Goal: Information Seeking & Learning: Learn about a topic

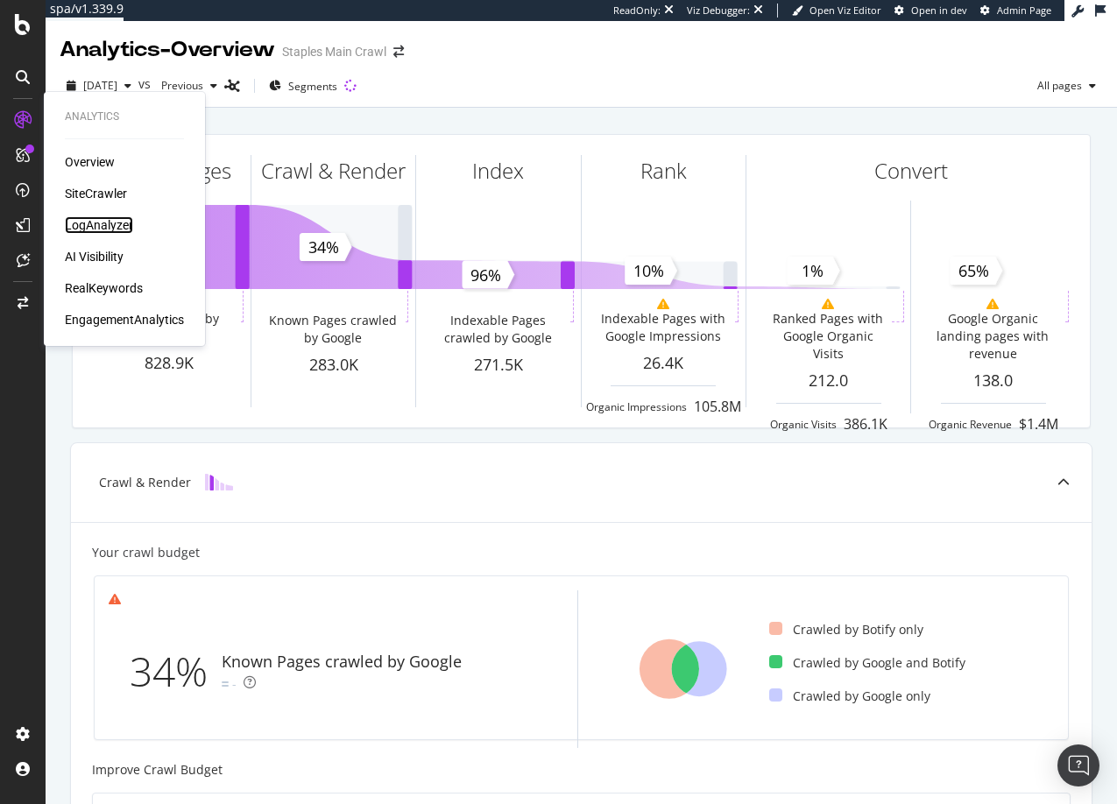
click at [97, 225] on div "LogAnalyzer" at bounding box center [99, 225] width 68 height 18
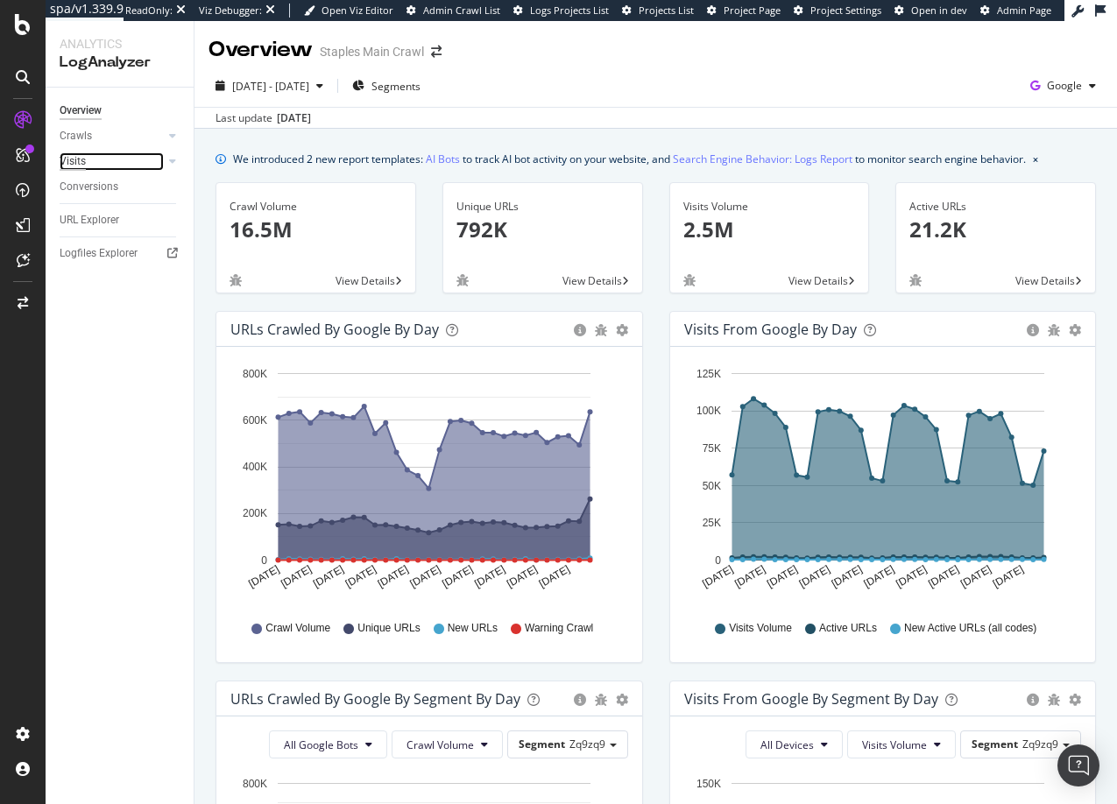
click at [73, 160] on div "Visits" at bounding box center [73, 161] width 26 height 18
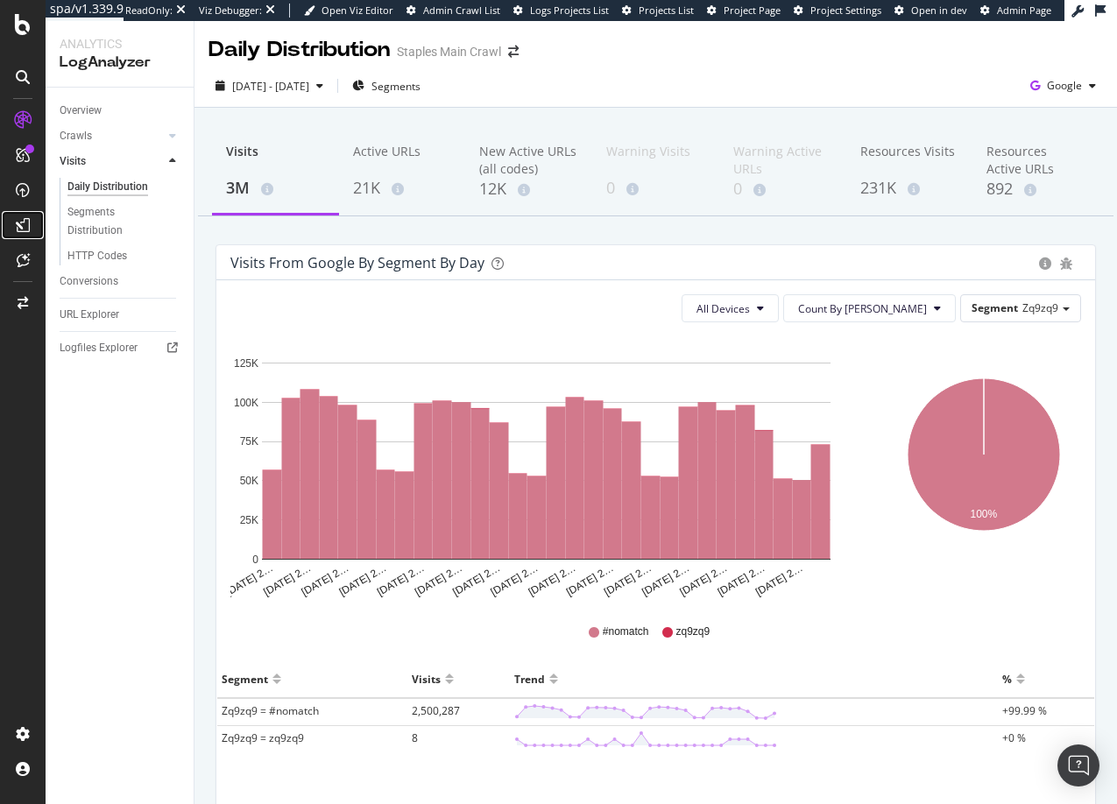
click at [26, 224] on icon at bounding box center [23, 225] width 14 height 14
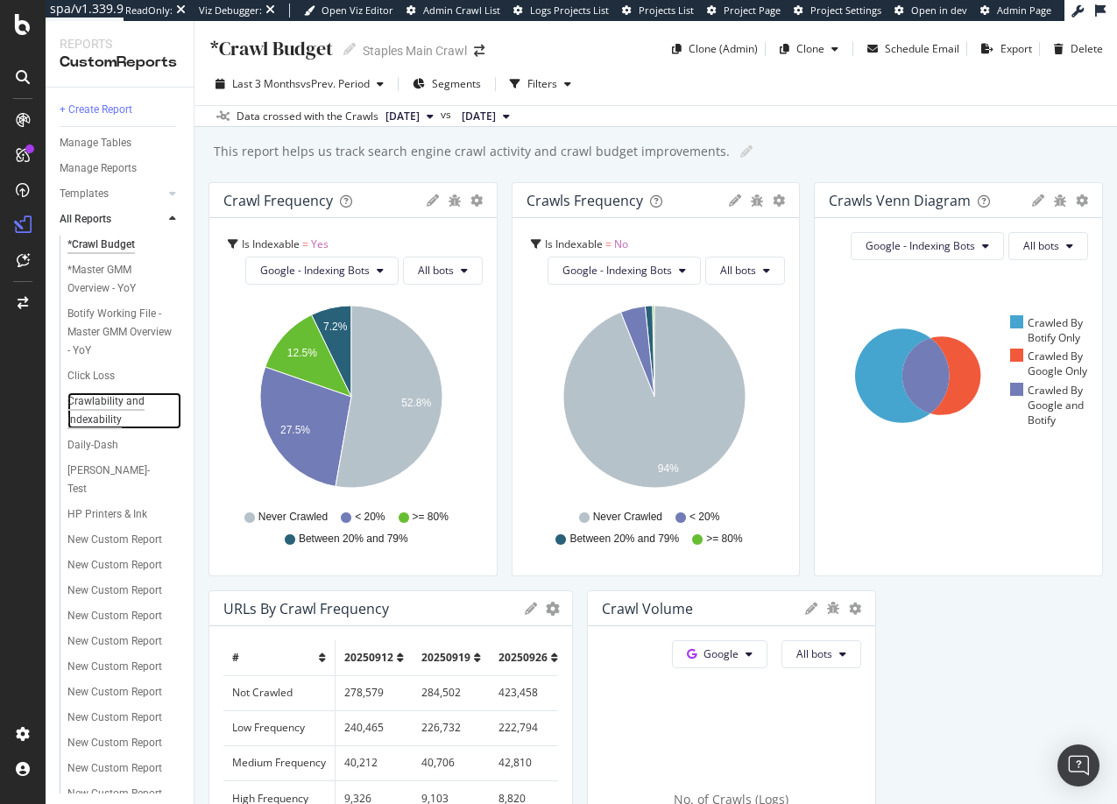
click at [103, 397] on div "Crawlability and indexability" at bounding box center [117, 410] width 101 height 37
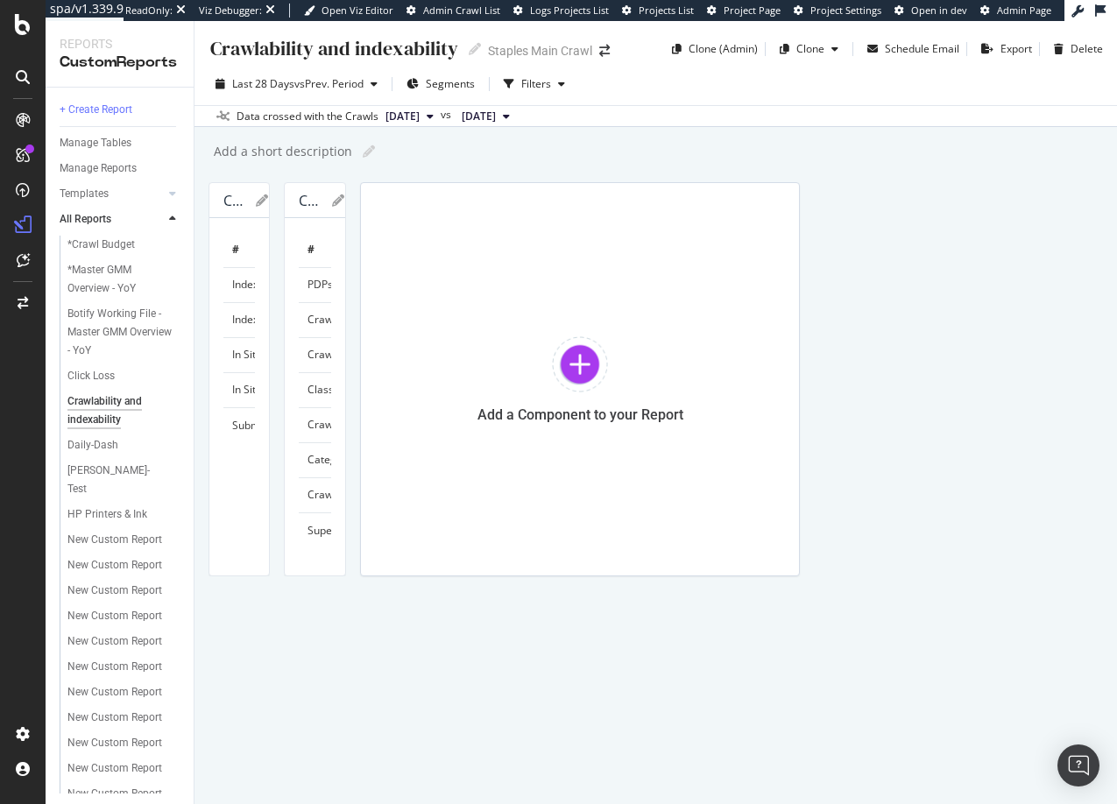
click at [291, 200] on icon "gear" at bounding box center [284, 201] width 14 height 14
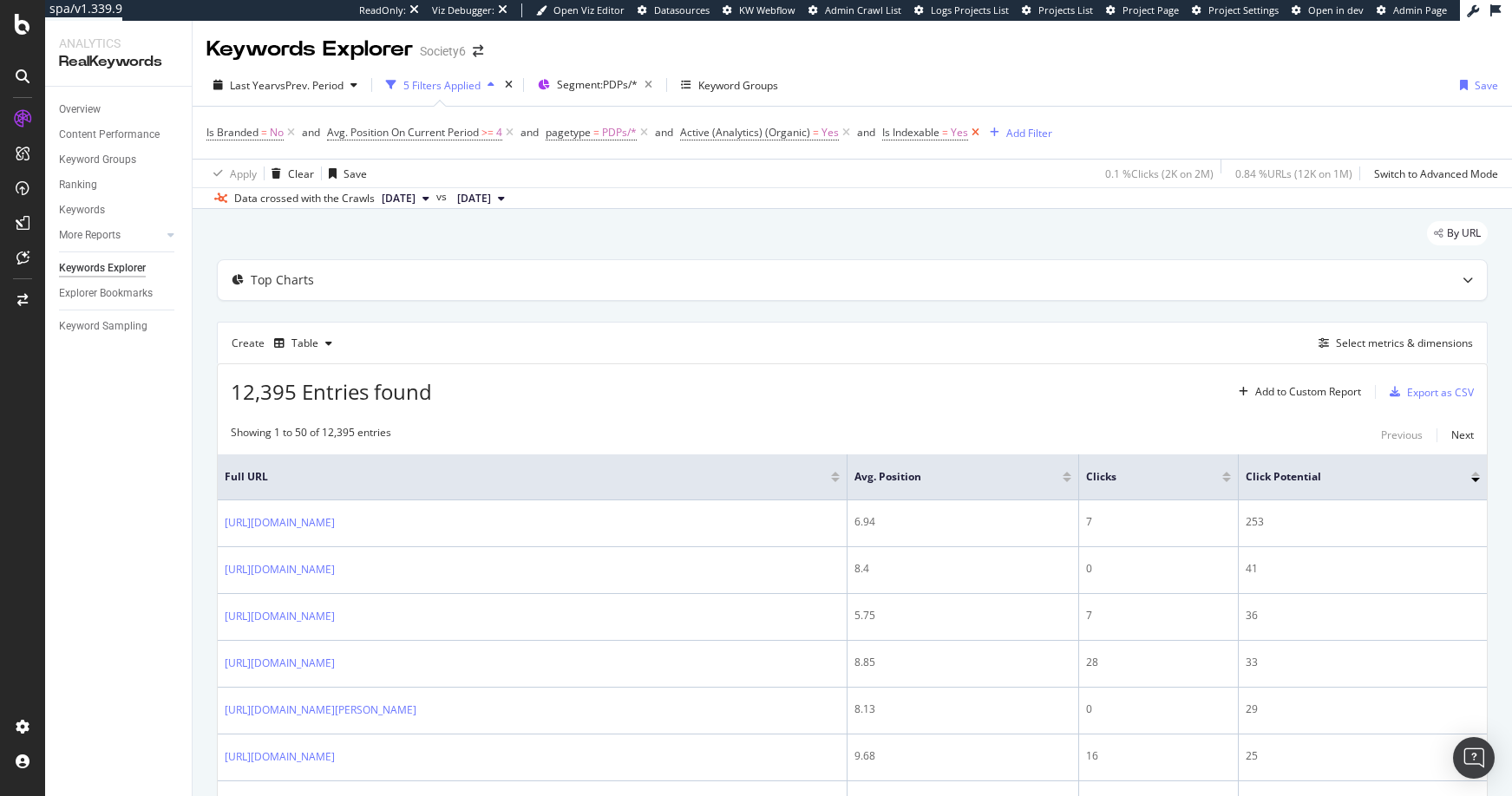
click at [974, 132] on icon at bounding box center [974, 133] width 15 height 18
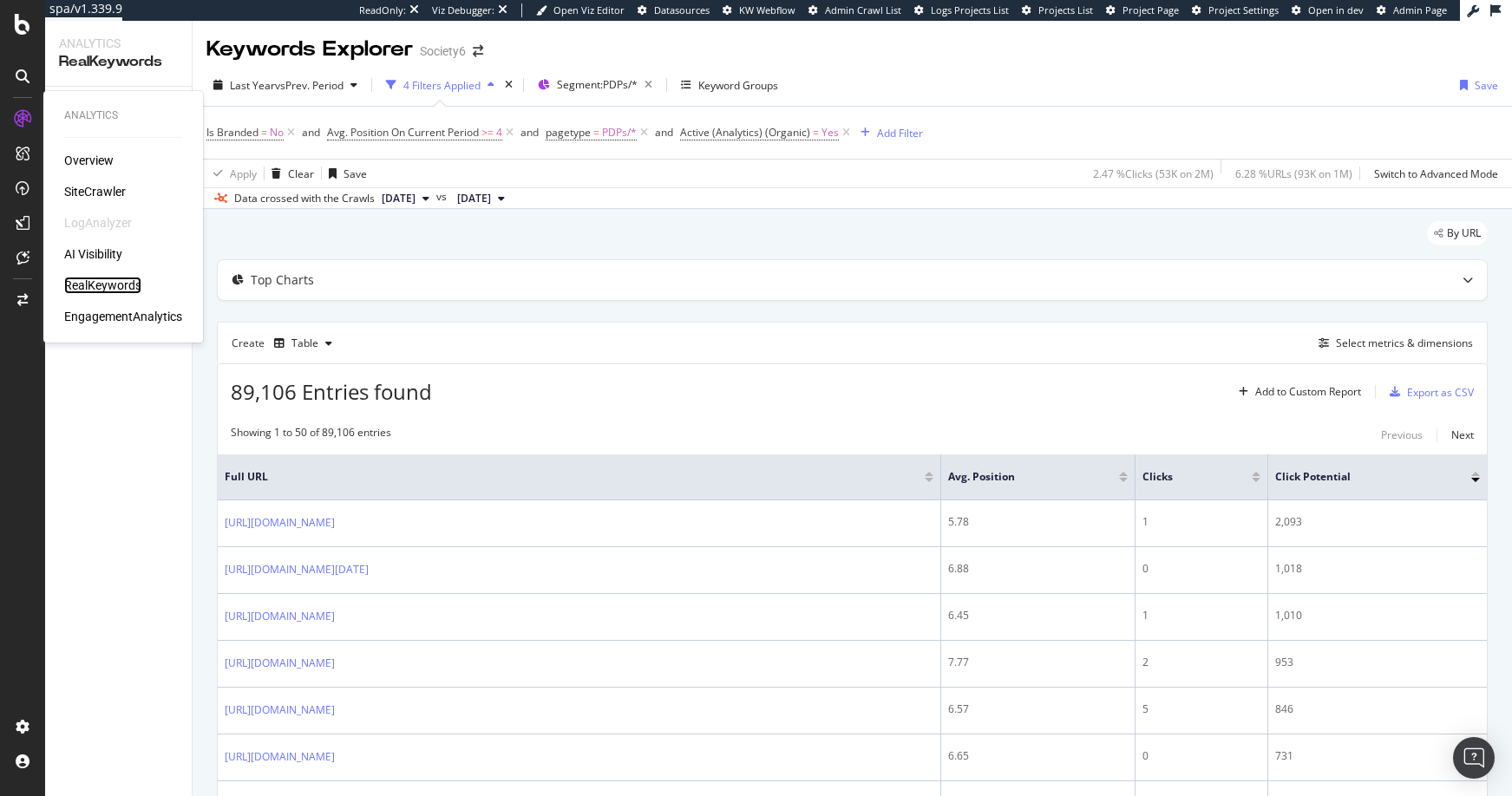
click at [108, 283] on div "RealKeywords" at bounding box center [103, 285] width 77 height 18
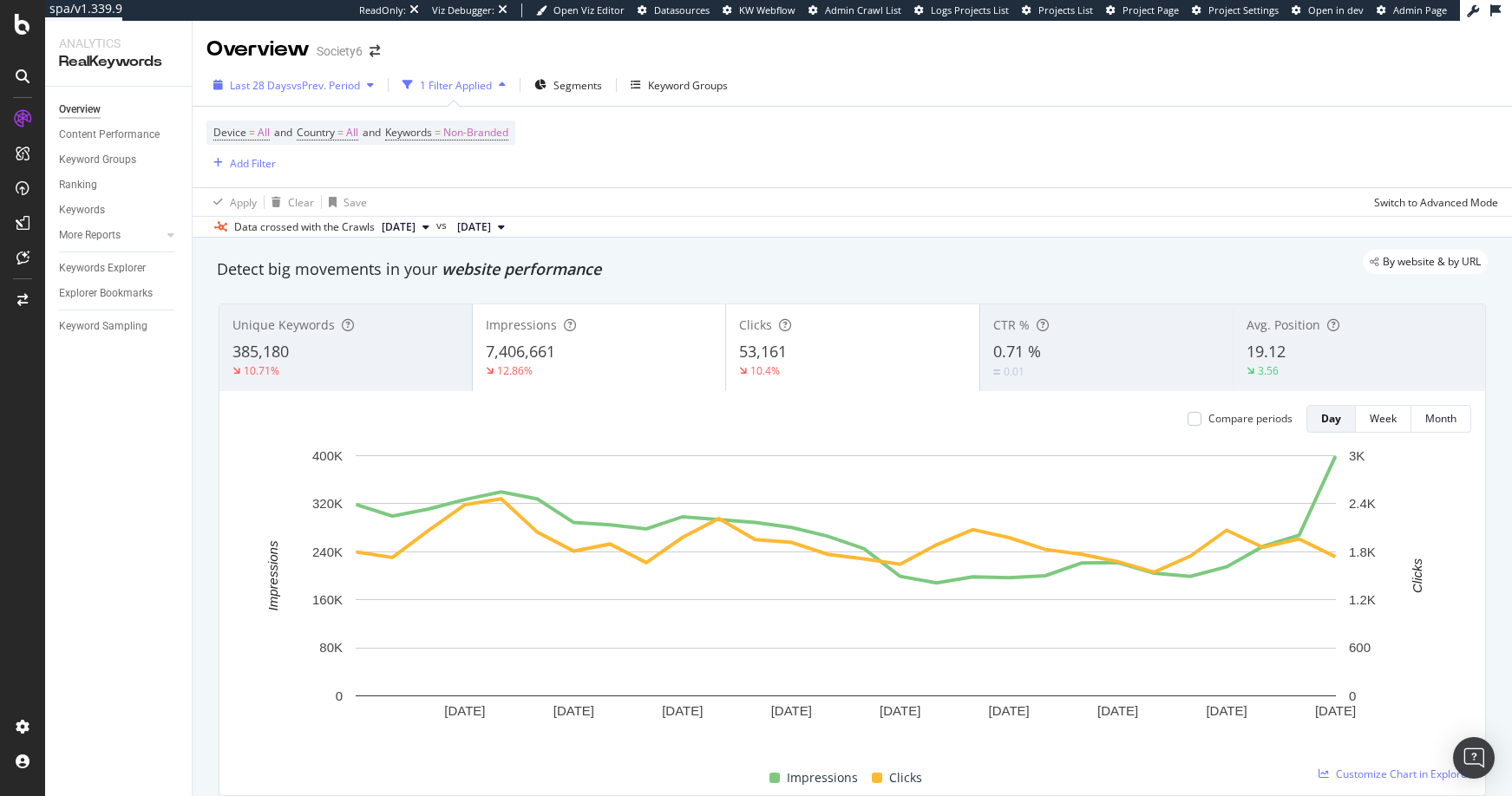
click at [272, 85] on span "Last 28 Days" at bounding box center [260, 85] width 61 height 15
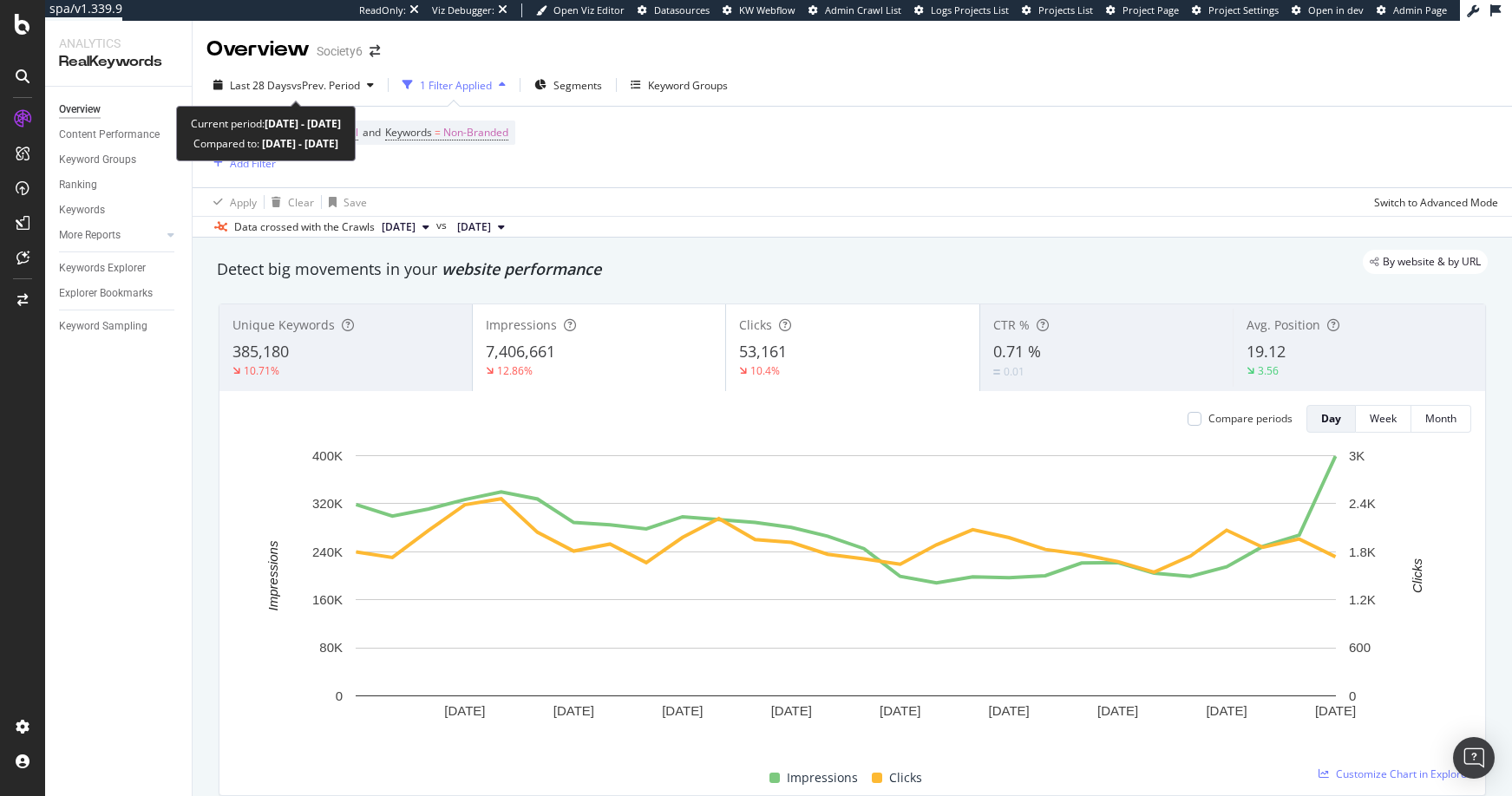
click at [272, 85] on span "Last 28 Days" at bounding box center [260, 85] width 61 height 15
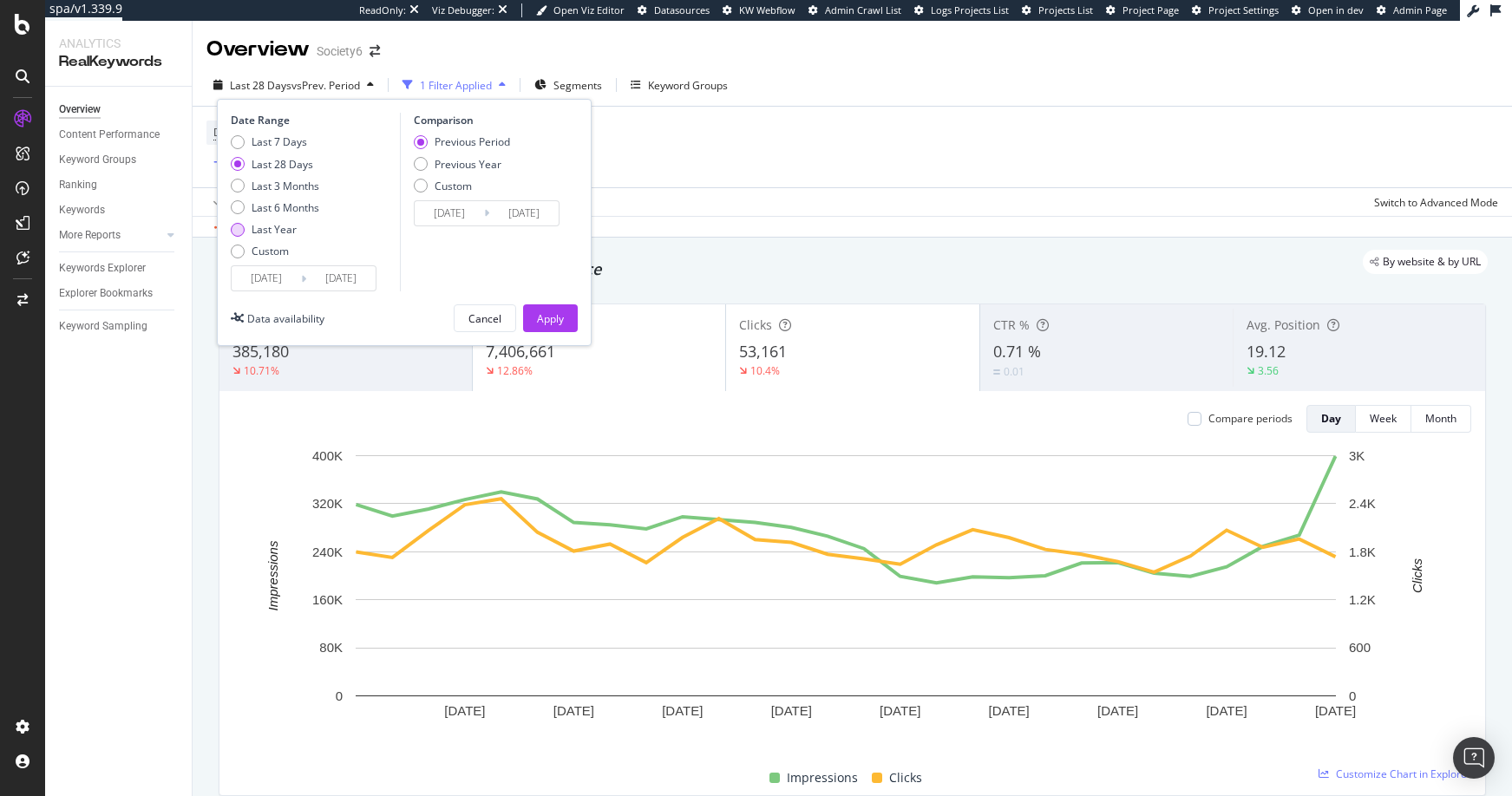
click at [237, 229] on div "Last Year" at bounding box center [238, 230] width 14 height 14
type input "2024/09/25"
type input "2023/09/26"
type input "2024/09/24"
click at [421, 164] on div "Previous Year" at bounding box center [421, 164] width 14 height 14
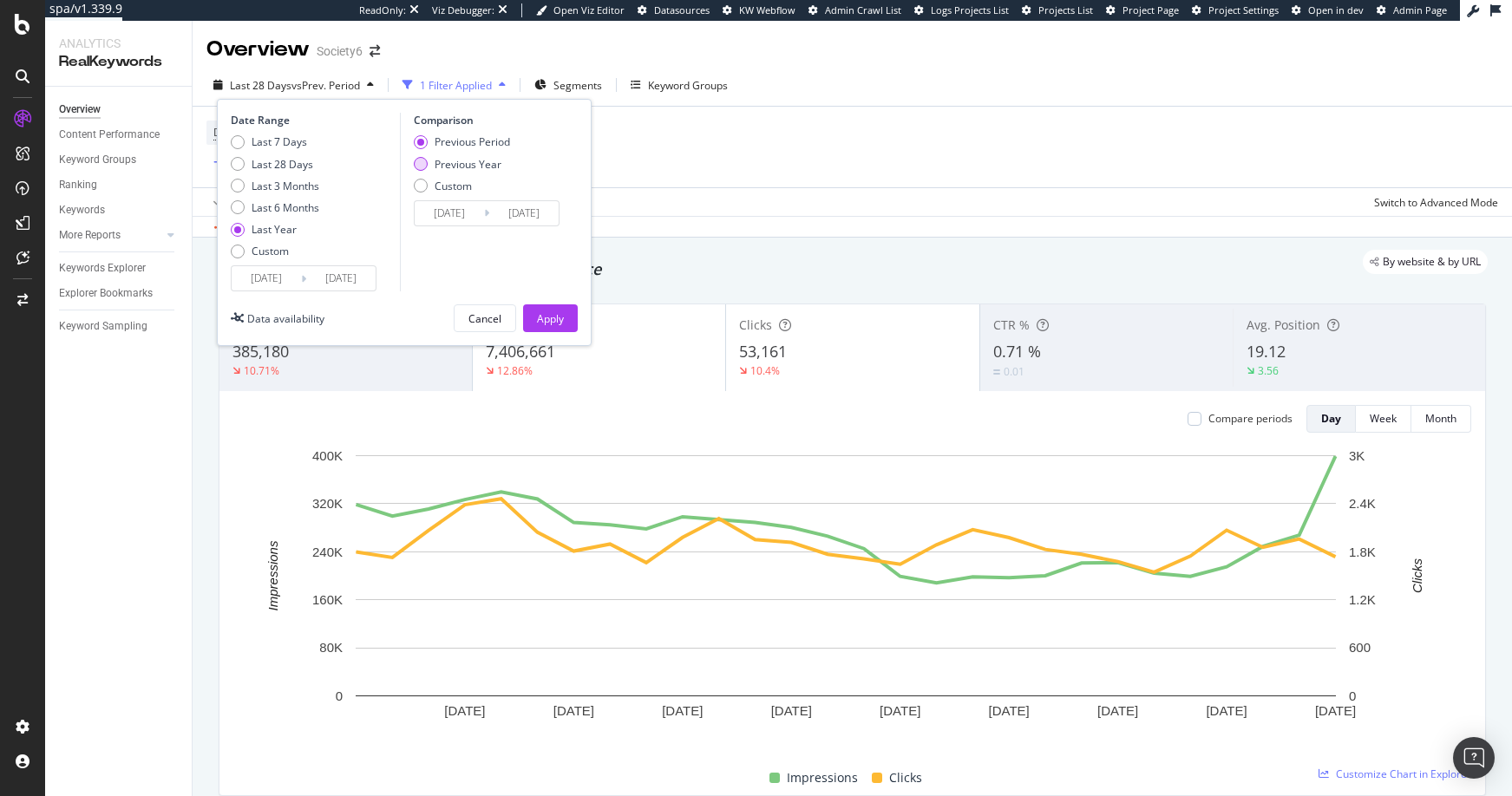
type input "2023/09/27"
type input "2024/09/25"
click at [418, 138] on div "Previous Period" at bounding box center [421, 143] width 14 height 14
type input "2023/09/26"
type input "2024/09/24"
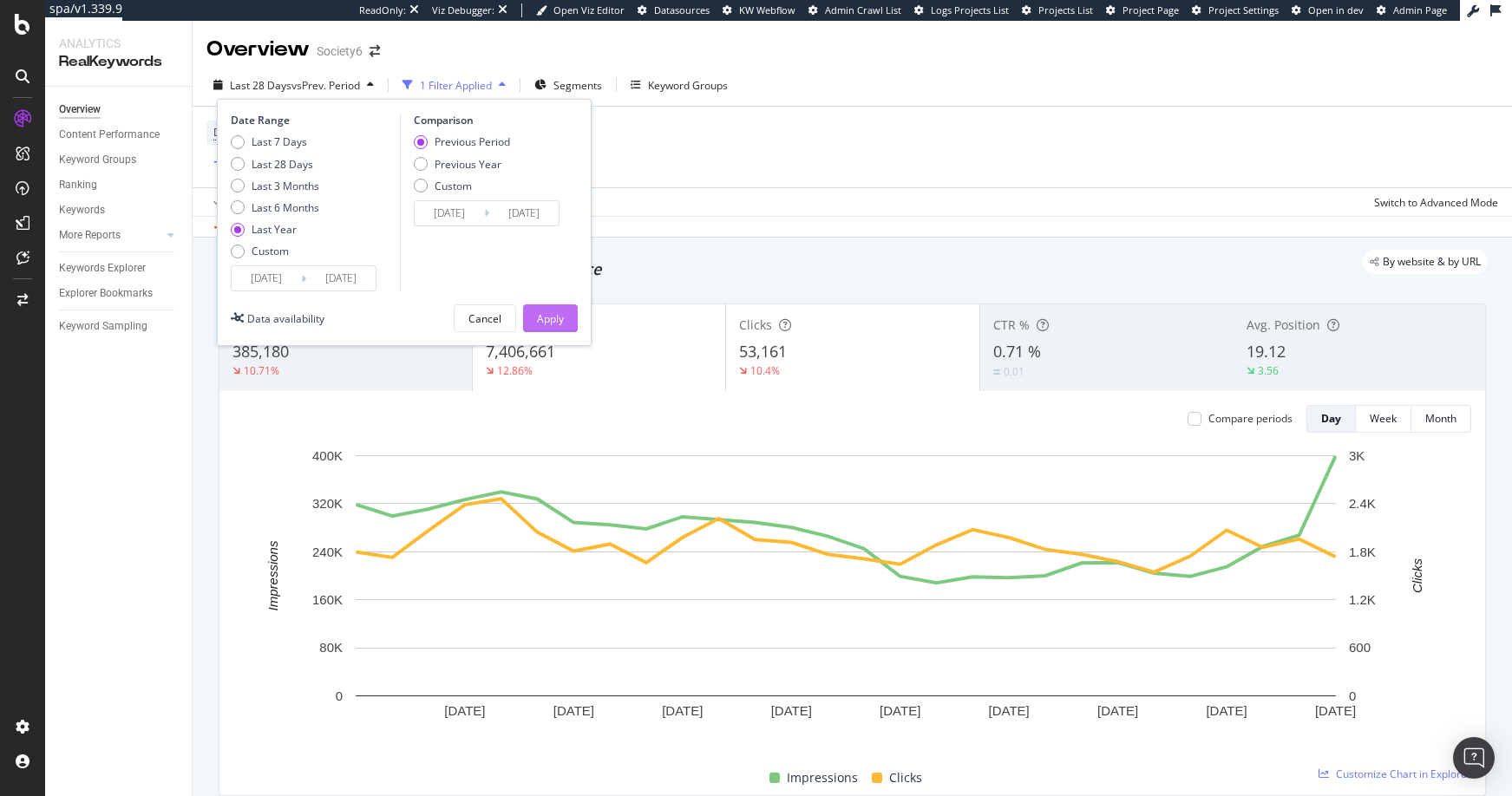
click at [548, 320] on div "Apply" at bounding box center [550, 318] width 27 height 15
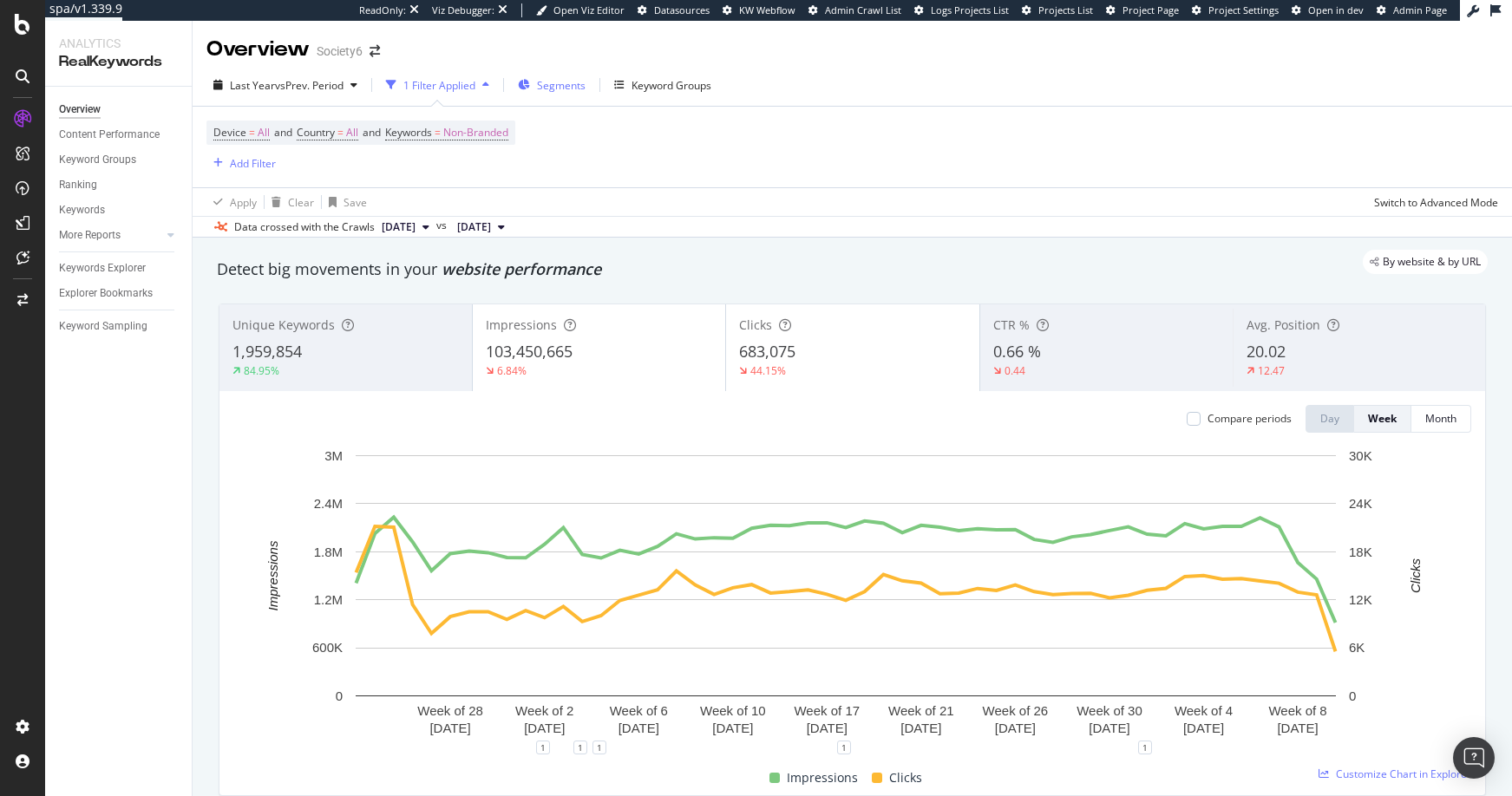
click at [548, 86] on span "Segments" at bounding box center [560, 85] width 49 height 15
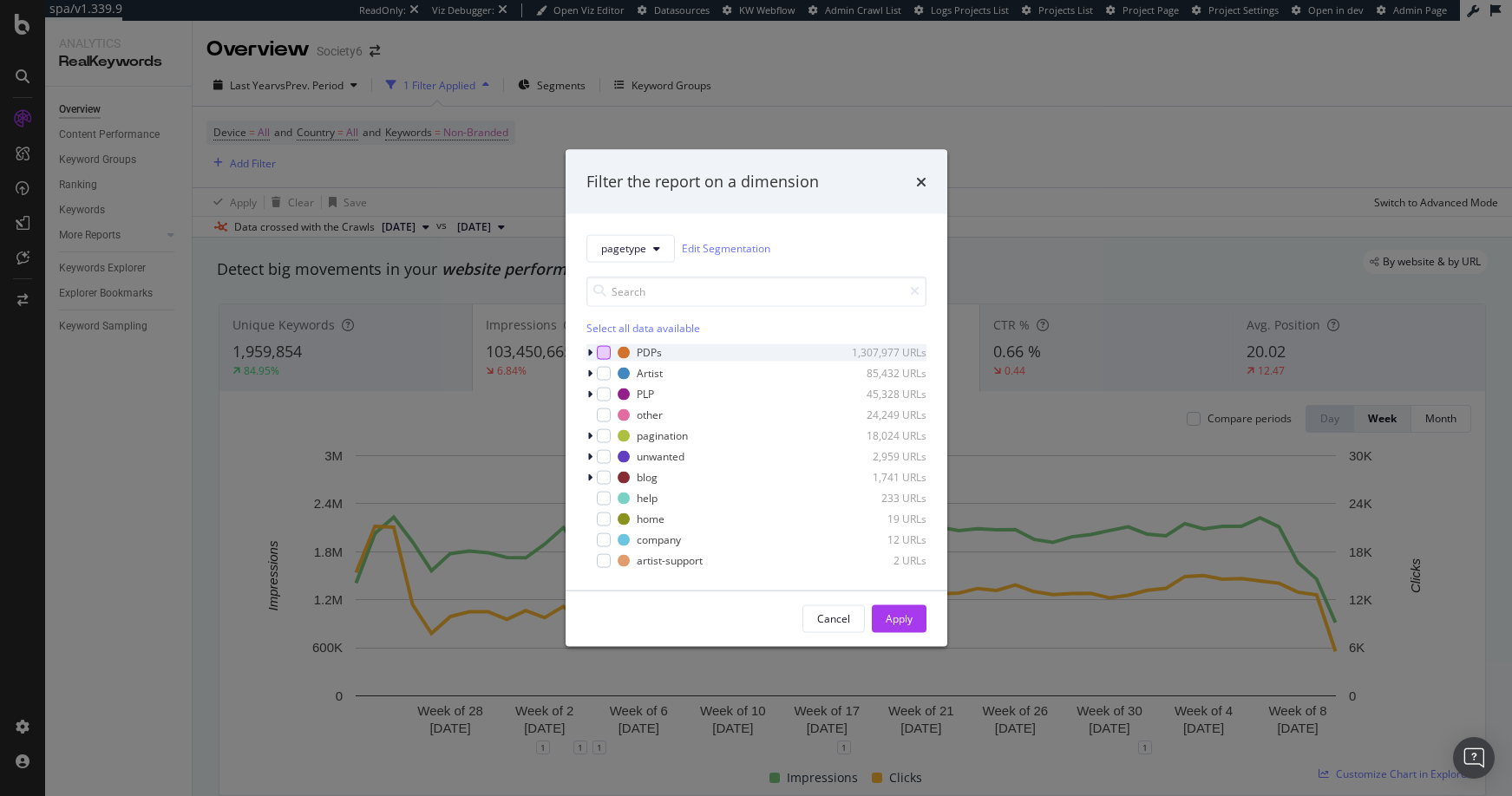
click at [604, 353] on div "modal" at bounding box center [604, 352] width 14 height 14
click at [894, 614] on div "Apply" at bounding box center [898, 618] width 27 height 15
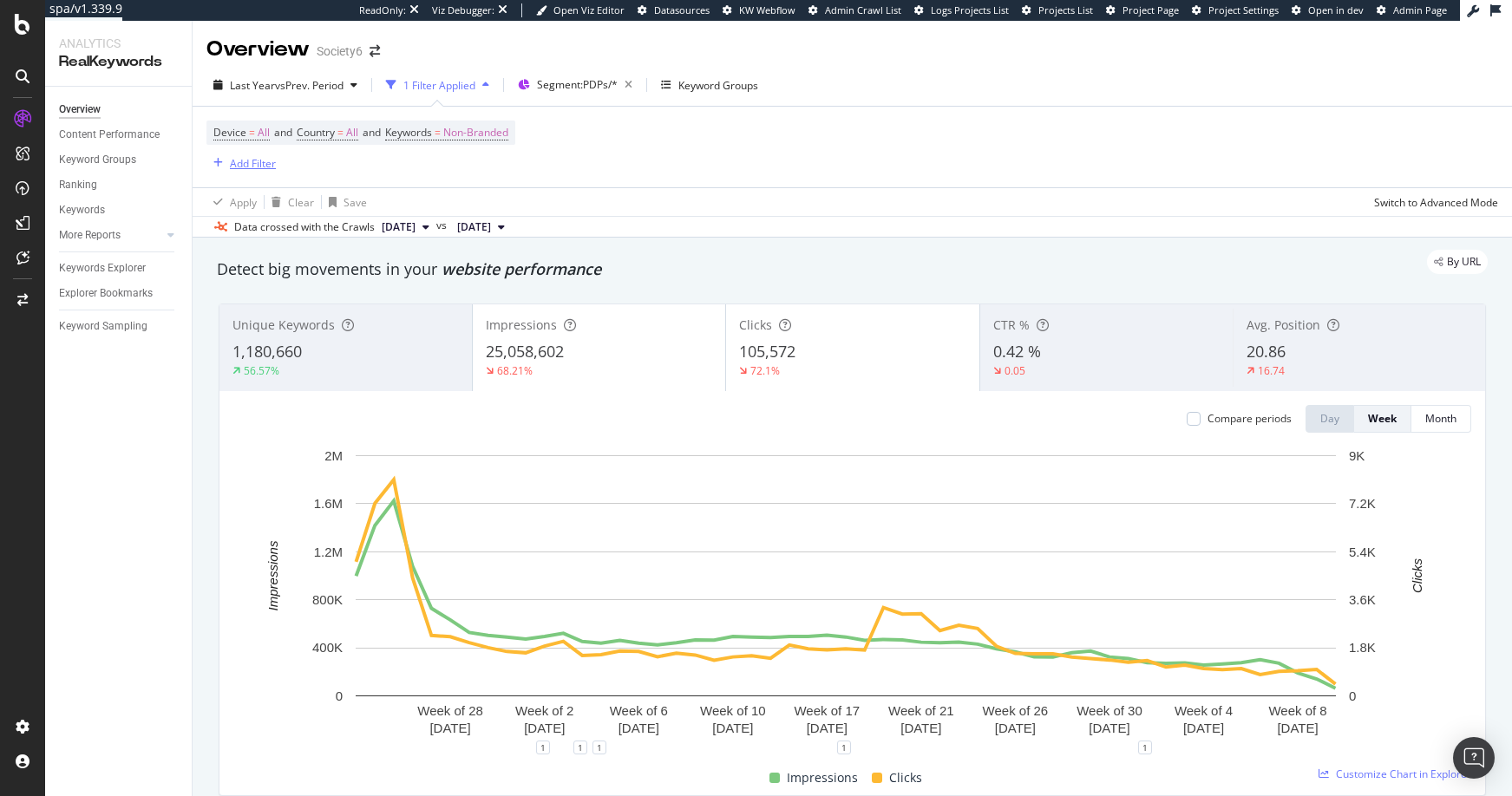
click at [261, 163] on div "Add Filter" at bounding box center [252, 163] width 46 height 15
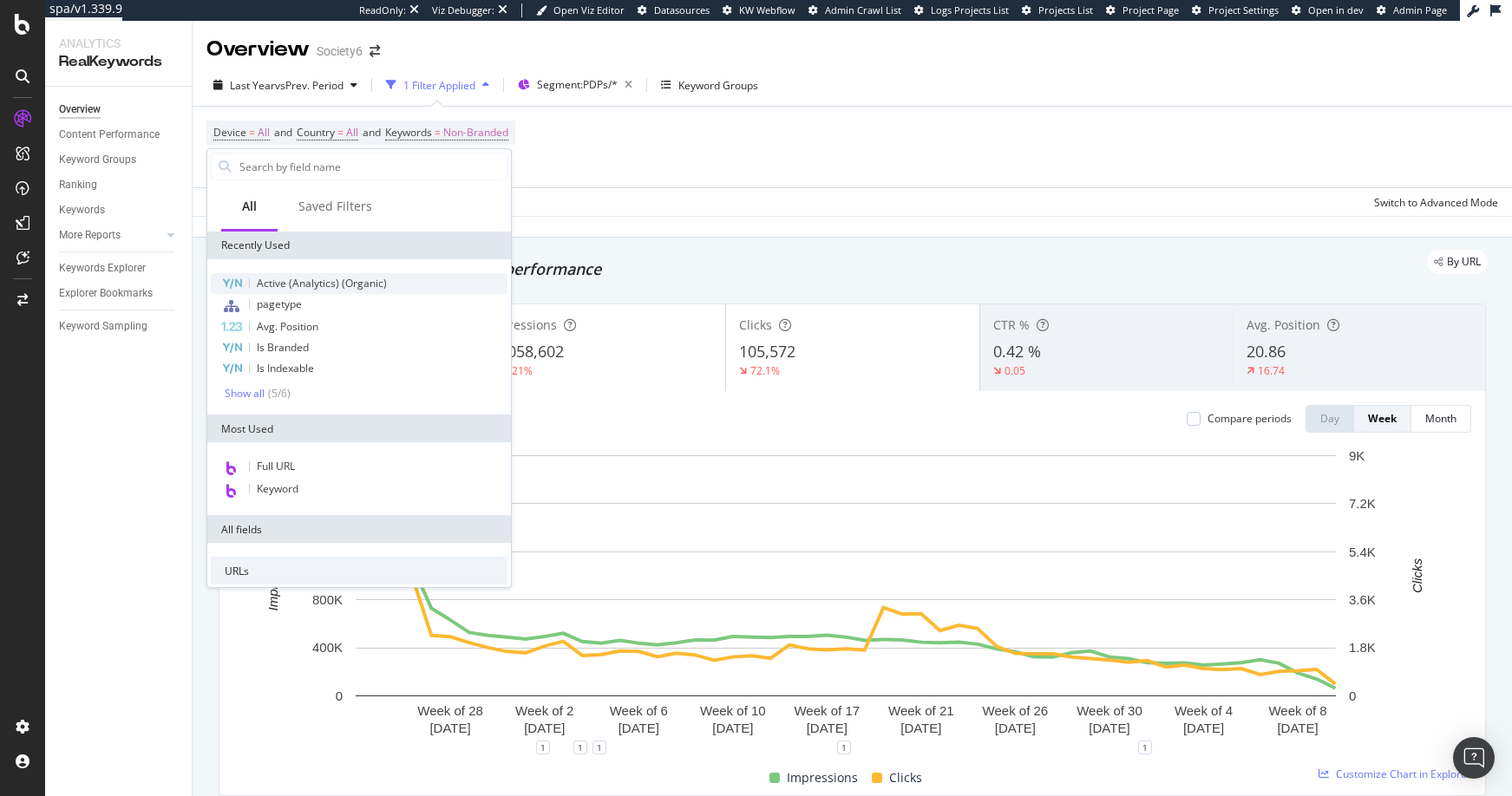
click at [266, 283] on span "Active (Analytics) (Organic)" at bounding box center [321, 283] width 130 height 15
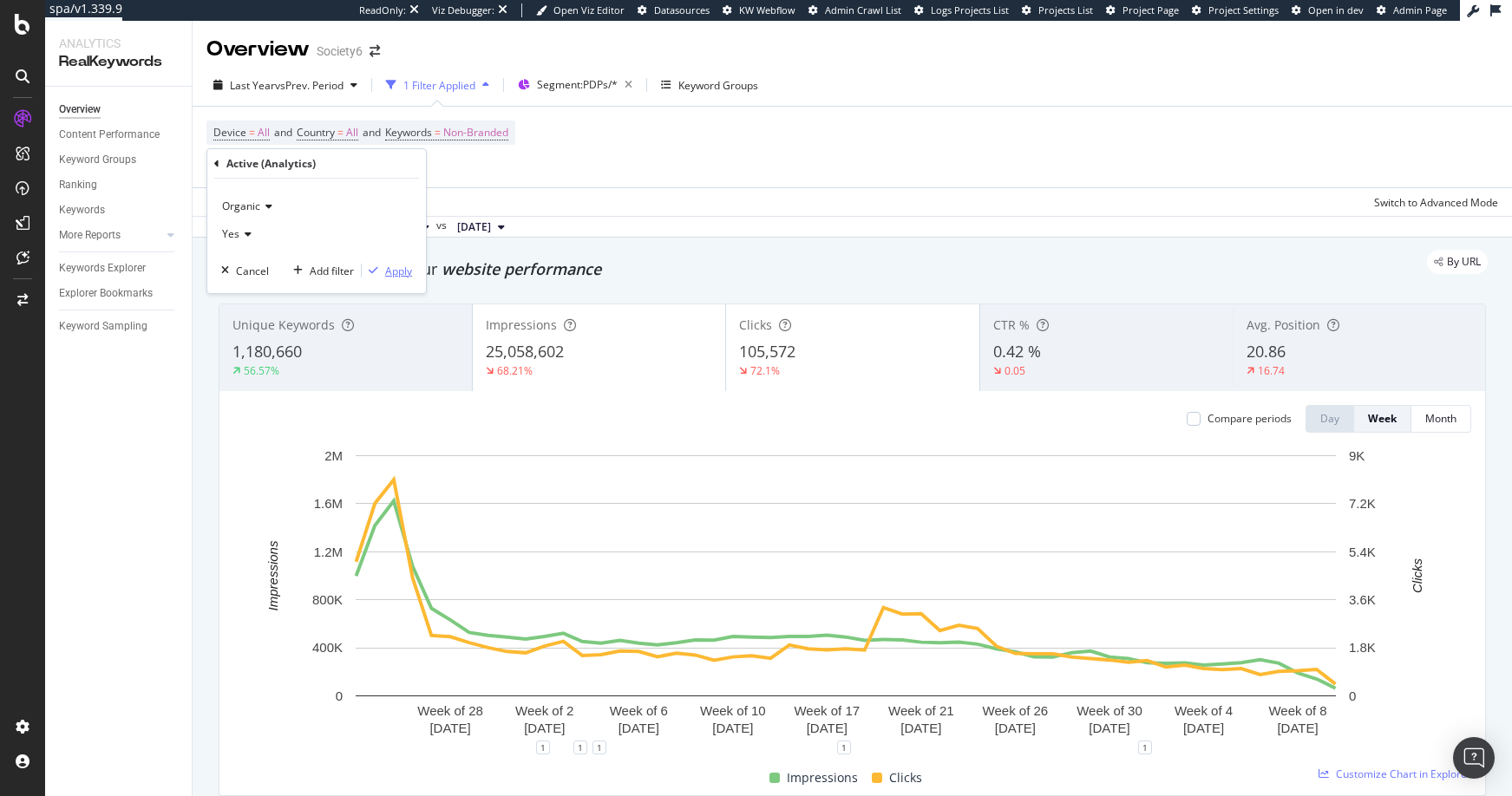
click at [399, 272] on div "Apply" at bounding box center [398, 270] width 27 height 15
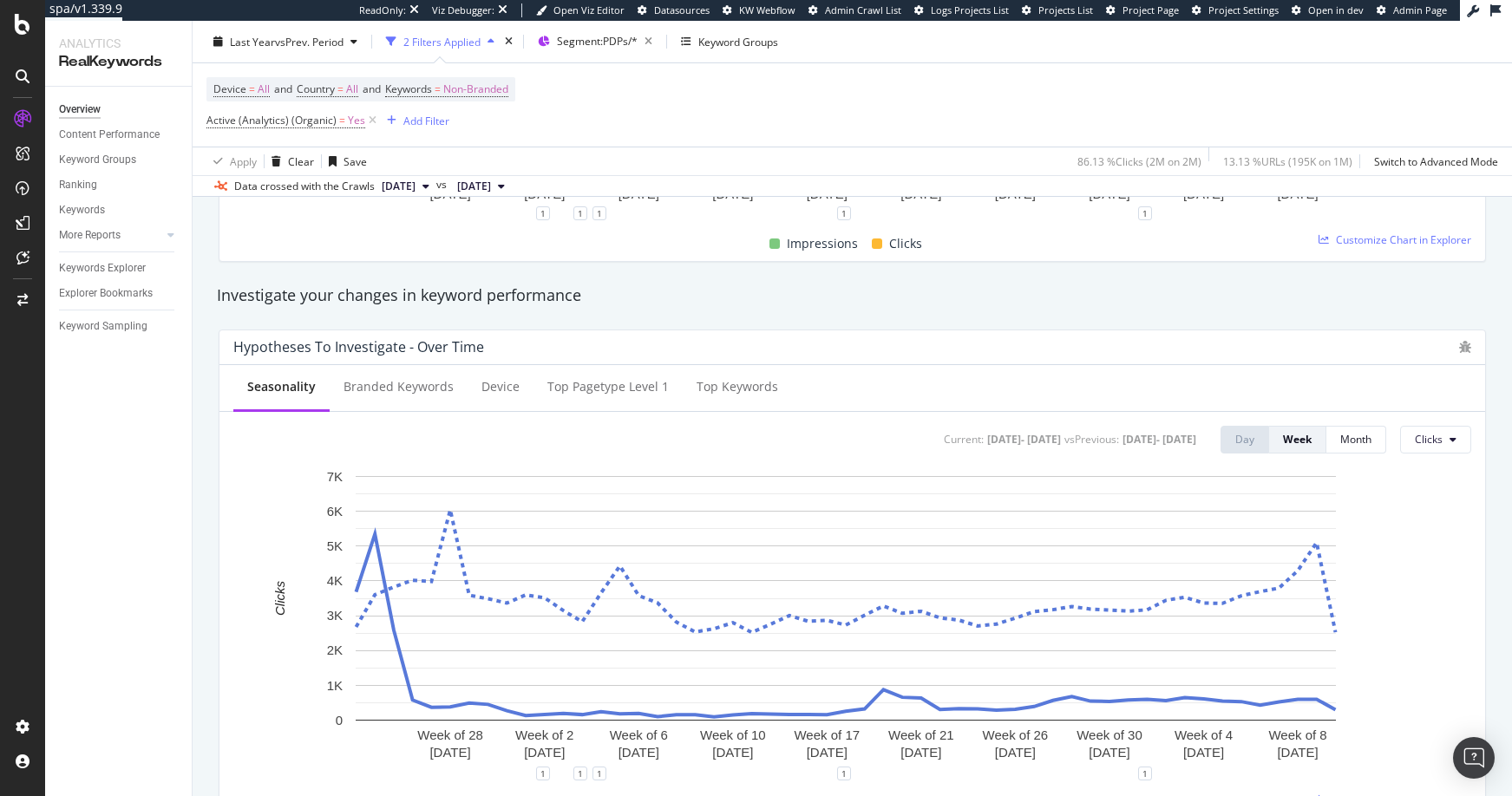
scroll to position [540, 0]
click at [590, 386] on div "Top pagetype Level 1" at bounding box center [608, 384] width 122 height 18
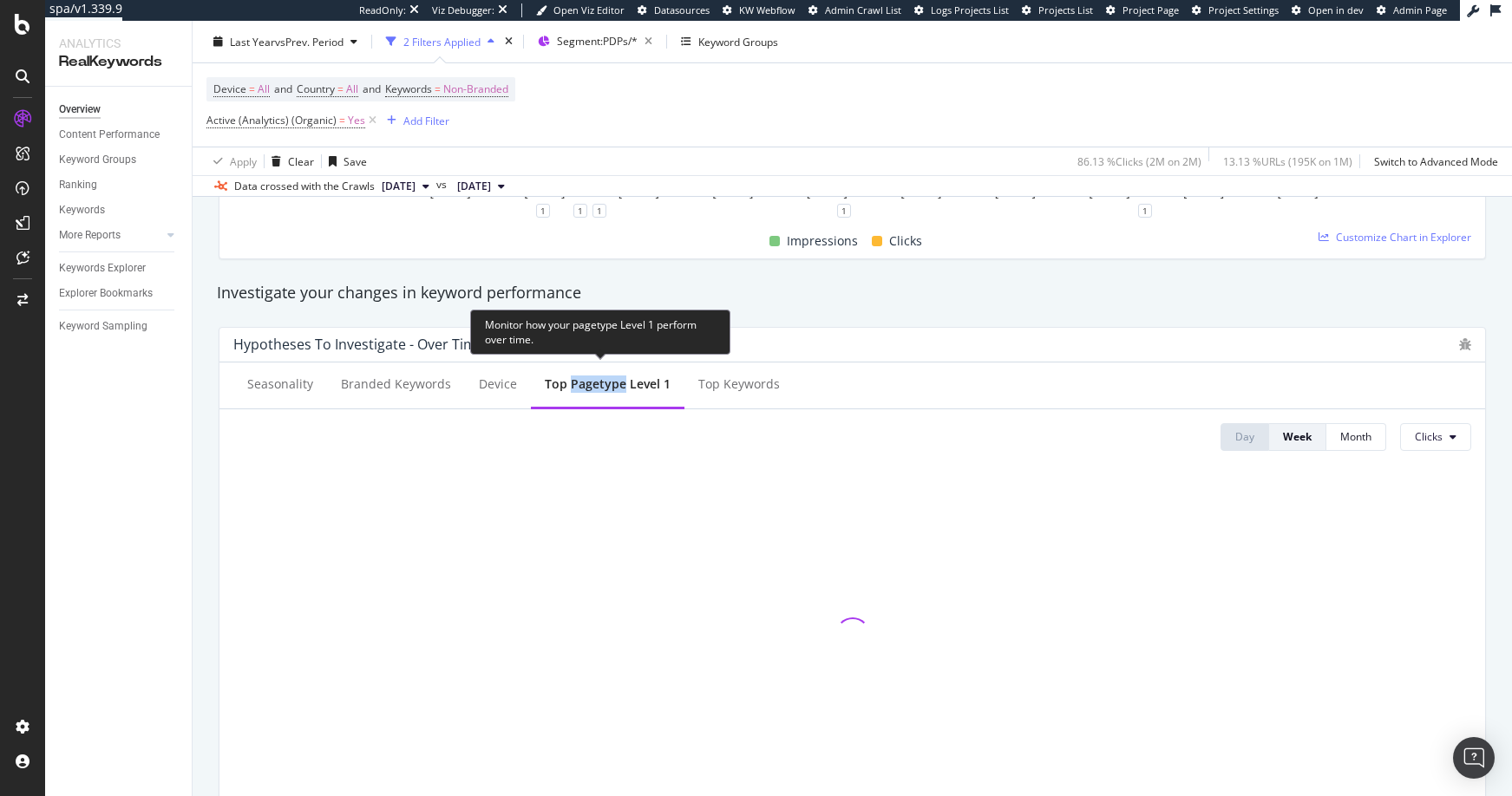
click at [590, 386] on div "Top pagetype Level 1" at bounding box center [607, 384] width 126 height 18
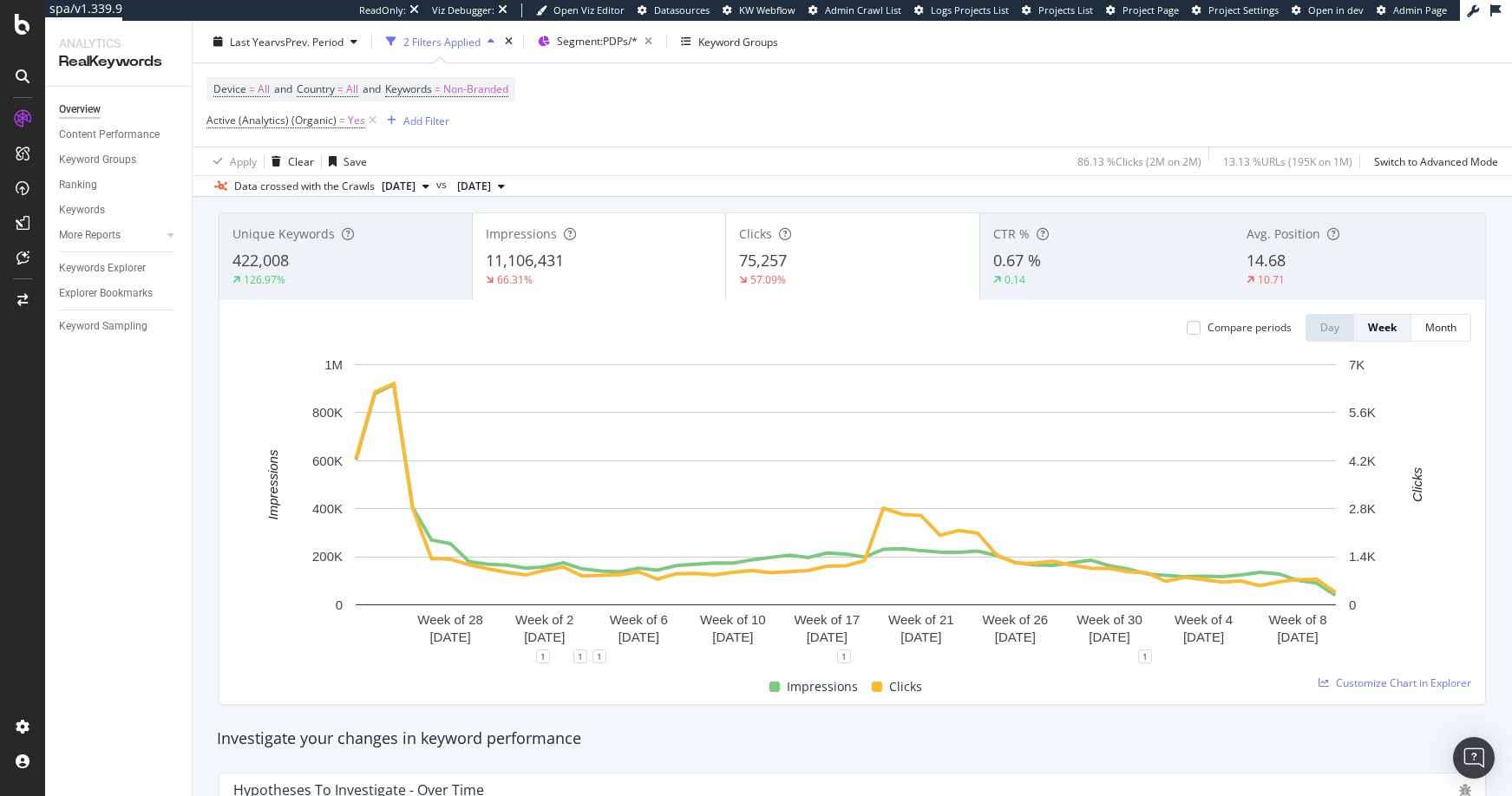
scroll to position [104, 0]
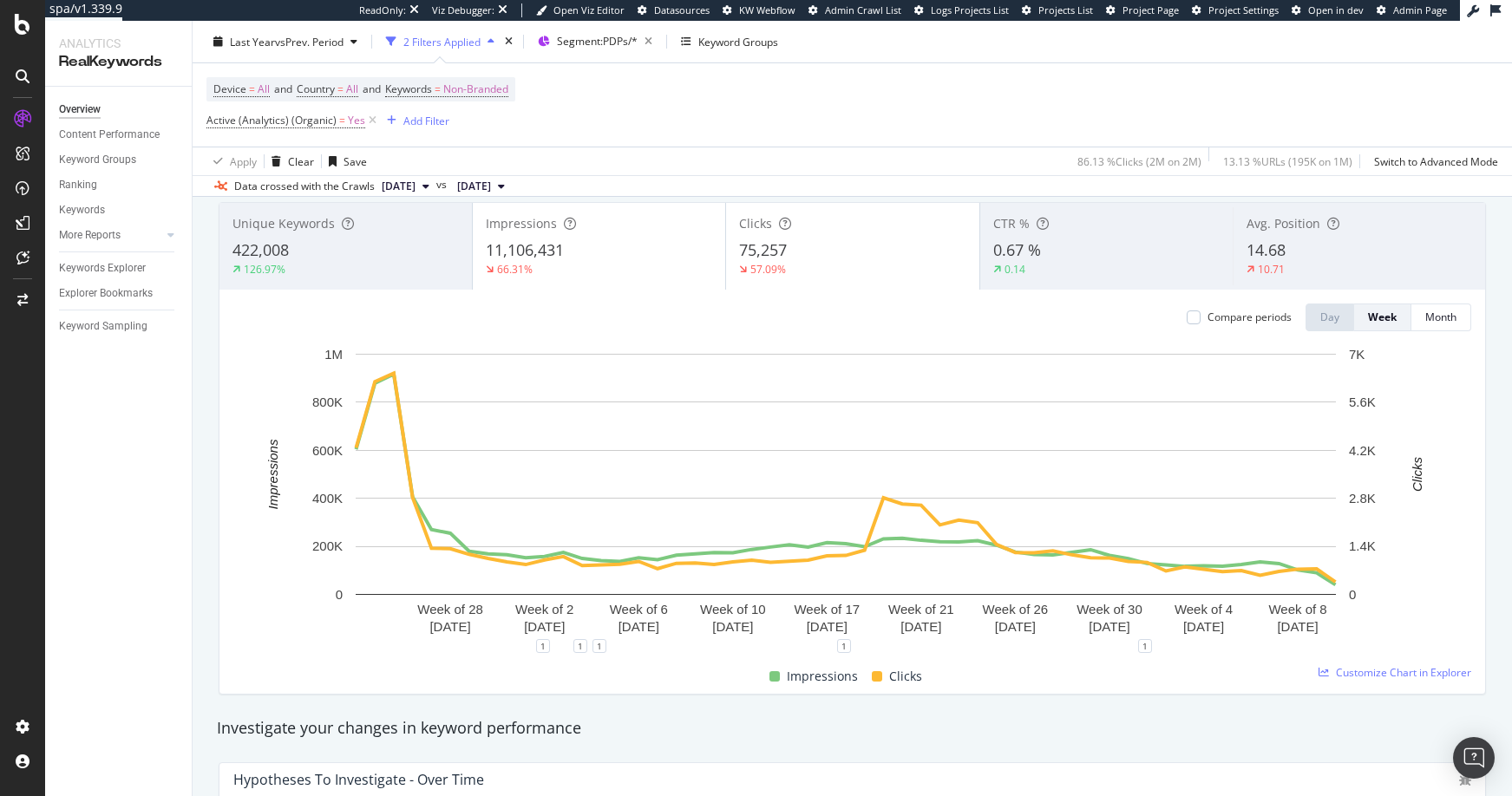
click at [430, 185] on icon at bounding box center [426, 186] width 7 height 11
click at [444, 211] on div "Last 10 Crawls" at bounding box center [424, 211] width 90 height 15
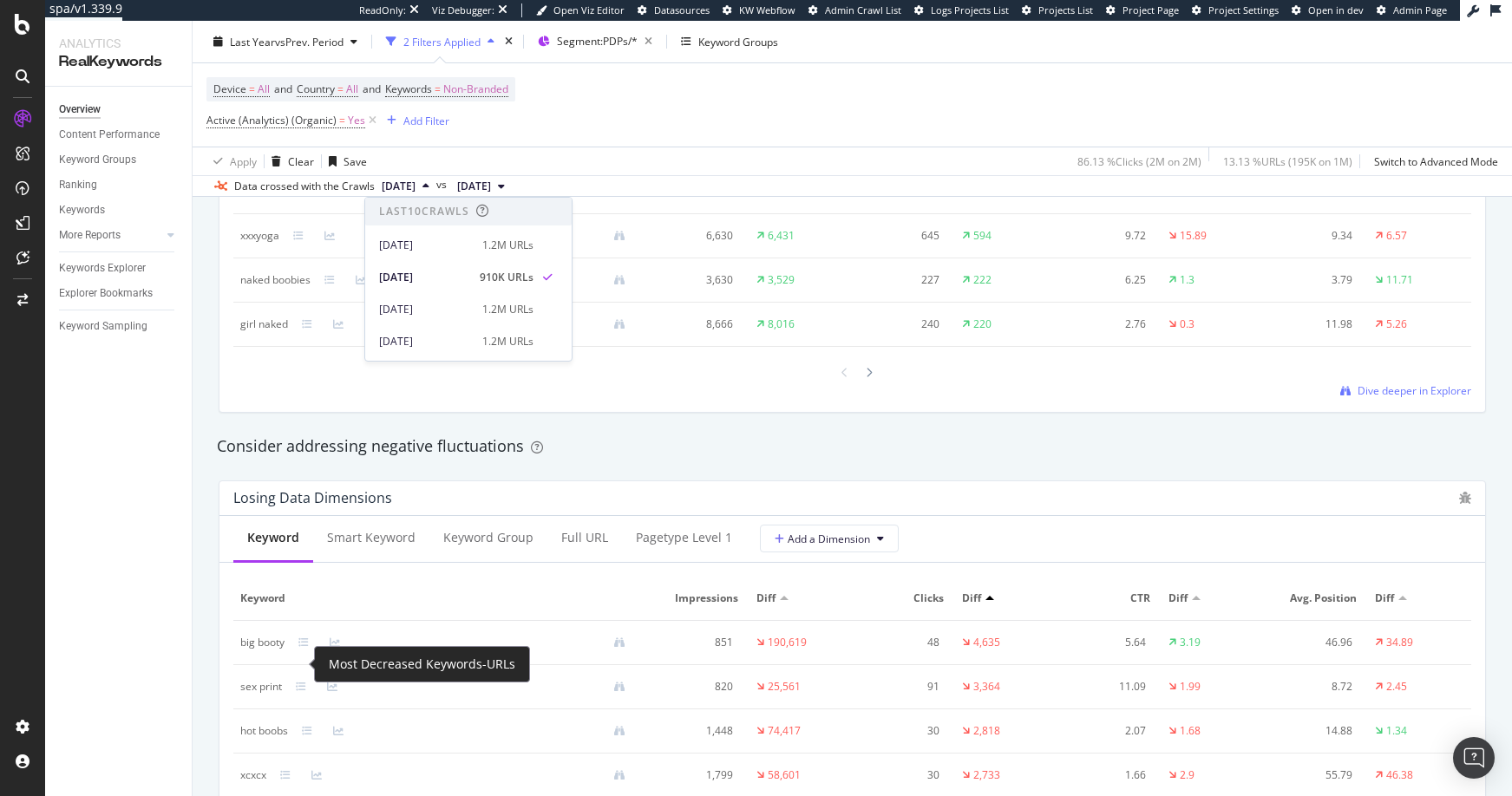
scroll to position [1804, 0]
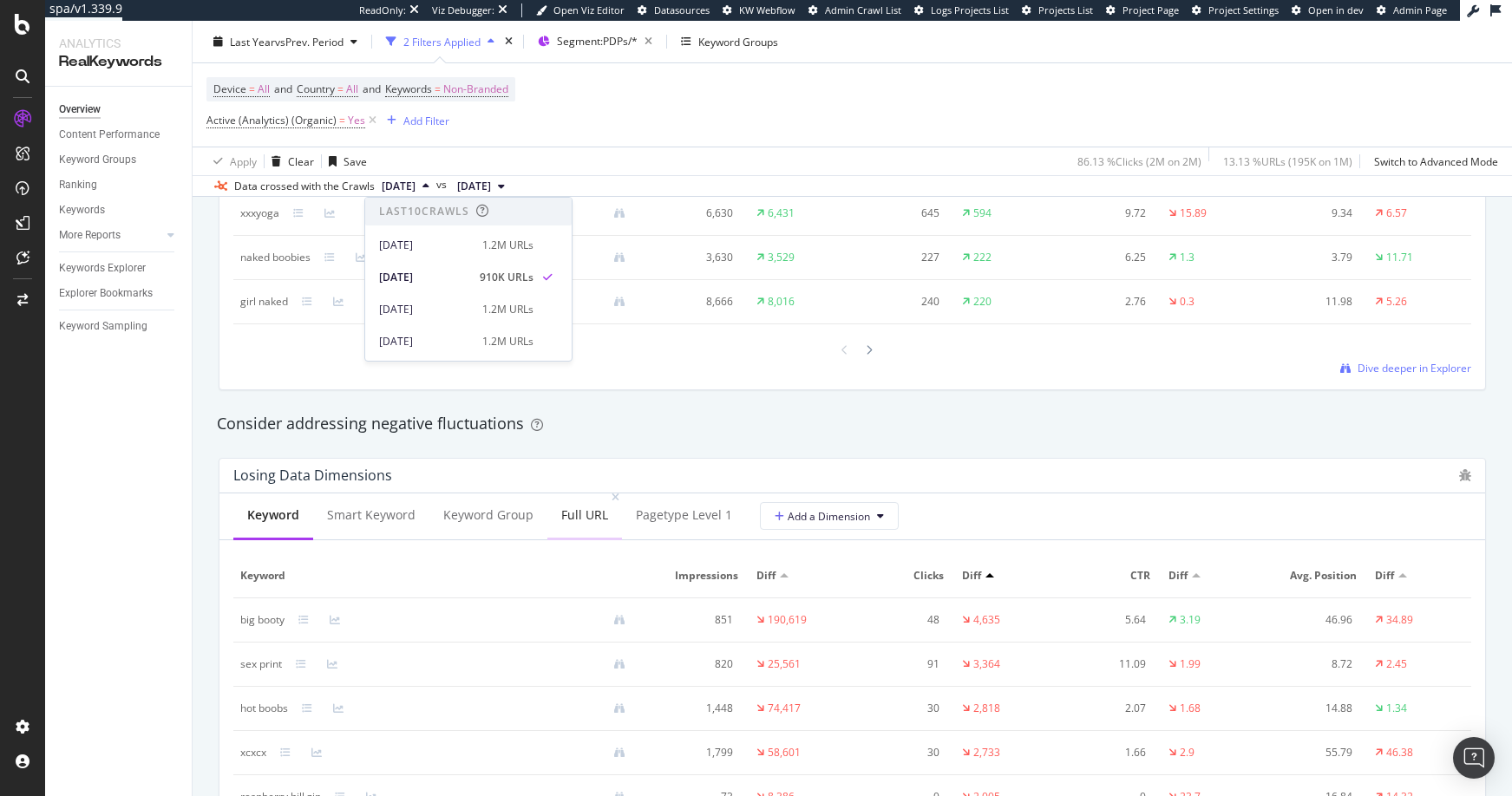
click at [578, 513] on div "Full URL" at bounding box center [584, 515] width 47 height 18
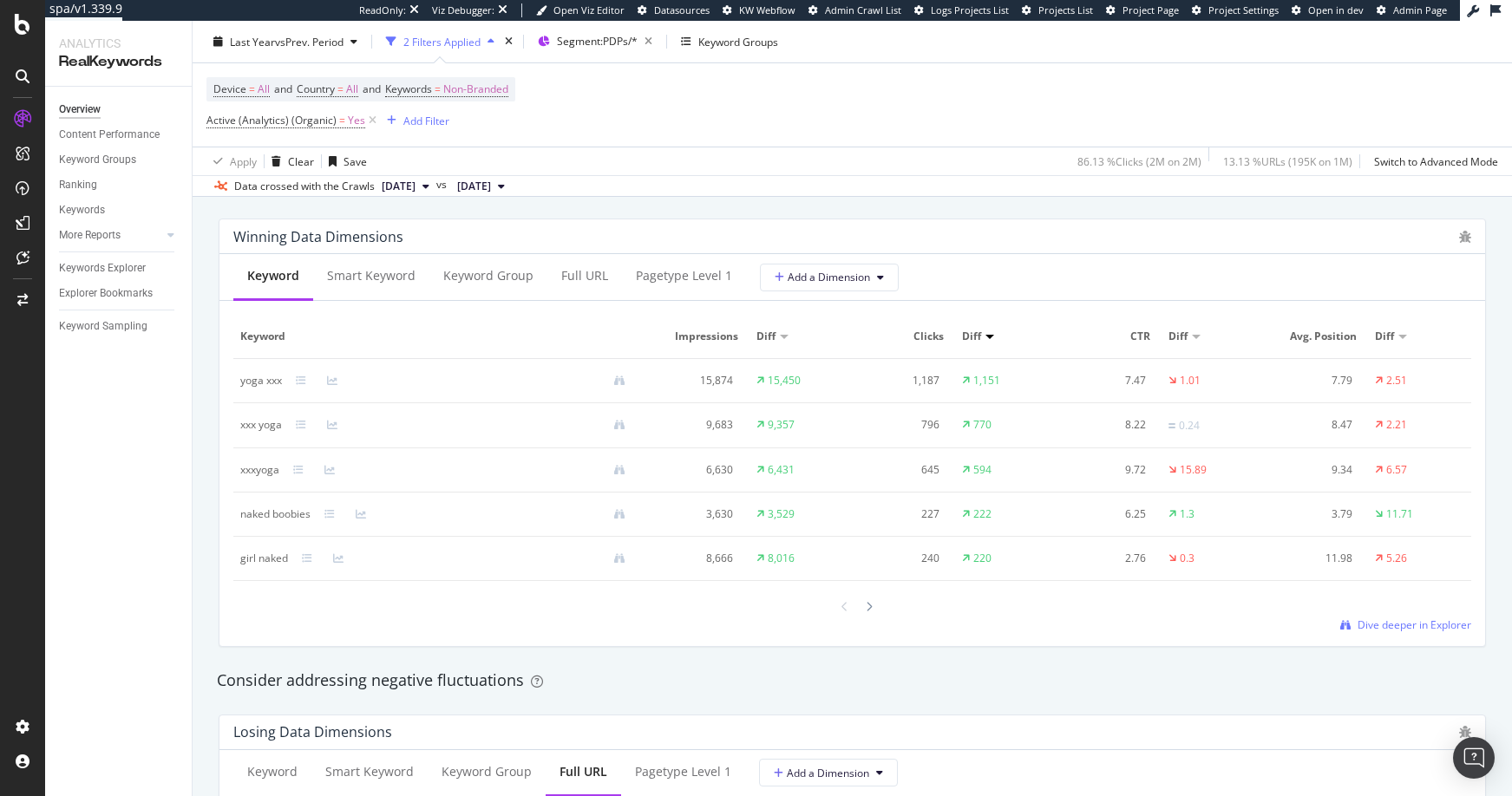
scroll to position [1545, 0]
click at [569, 276] on div "Full URL" at bounding box center [584, 278] width 47 height 18
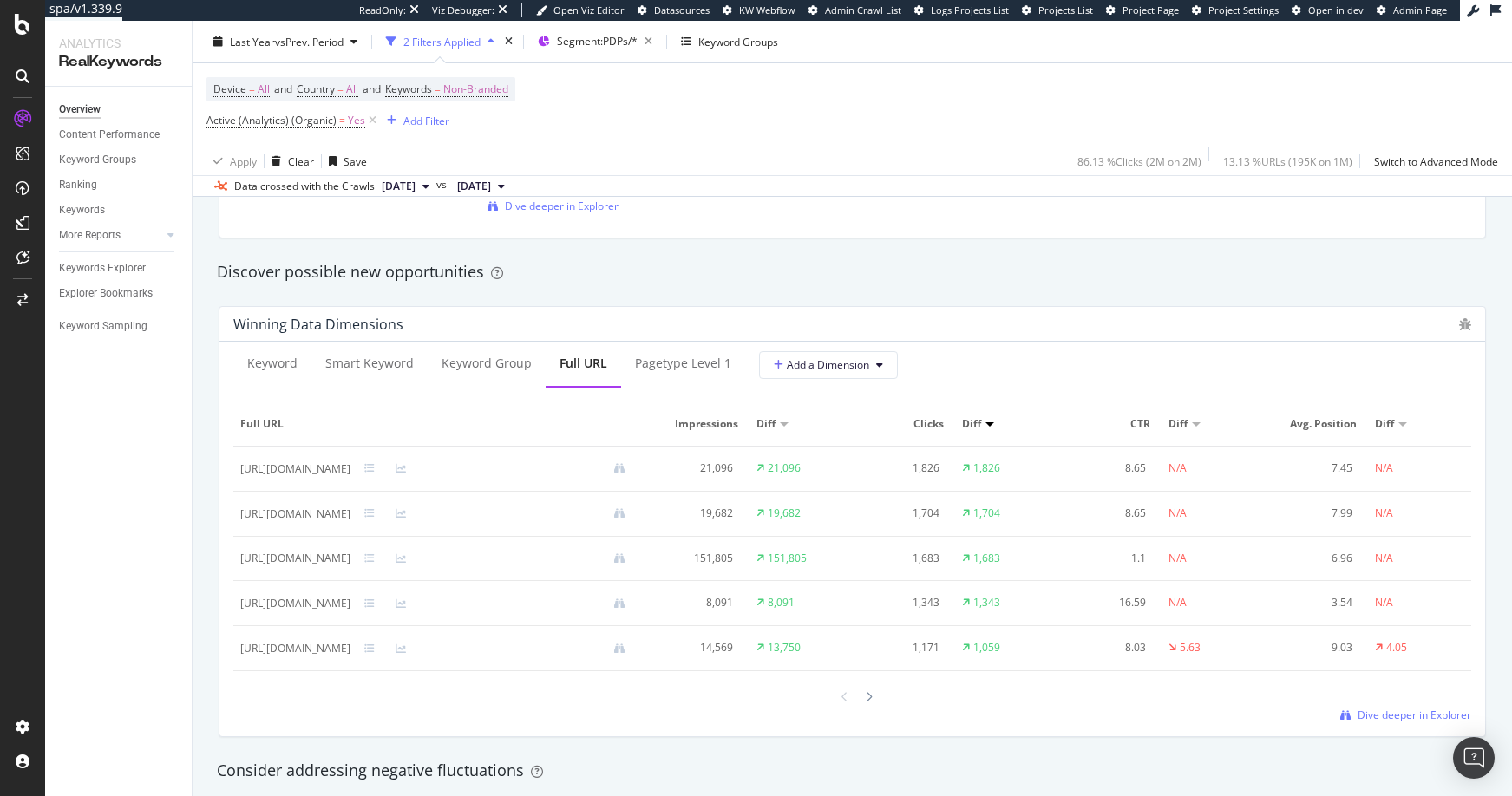
scroll to position [1462, 0]
click at [1381, 159] on div "Switch to Advanced Mode" at bounding box center [1435, 160] width 124 height 15
click at [507, 121] on div "Add Filter Group" at bounding box center [520, 120] width 79 height 15
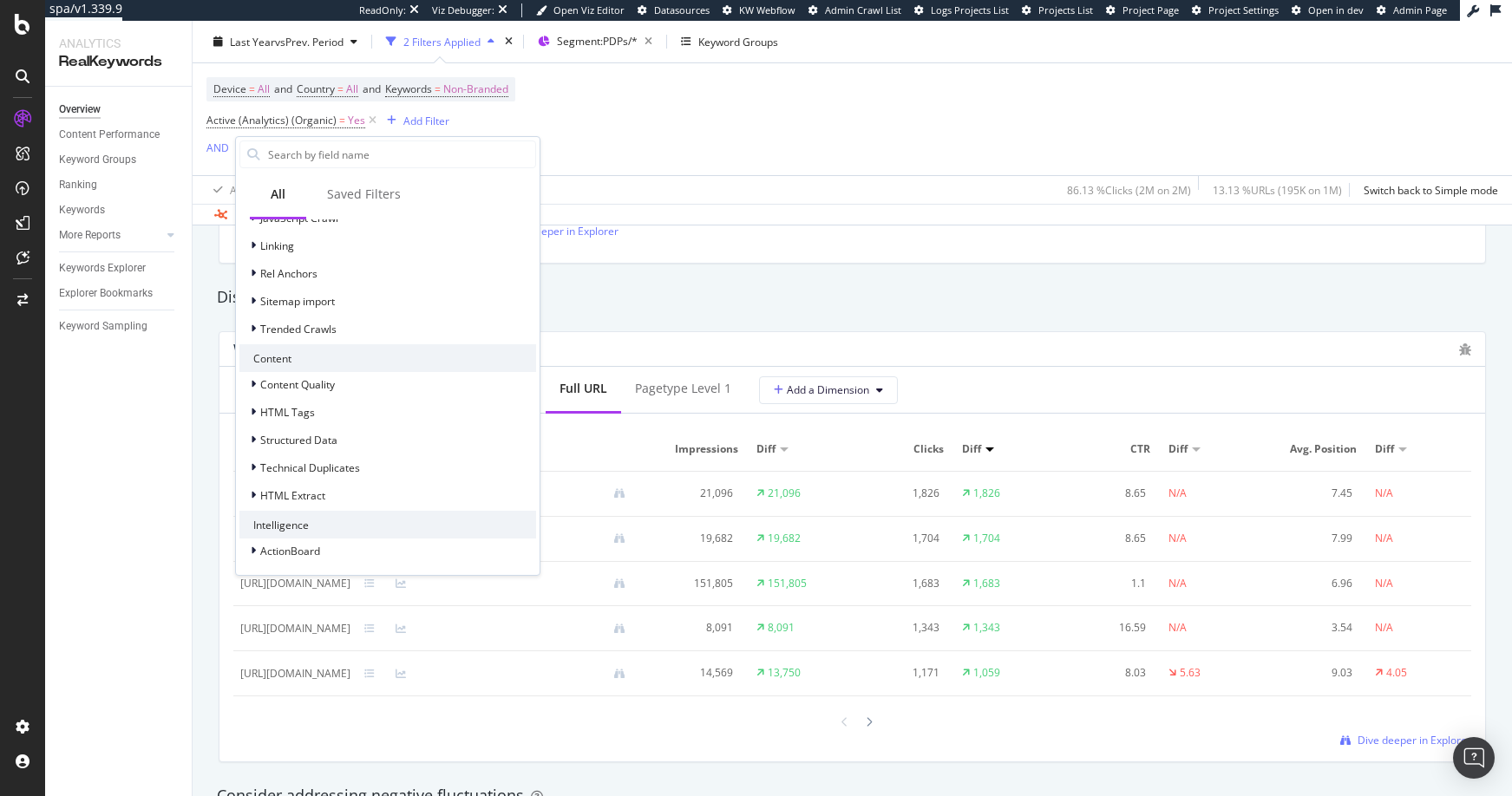
click at [192, 532] on div "By URL Detect big movements in your website performance Unique Keywords 422,008…" at bounding box center [852, 456] width 1319 height 3302
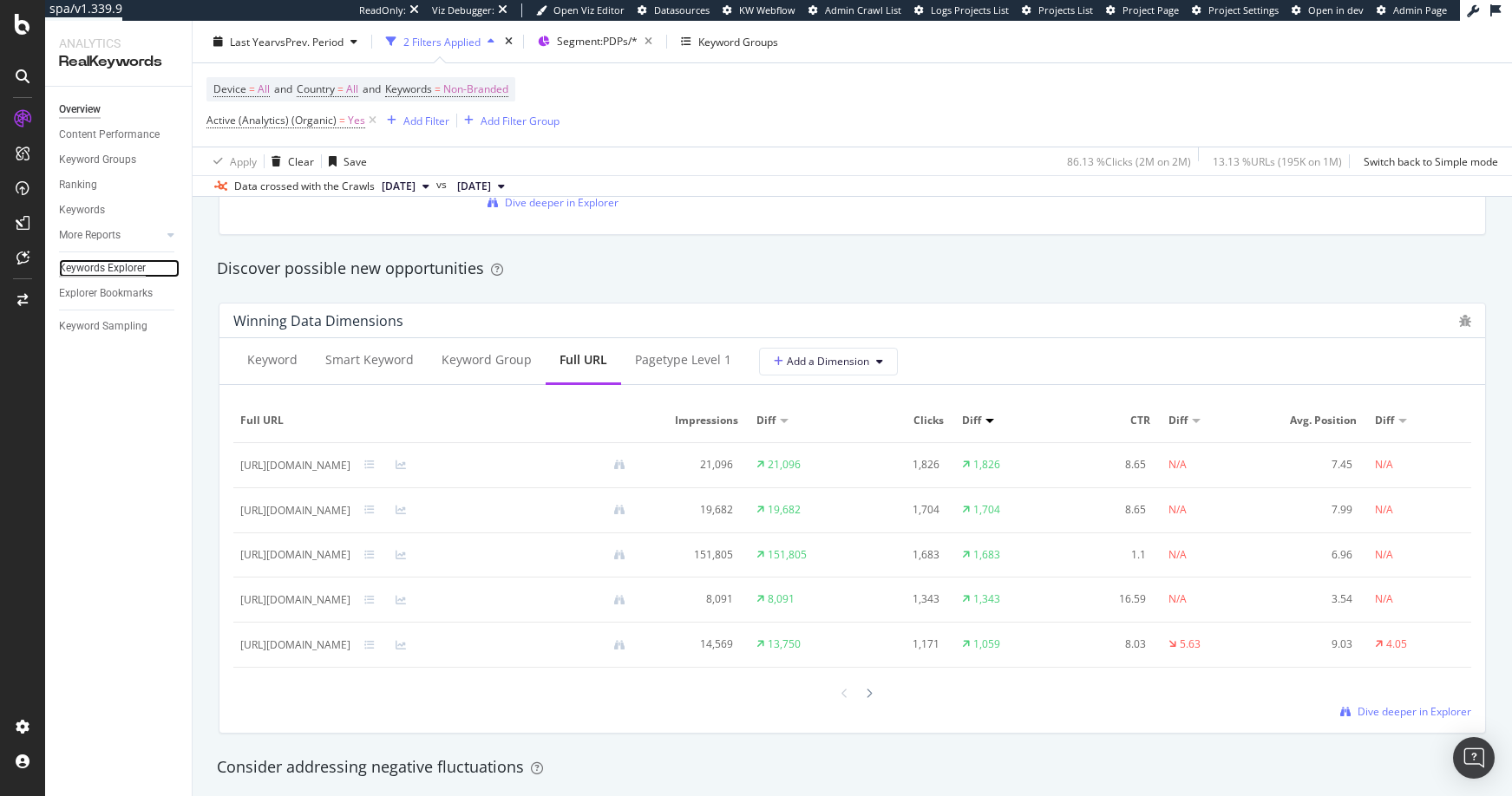
click at [84, 267] on div "Keywords Explorer" at bounding box center [103, 268] width 87 height 18
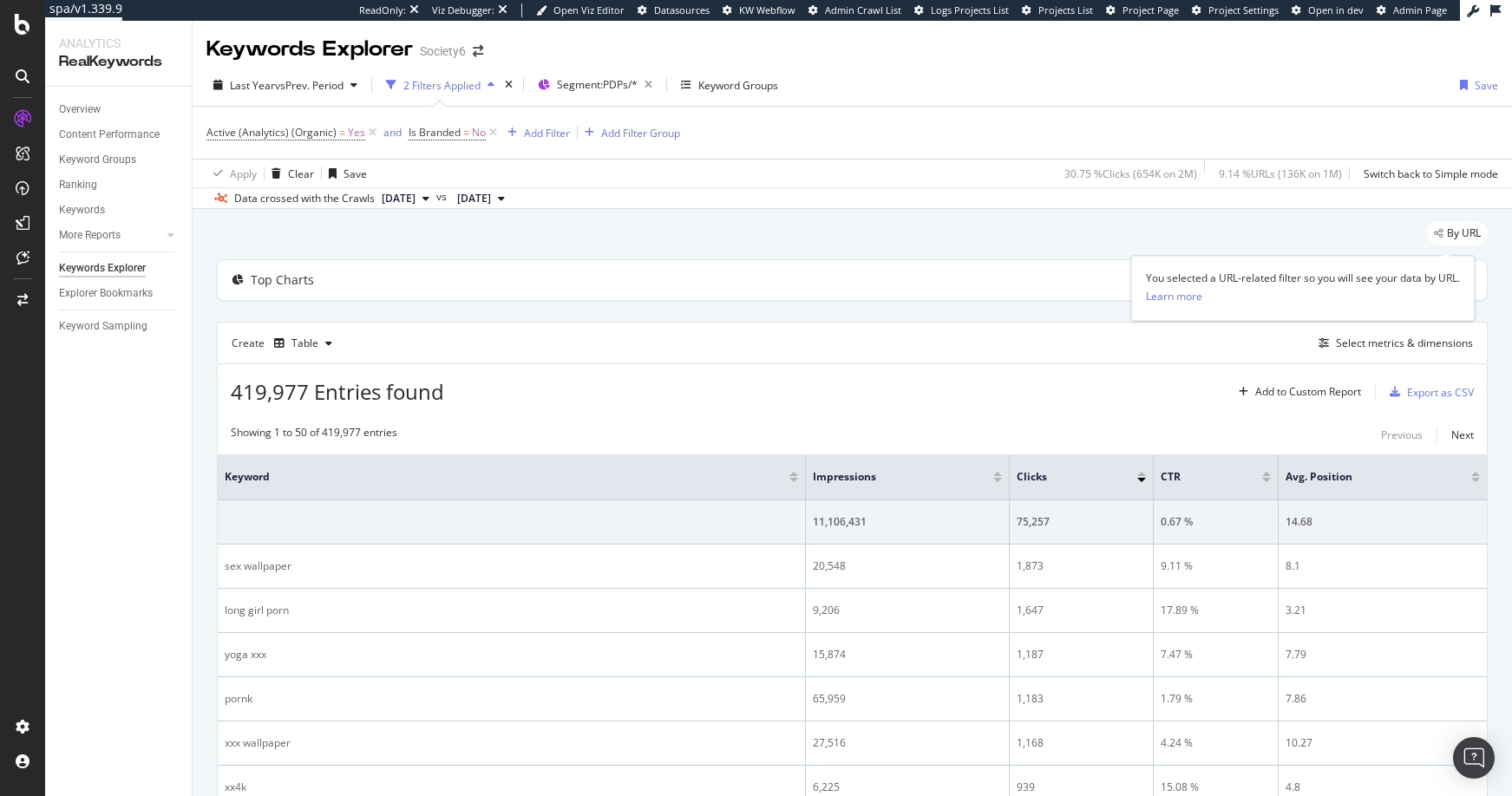
click at [1447, 239] on span "By URL" at bounding box center [1463, 233] width 34 height 11
click at [1447, 233] on span "By URL" at bounding box center [1463, 233] width 34 height 11
click at [1434, 233] on icon "legacy label" at bounding box center [1439, 233] width 10 height 11
click at [1447, 233] on span "By URL" at bounding box center [1463, 233] width 34 height 11
click at [1441, 280] on div "You selected a URL-related filter so you will see your data by URL." at bounding box center [1302, 277] width 314 height 15
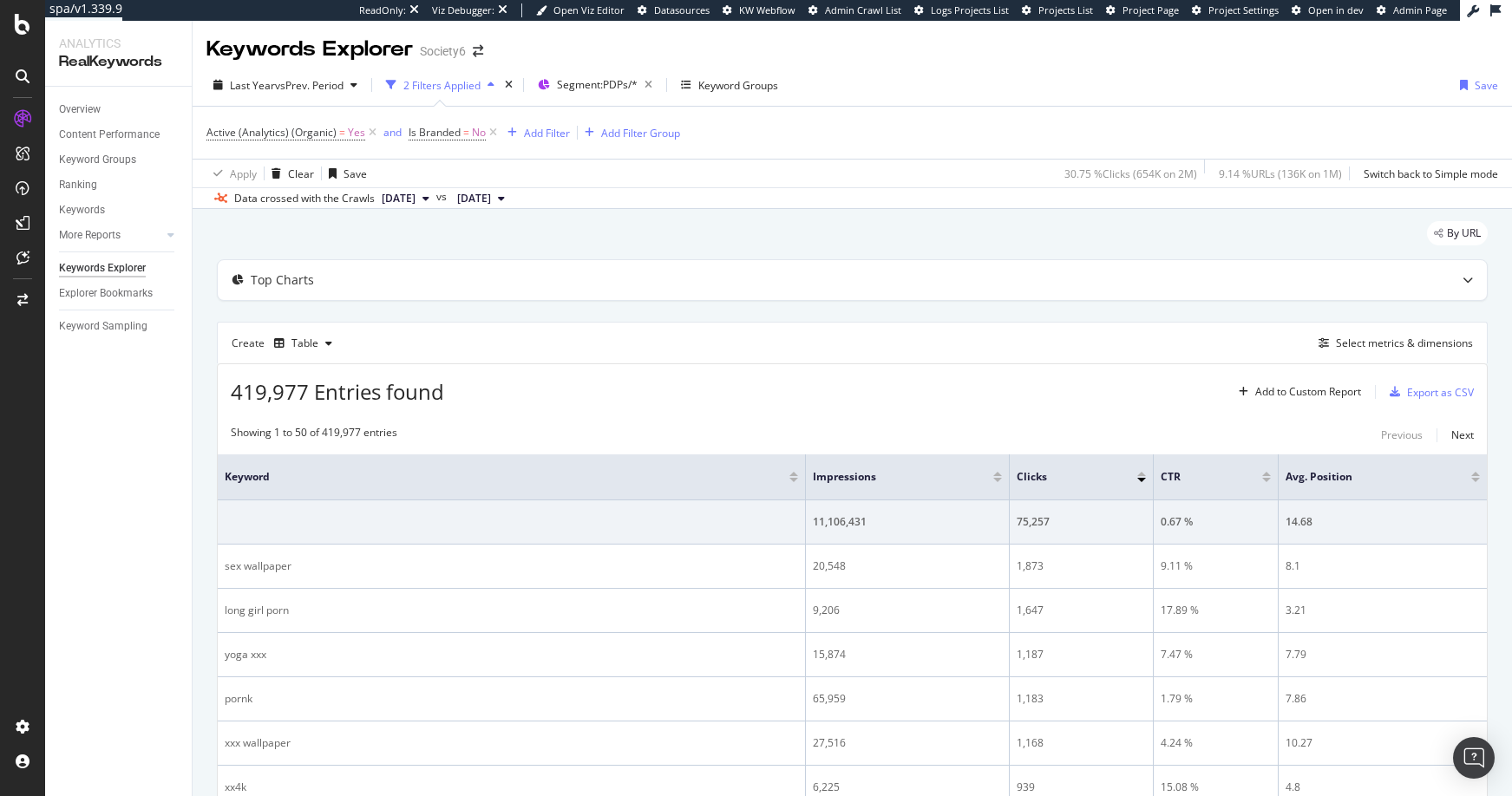
click at [709, 227] on div "By URL" at bounding box center [852, 240] width 1270 height 39
click at [112, 233] on div "More Reports" at bounding box center [90, 236] width 61 height 18
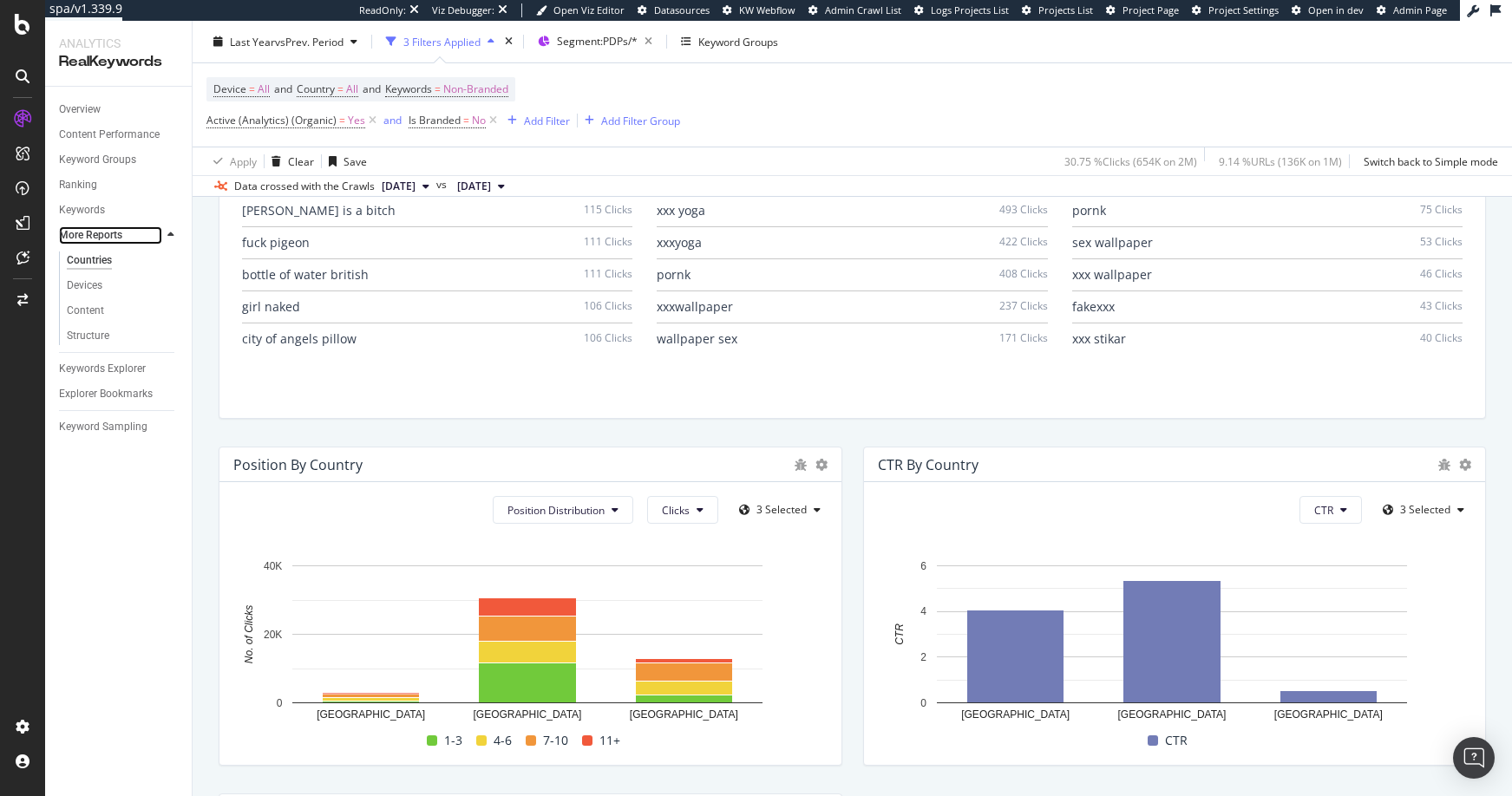
scroll to position [1428, 0]
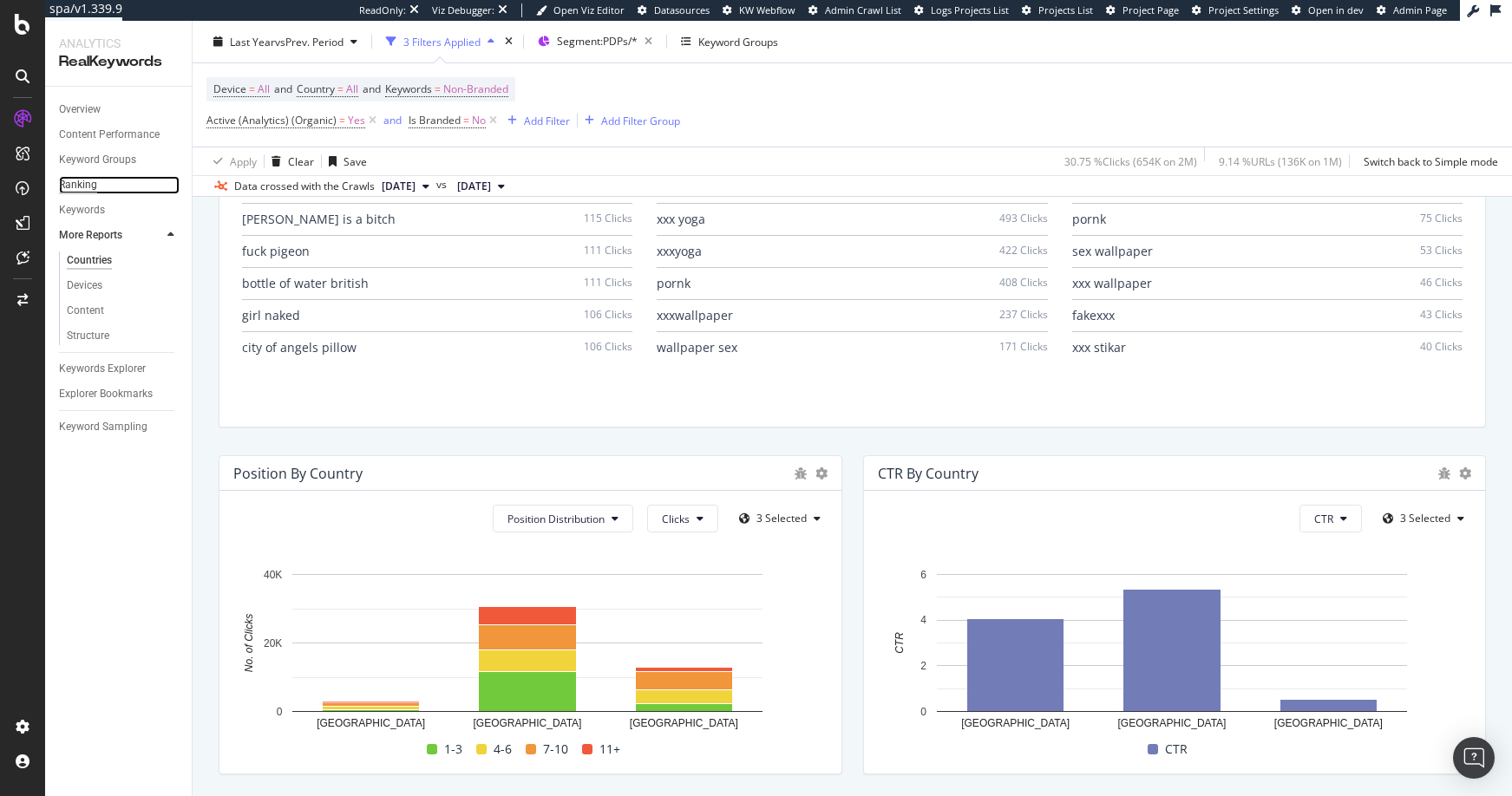
click at [79, 183] on div "Ranking" at bounding box center [78, 185] width 39 height 18
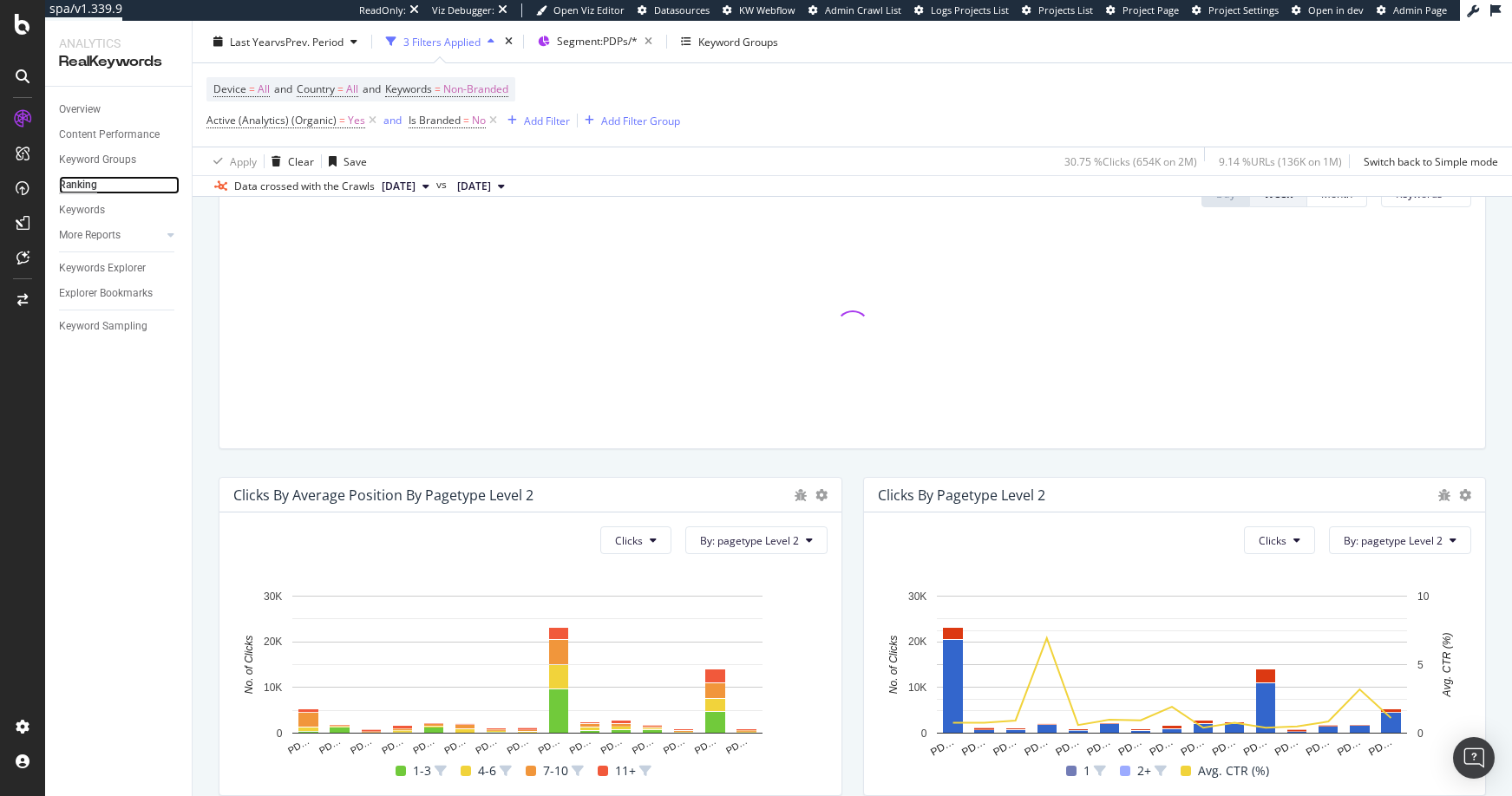
scroll to position [450, 0]
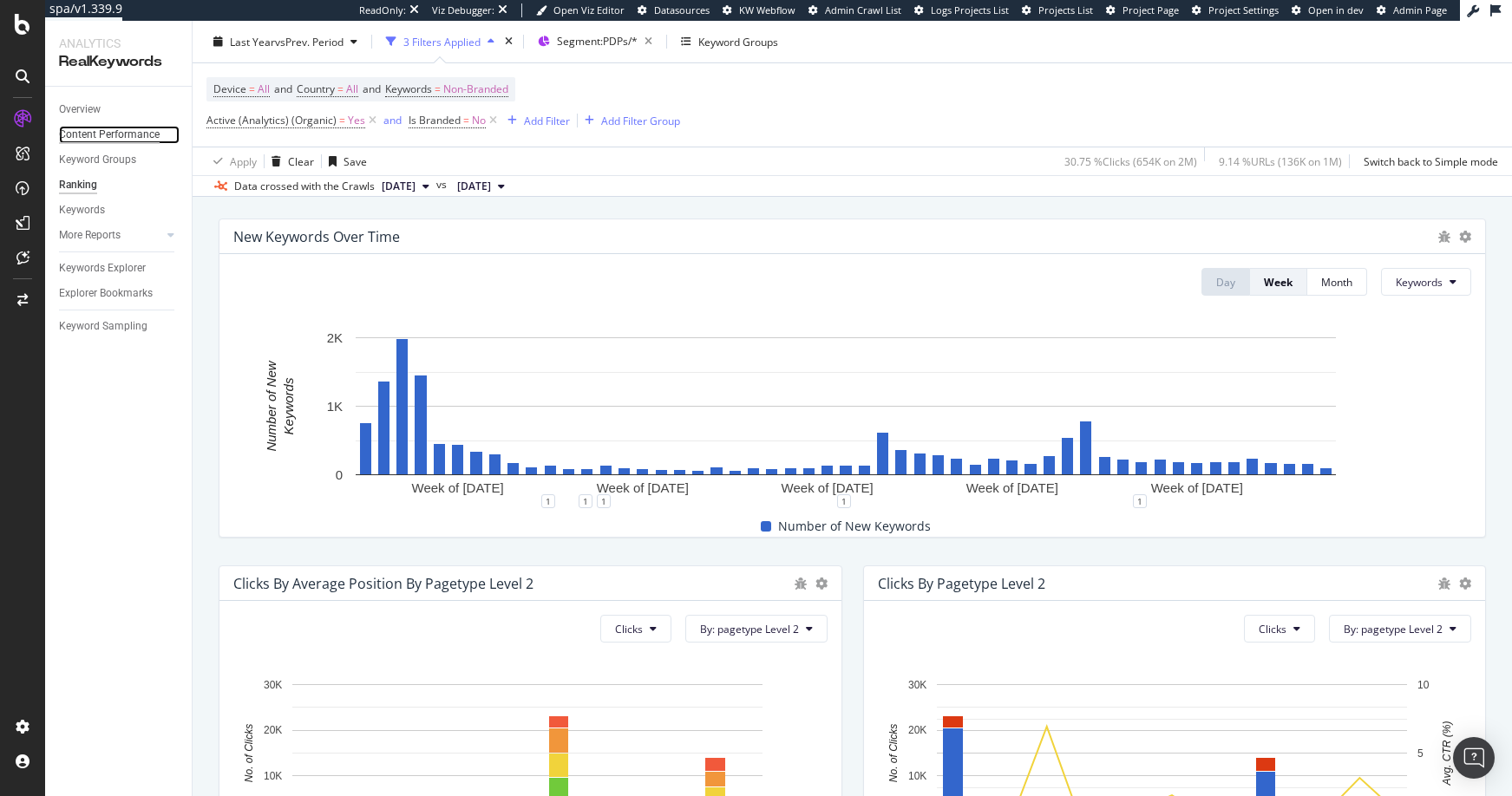
click at [87, 136] on div "Content Performance" at bounding box center [110, 135] width 101 height 18
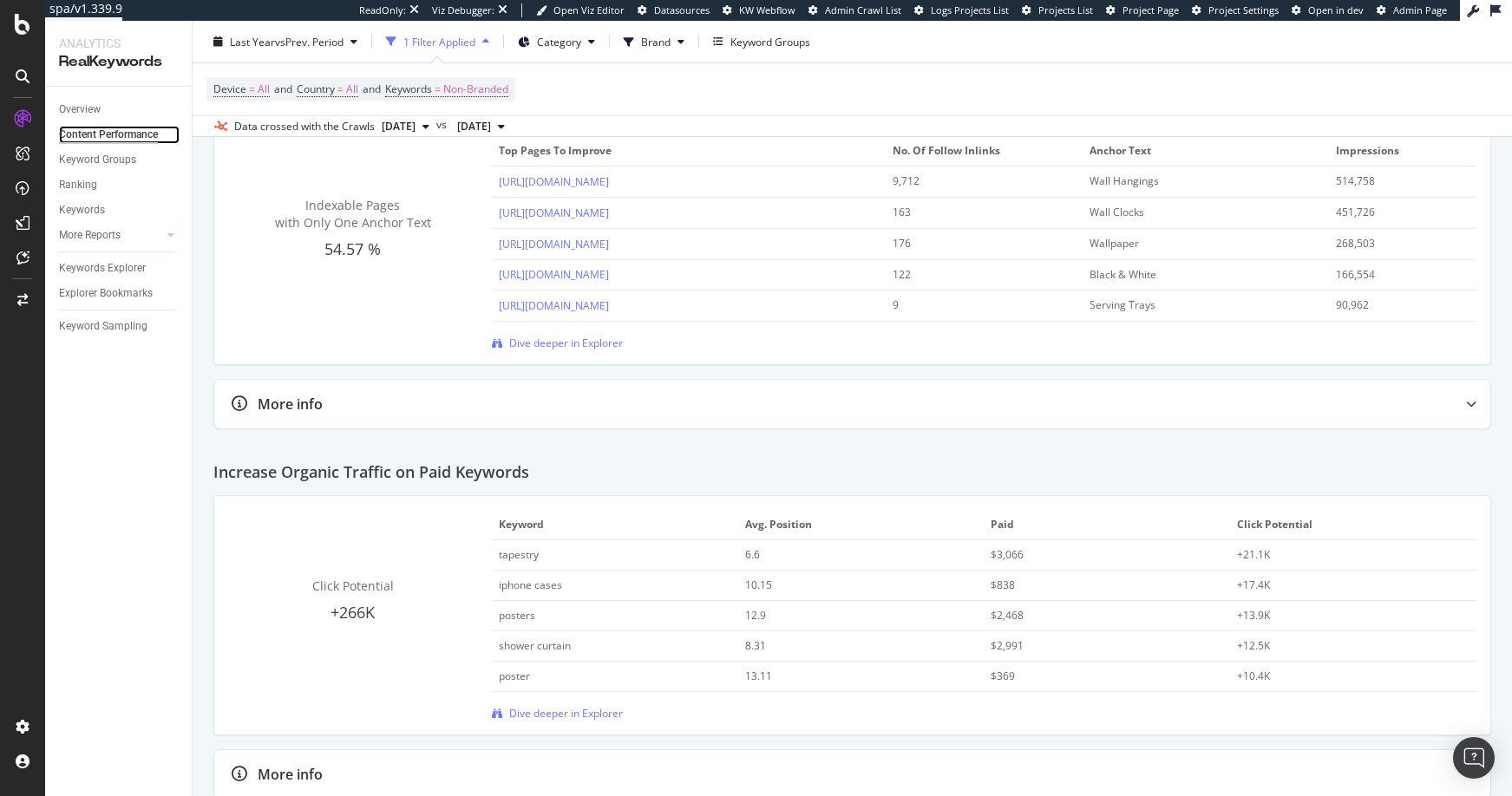
scroll to position [2110, 0]
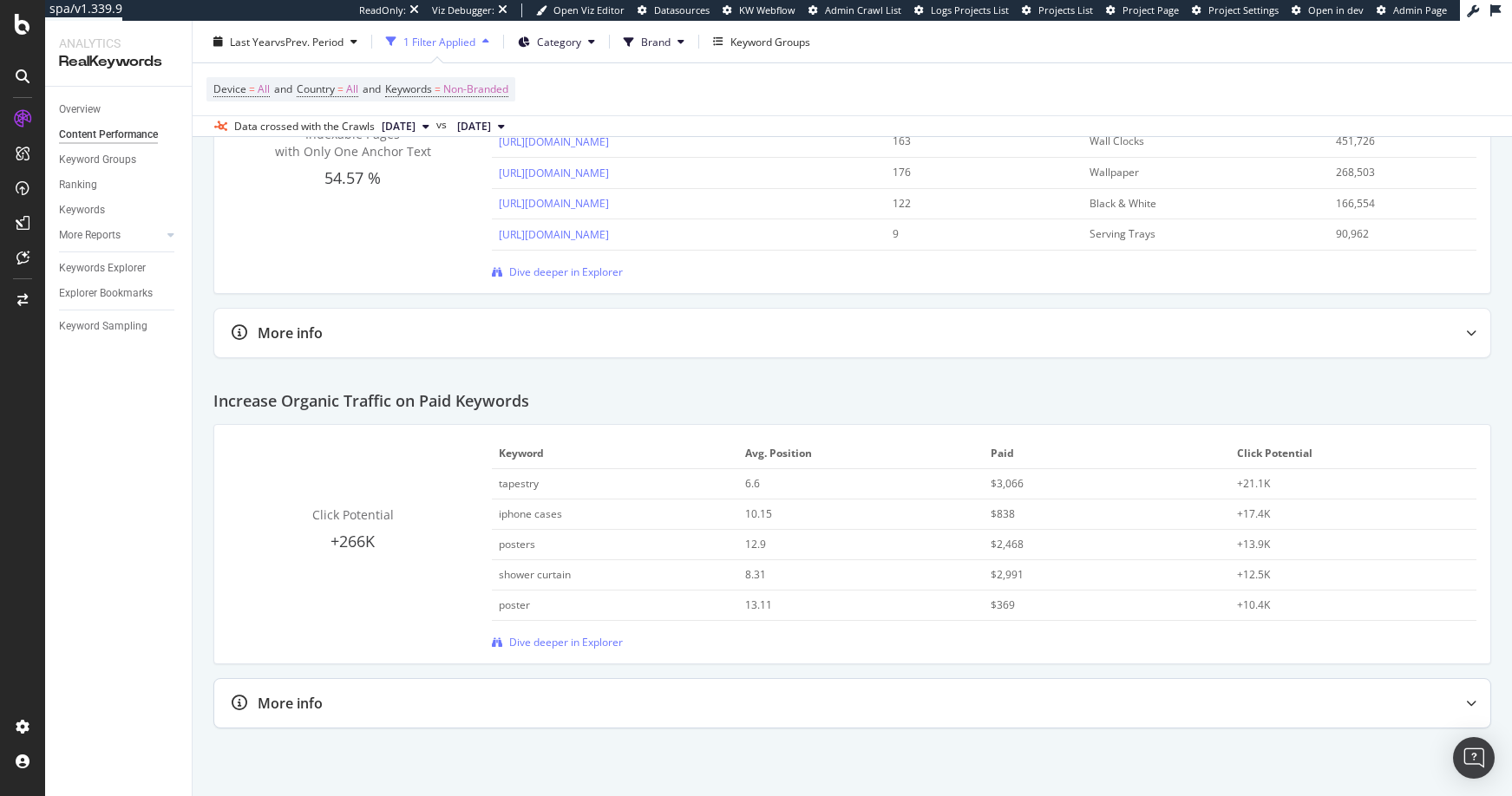
click at [1465, 701] on icon at bounding box center [1470, 703] width 11 height 11
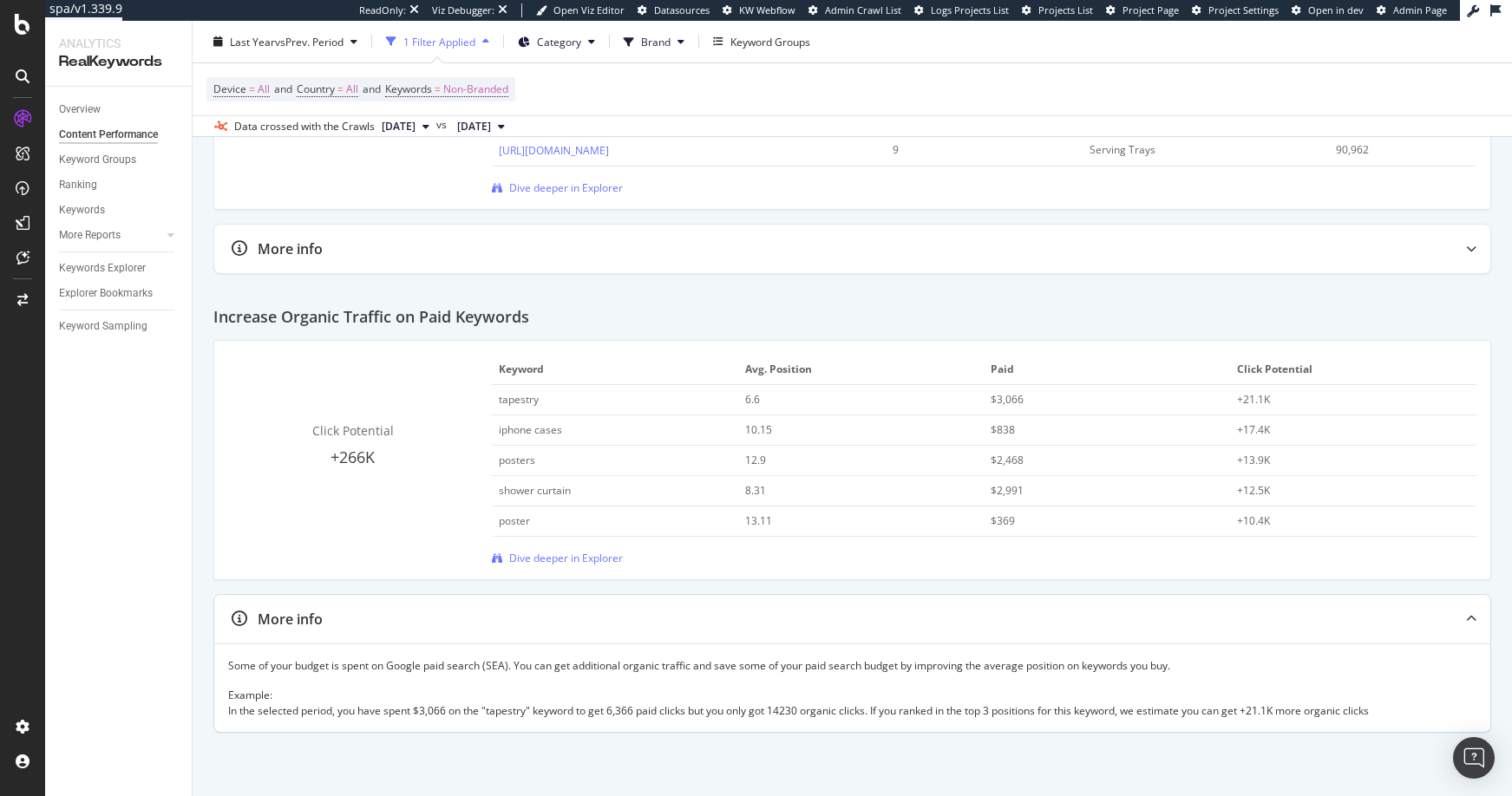
scroll to position [2198, 0]
click at [87, 261] on div "CustomReports" at bounding box center [107, 264] width 85 height 18
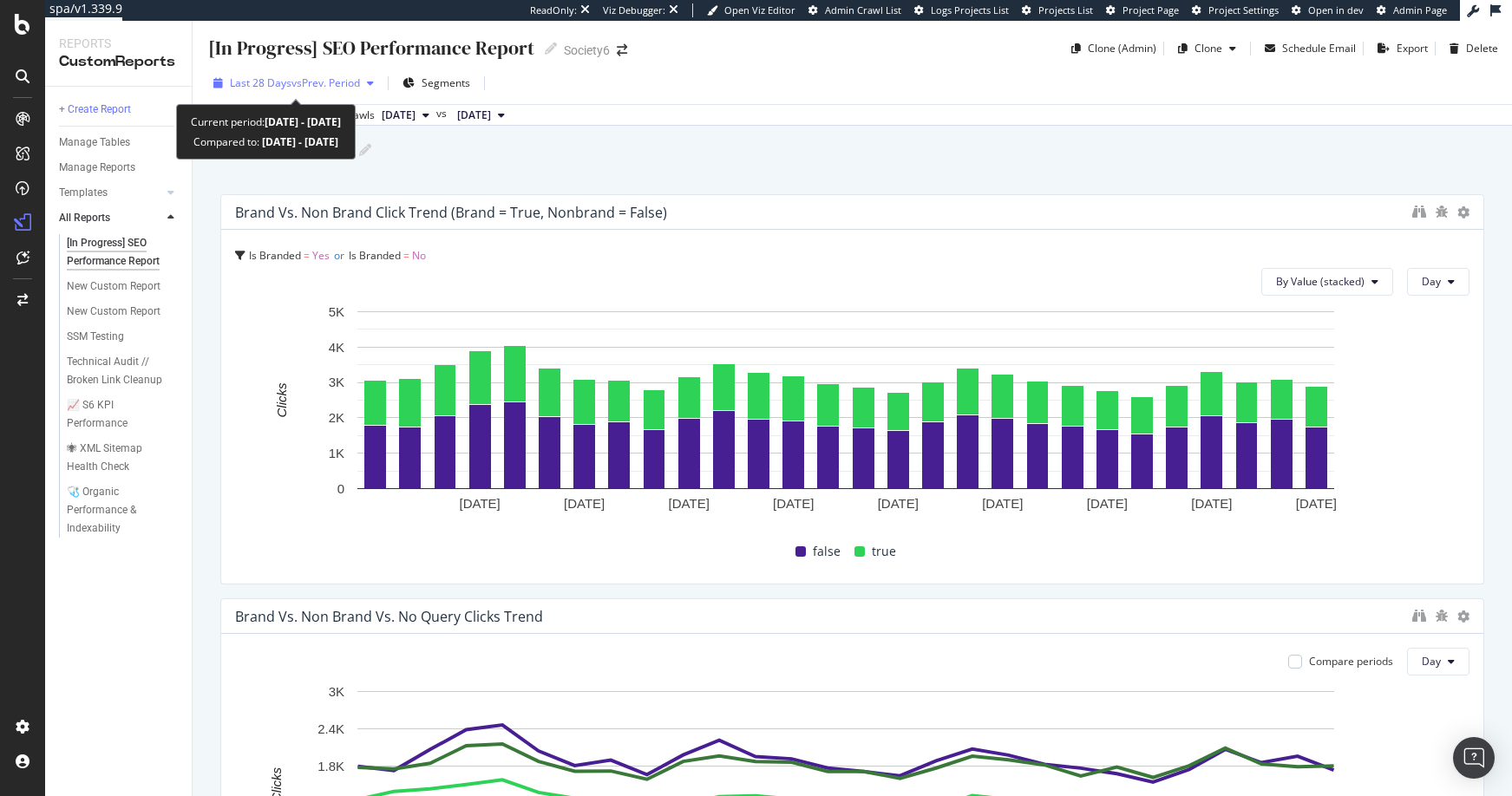
click at [373, 80] on icon "button" at bounding box center [369, 83] width 7 height 11
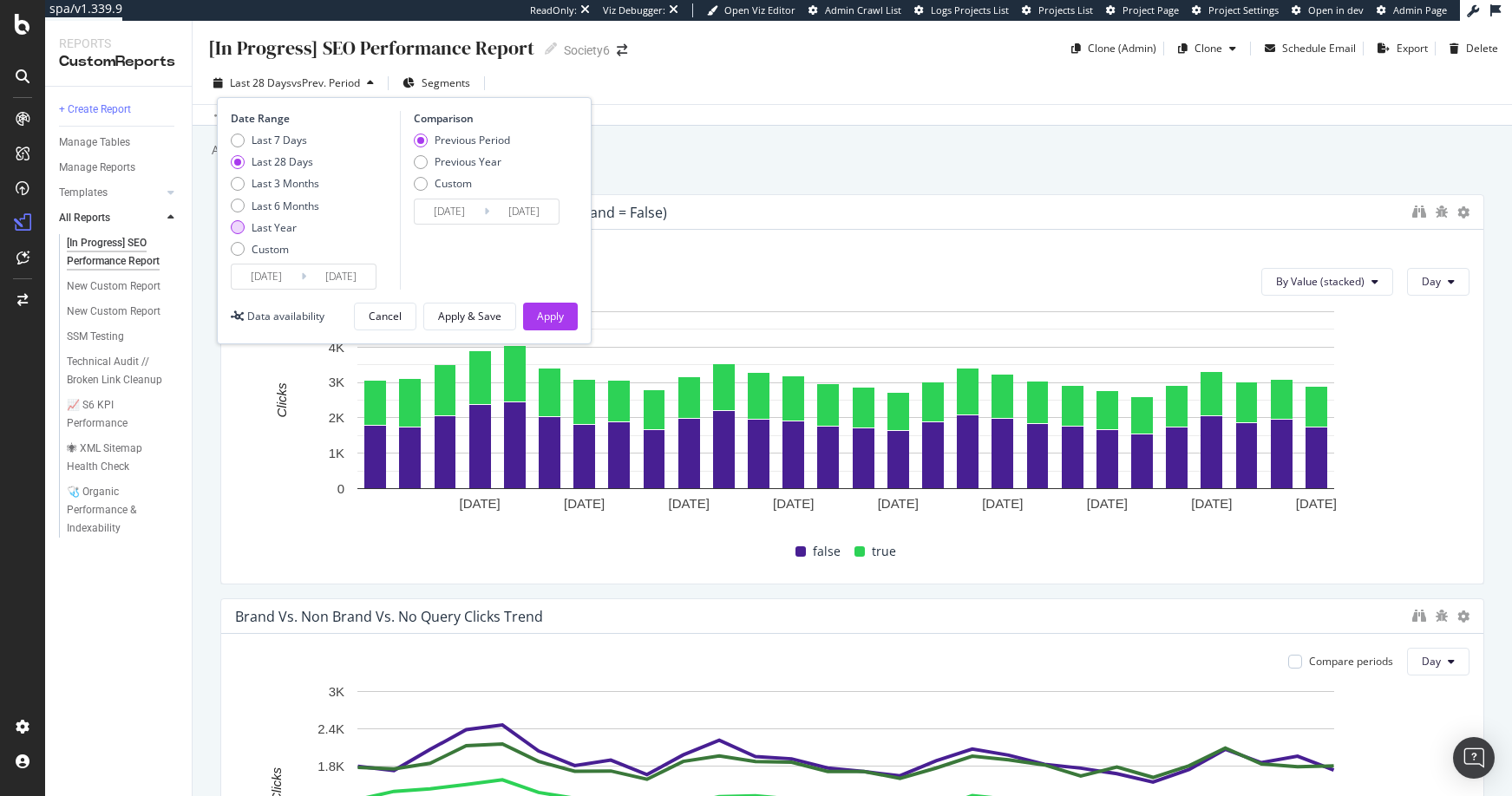
click at [238, 228] on div "Last Year" at bounding box center [238, 227] width 14 height 14
type input "2024/09/25"
type input "2023/09/26"
type input "2024/09/24"
click at [549, 312] on div "Apply" at bounding box center [550, 316] width 27 height 15
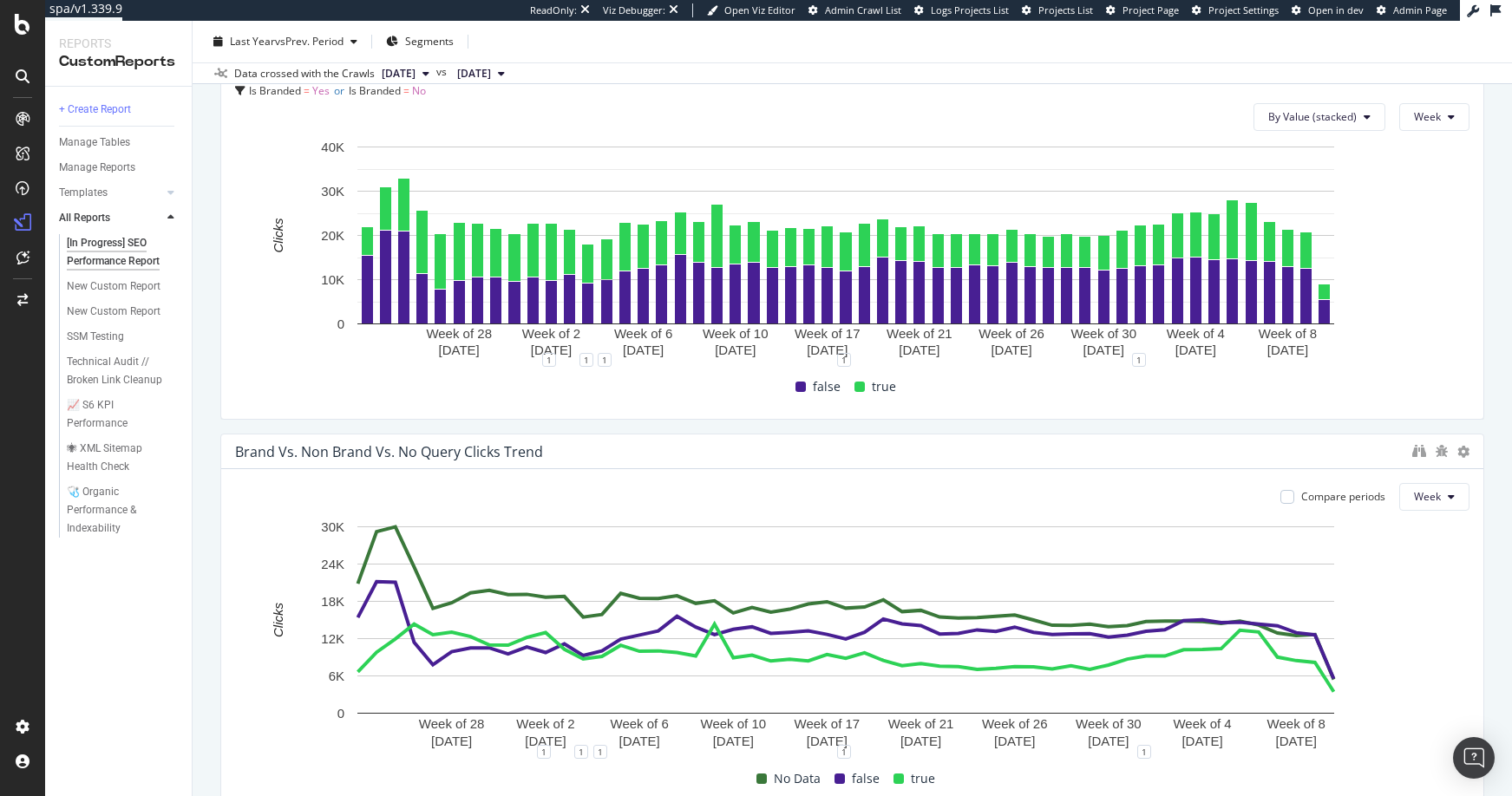
scroll to position [146, 0]
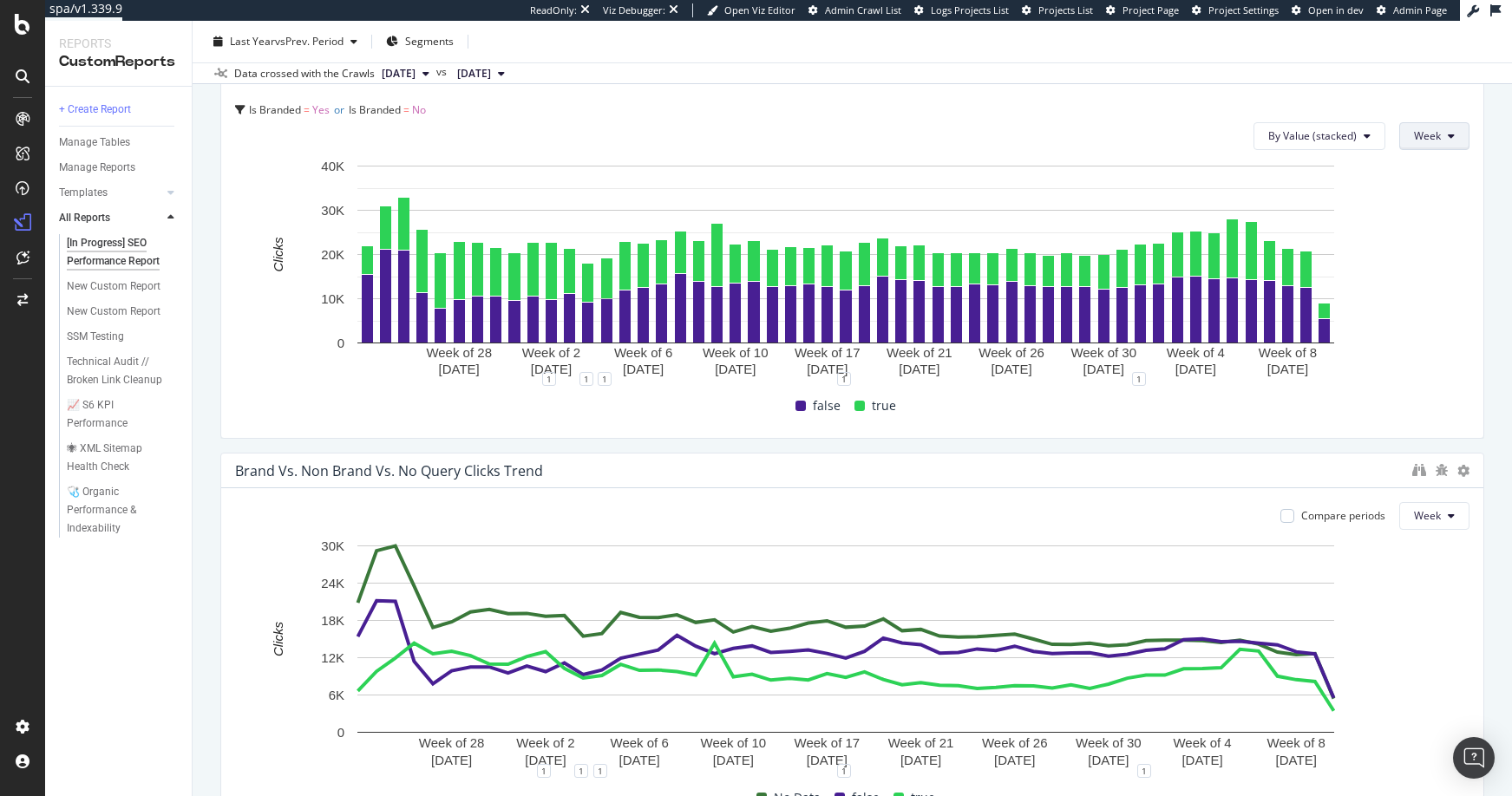
click at [1448, 135] on icon at bounding box center [1451, 136] width 7 height 11
click at [1425, 234] on span "Month" at bounding box center [1417, 235] width 32 height 16
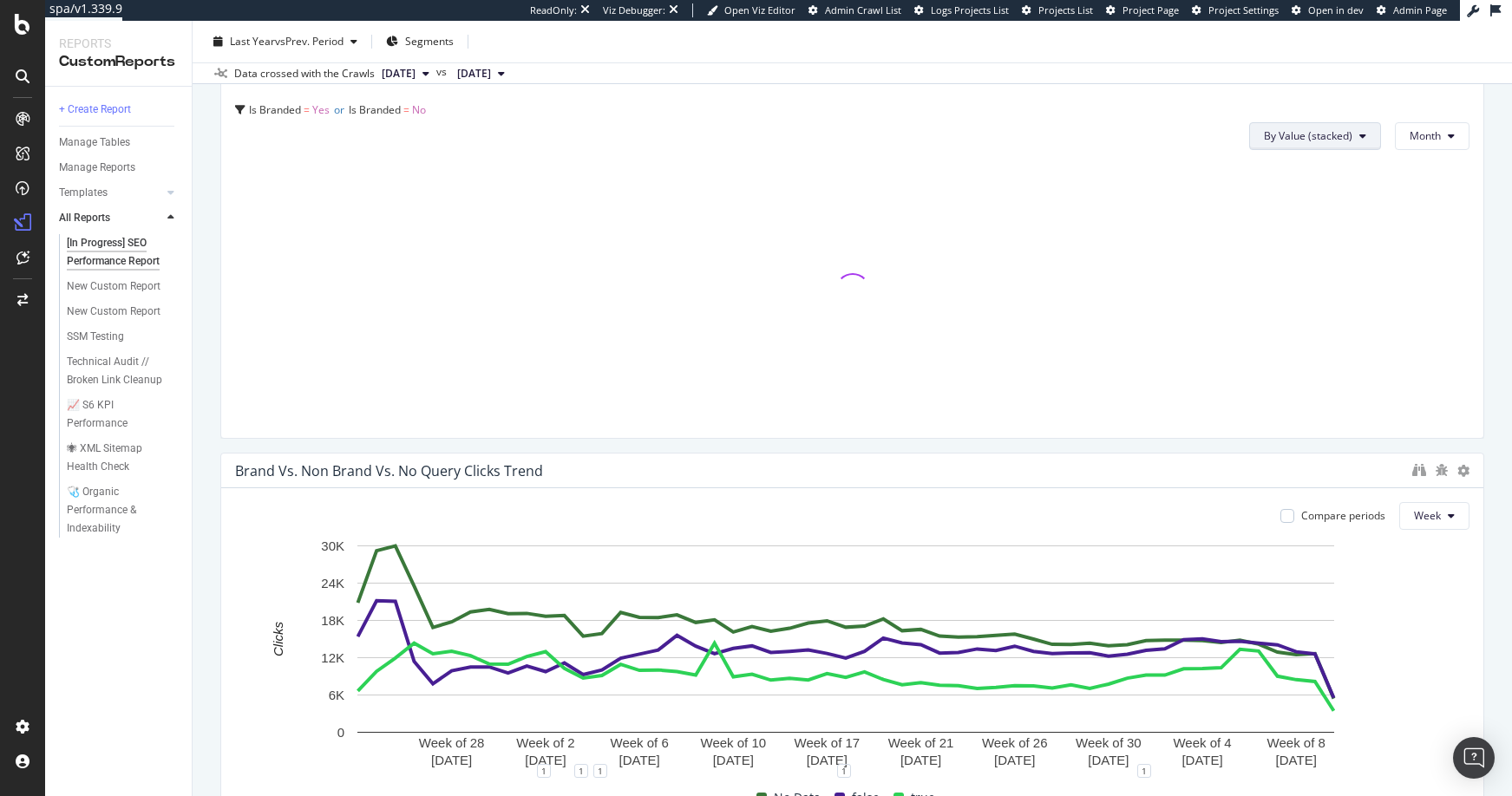
click at [1359, 137] on icon at bounding box center [1361, 136] width 7 height 11
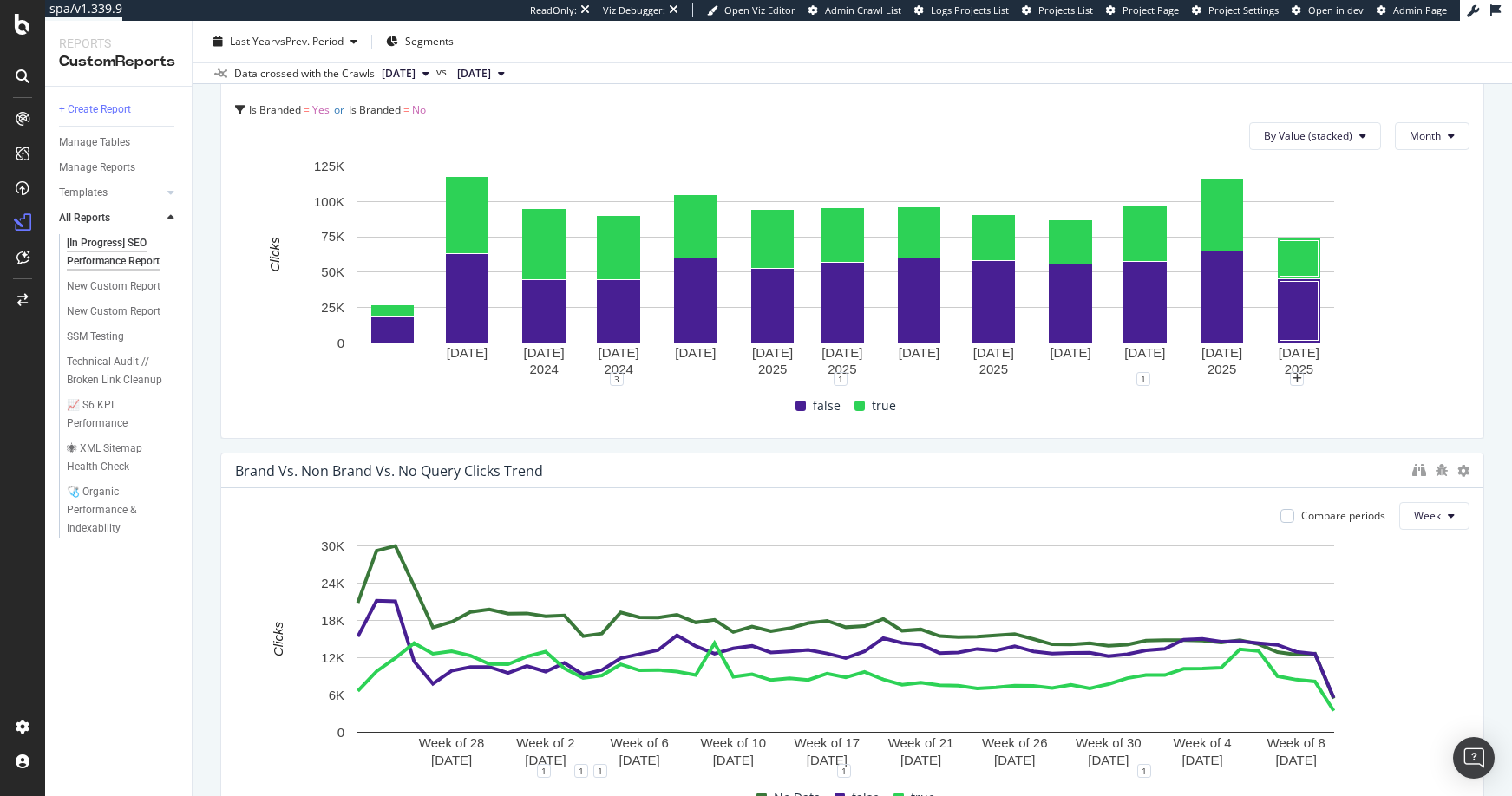
click at [1407, 337] on rect "A chart." at bounding box center [845, 268] width 1221 height 222
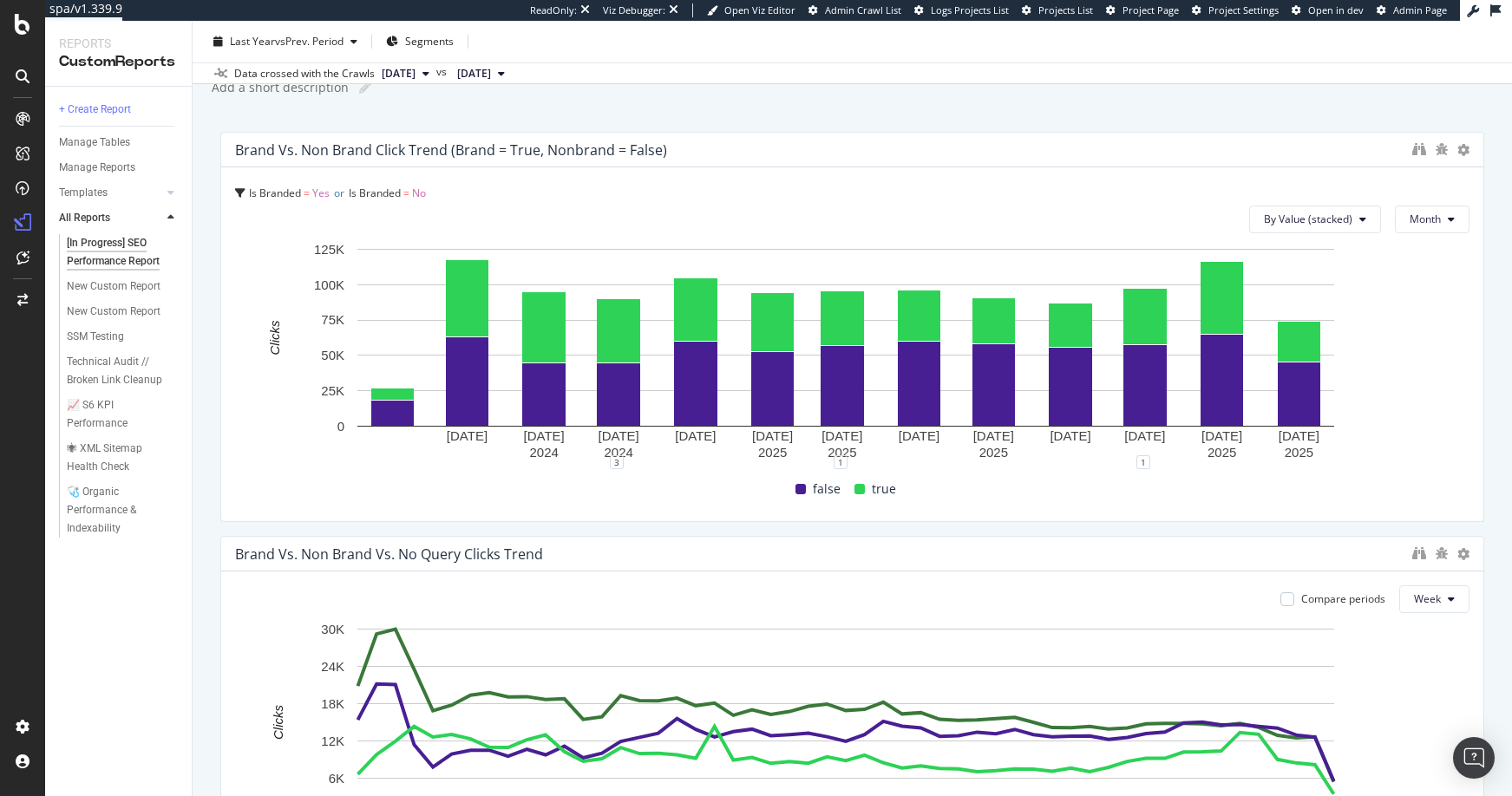
scroll to position [0, 0]
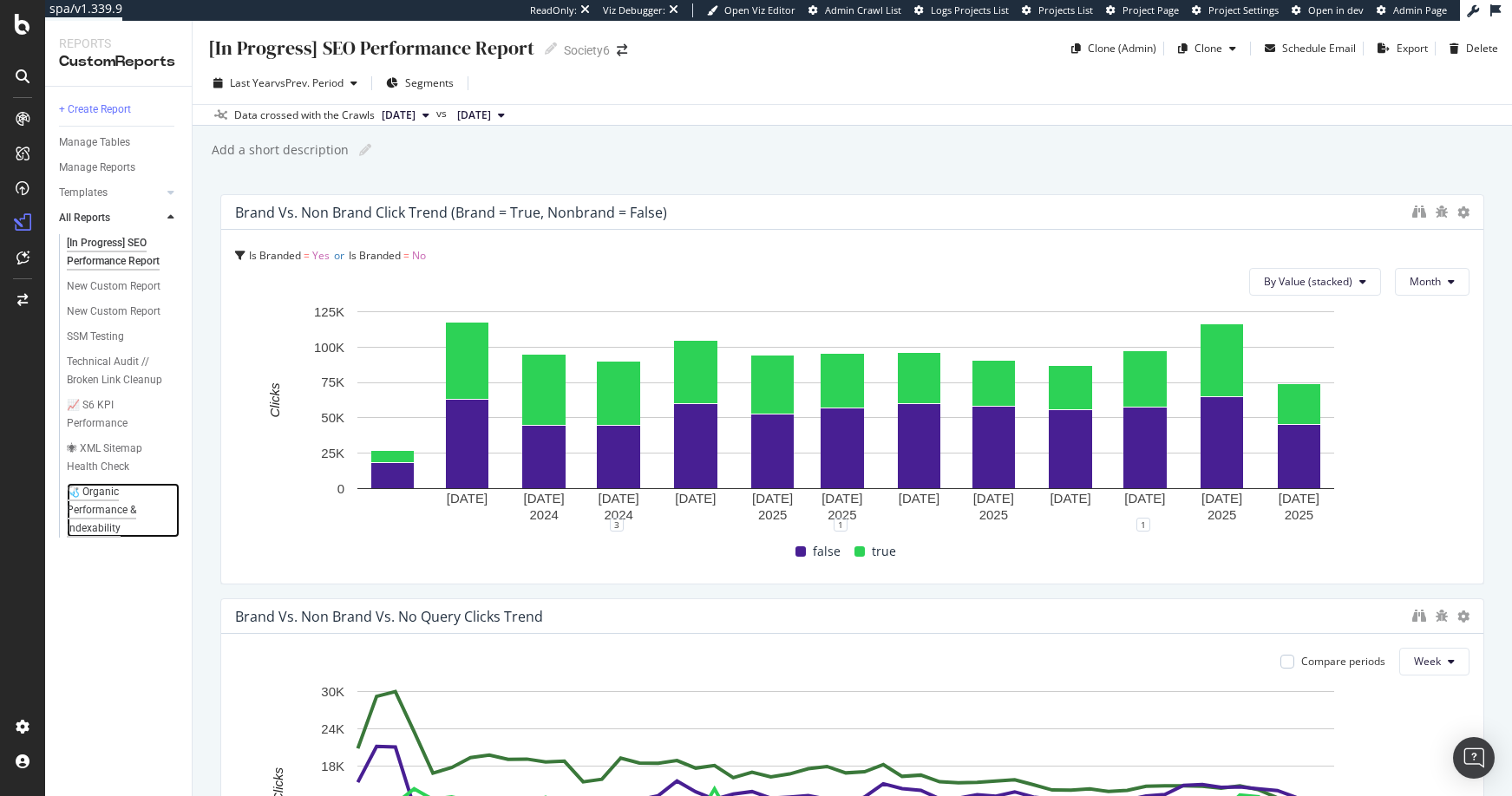
click at [100, 492] on div "🩺 Organic Performance & Indexability" at bounding box center [118, 510] width 103 height 54
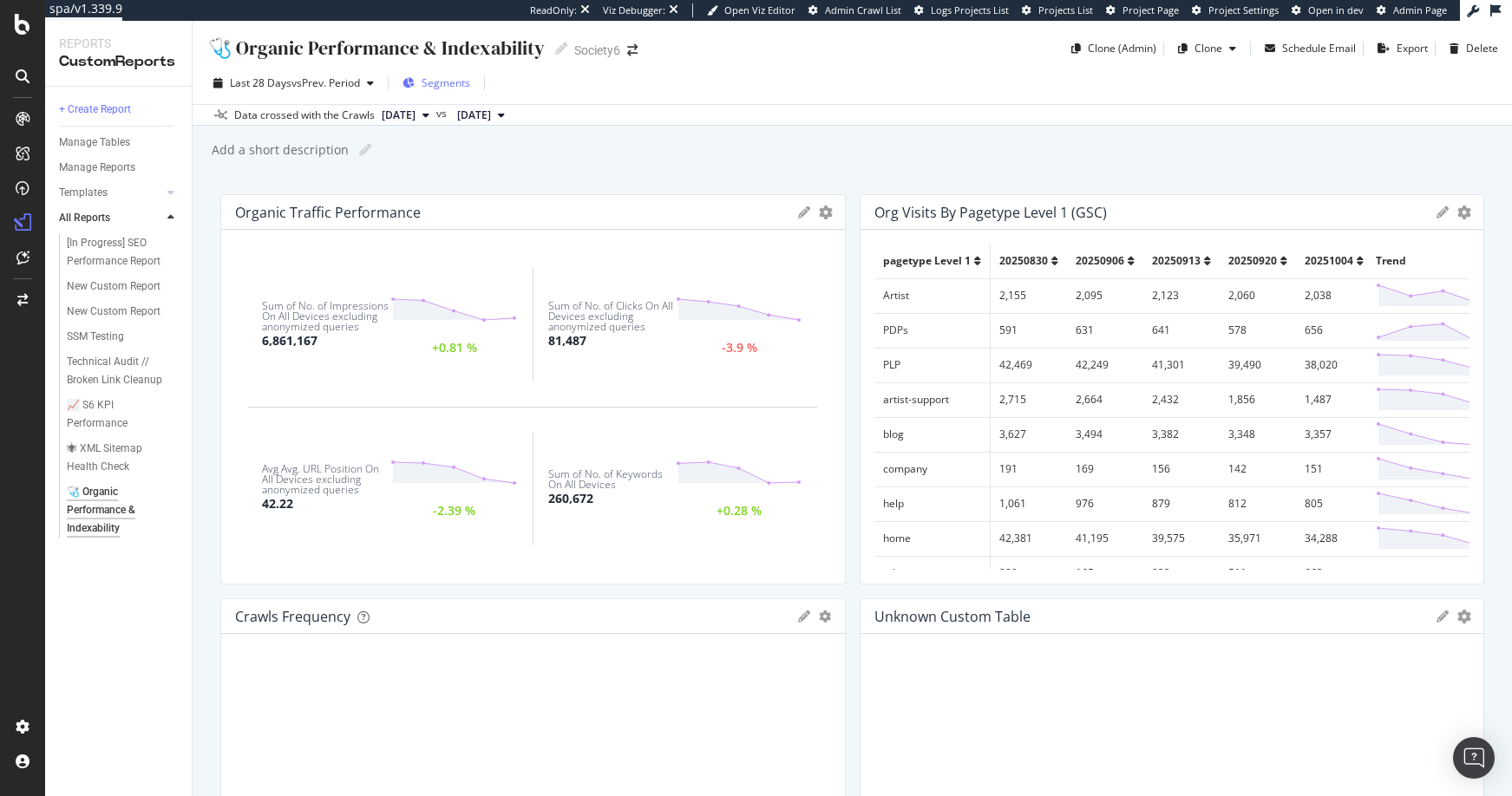
click at [443, 80] on span "Segments" at bounding box center [446, 82] width 49 height 15
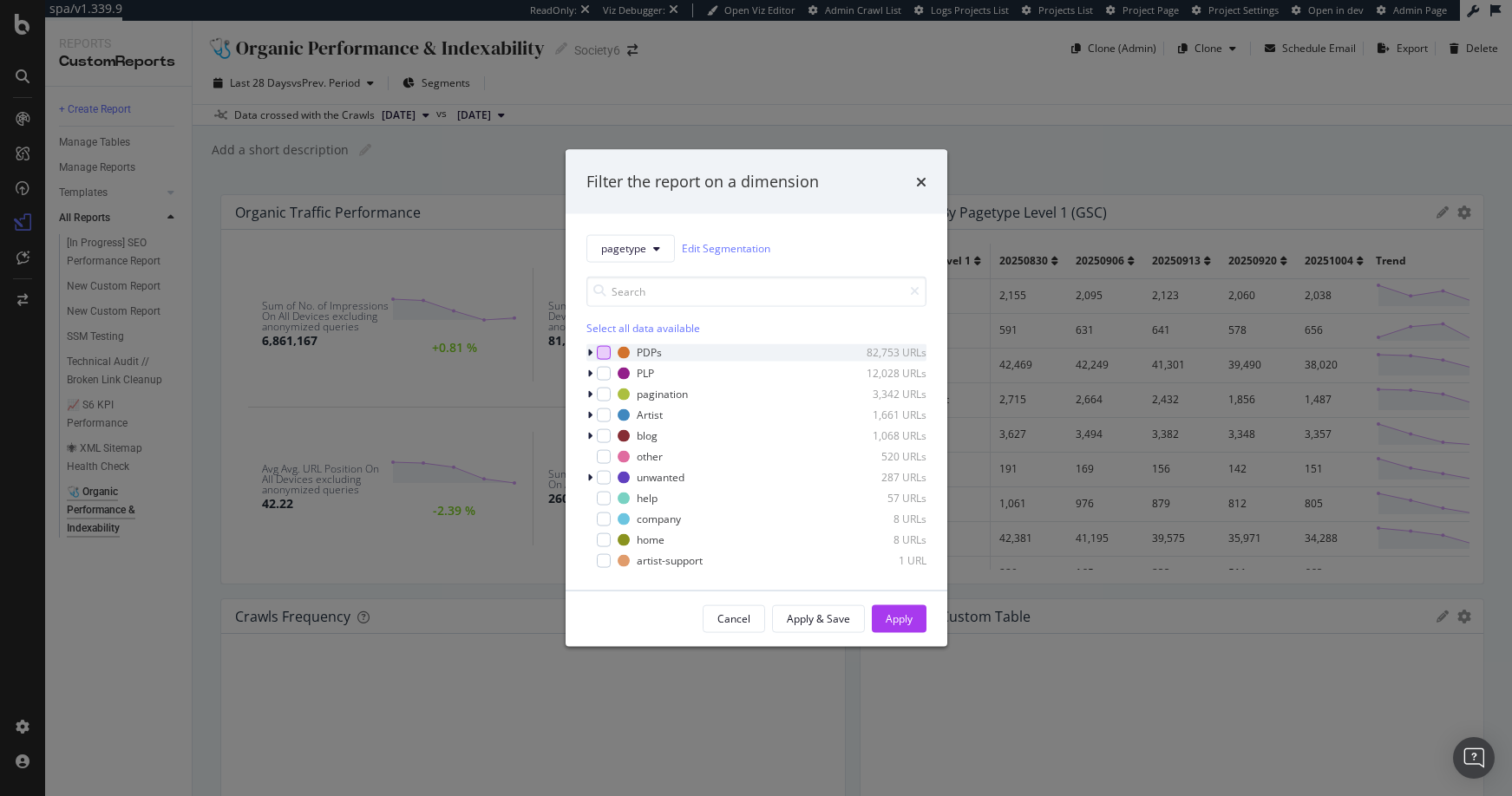
click at [605, 352] on div "modal" at bounding box center [604, 352] width 14 height 14
click at [899, 617] on div "Apply" at bounding box center [898, 618] width 27 height 15
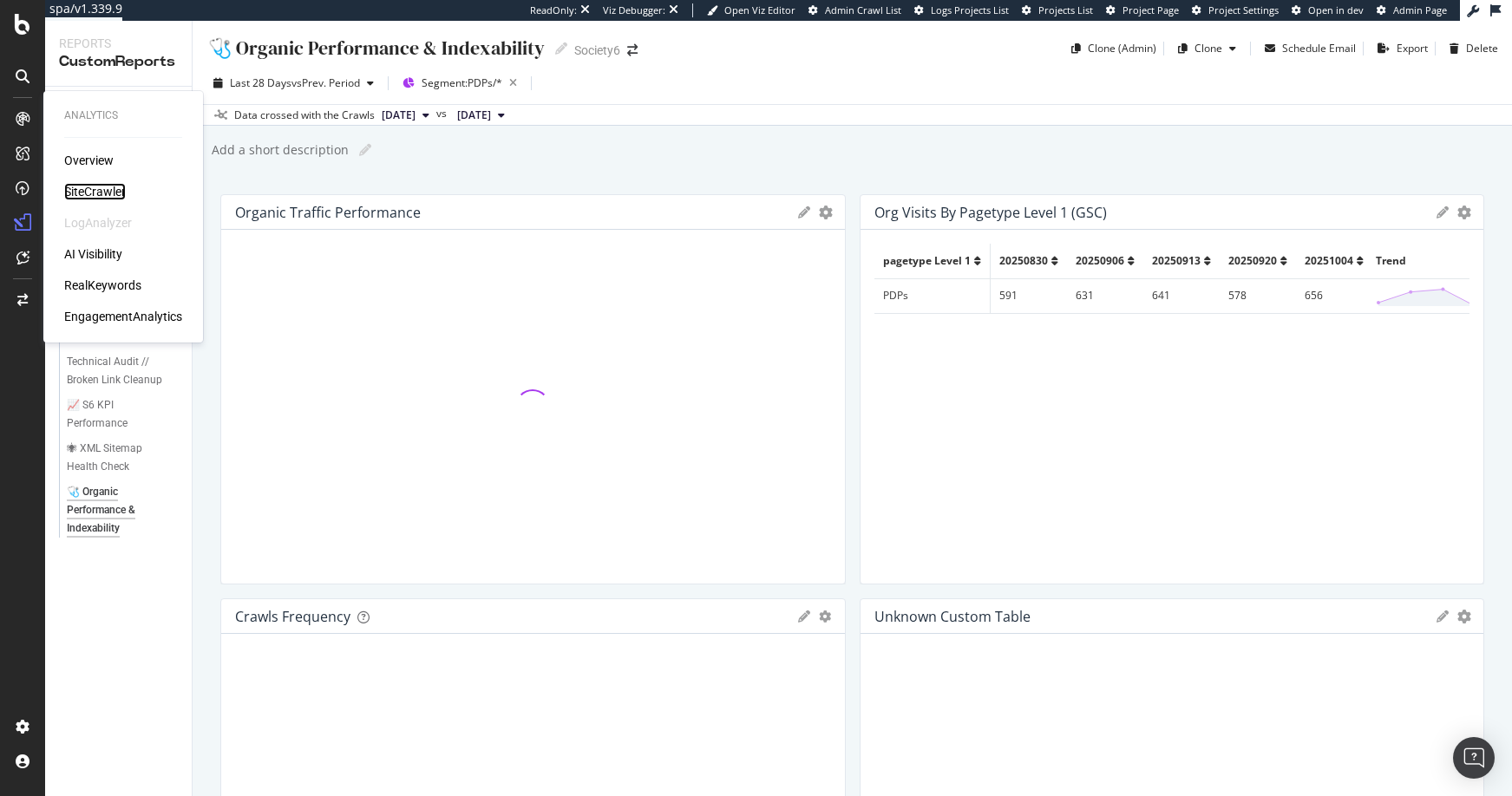
click at [101, 191] on div "SiteCrawler" at bounding box center [95, 192] width 61 height 18
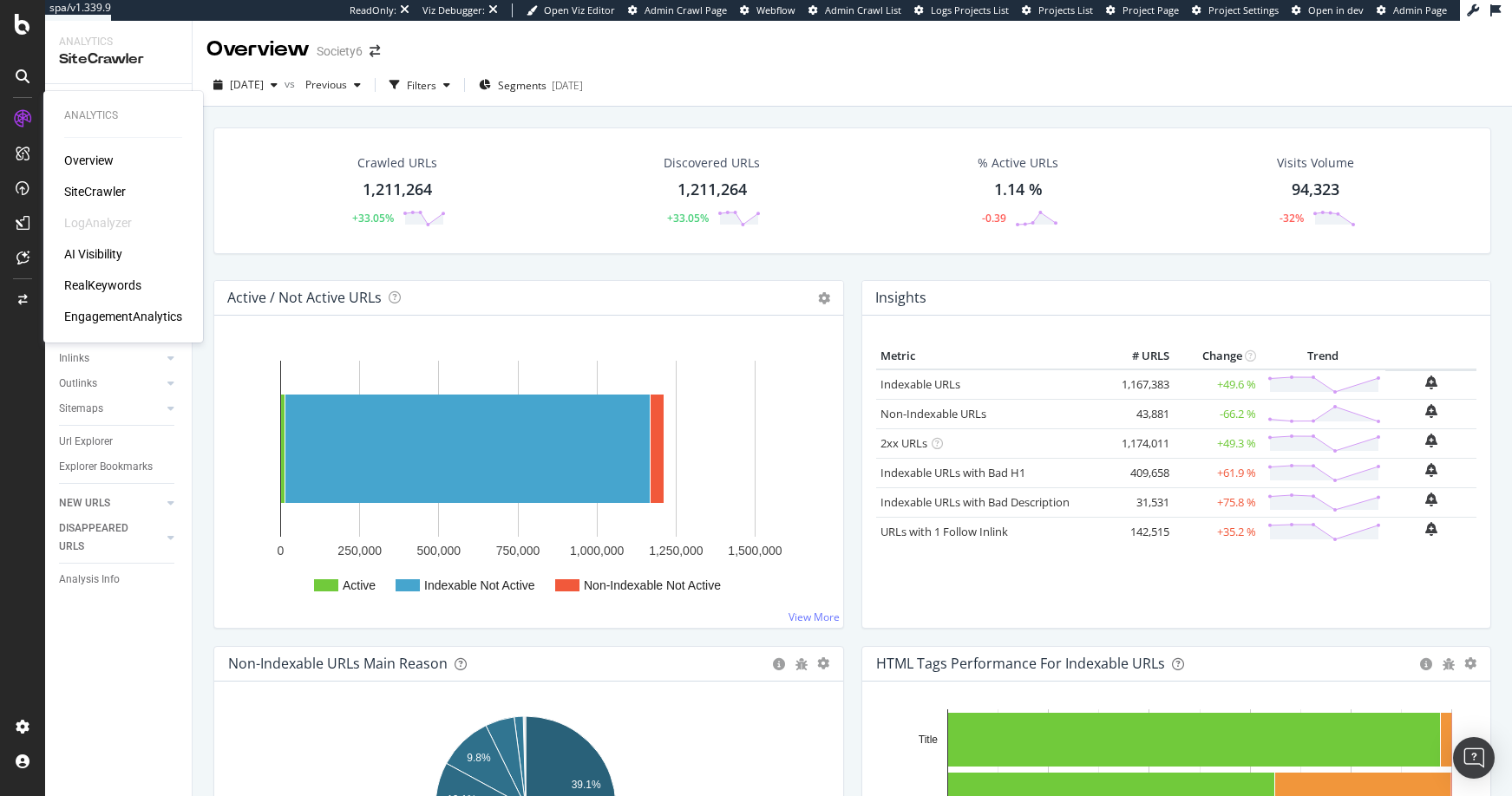
click at [95, 286] on div "RealKeywords" at bounding box center [103, 285] width 77 height 18
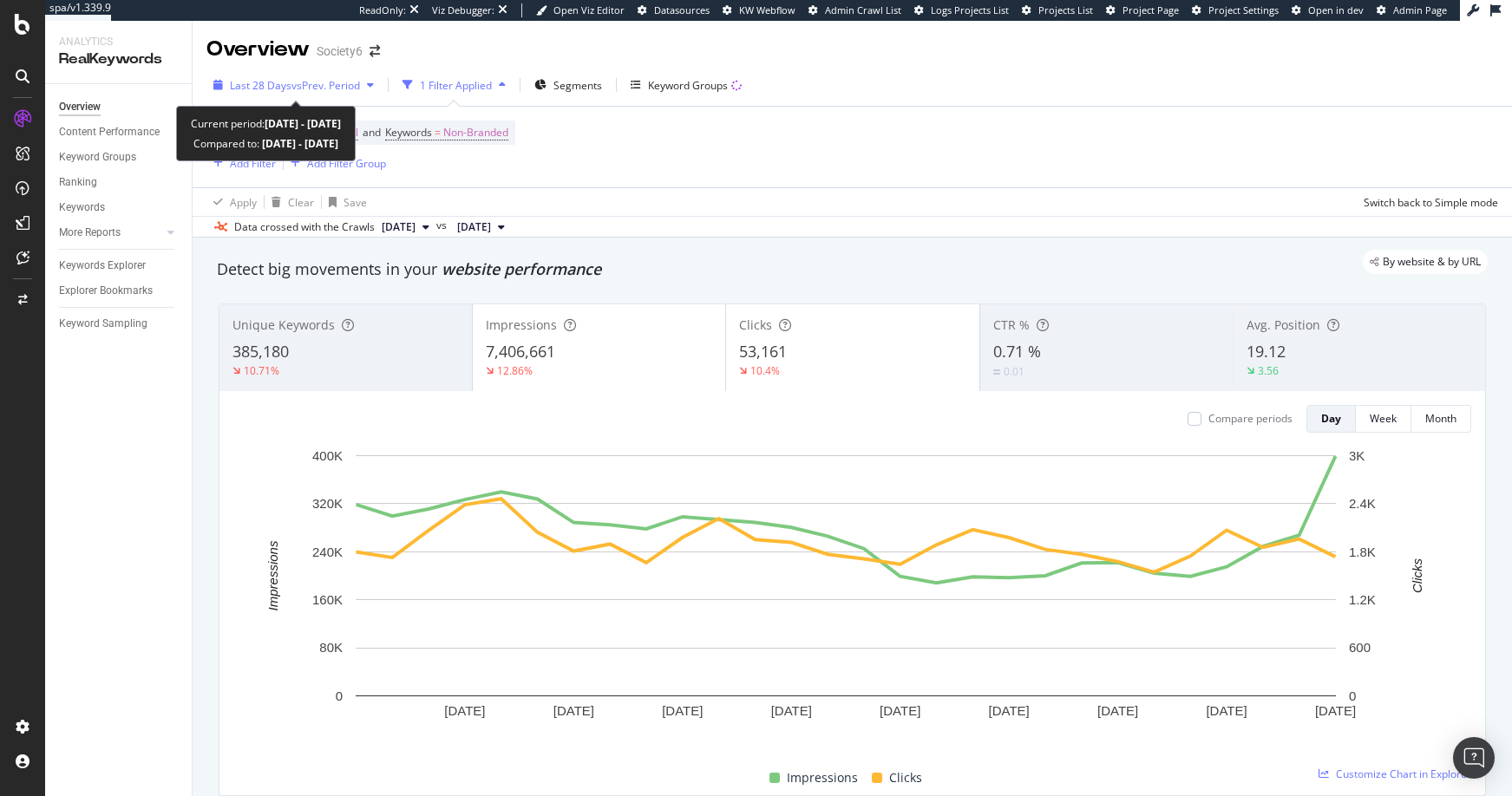
click at [373, 83] on icon "button" at bounding box center [369, 85] width 7 height 11
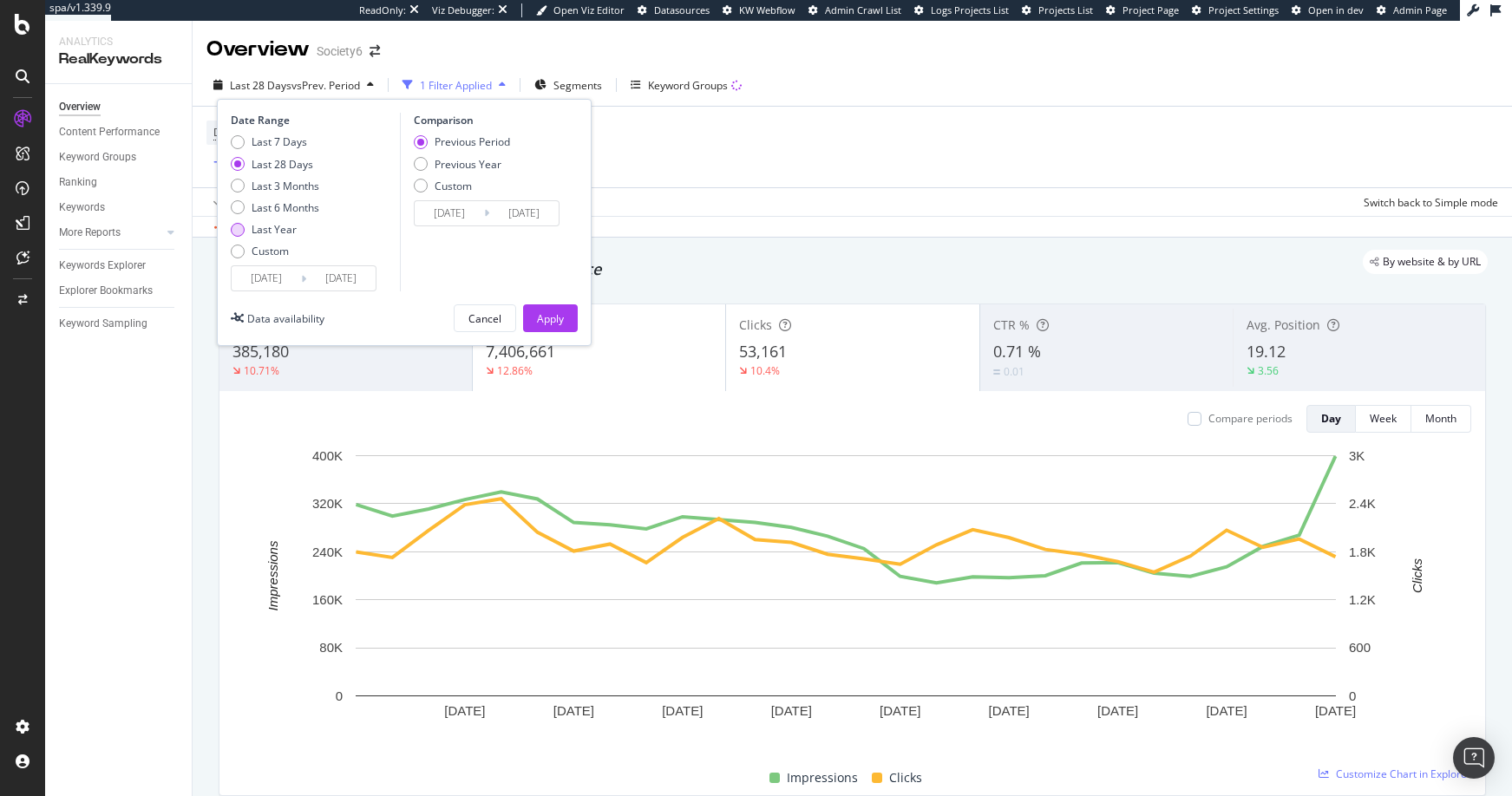
click at [237, 231] on div "Last Year" at bounding box center [238, 230] width 14 height 14
type input "2024/09/25"
type input "2023/09/26"
type input "2024/09/24"
click at [549, 319] on div "Apply" at bounding box center [550, 318] width 27 height 15
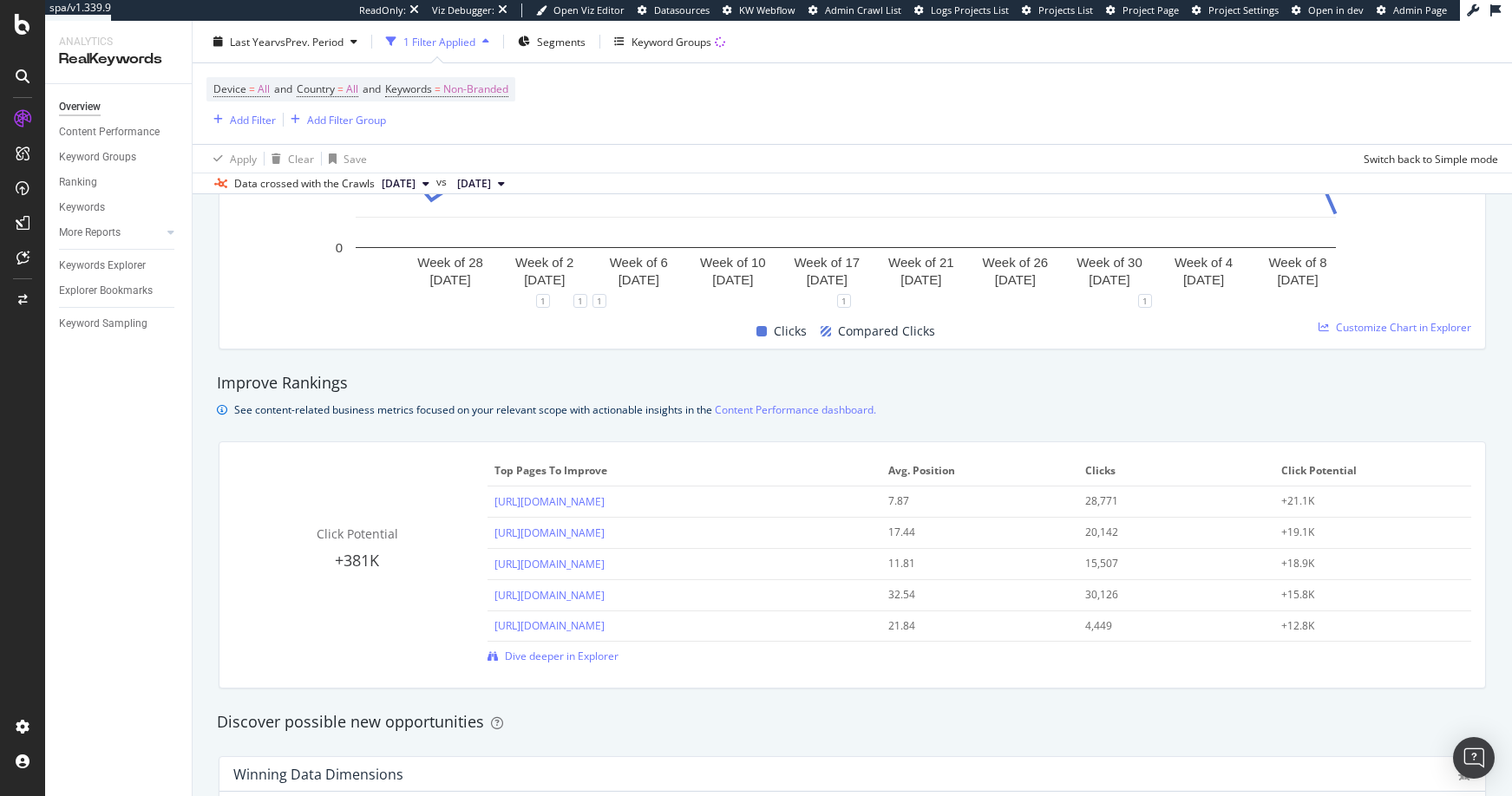
scroll to position [1017, 0]
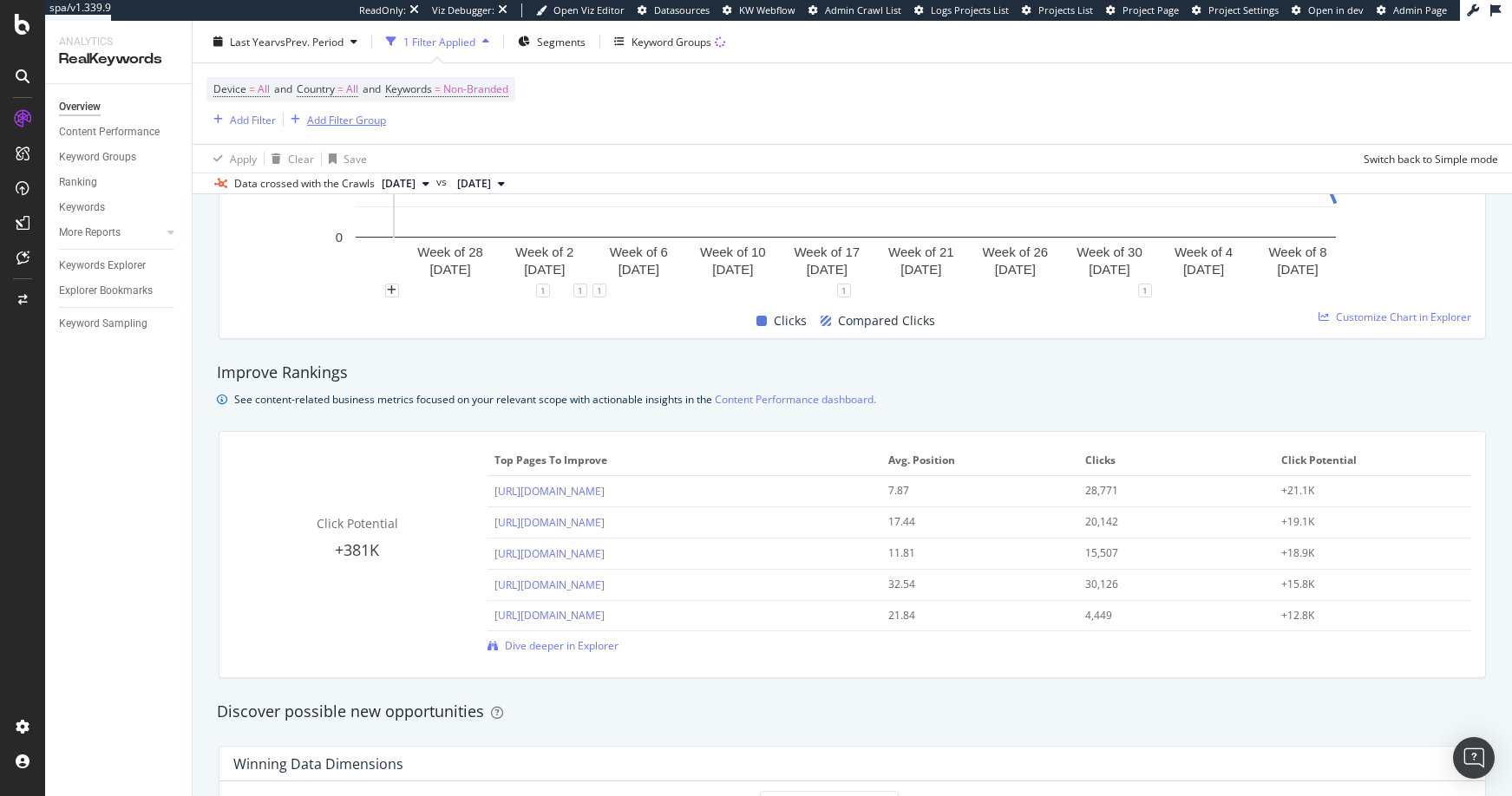
click at [324, 120] on div "Add Filter Group" at bounding box center [347, 119] width 79 height 15
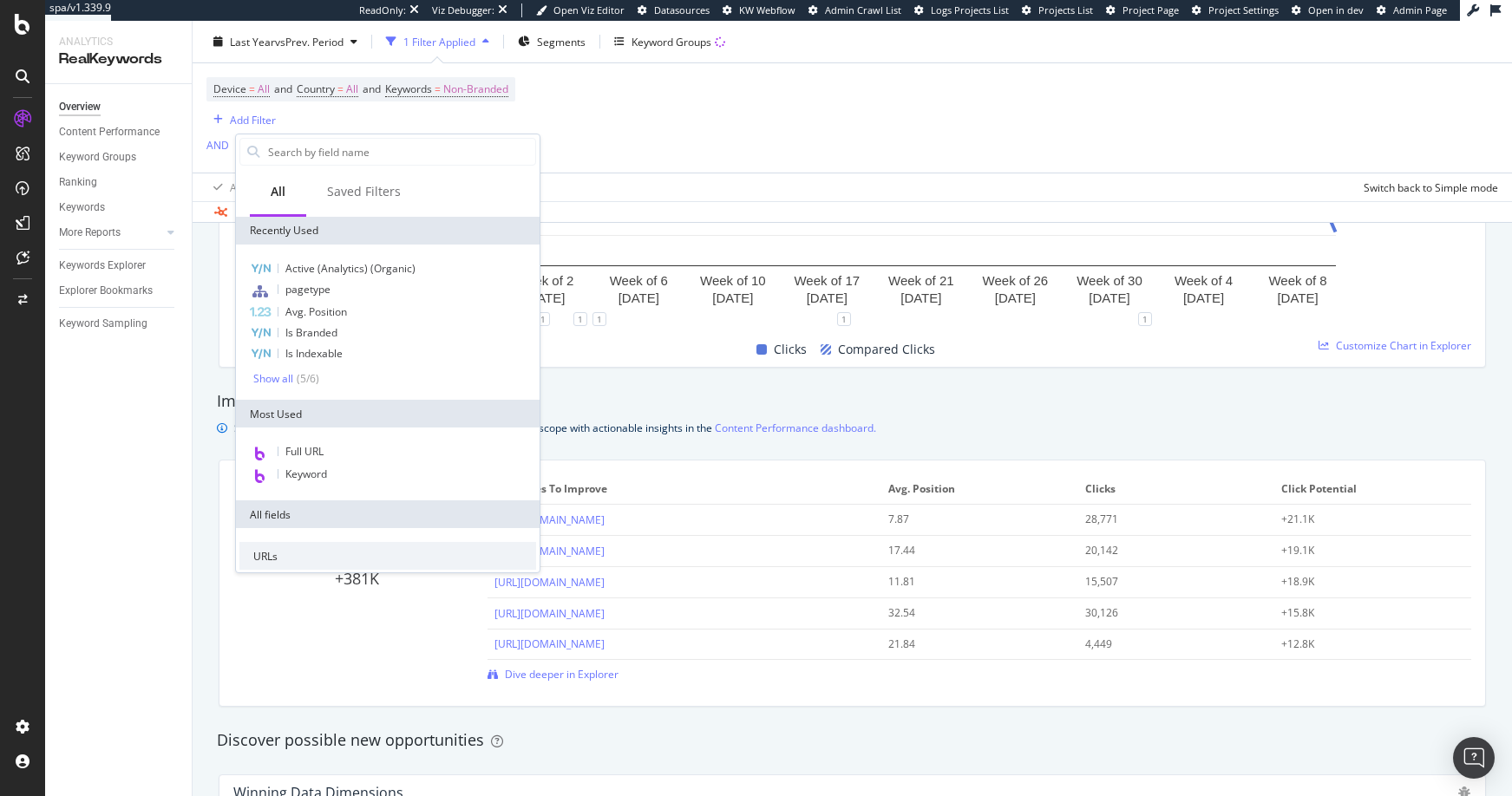
scroll to position [1045, 0]
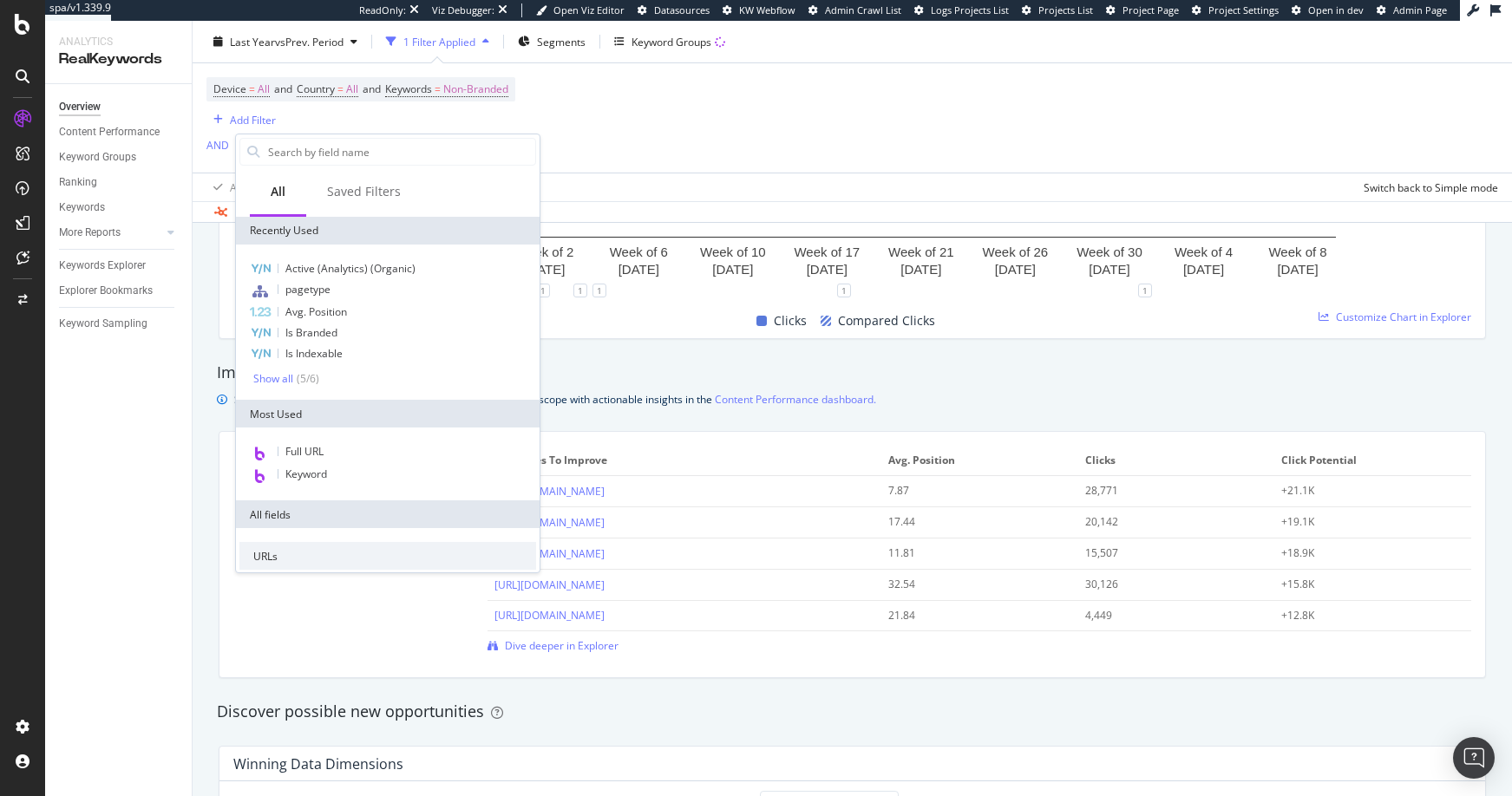
click at [265, 555] on div "URLs" at bounding box center [388, 555] width 297 height 28
click at [258, 557] on div "URLs" at bounding box center [388, 555] width 297 height 28
click at [293, 450] on span "Full URL" at bounding box center [304, 450] width 39 height 15
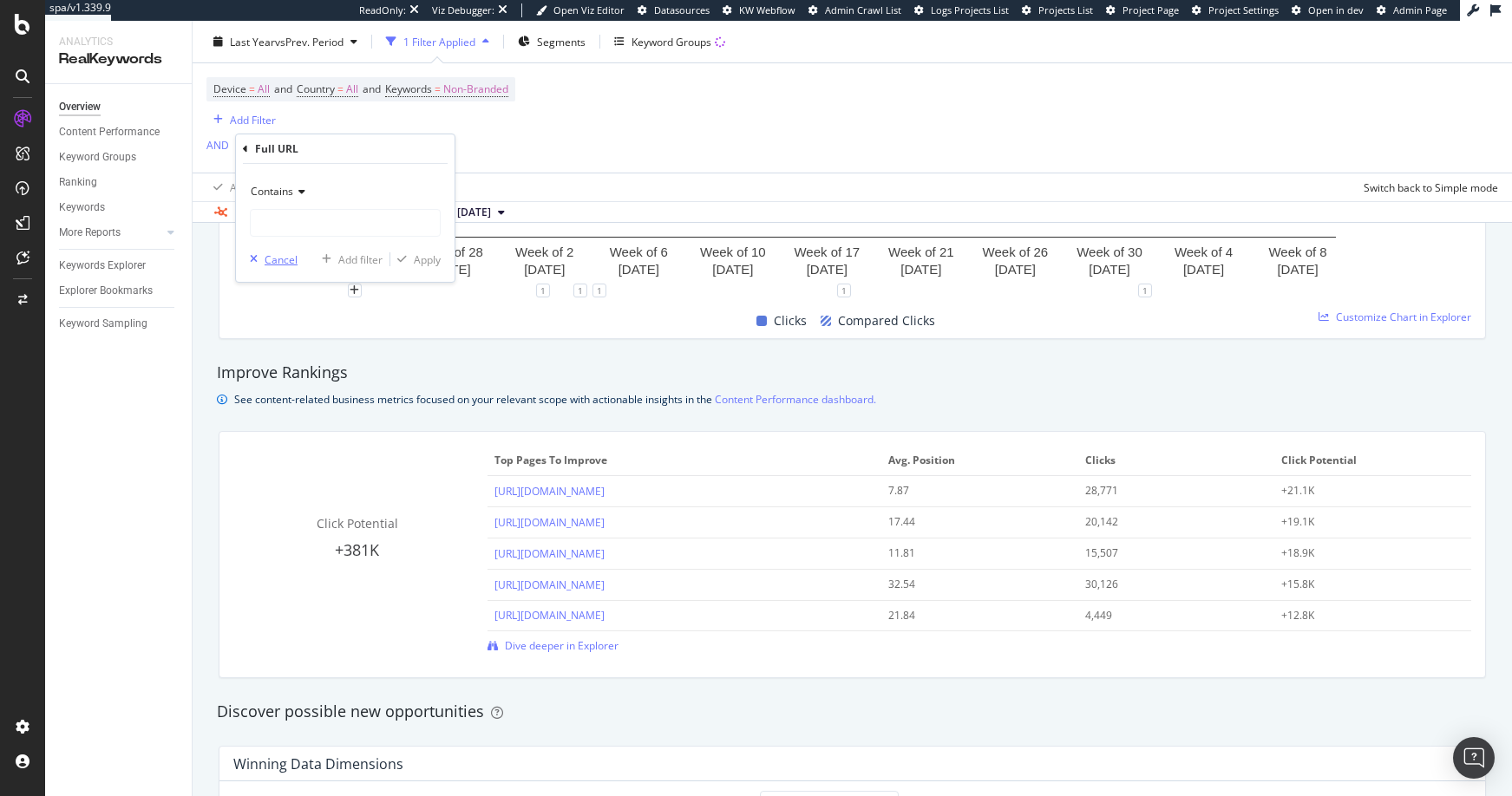
click at [270, 259] on div "Cancel" at bounding box center [280, 259] width 33 height 15
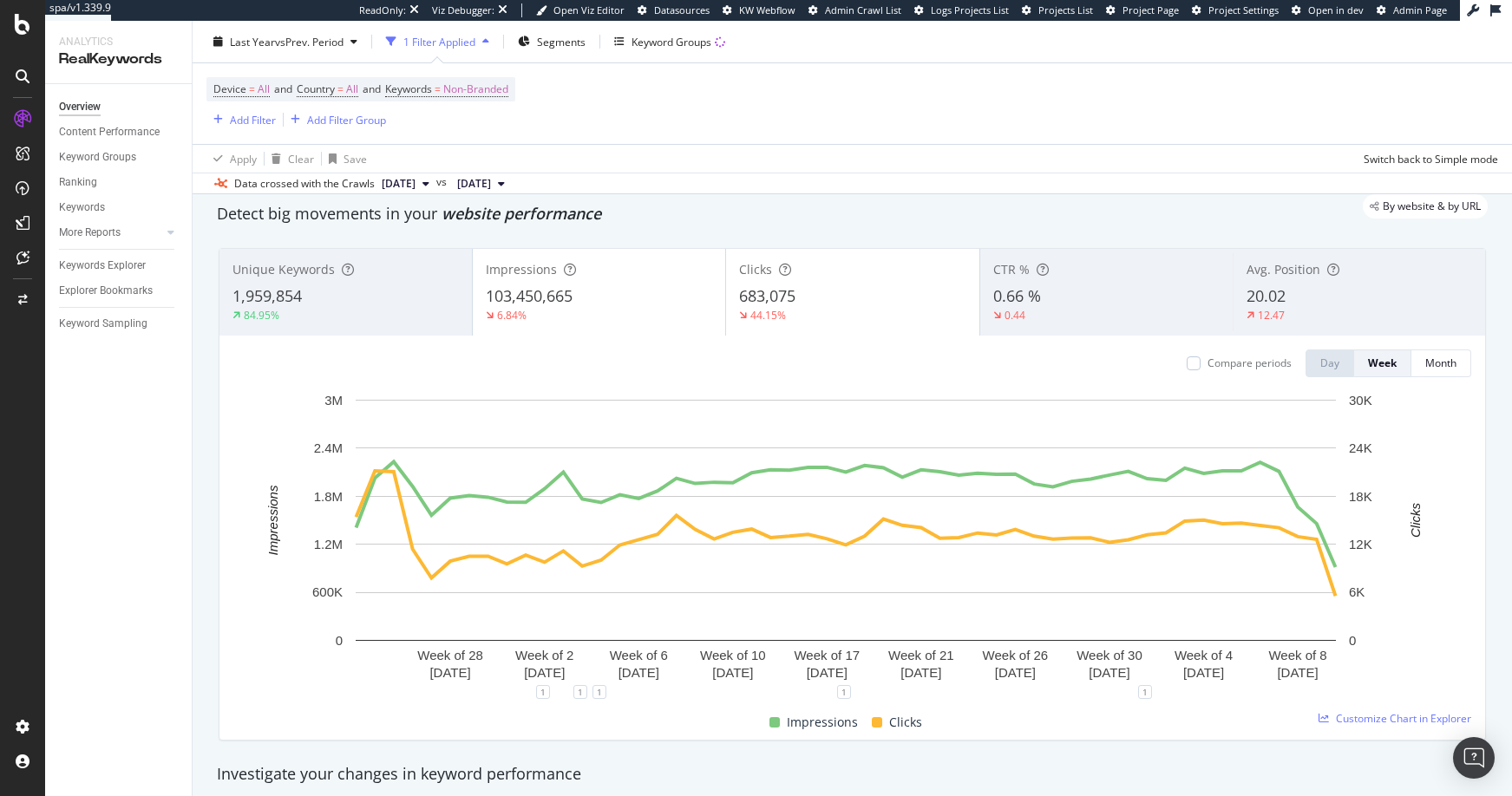
scroll to position [0, 0]
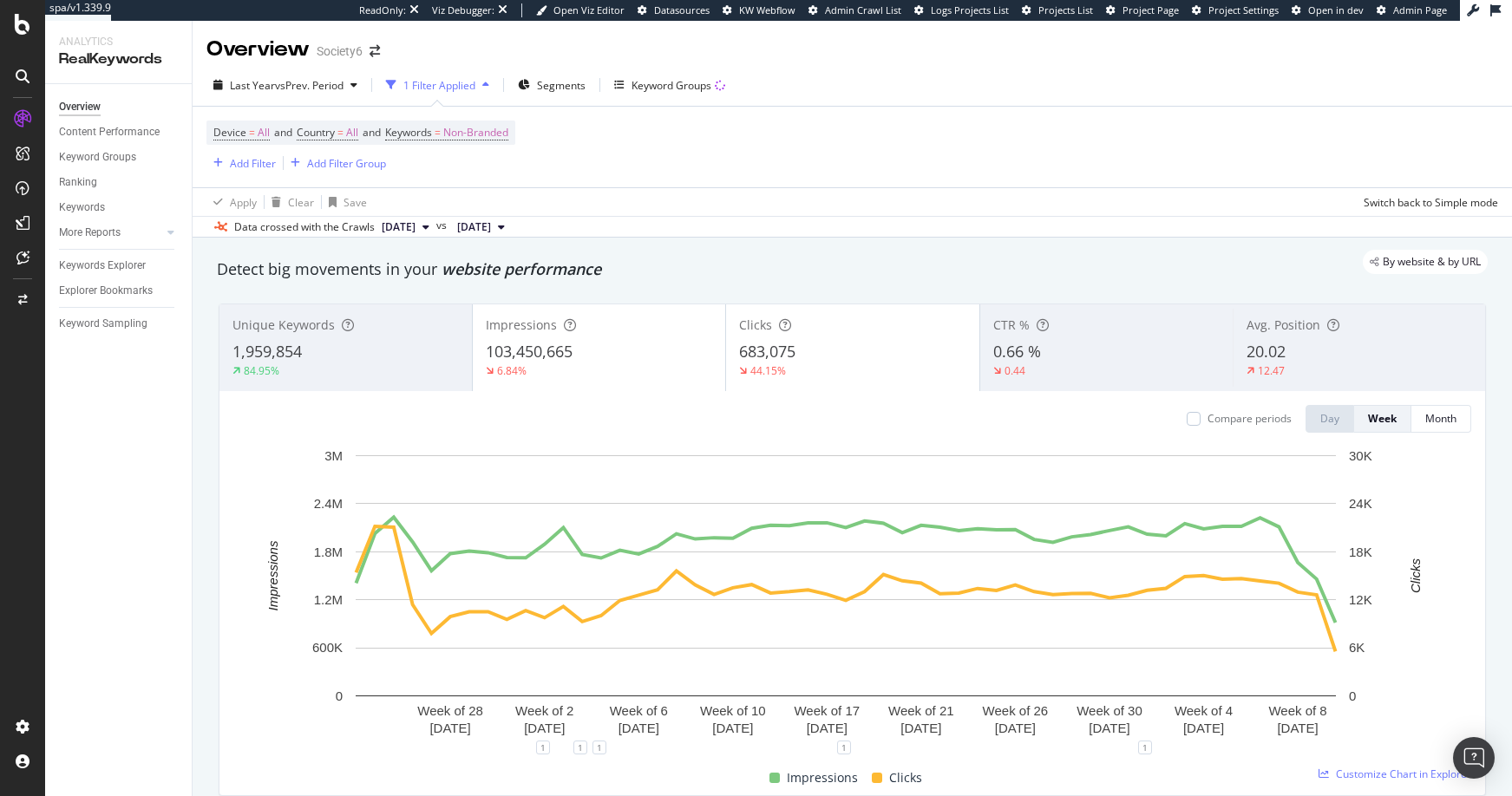
click at [652, 352] on div "103,450,665" at bounding box center [598, 351] width 227 height 23
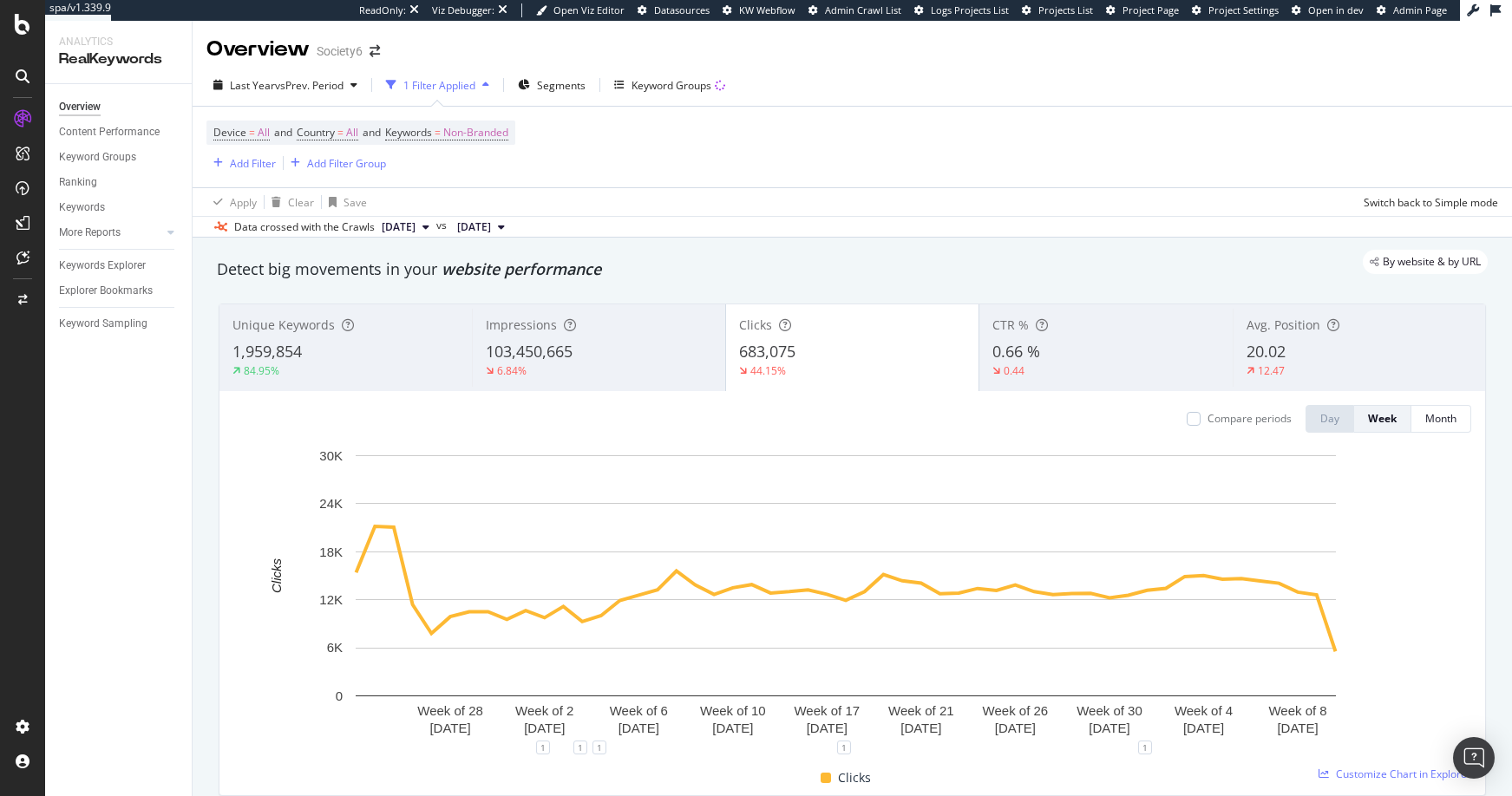
click at [752, 350] on span "683,075" at bounding box center [766, 350] width 56 height 21
click at [21, 72] on icon at bounding box center [23, 76] width 14 height 14
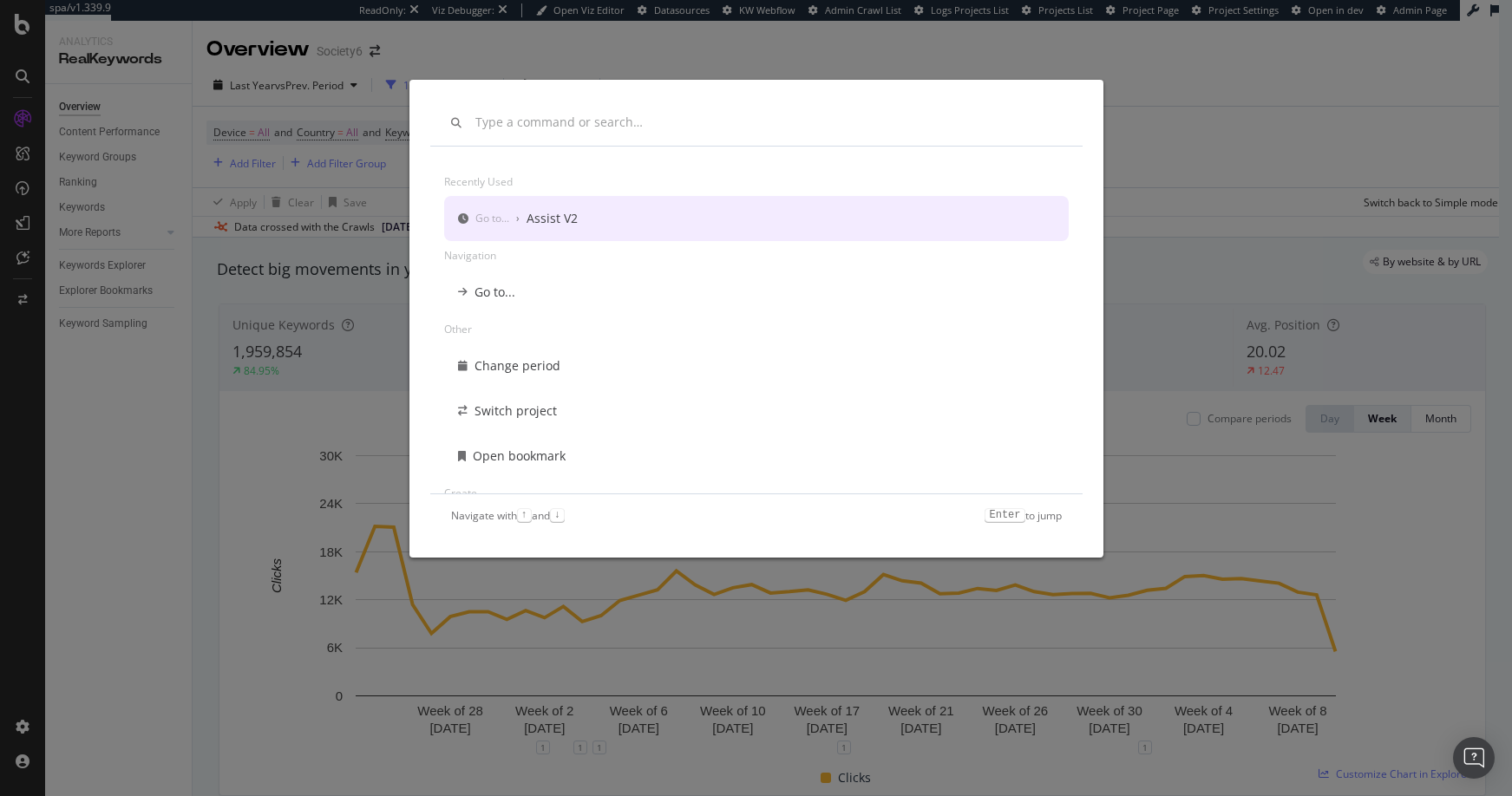
click at [117, 384] on div "Recently used Go to... › Assist V2 Navigation Go to... Other Change period Swit…" at bounding box center [756, 398] width 1512 height 796
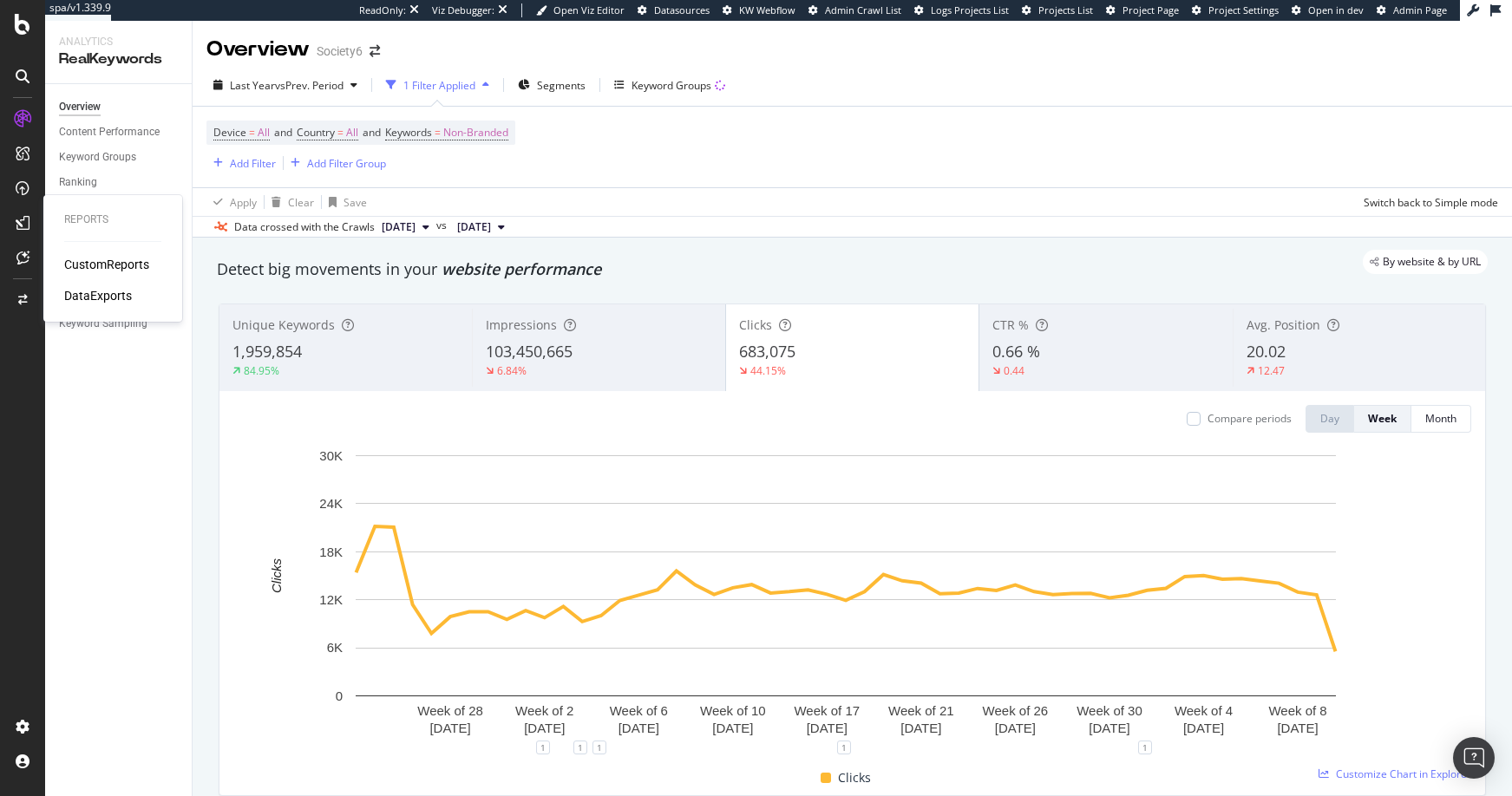
click at [24, 225] on icon at bounding box center [23, 223] width 14 height 14
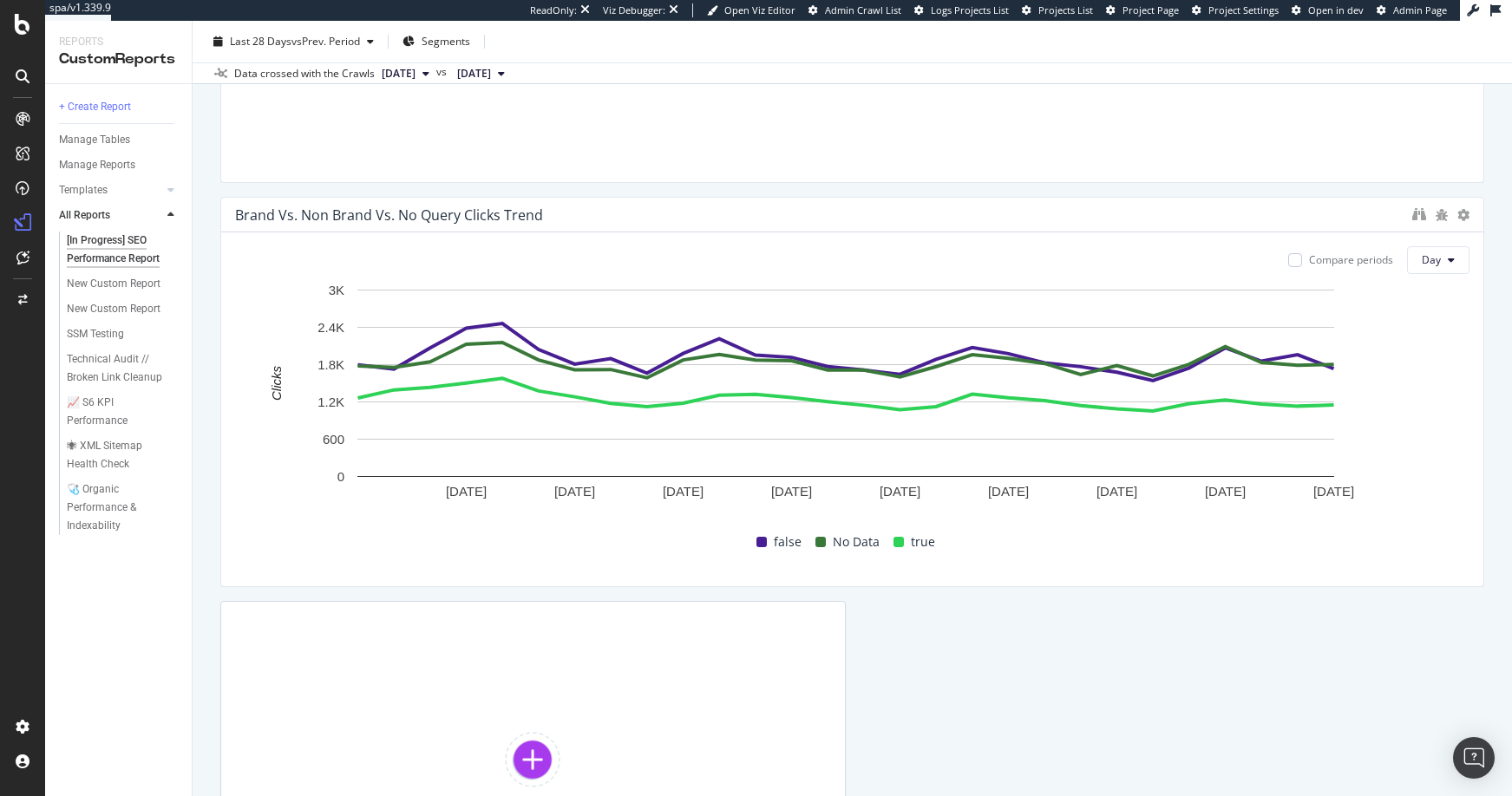
scroll to position [642, 0]
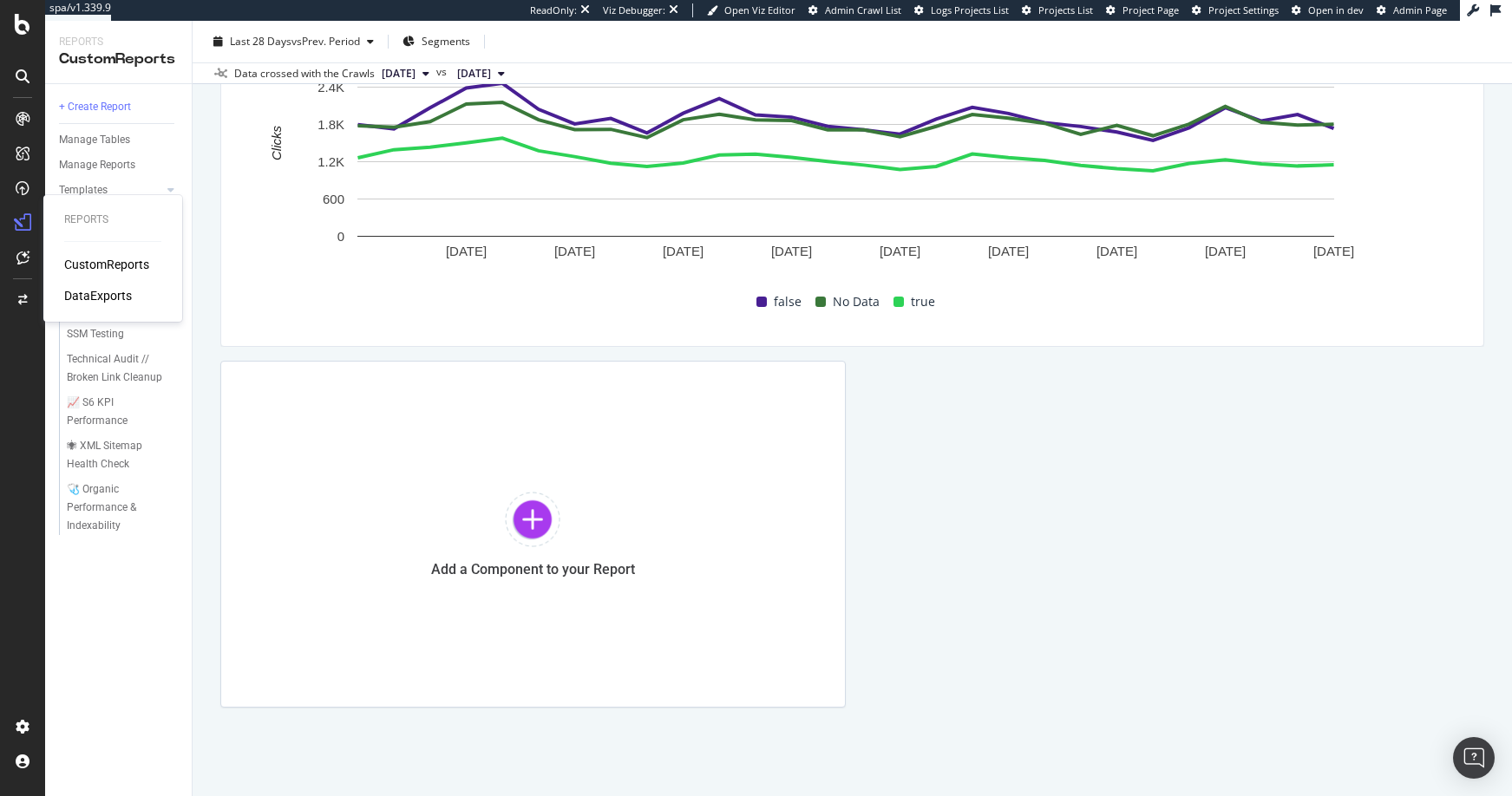
click at [105, 297] on div "DataExports" at bounding box center [98, 296] width 67 height 18
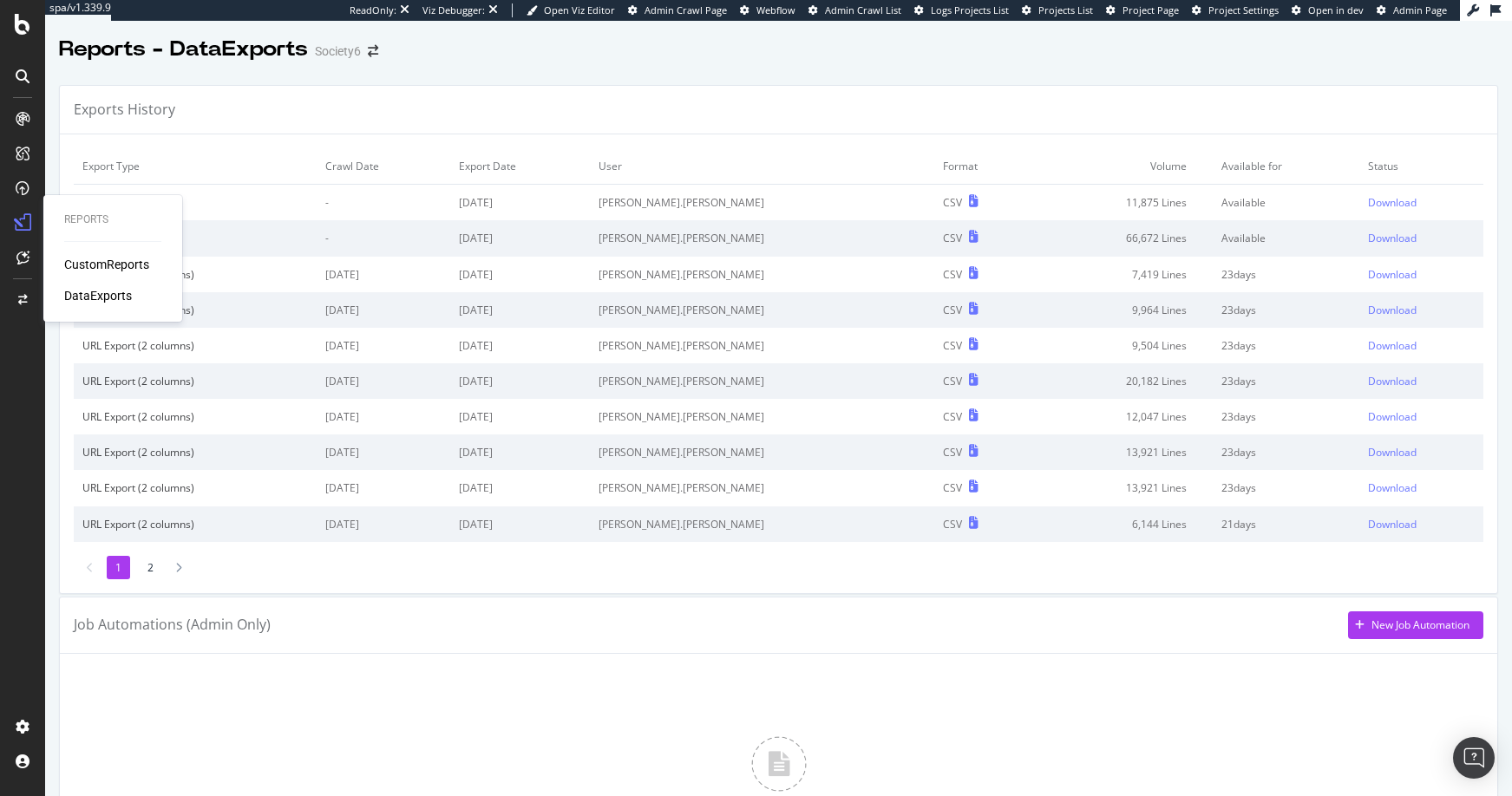
click at [100, 264] on div "CustomReports" at bounding box center [107, 264] width 85 height 18
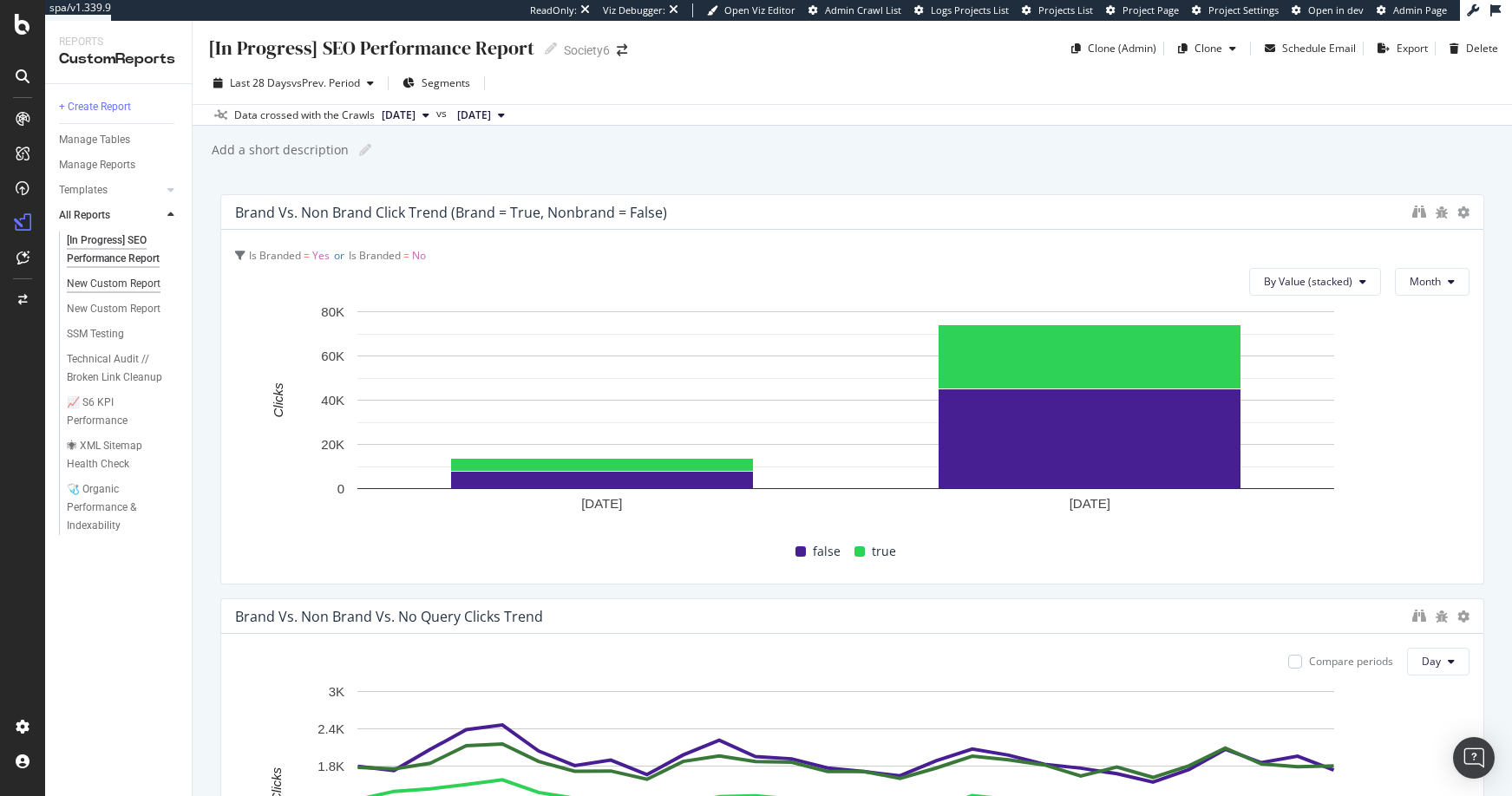
click at [102, 281] on div "New Custom Report" at bounding box center [113, 284] width 94 height 18
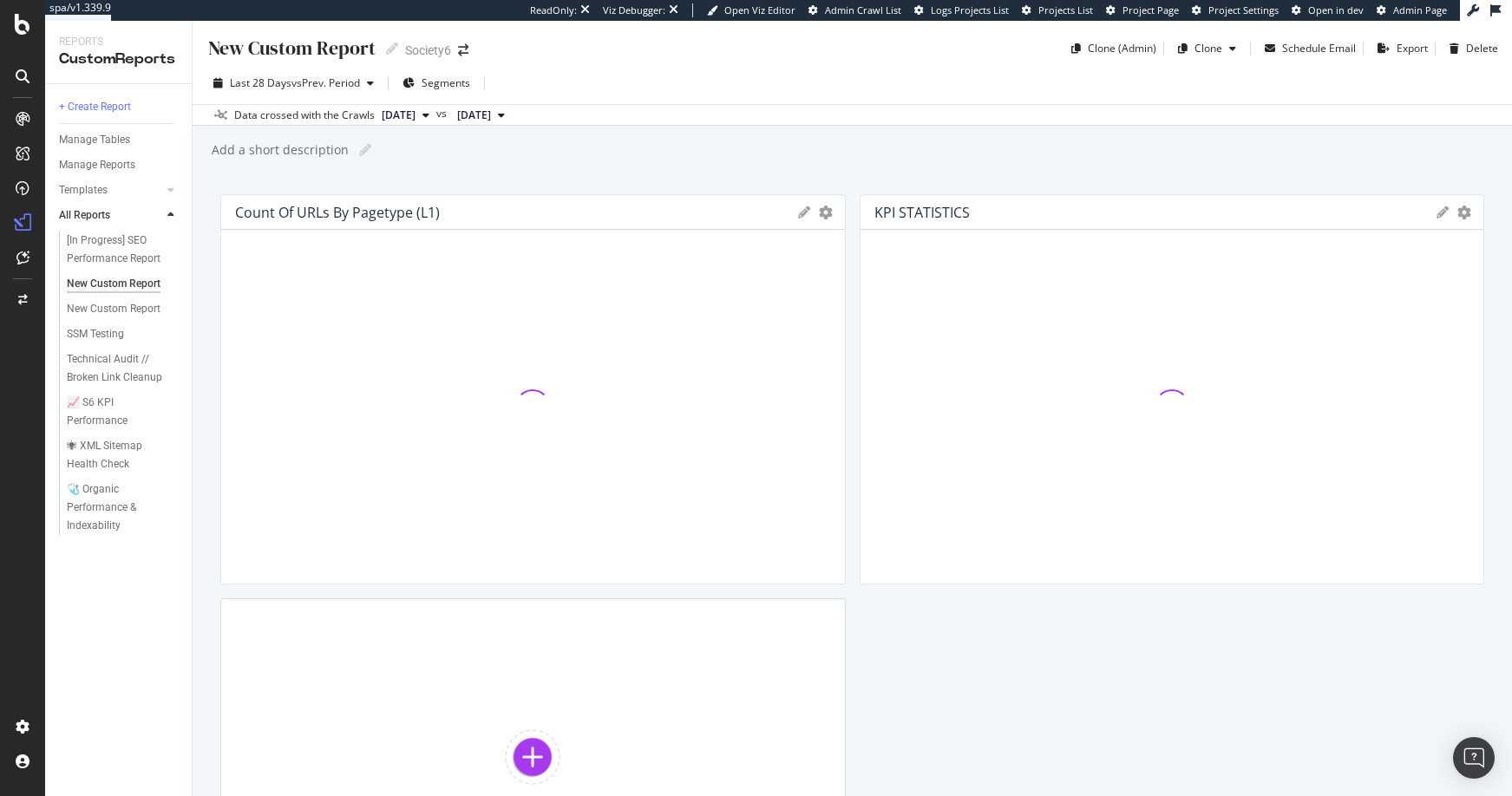
click at [274, 149] on div "Add a short description" at bounding box center [279, 150] width 139 height 18
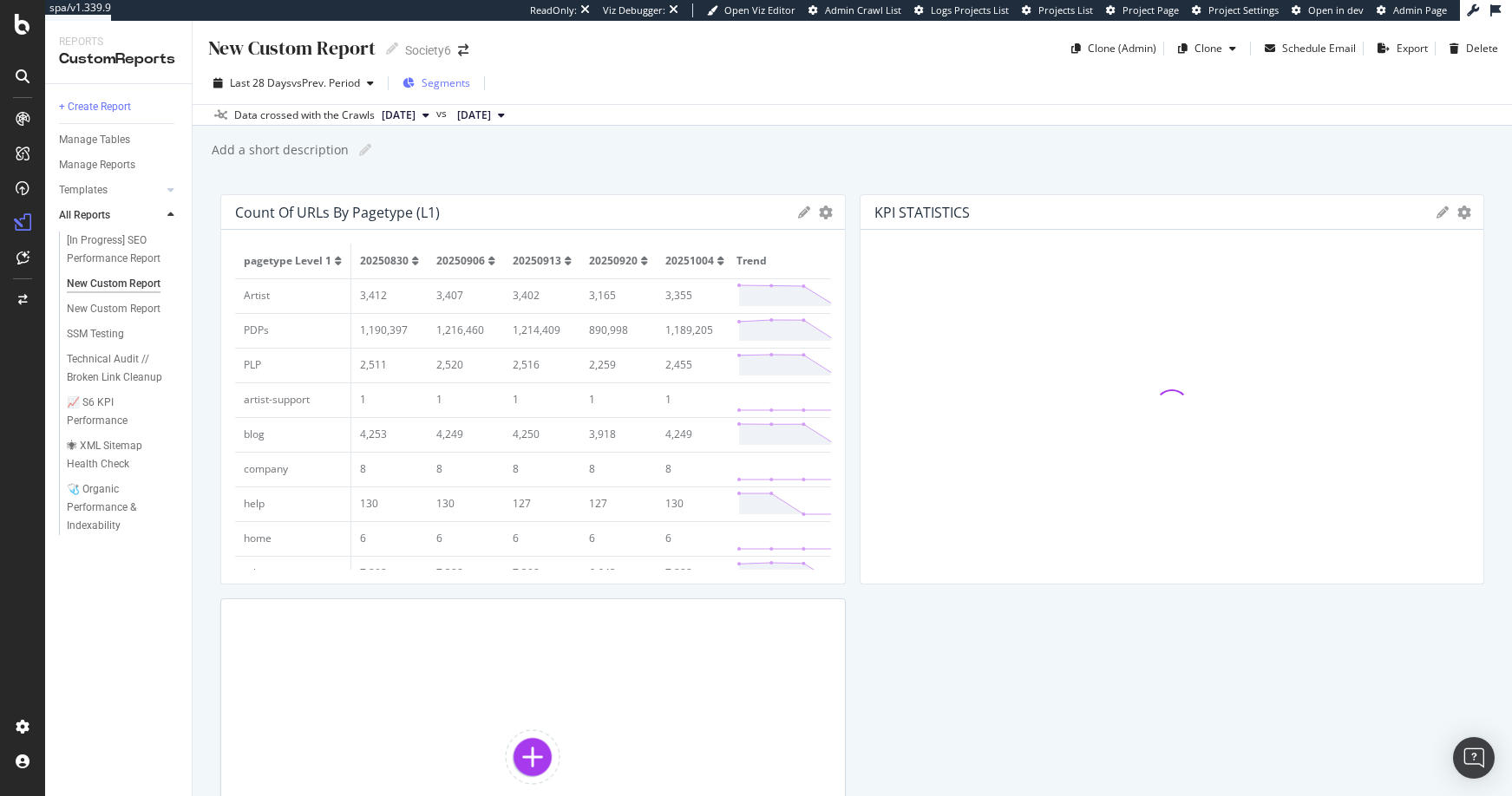
click at [441, 80] on span "Segments" at bounding box center [446, 82] width 49 height 15
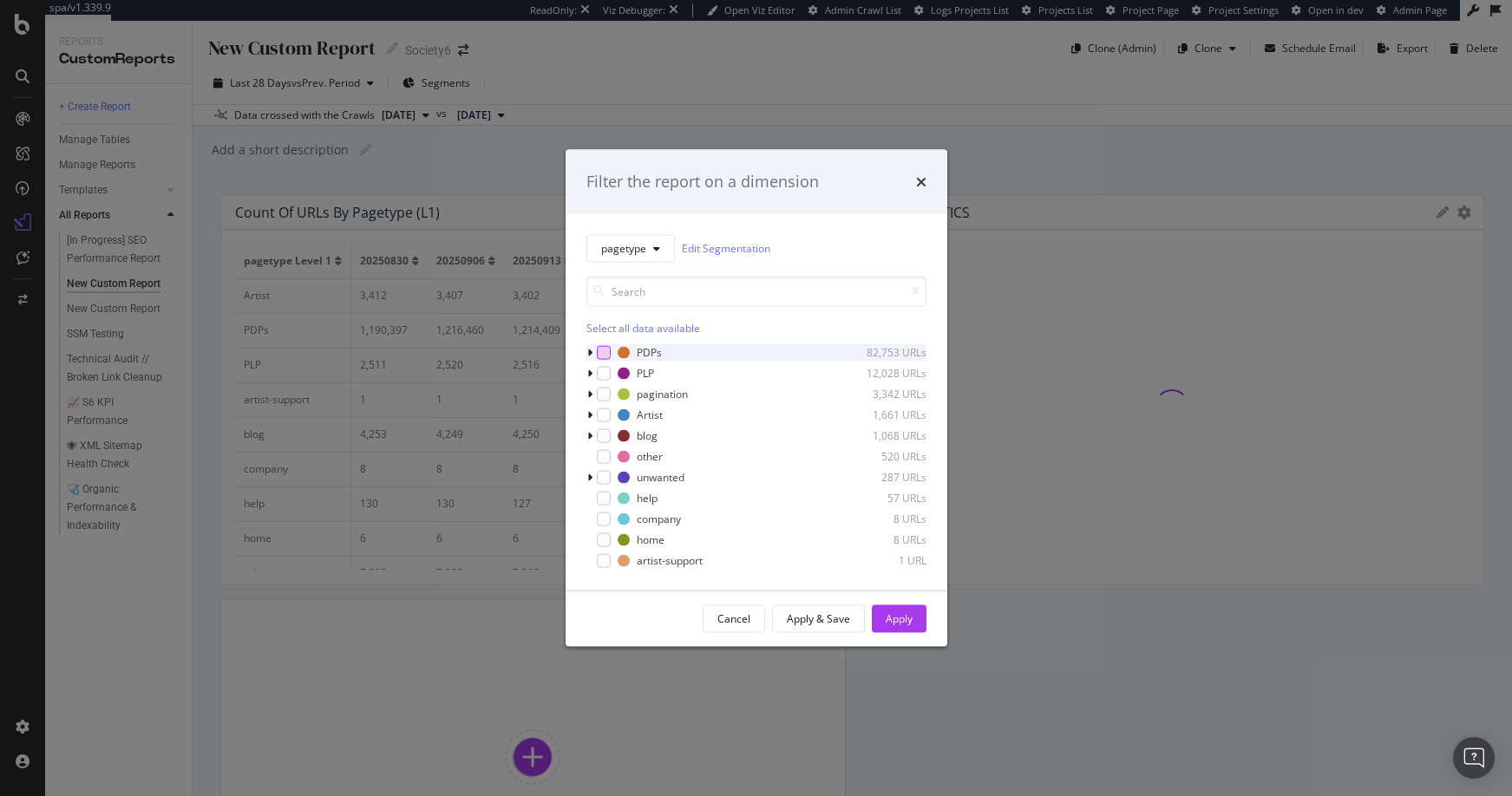
click at [605, 352] on div "modal" at bounding box center [604, 352] width 14 height 14
click at [907, 615] on div "Apply" at bounding box center [898, 618] width 27 height 15
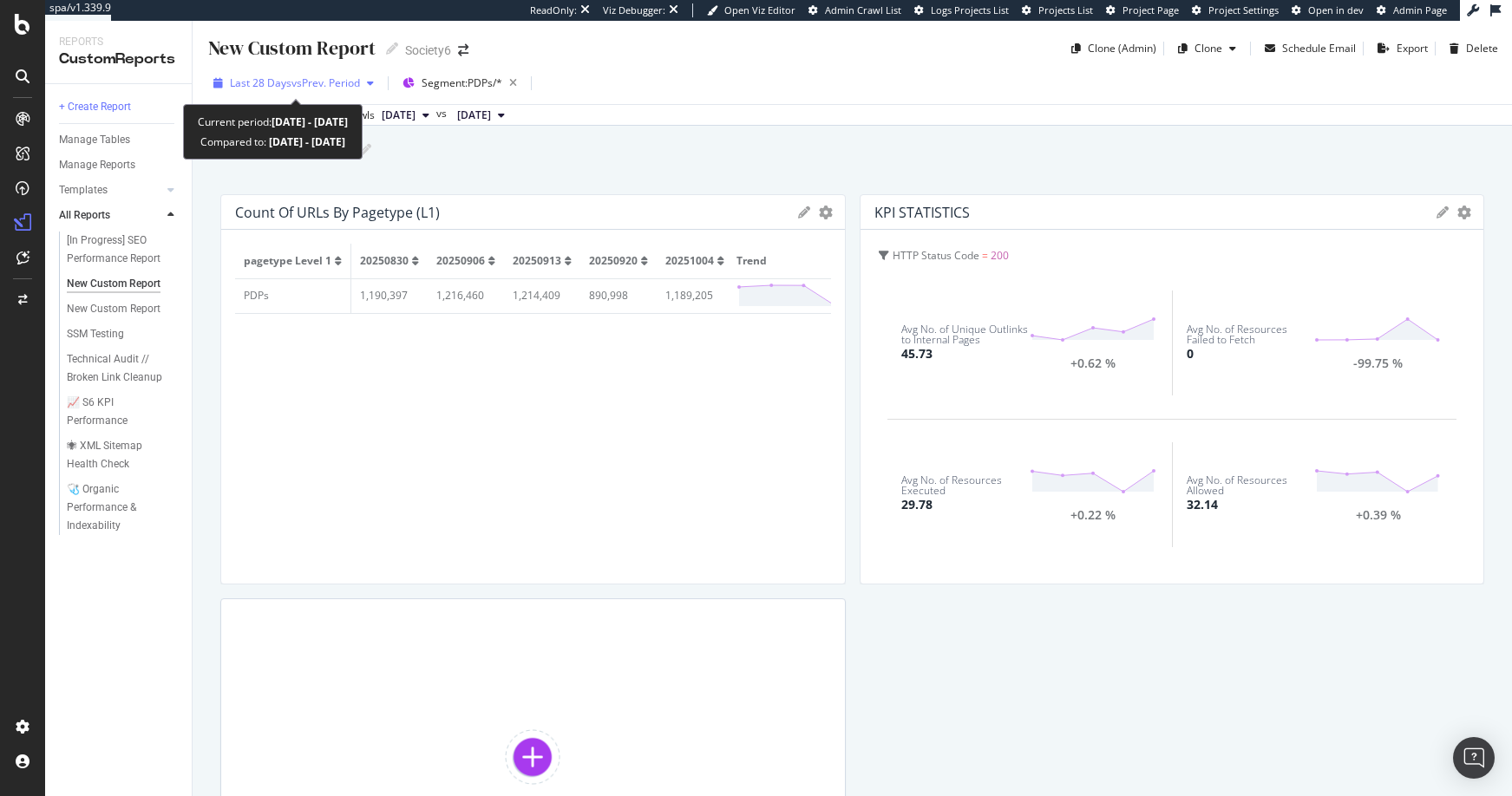
click at [373, 80] on icon "button" at bounding box center [369, 83] width 7 height 11
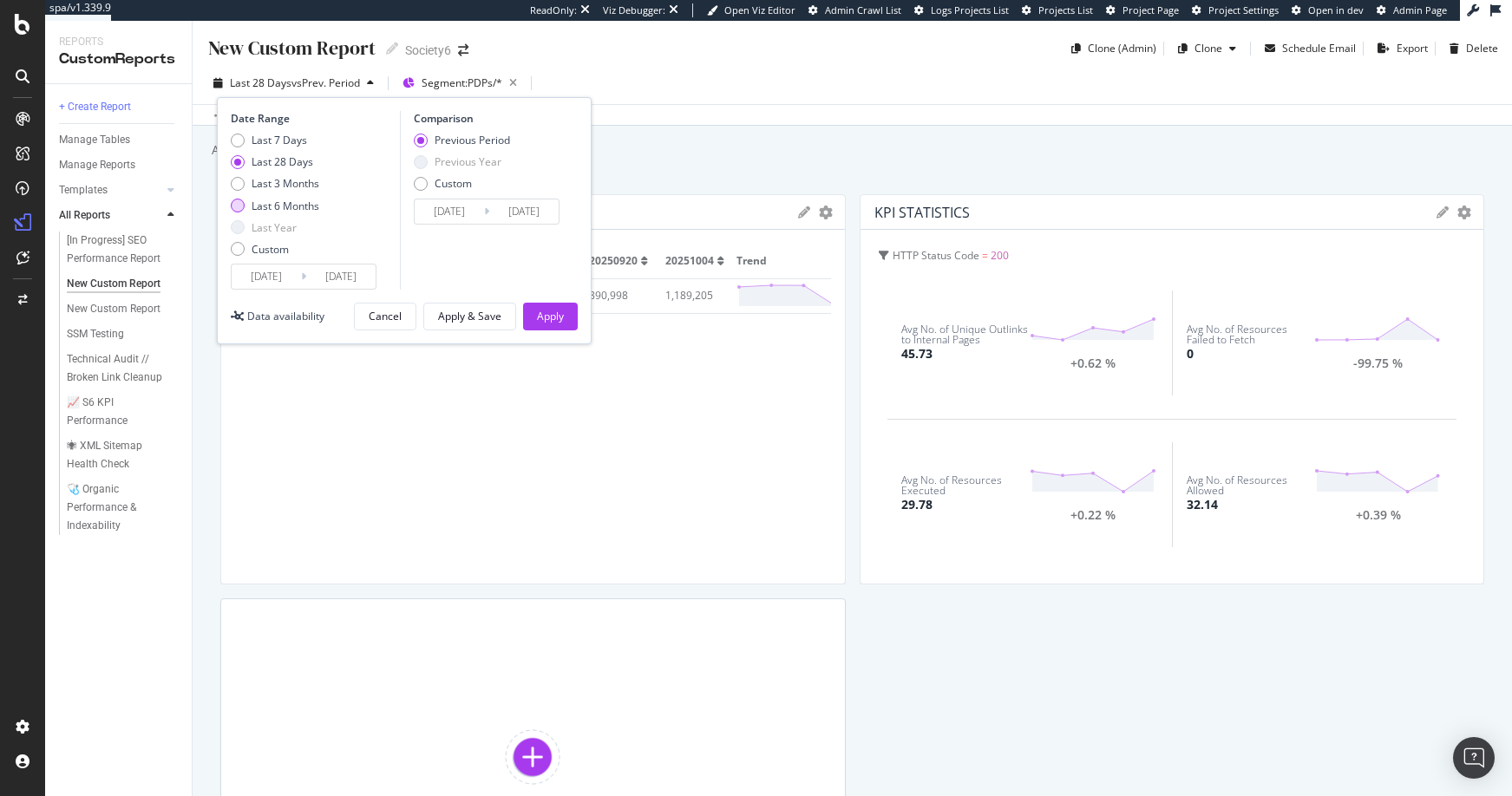
click at [237, 203] on div "Last 6 Months" at bounding box center [238, 206] width 14 height 14
type input "2025/04/05"
click at [541, 222] on div "Previous Period Previous Year Custom" at bounding box center [489, 224] width 151 height 65
click at [386, 318] on div "Cancel" at bounding box center [384, 316] width 33 height 15
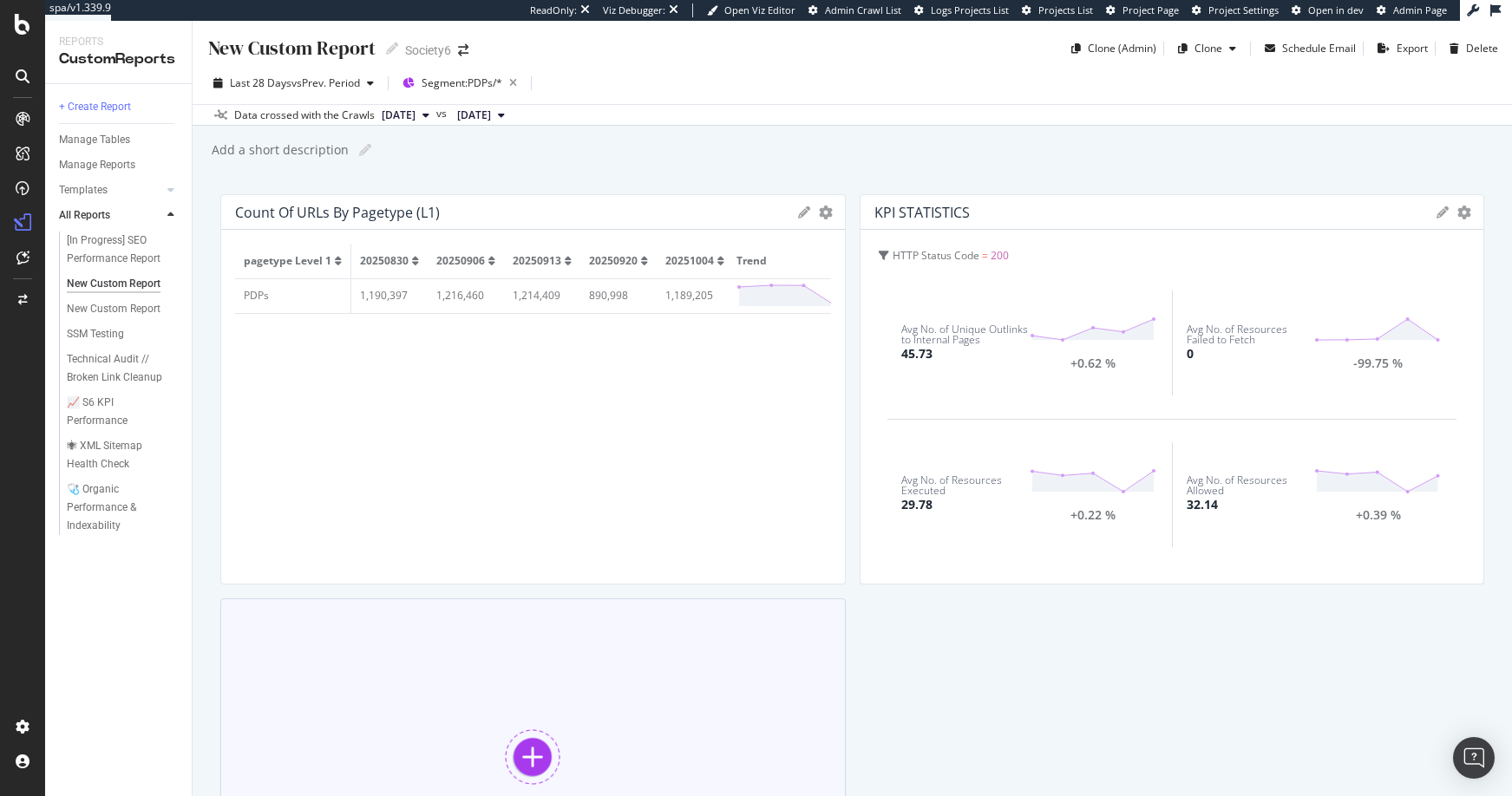
click at [535, 757] on div at bounding box center [533, 757] width 55 height 55
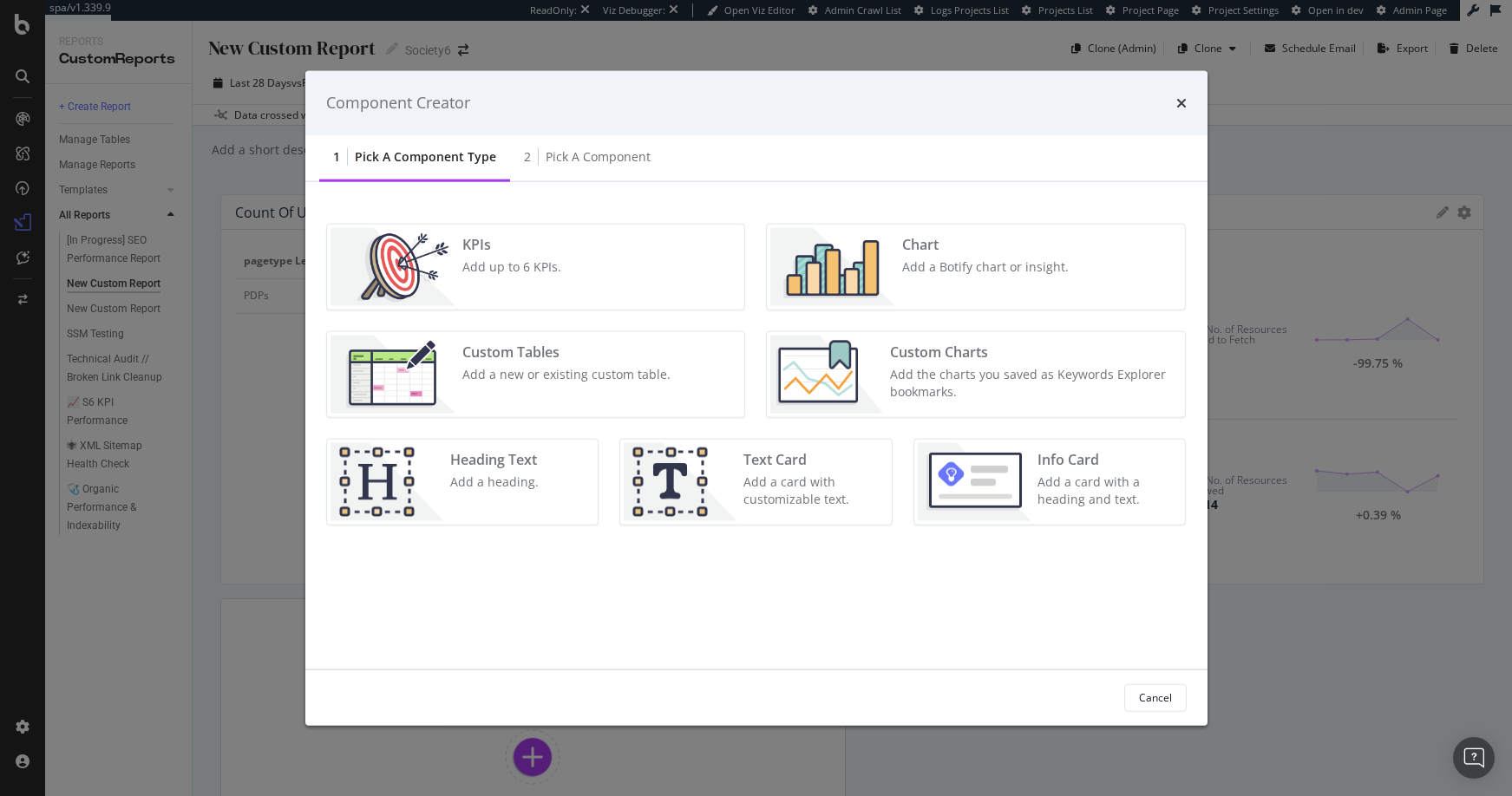
click at [480, 355] on div "Custom Tables" at bounding box center [566, 351] width 208 height 20
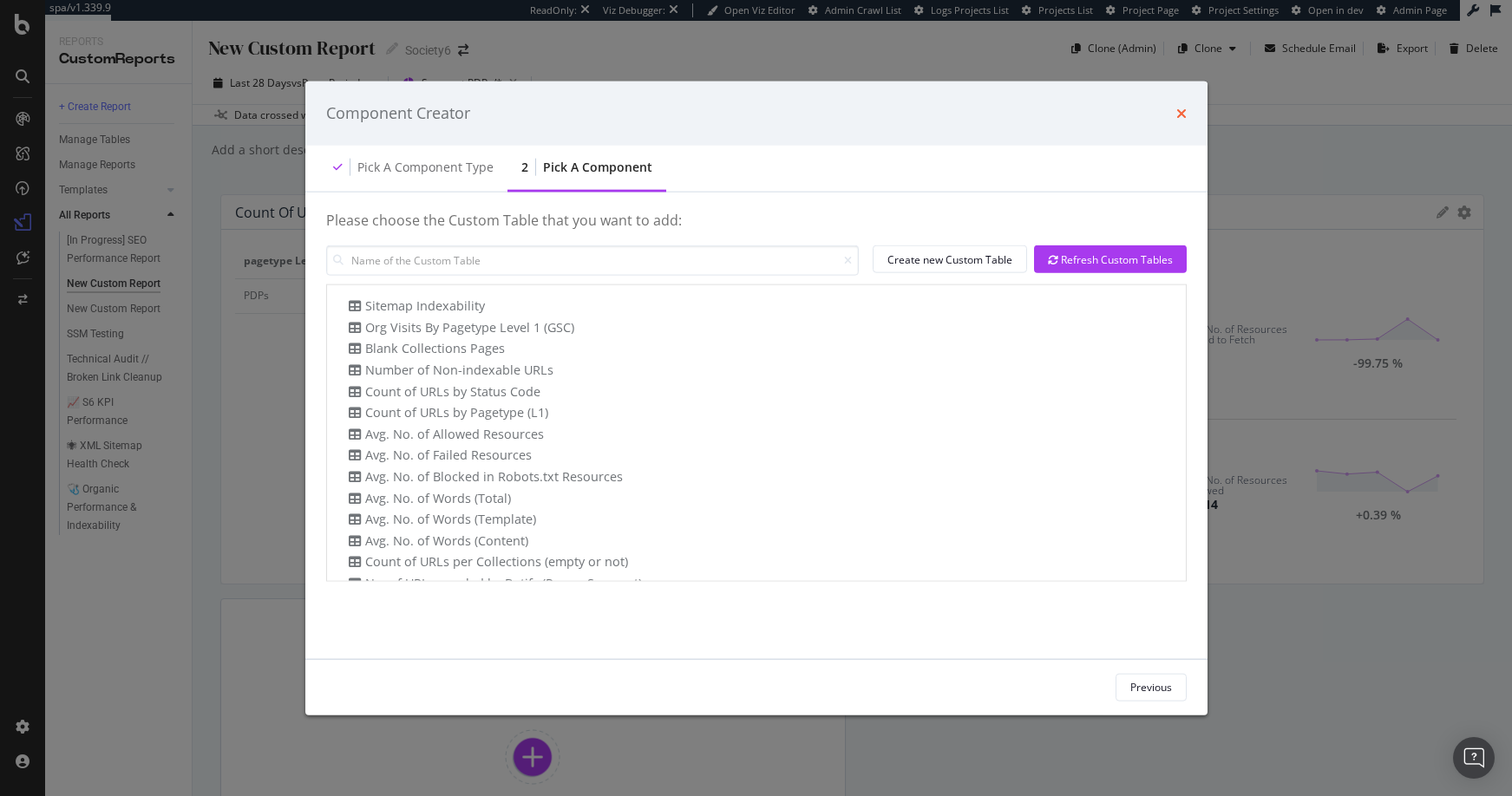
click at [1177, 112] on icon "times" at bounding box center [1181, 113] width 11 height 14
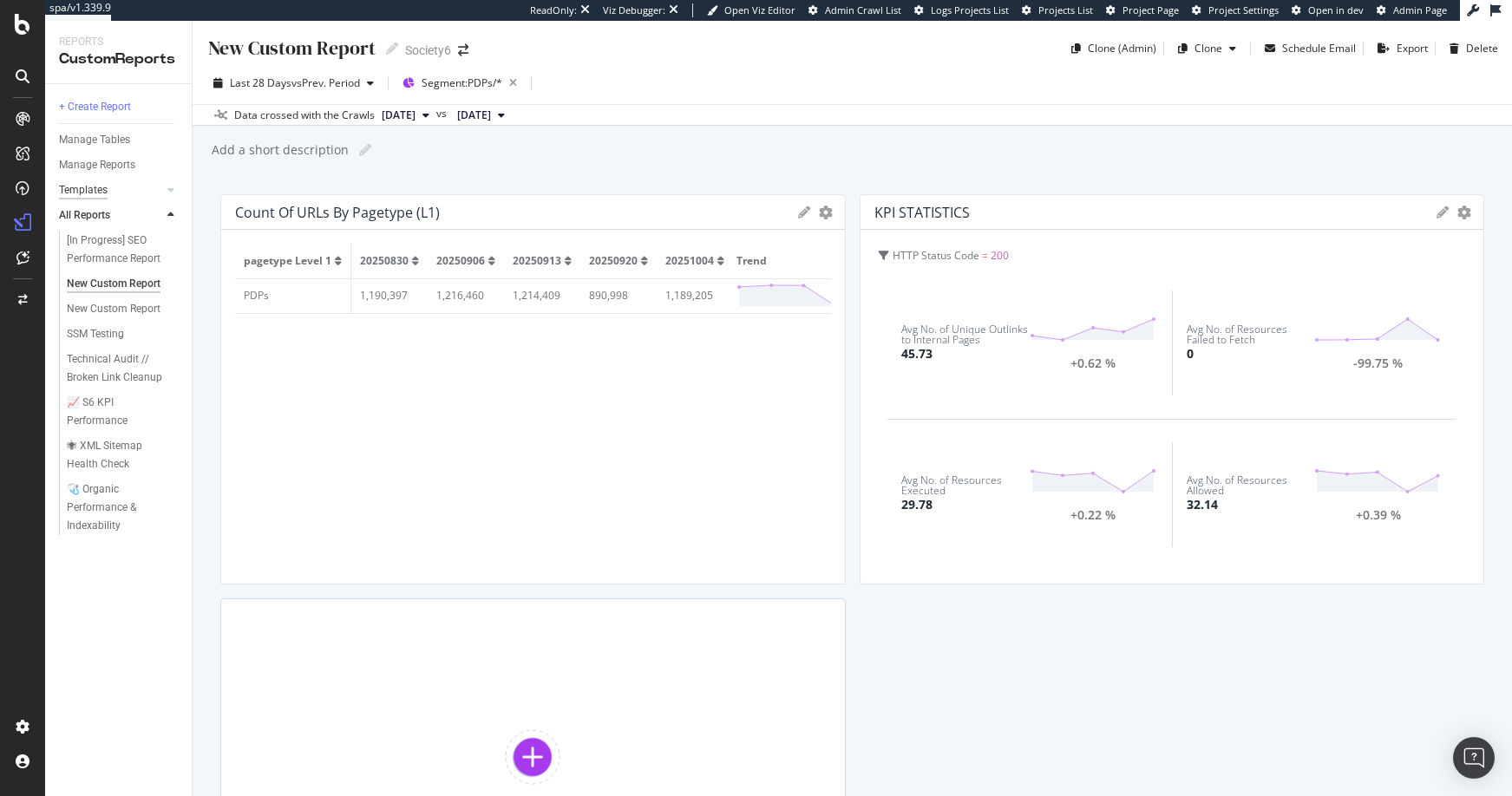
click at [87, 190] on div "Templates" at bounding box center [83, 190] width 49 height 18
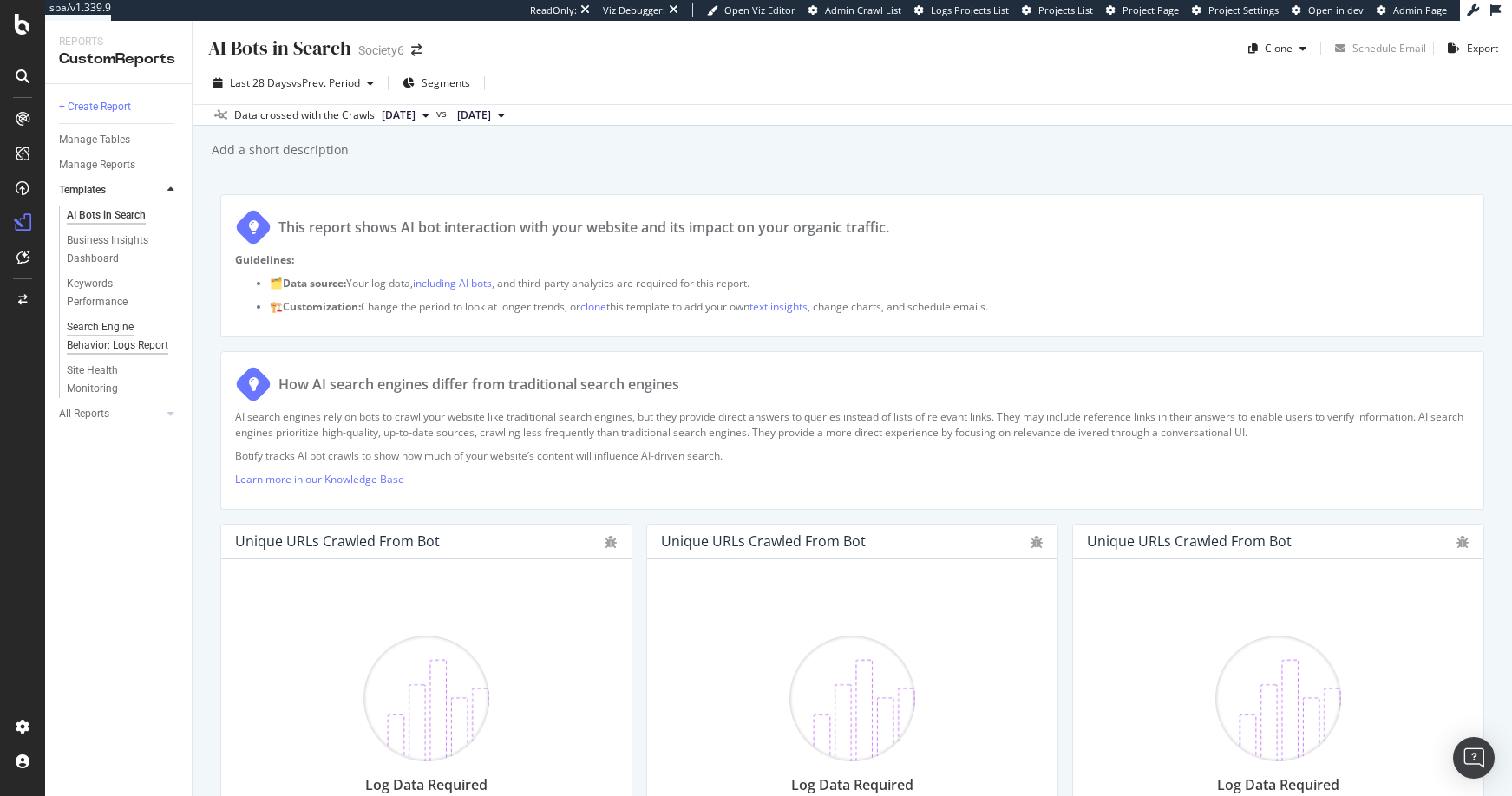
click at [89, 328] on div "Search Engine Behavior: Logs Report" at bounding box center [117, 336] width 102 height 37
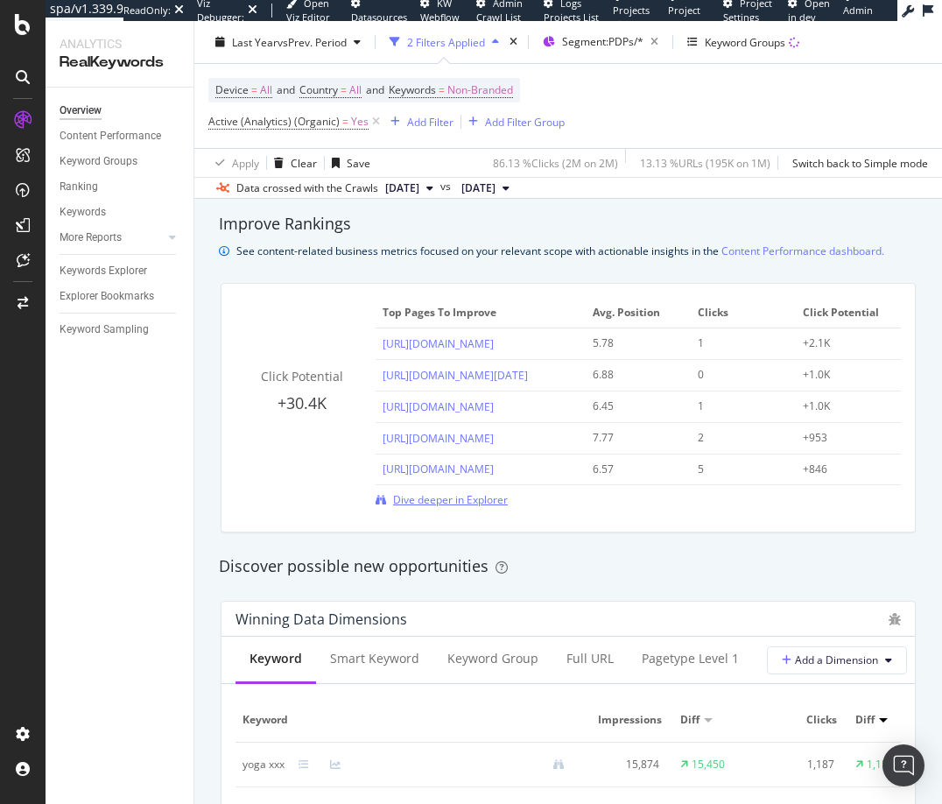
scroll to position [1181, 0]
click at [795, 250] on link "Content Performance dashboard." at bounding box center [803, 252] width 163 height 18
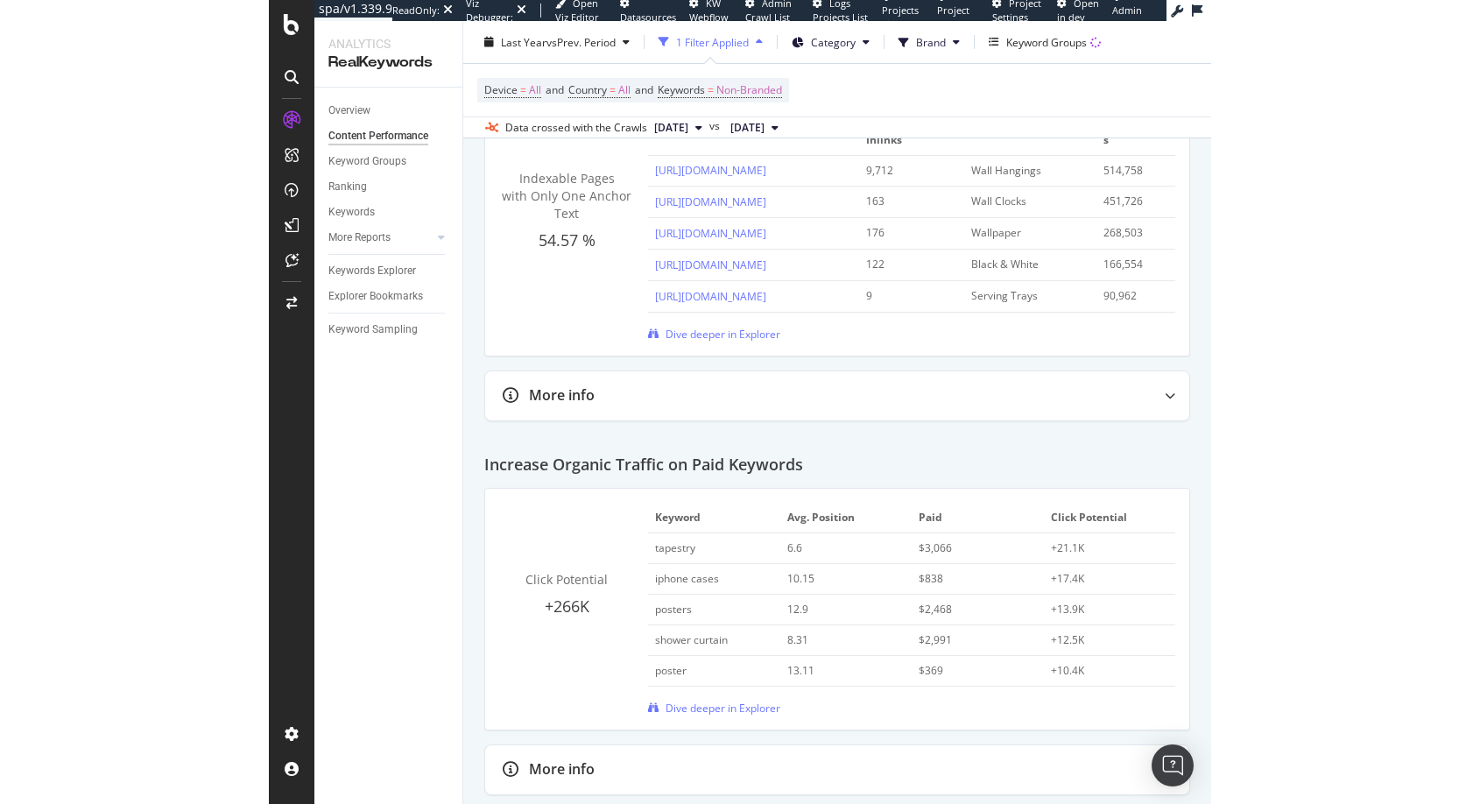
scroll to position [2561, 0]
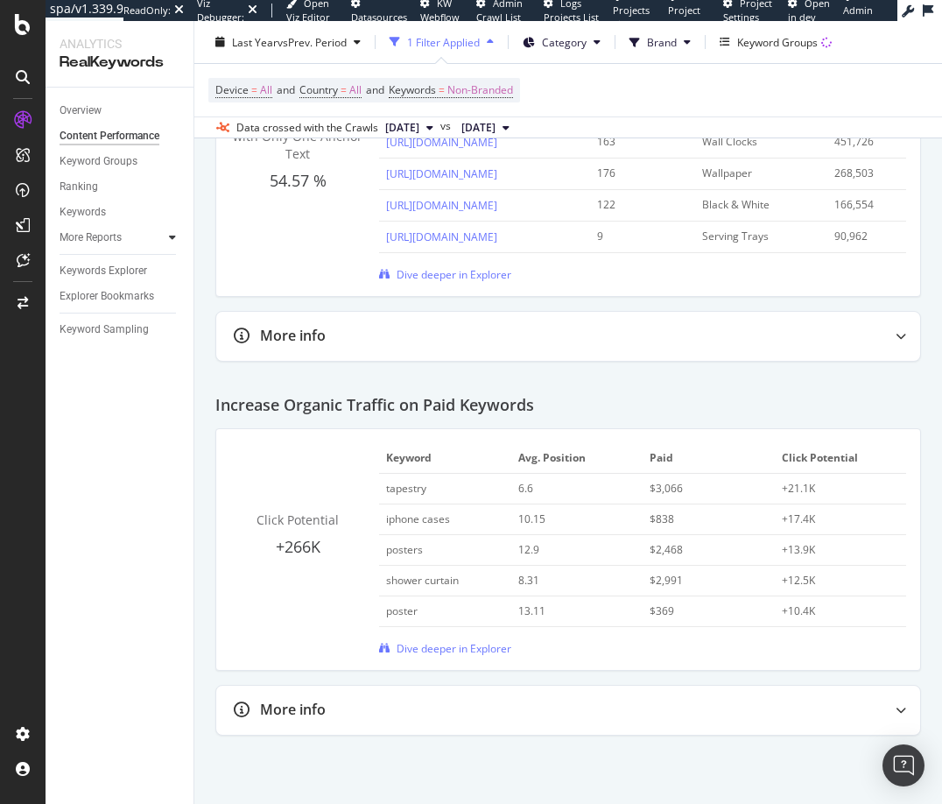
click at [173, 236] on icon at bounding box center [172, 237] width 7 height 11
click at [89, 338] on div "Structure" at bounding box center [88, 339] width 43 height 18
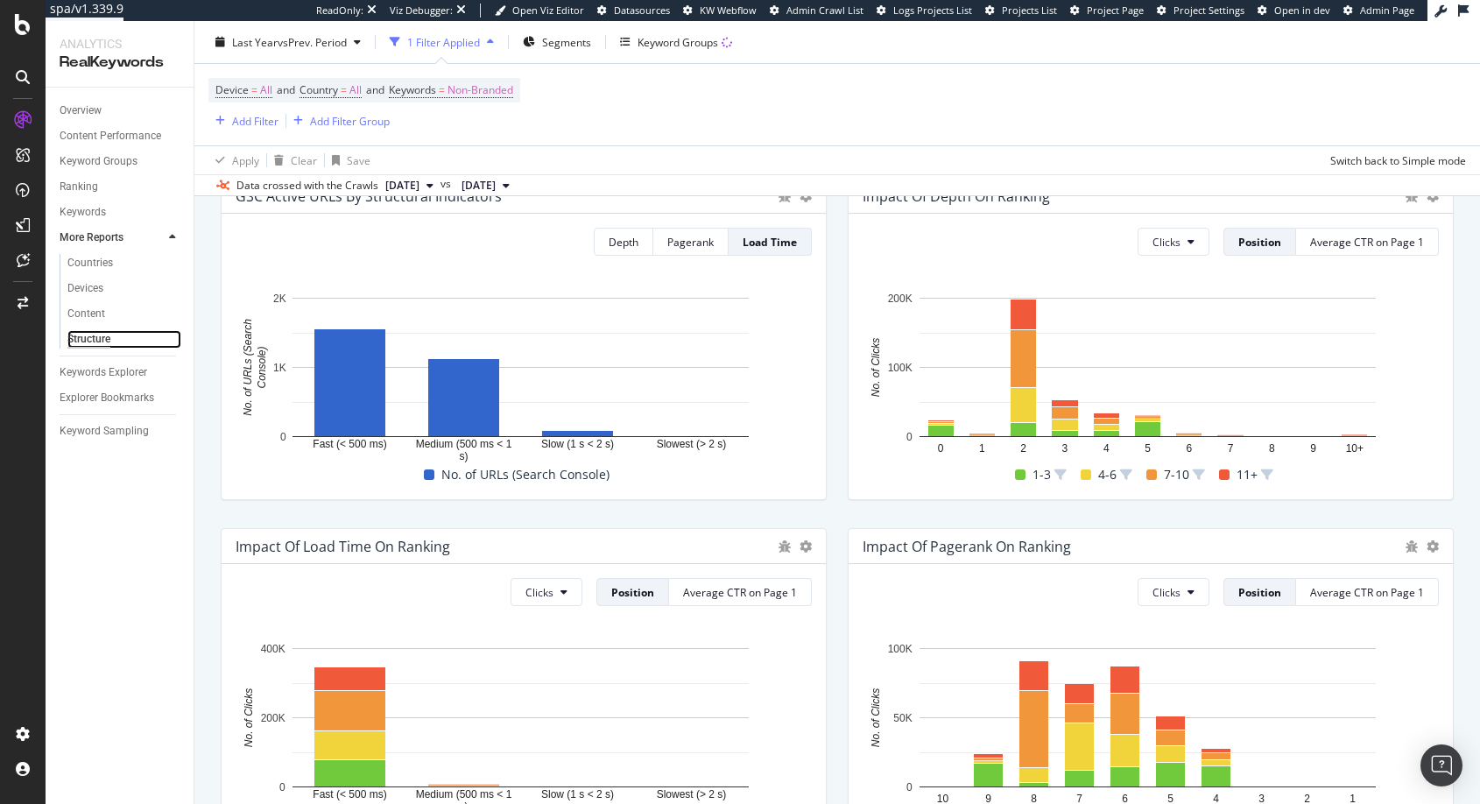
scroll to position [143, 0]
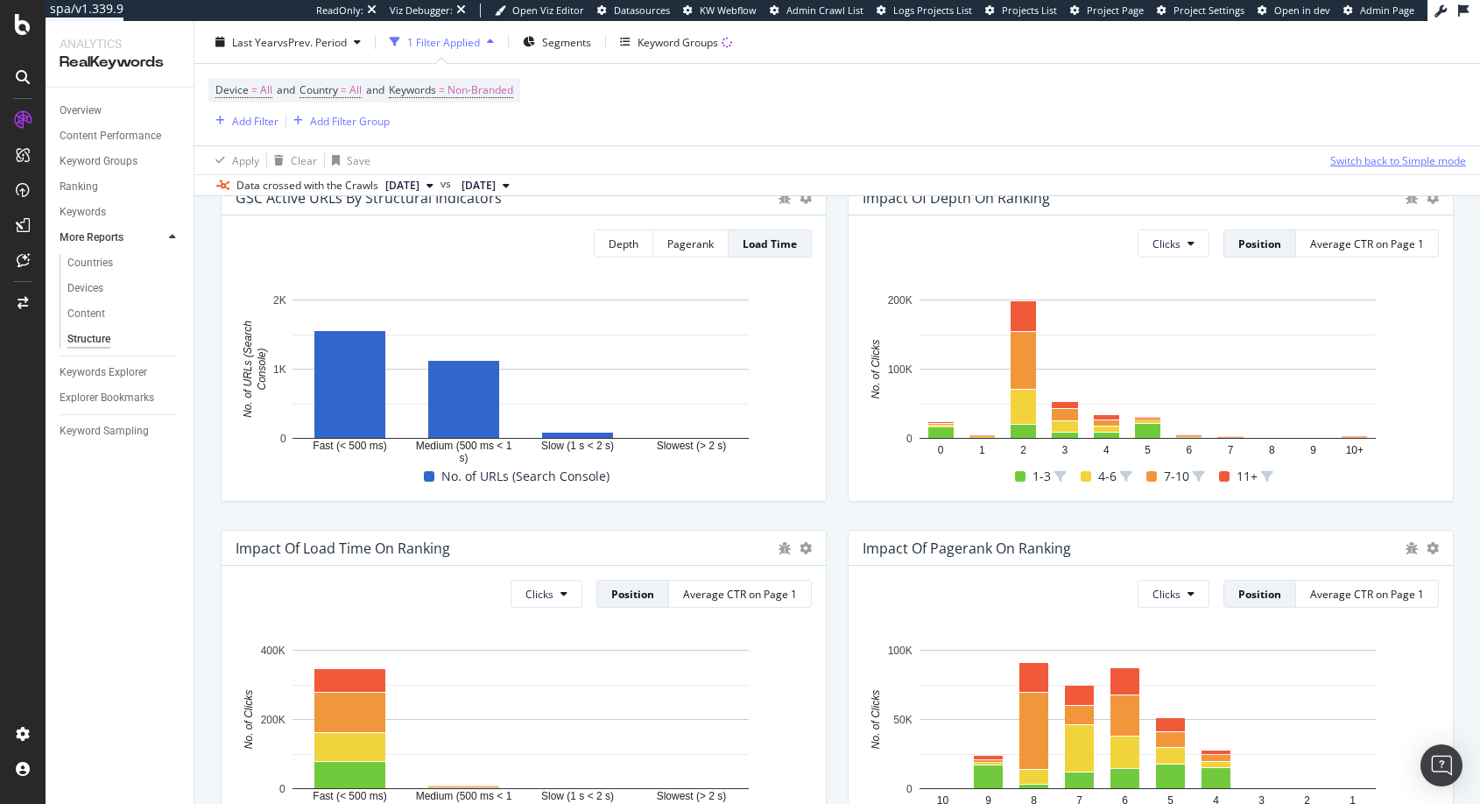
click at [941, 157] on div "Switch back to Simple mode" at bounding box center [1398, 159] width 136 height 15
click at [554, 39] on span "Segments" at bounding box center [566, 41] width 49 height 15
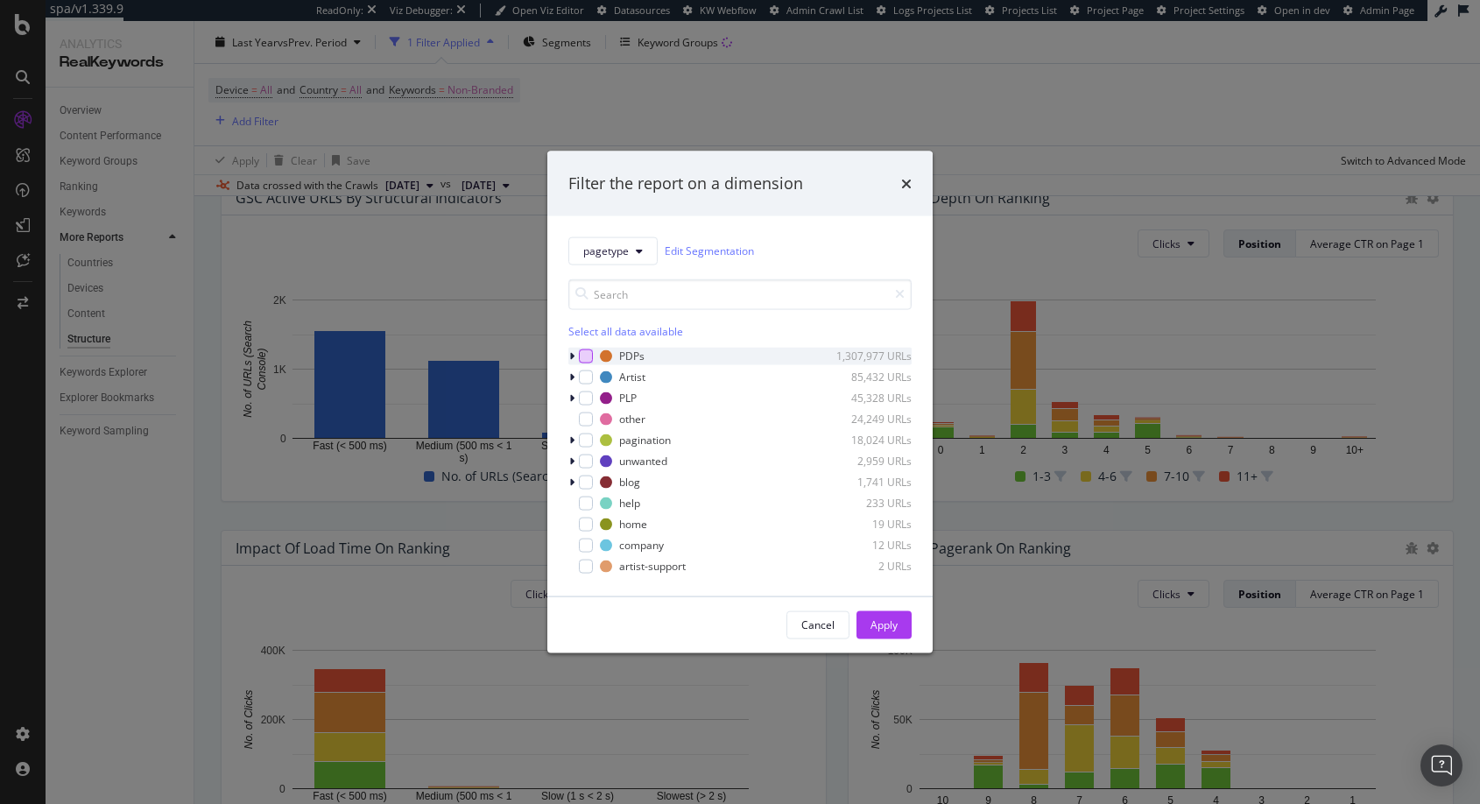
click at [588, 357] on div "modal" at bounding box center [586, 356] width 14 height 14
click at [879, 625] on div "Apply" at bounding box center [884, 624] width 27 height 15
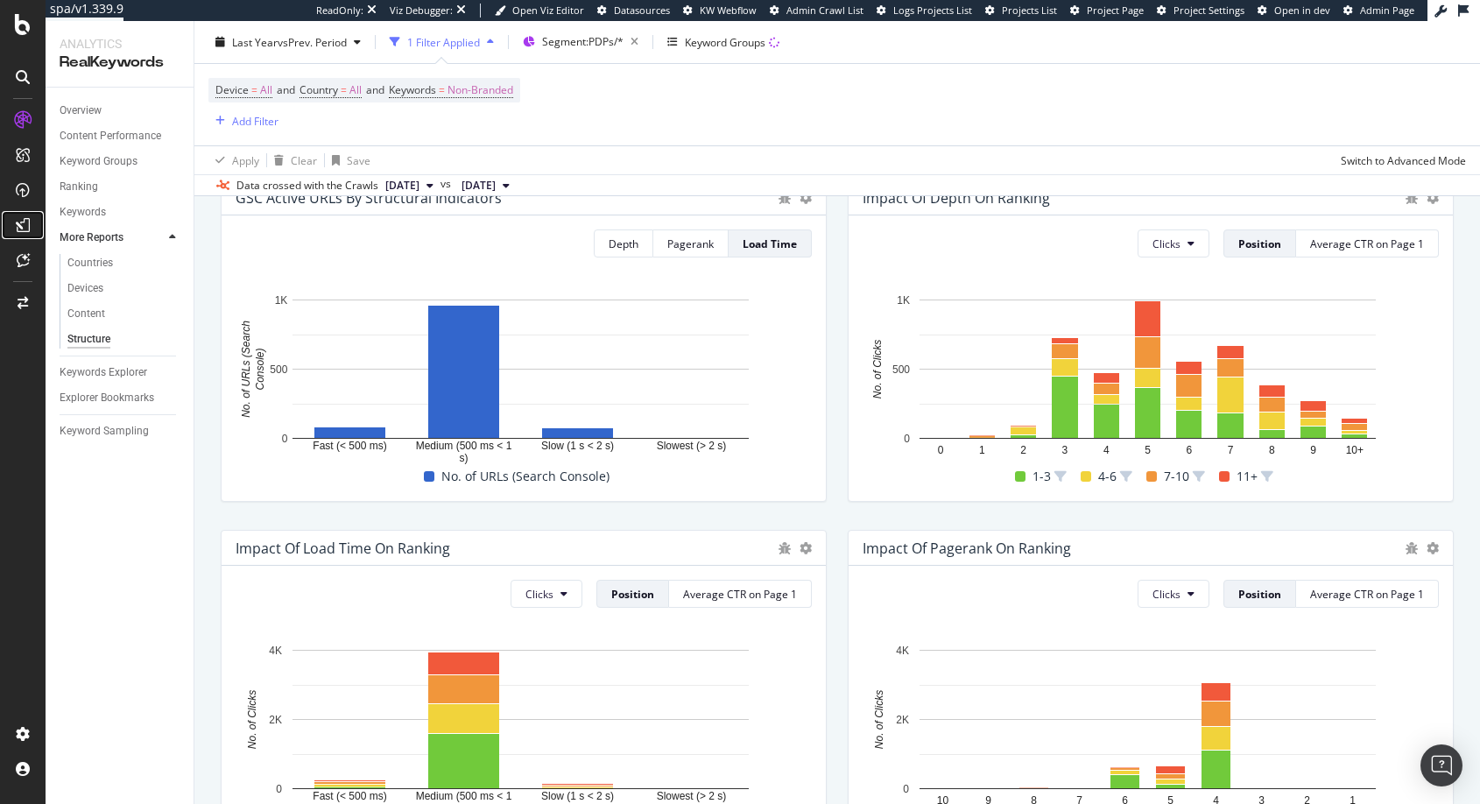
click at [23, 222] on icon at bounding box center [23, 225] width 14 height 14
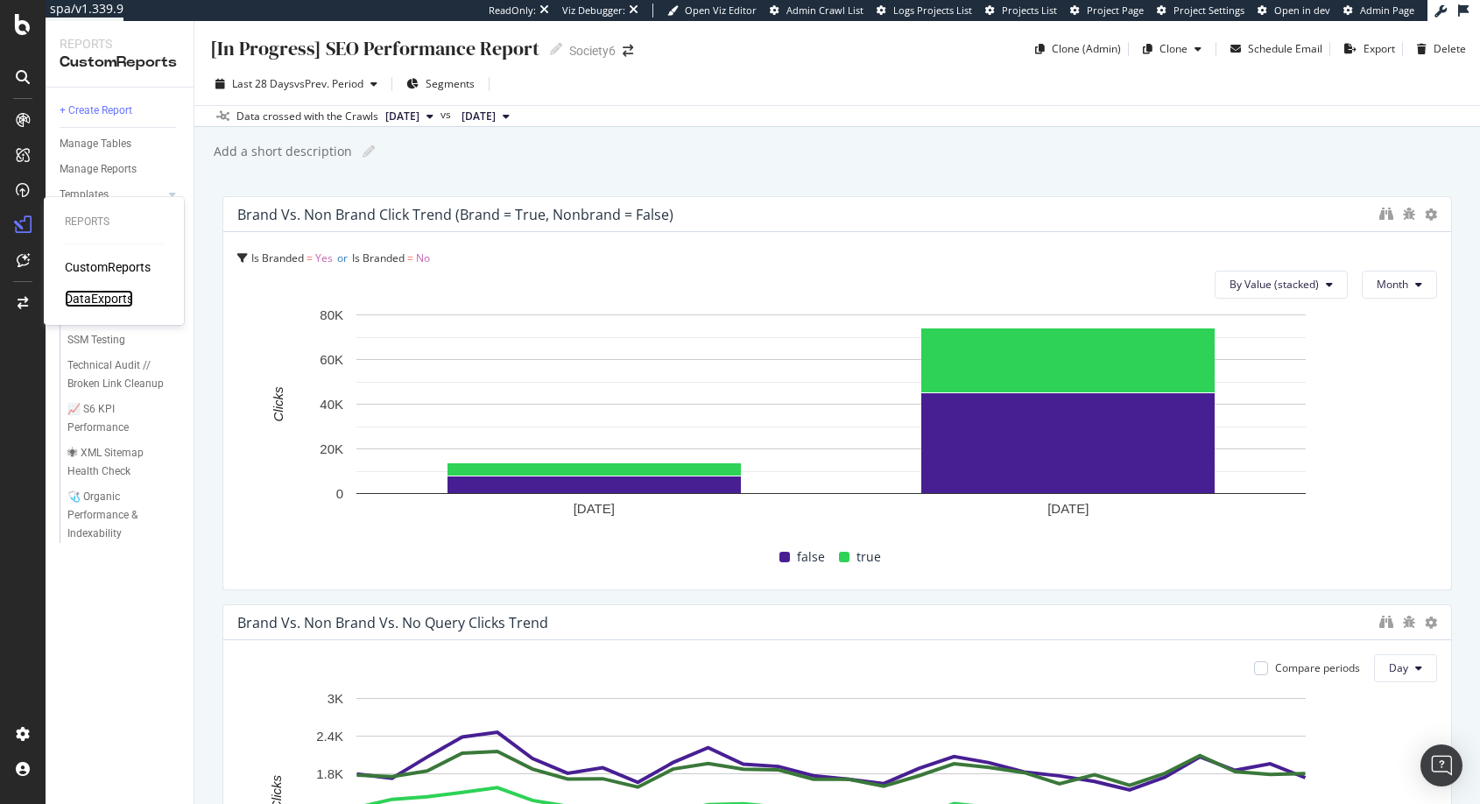
click at [97, 298] on div "DataExports" at bounding box center [99, 299] width 68 height 18
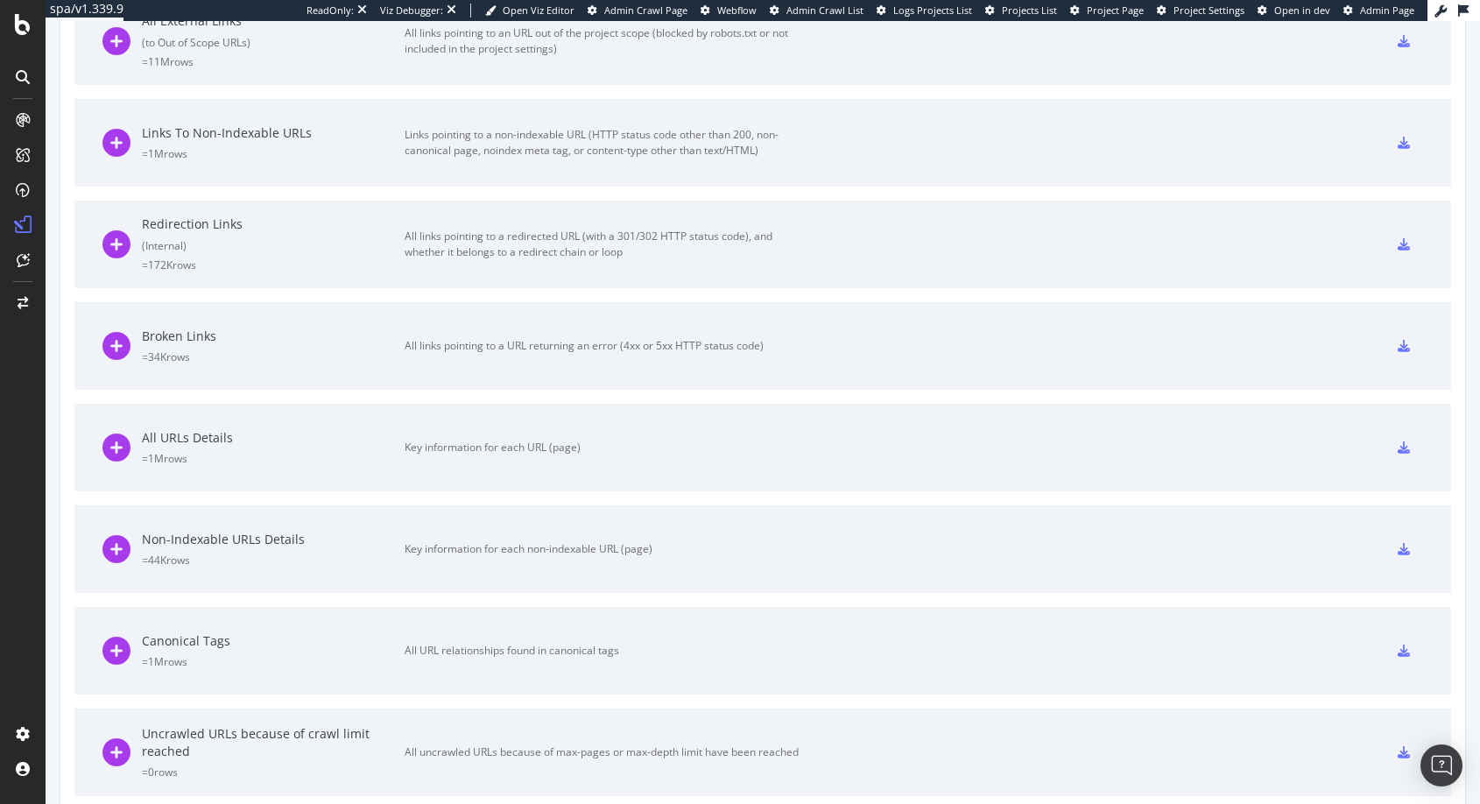
scroll to position [1128, 0]
click at [117, 448] on icon at bounding box center [116, 450] width 28 height 28
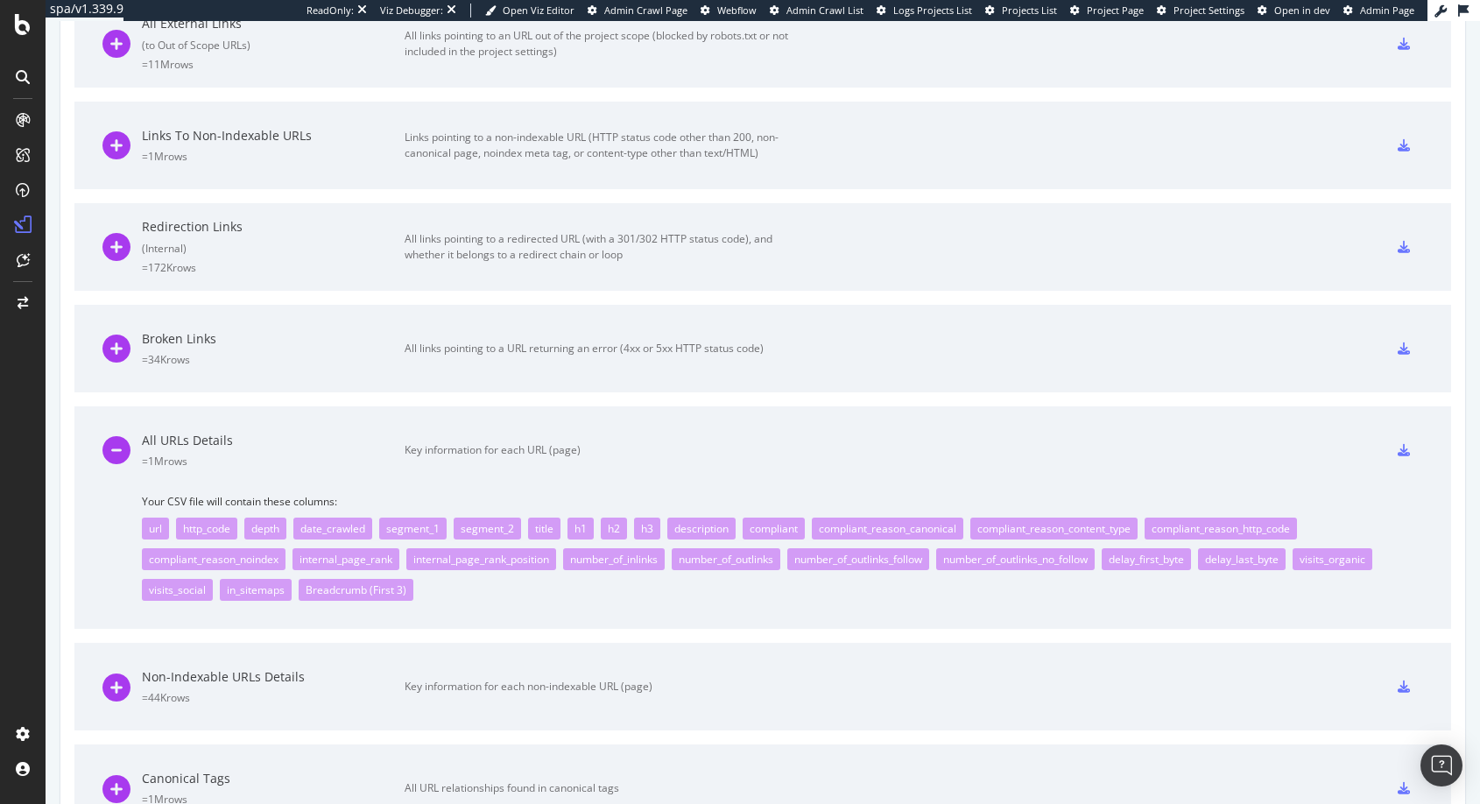
click at [941, 452] on icon at bounding box center [1404, 450] width 12 height 12
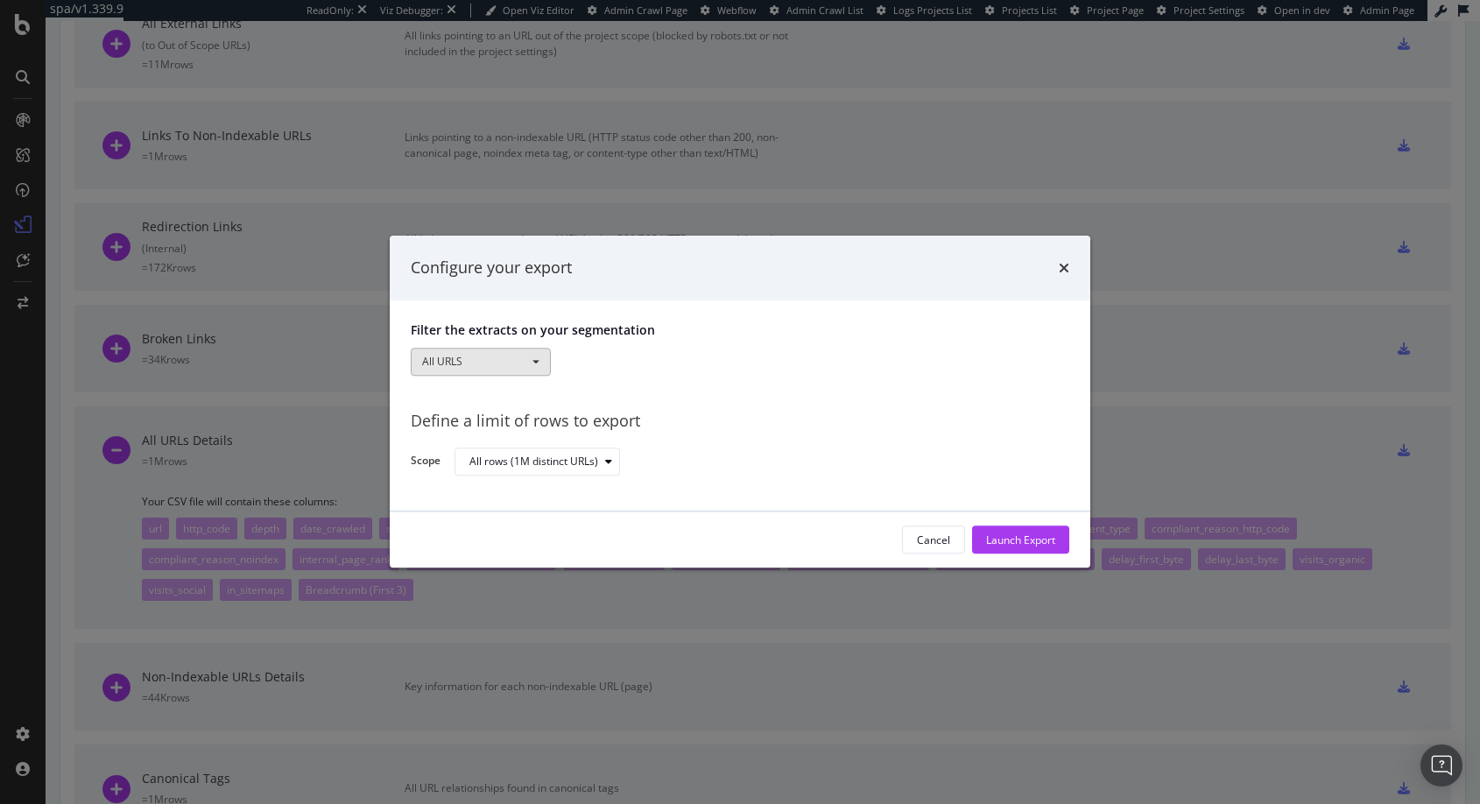
click at [535, 360] on span "modal" at bounding box center [535, 362] width 7 height 4
click at [459, 415] on link "Pagetype" at bounding box center [481, 419] width 138 height 23
click at [585, 361] on div "modal" at bounding box center [761, 362] width 395 height 28
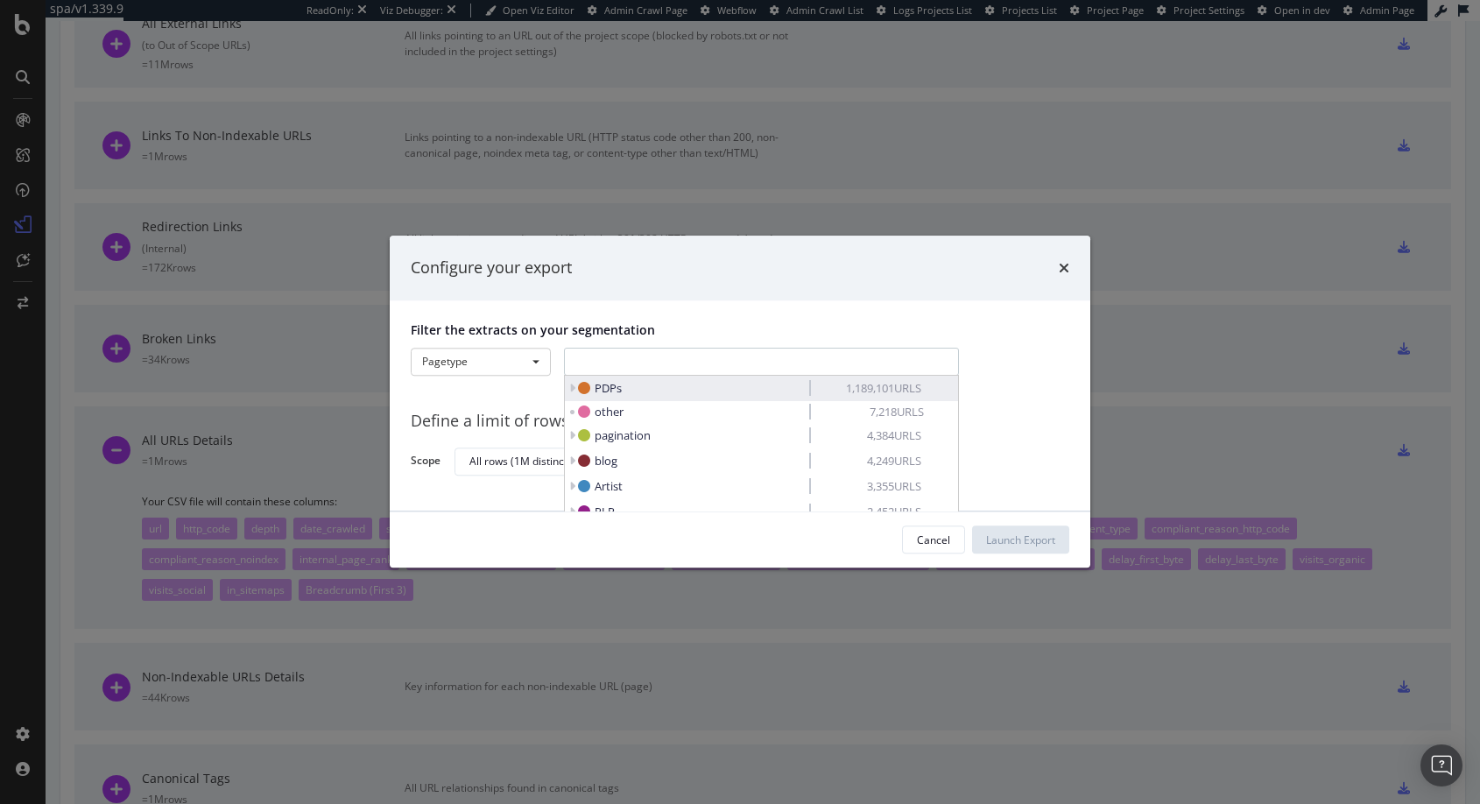
click at [574, 388] on icon "modal" at bounding box center [572, 389] width 6 height 12
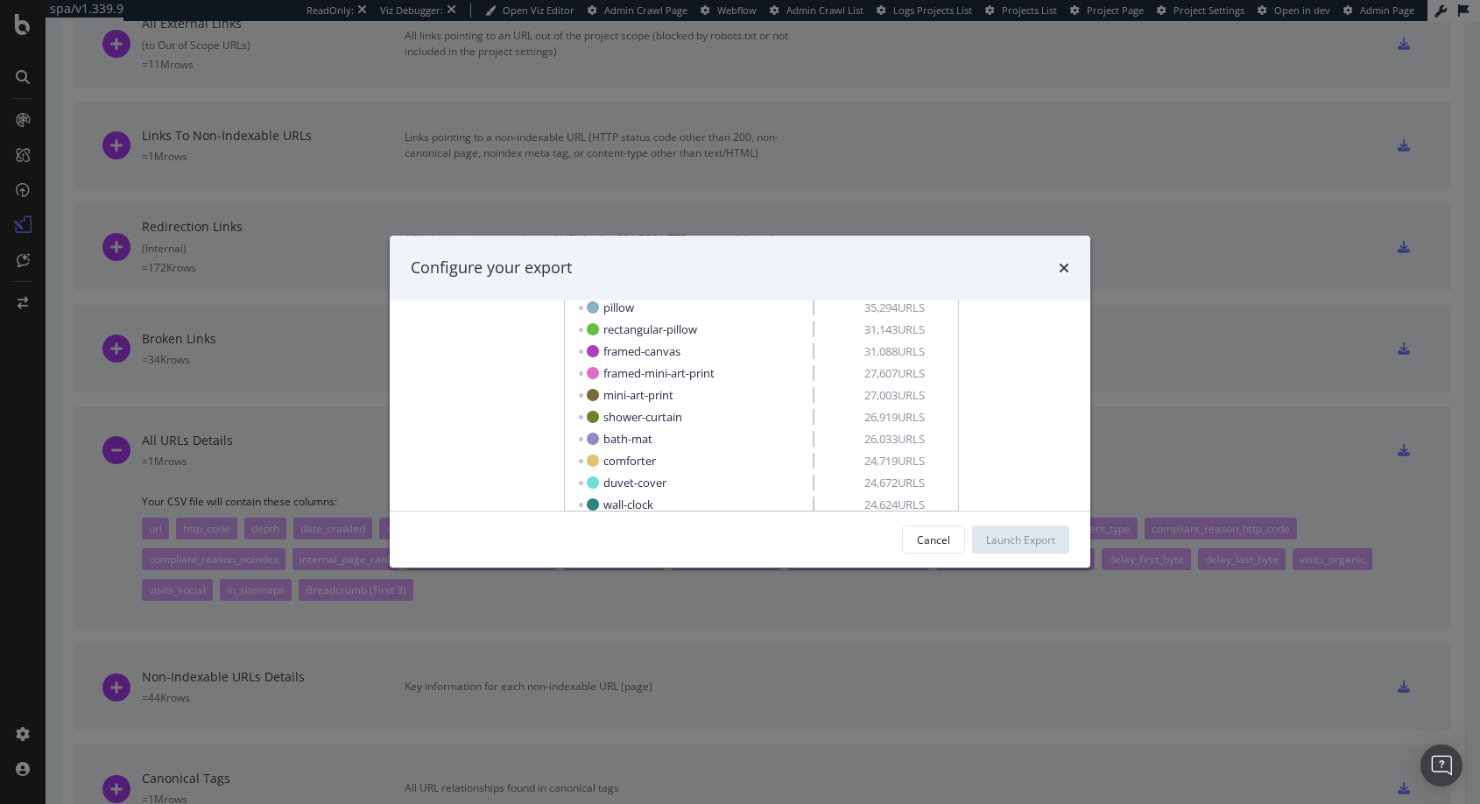
scroll to position [0, 0]
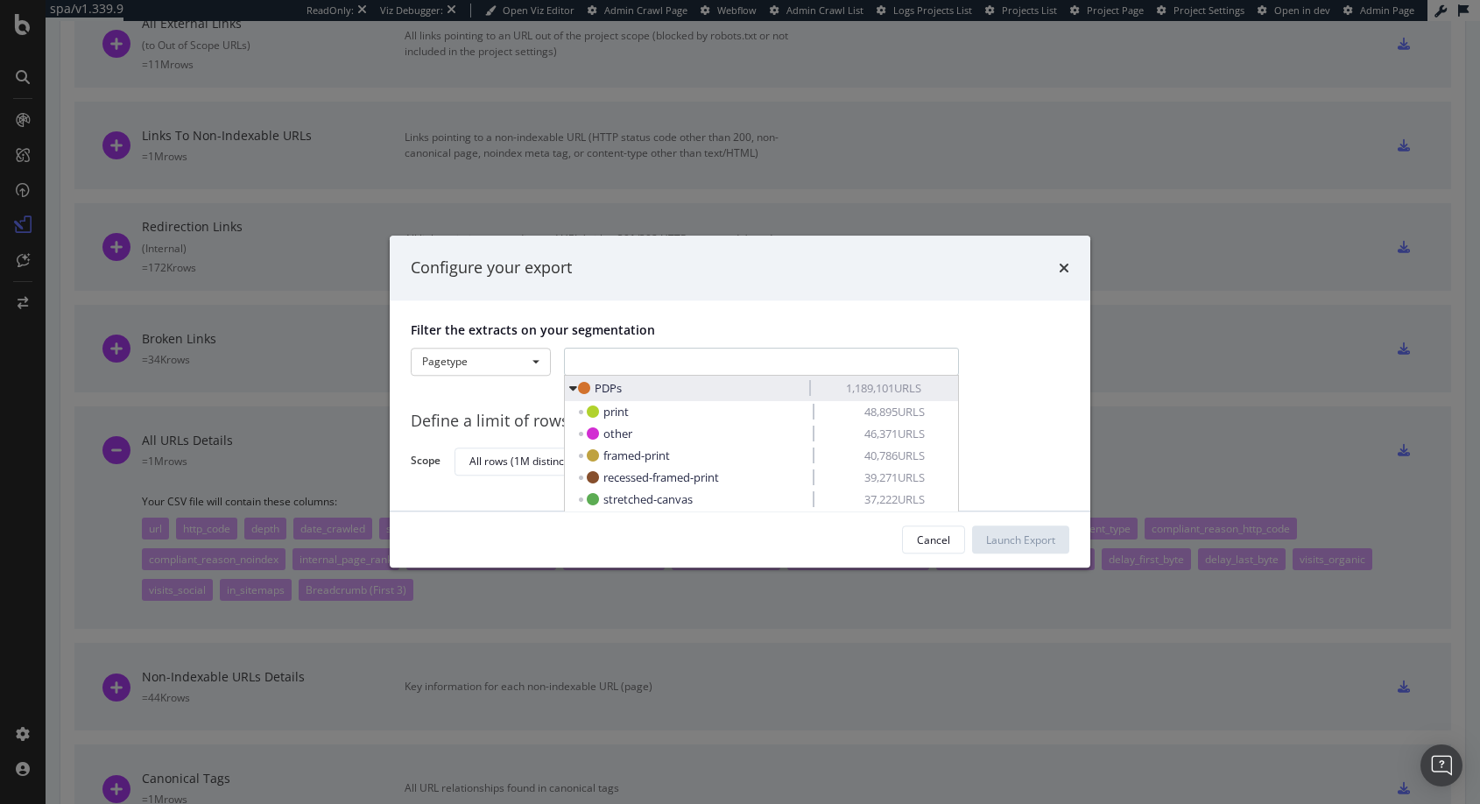
click at [604, 387] on span "PDPs" at bounding box center [608, 389] width 27 height 16
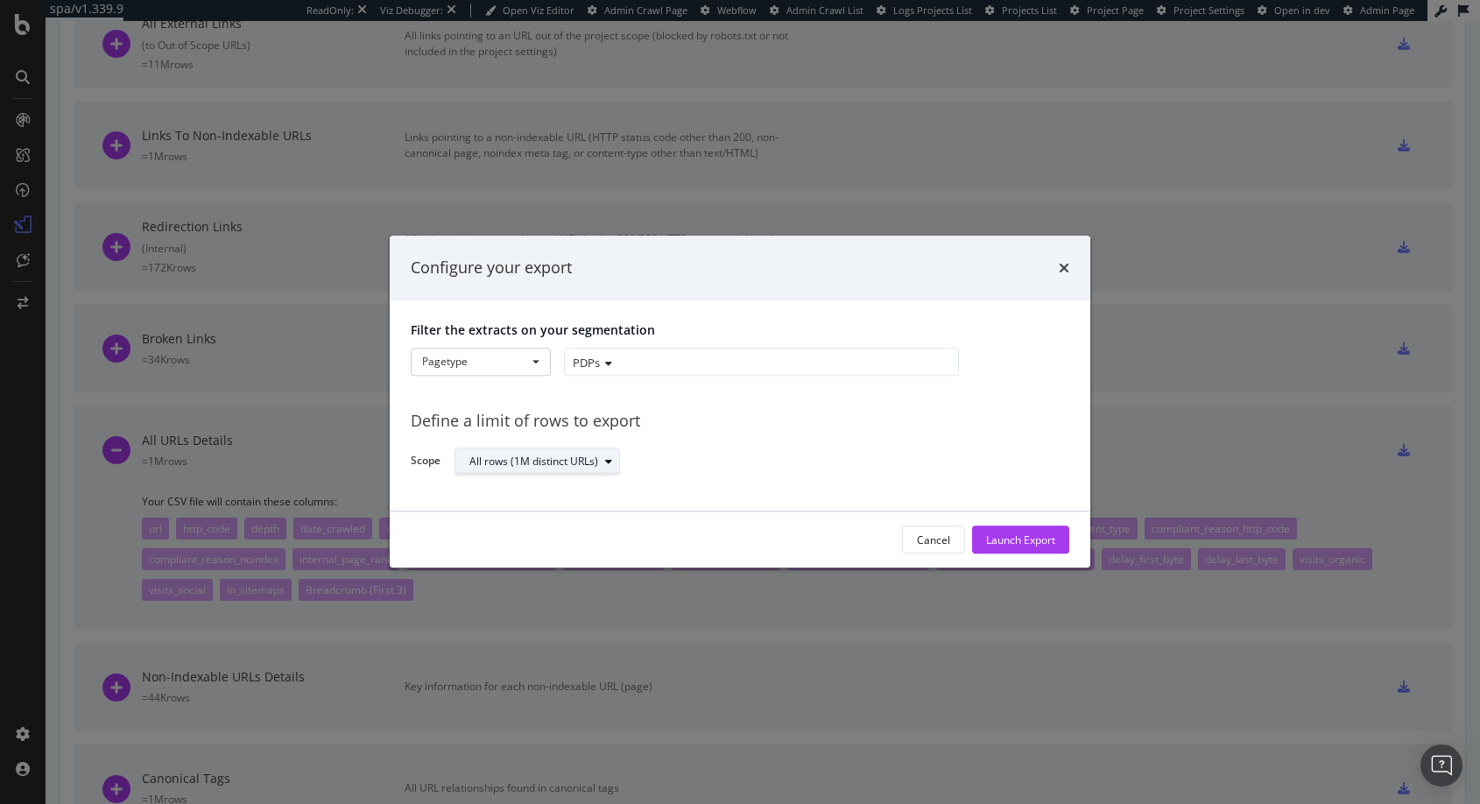
click at [611, 459] on icon "modal" at bounding box center [608, 461] width 7 height 11
click at [498, 519] on div "Define a limit" at bounding box center [508, 519] width 65 height 15
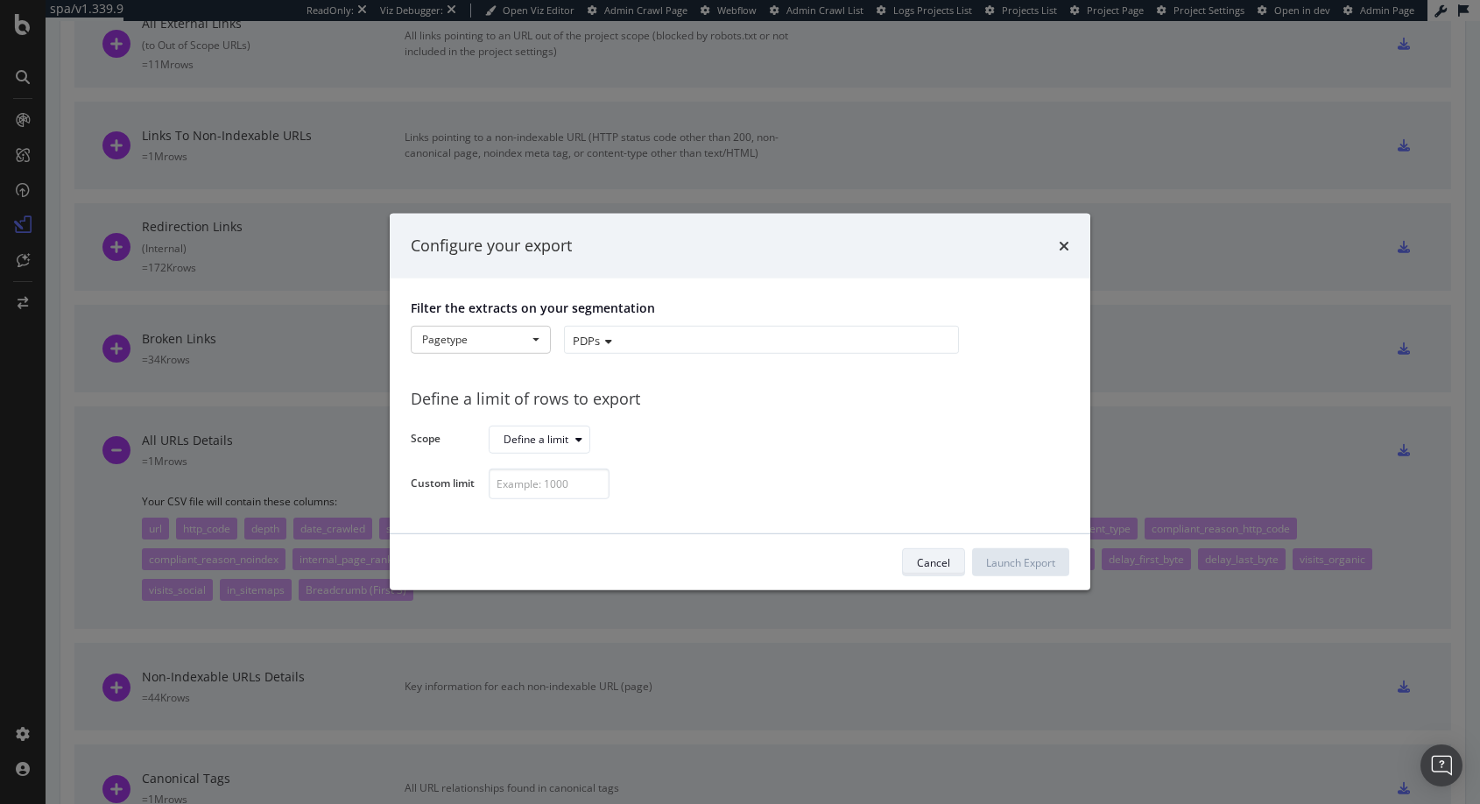
click at [933, 563] on div "Cancel" at bounding box center [933, 562] width 33 height 15
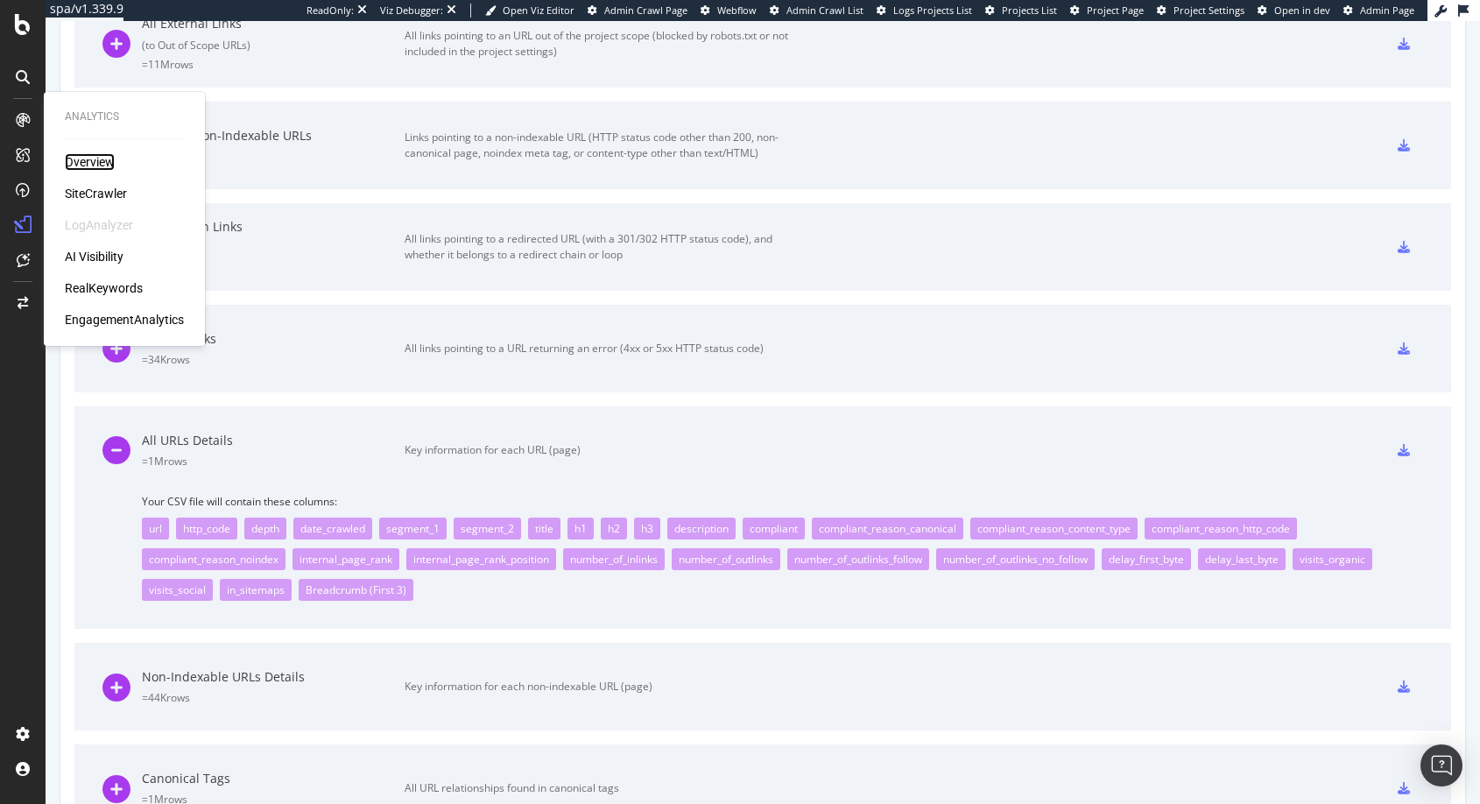
click at [95, 163] on div "Overview" at bounding box center [90, 162] width 50 height 18
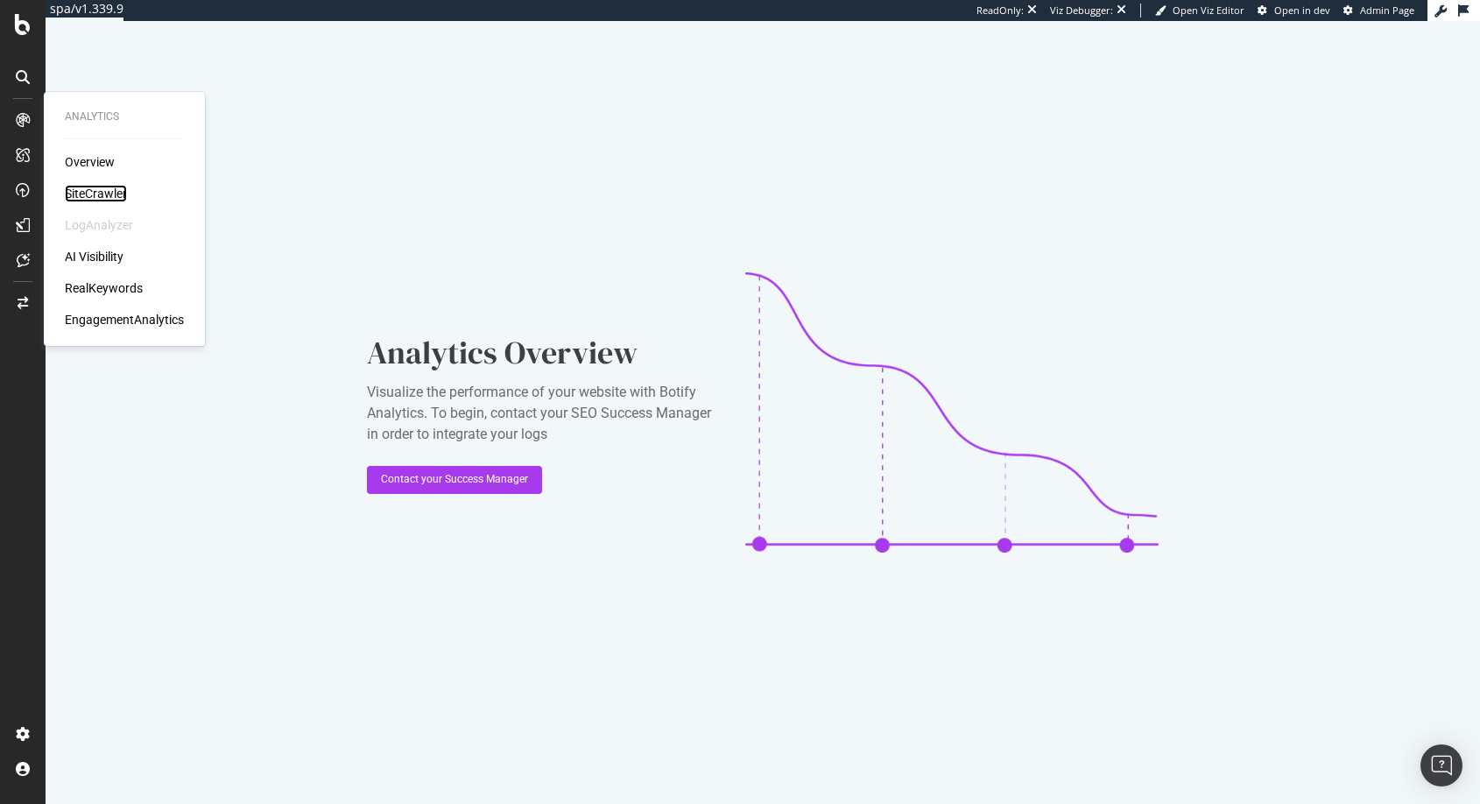
click at [102, 194] on div "SiteCrawler" at bounding box center [96, 194] width 62 height 18
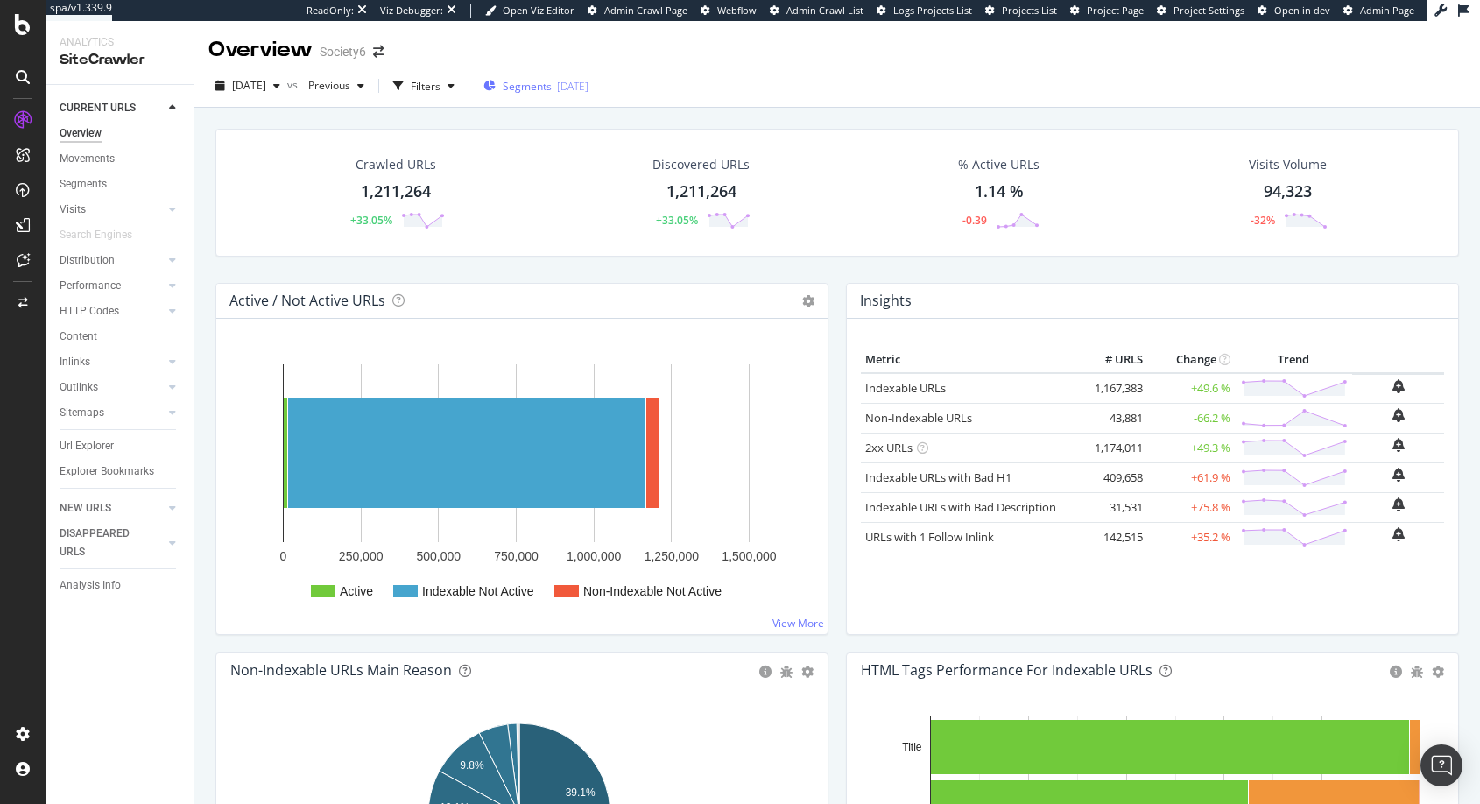
click at [548, 86] on span "Segments" at bounding box center [527, 86] width 49 height 15
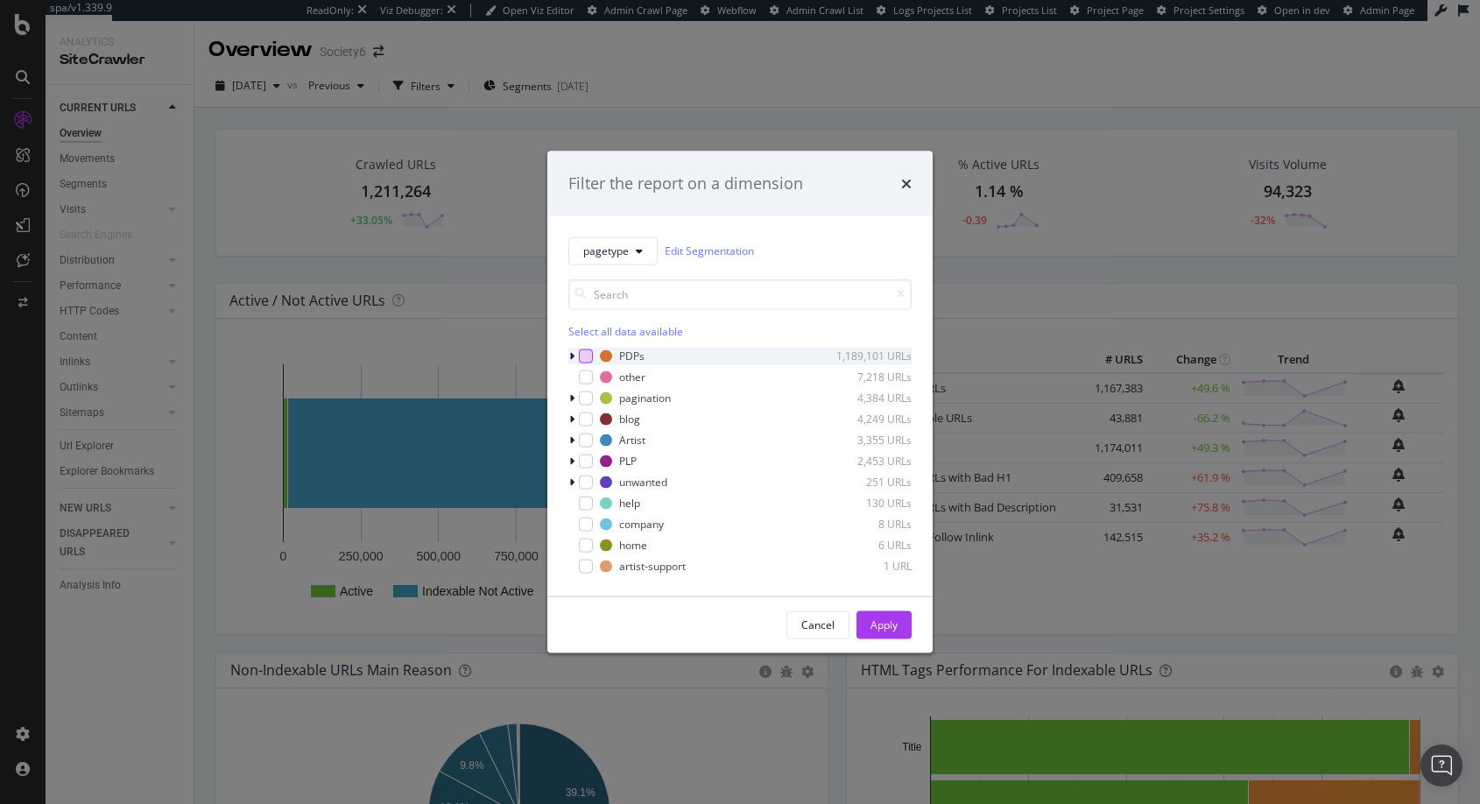
click at [589, 354] on div "modal" at bounding box center [586, 356] width 14 height 14
click at [885, 624] on div "Apply" at bounding box center [884, 624] width 27 height 15
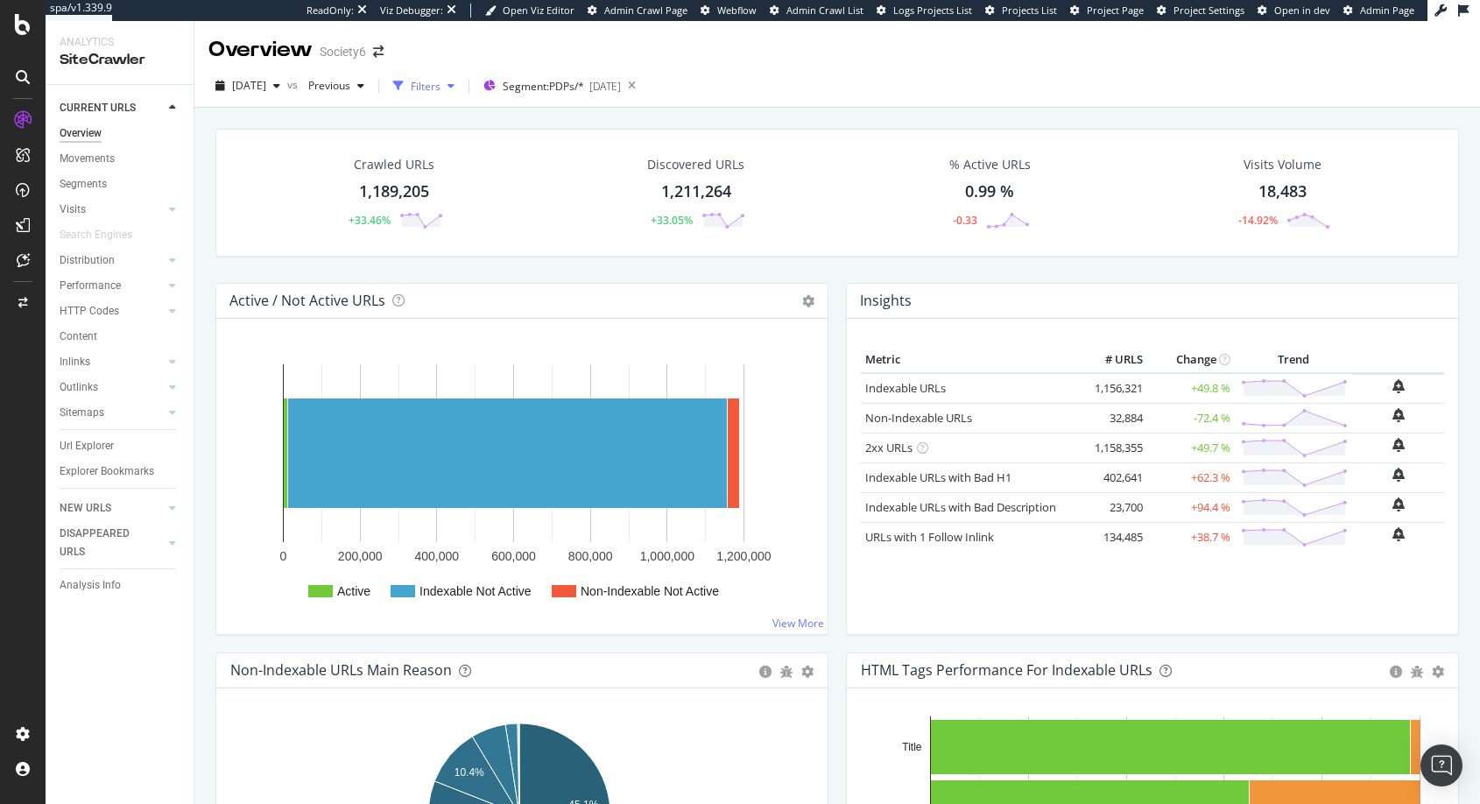
click at [441, 89] on div "Filters" at bounding box center [426, 86] width 30 height 15
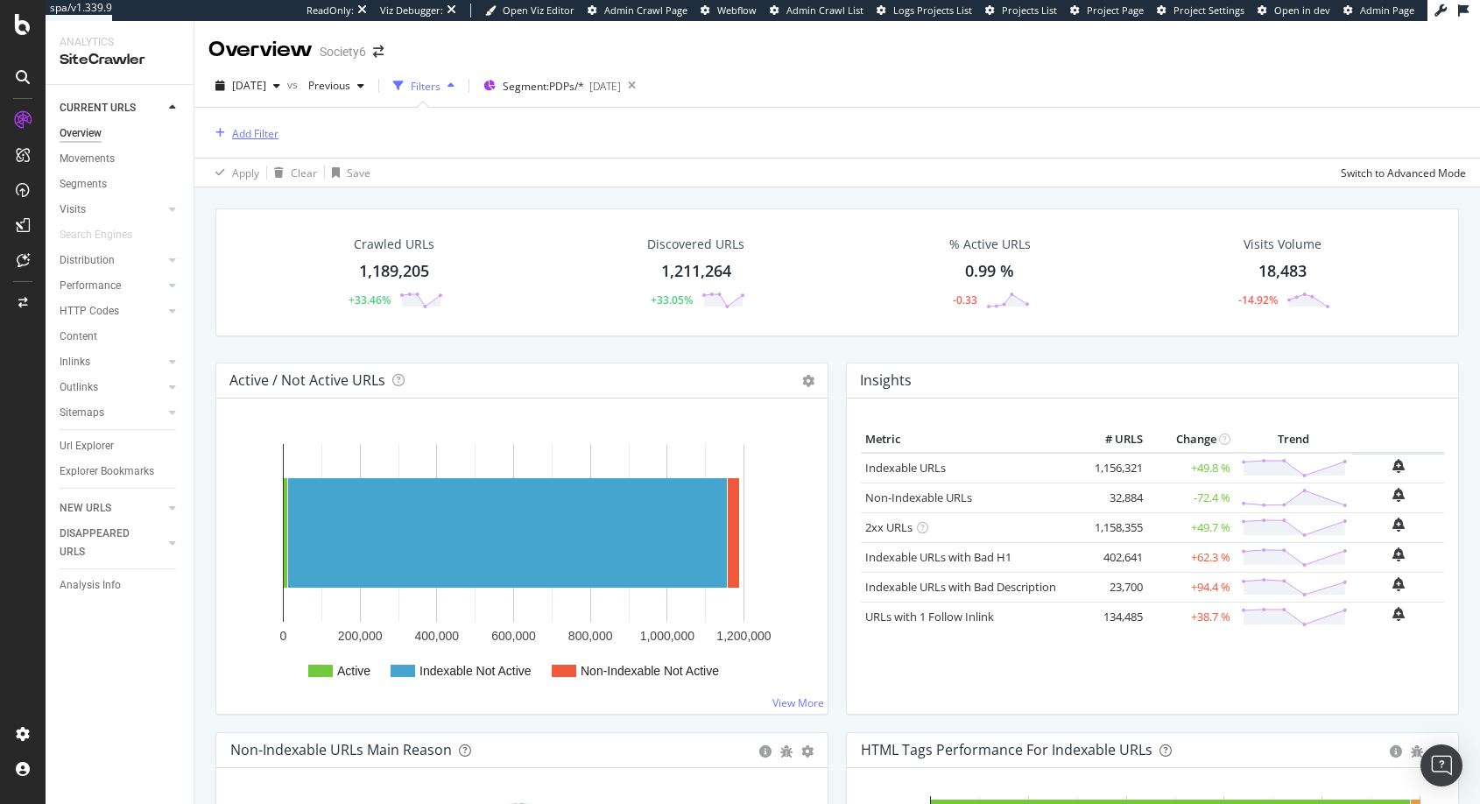
click at [259, 134] on div "Add Filter" at bounding box center [255, 133] width 46 height 15
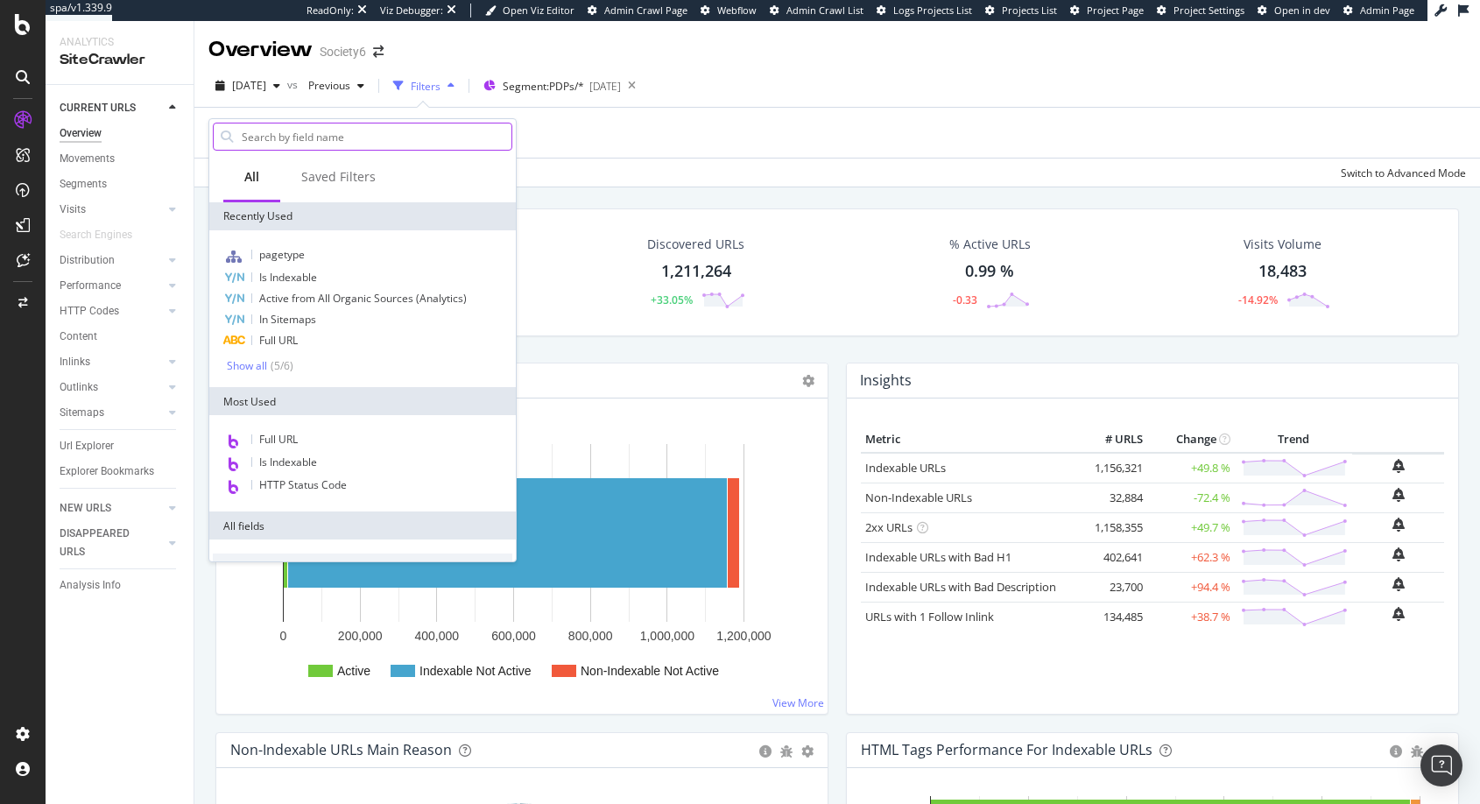
click at [278, 141] on input "text" at bounding box center [376, 136] width 272 height 26
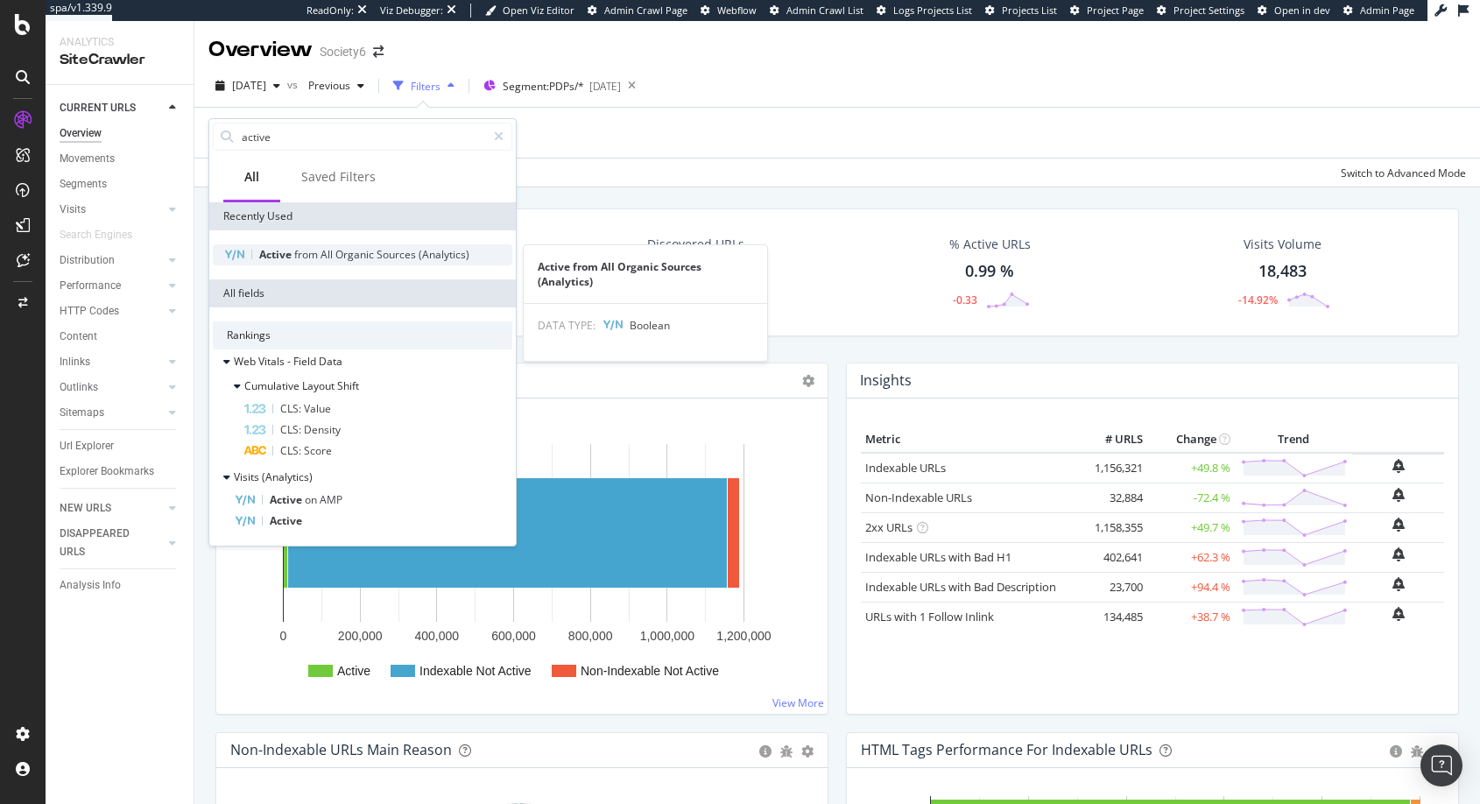
type input "active"
click at [278, 256] on span "Active" at bounding box center [276, 254] width 35 height 15
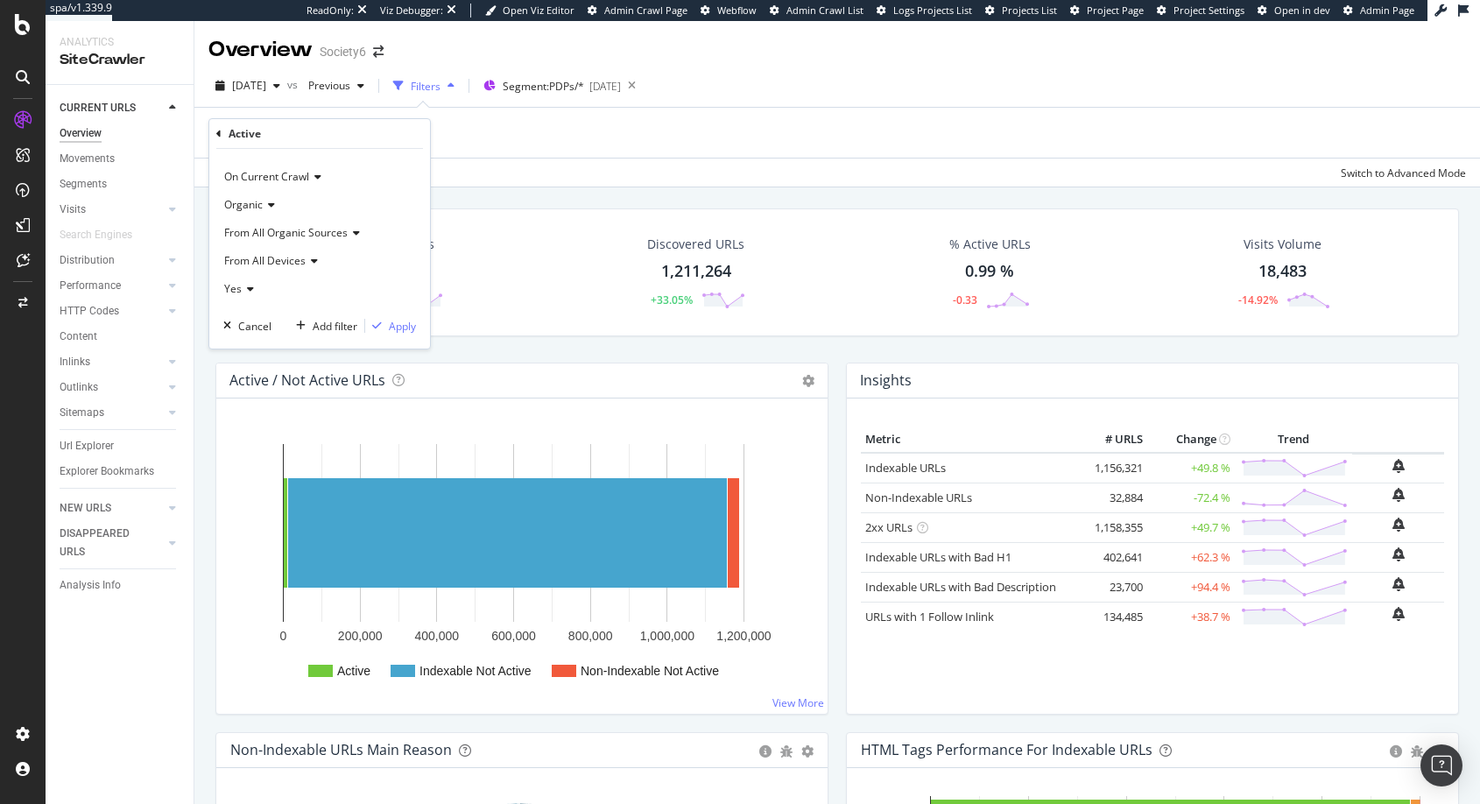
click at [319, 173] on icon at bounding box center [315, 177] width 12 height 11
click at [318, 174] on icon at bounding box center [315, 177] width 12 height 11
click at [406, 325] on div "Apply" at bounding box center [402, 326] width 27 height 15
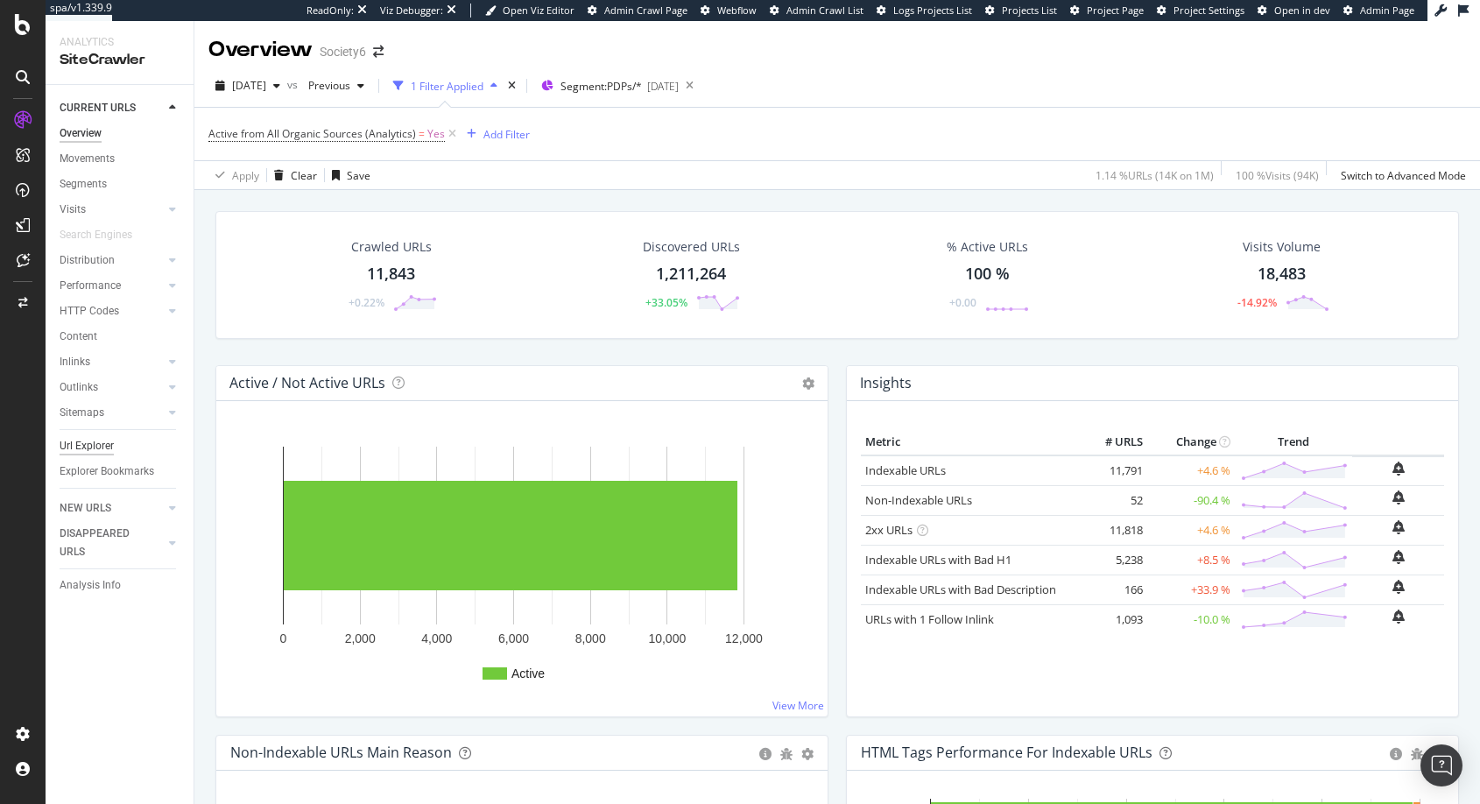
click at [89, 446] on div "Url Explorer" at bounding box center [87, 446] width 54 height 18
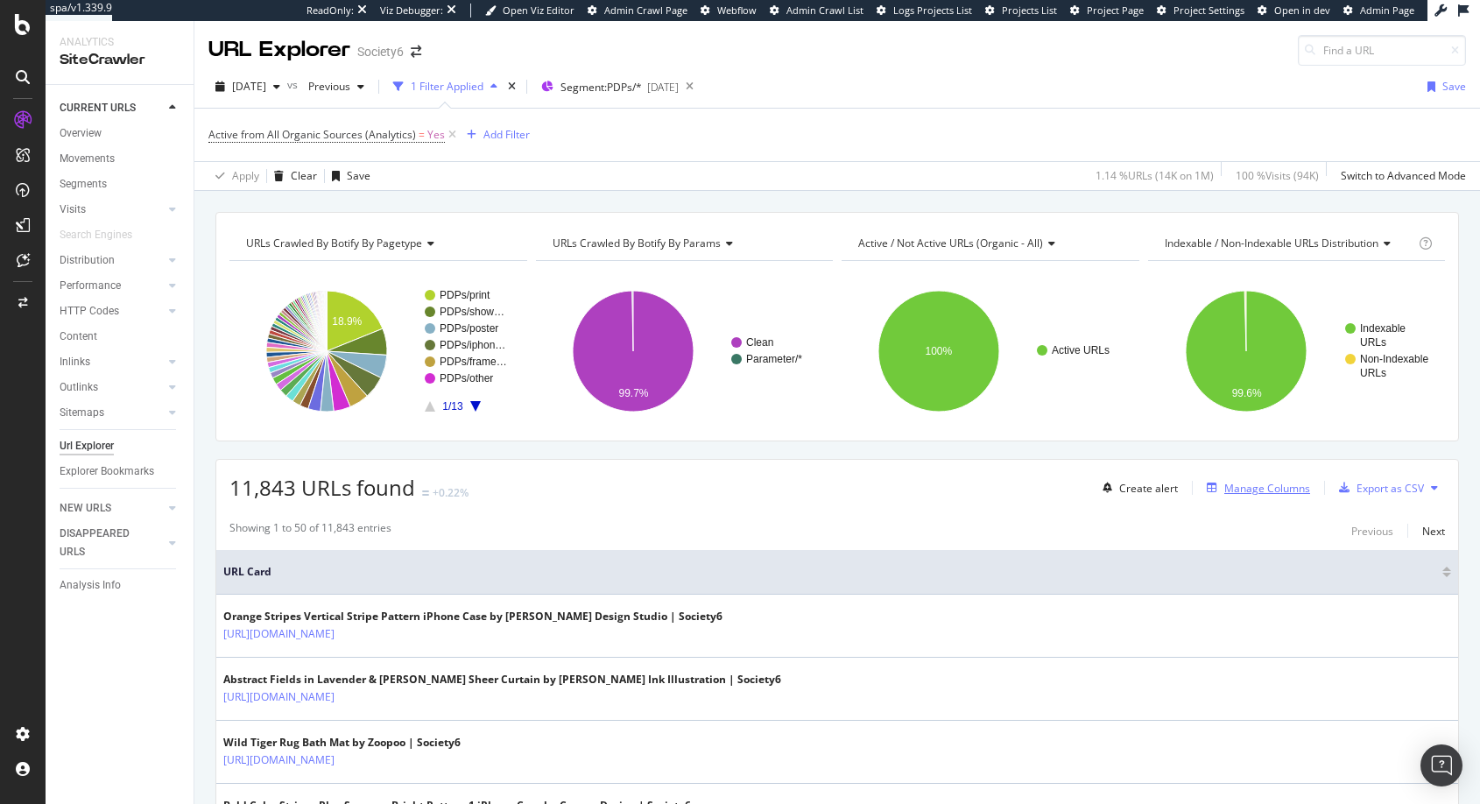
click at [1207, 487] on icon "button" at bounding box center [1212, 488] width 11 height 11
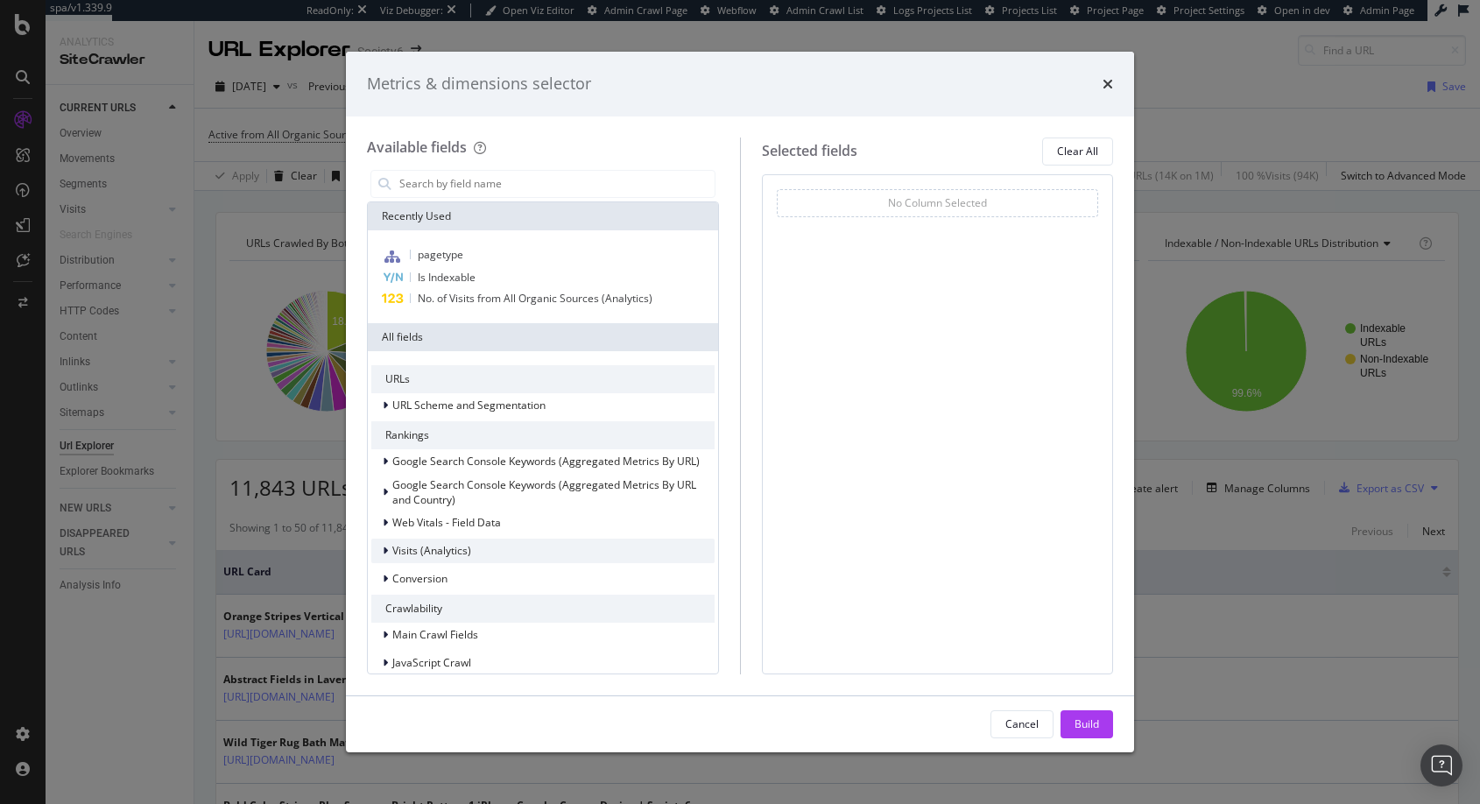
click at [385, 550] on icon "modal" at bounding box center [385, 551] width 5 height 11
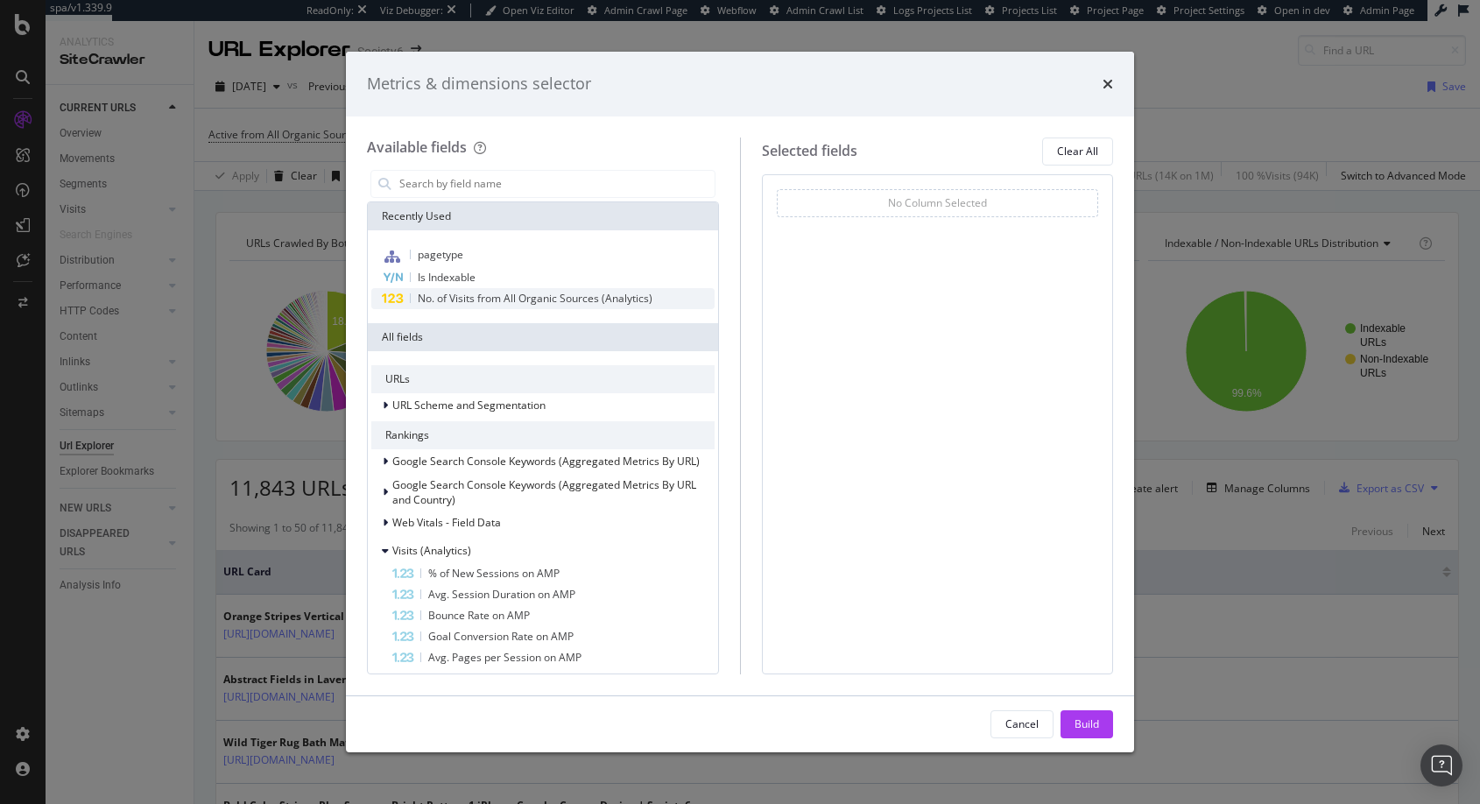
click at [468, 296] on span "No. of Visits from All Organic Sources (Analytics)" at bounding box center [535, 298] width 235 height 15
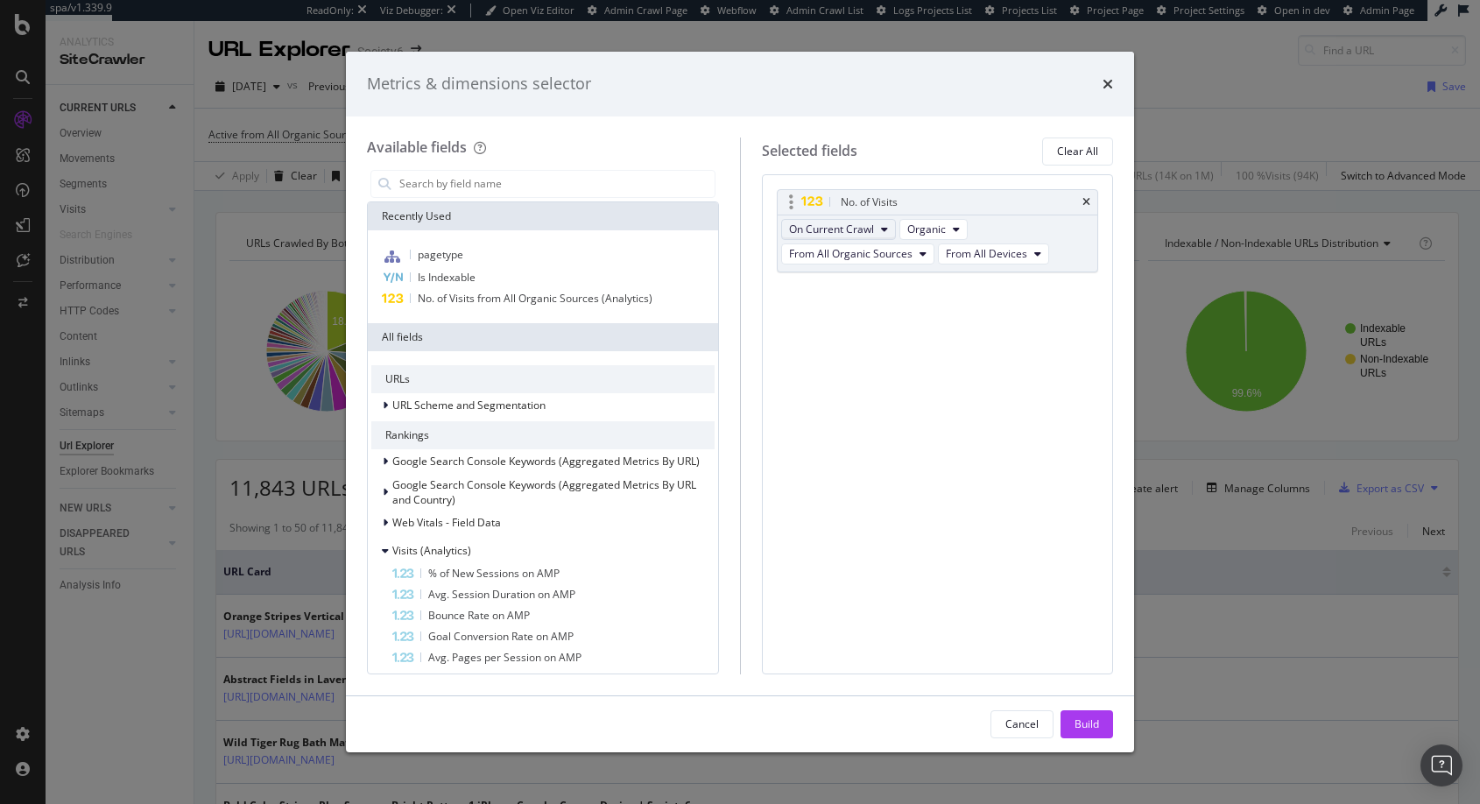
click at [882, 228] on icon "modal" at bounding box center [884, 229] width 7 height 11
click at [835, 262] on span "On Current Crawl" at bounding box center [845, 261] width 99 height 16
click at [464, 180] on input "modal" at bounding box center [556, 184] width 317 height 26
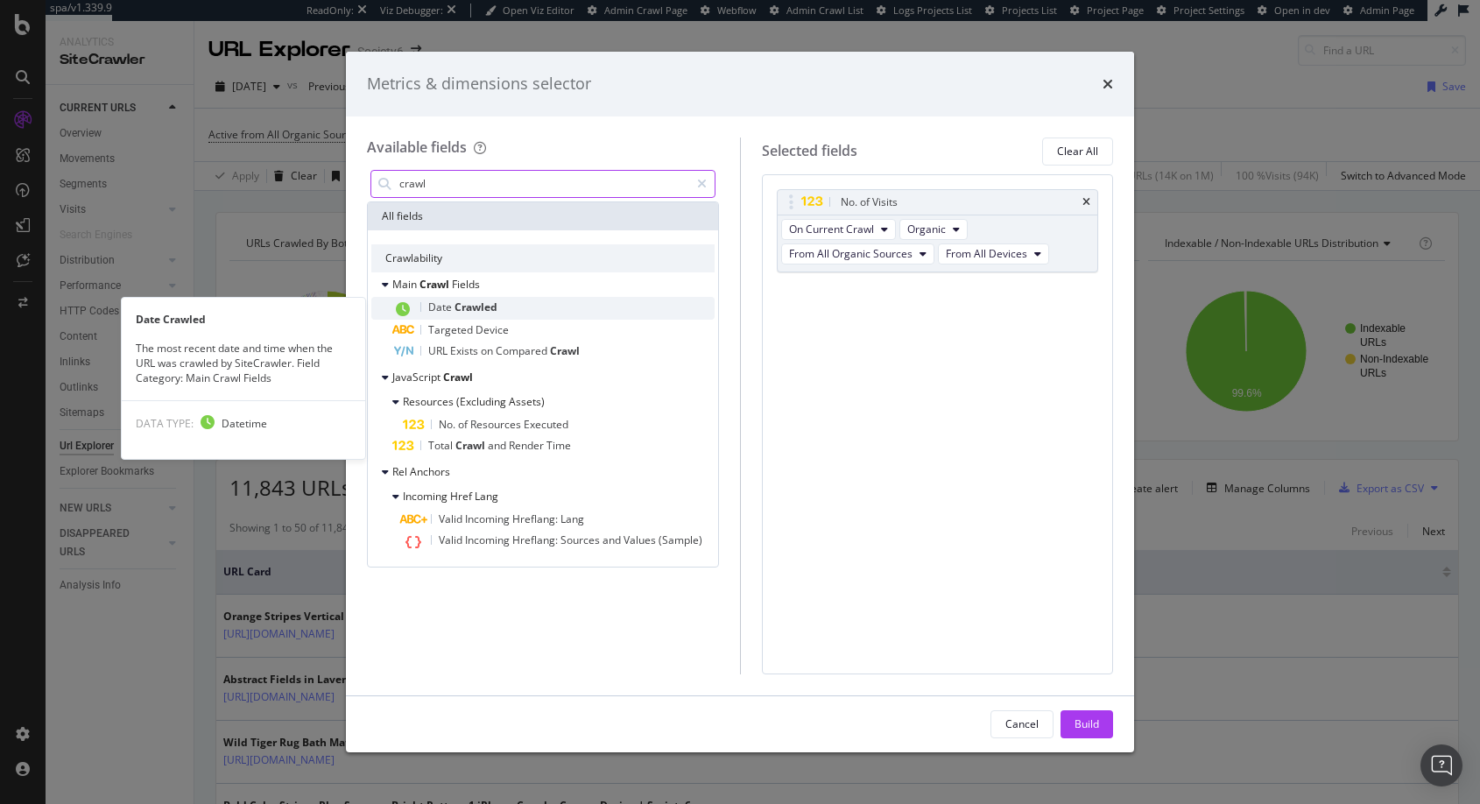
type input "crawl"
click at [444, 309] on span "Date" at bounding box center [441, 307] width 26 height 15
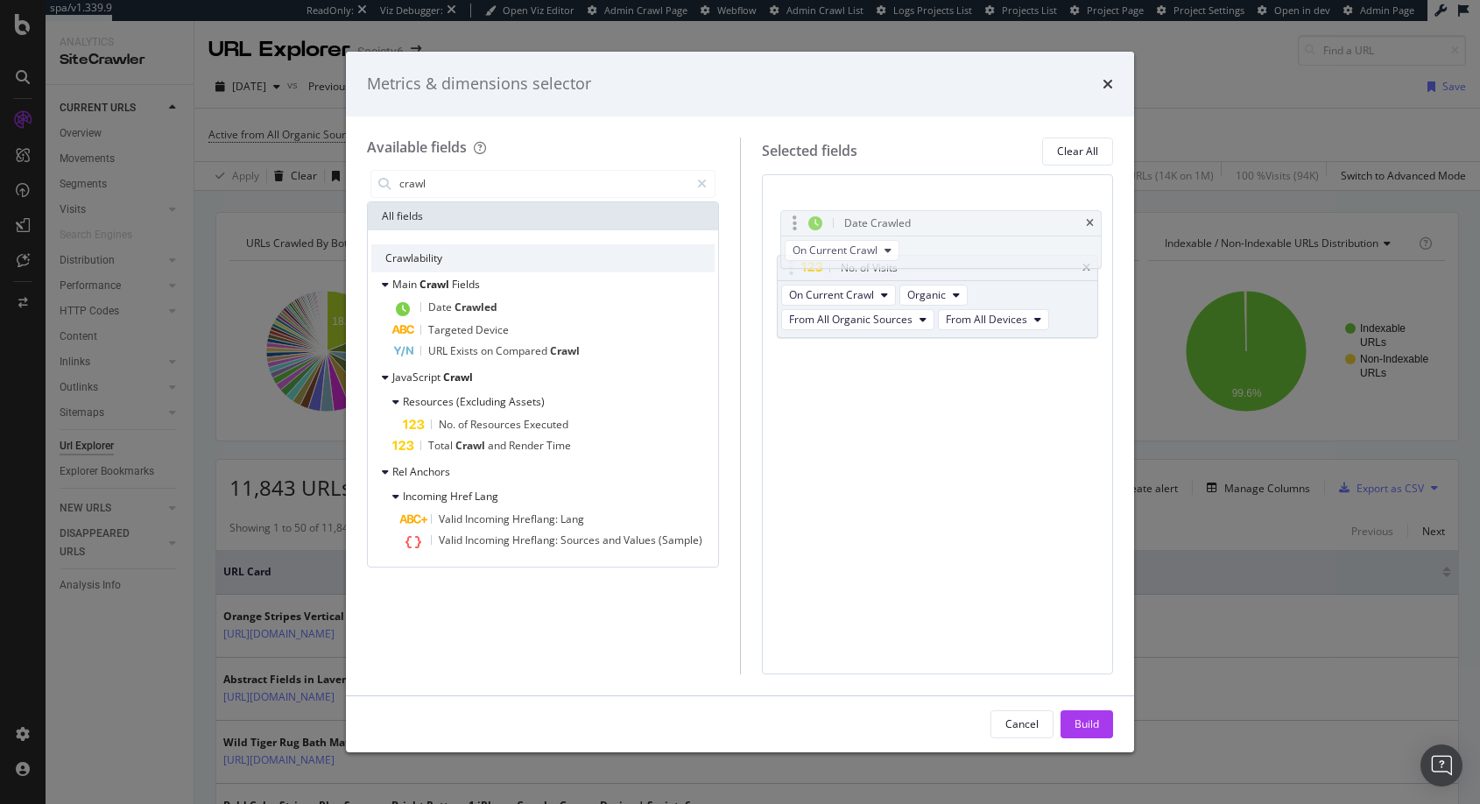
drag, startPoint x: 789, startPoint y: 291, endPoint x: 793, endPoint y: 222, distance: 69.3
click at [793, 222] on body "spa/v1.339.9 ReadOnly: Viz Debugger: Open Viz Editor Admin Crawl Page Webflow A…" at bounding box center [740, 402] width 1480 height 804
click at [1088, 719] on div "Build" at bounding box center [1087, 723] width 25 height 15
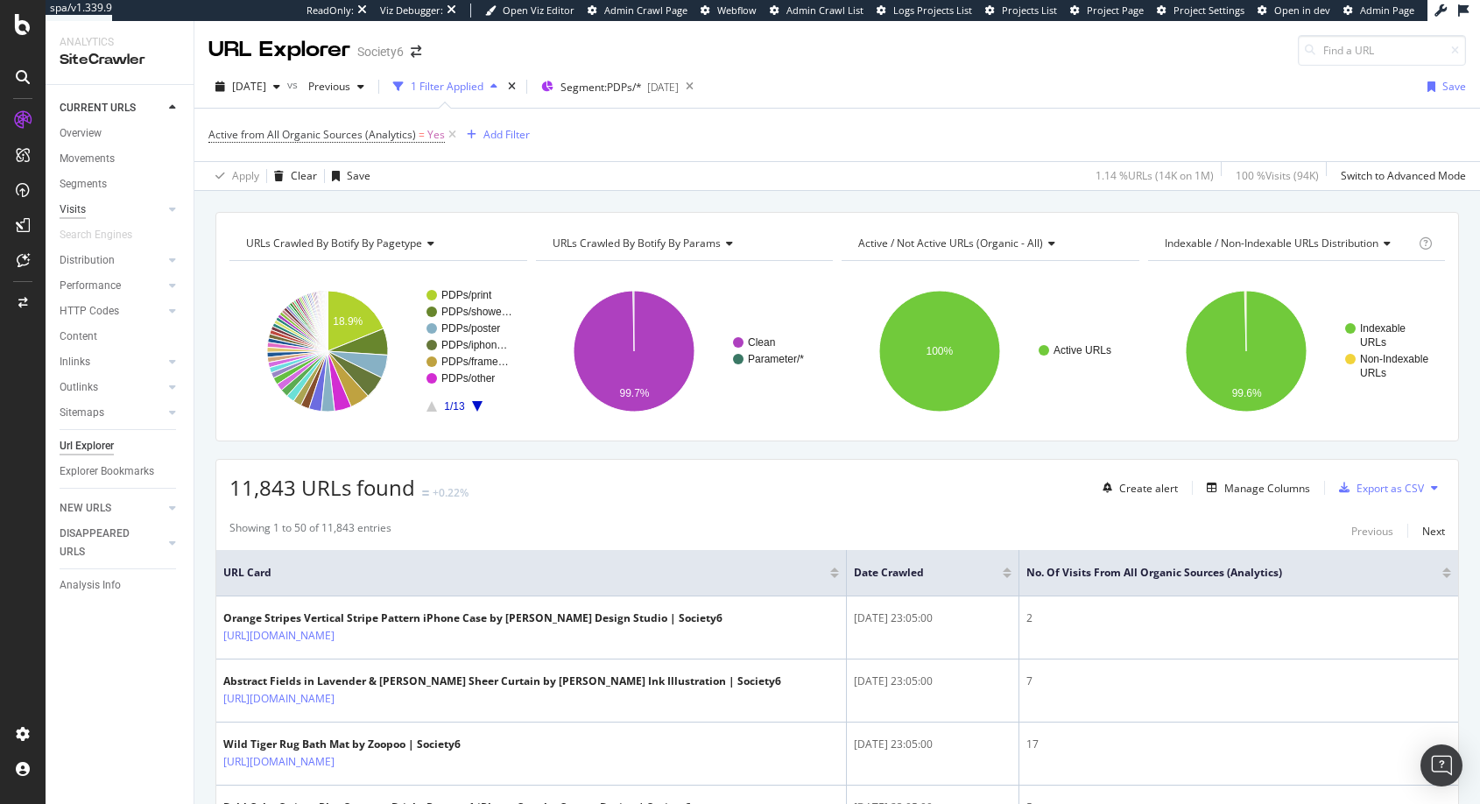
click at [78, 211] on div "Visits" at bounding box center [73, 210] width 26 height 18
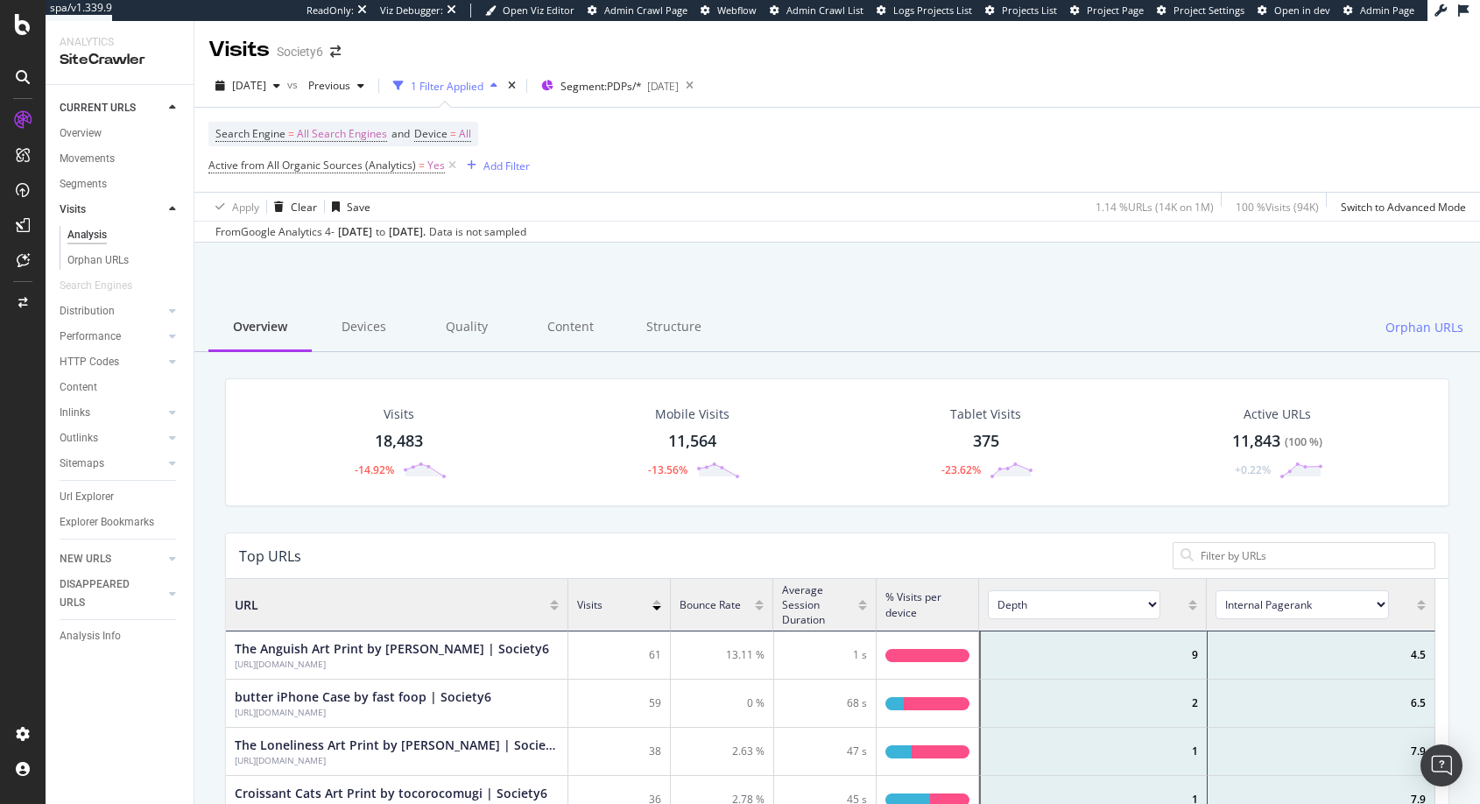
scroll to position [512, 1196]
click at [85, 236] on div "Analysis" at bounding box center [86, 235] width 39 height 18
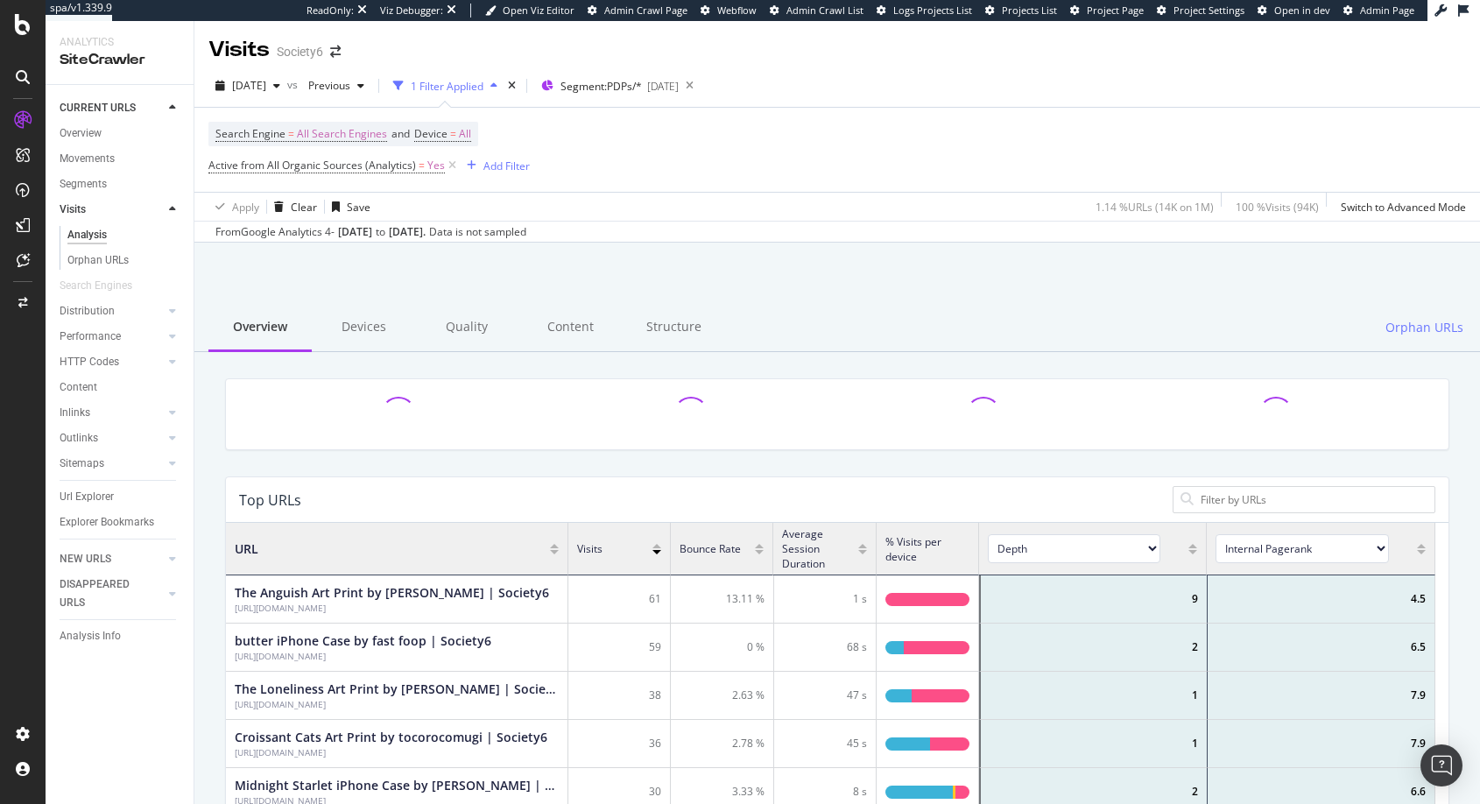
scroll to position [512, 1196]
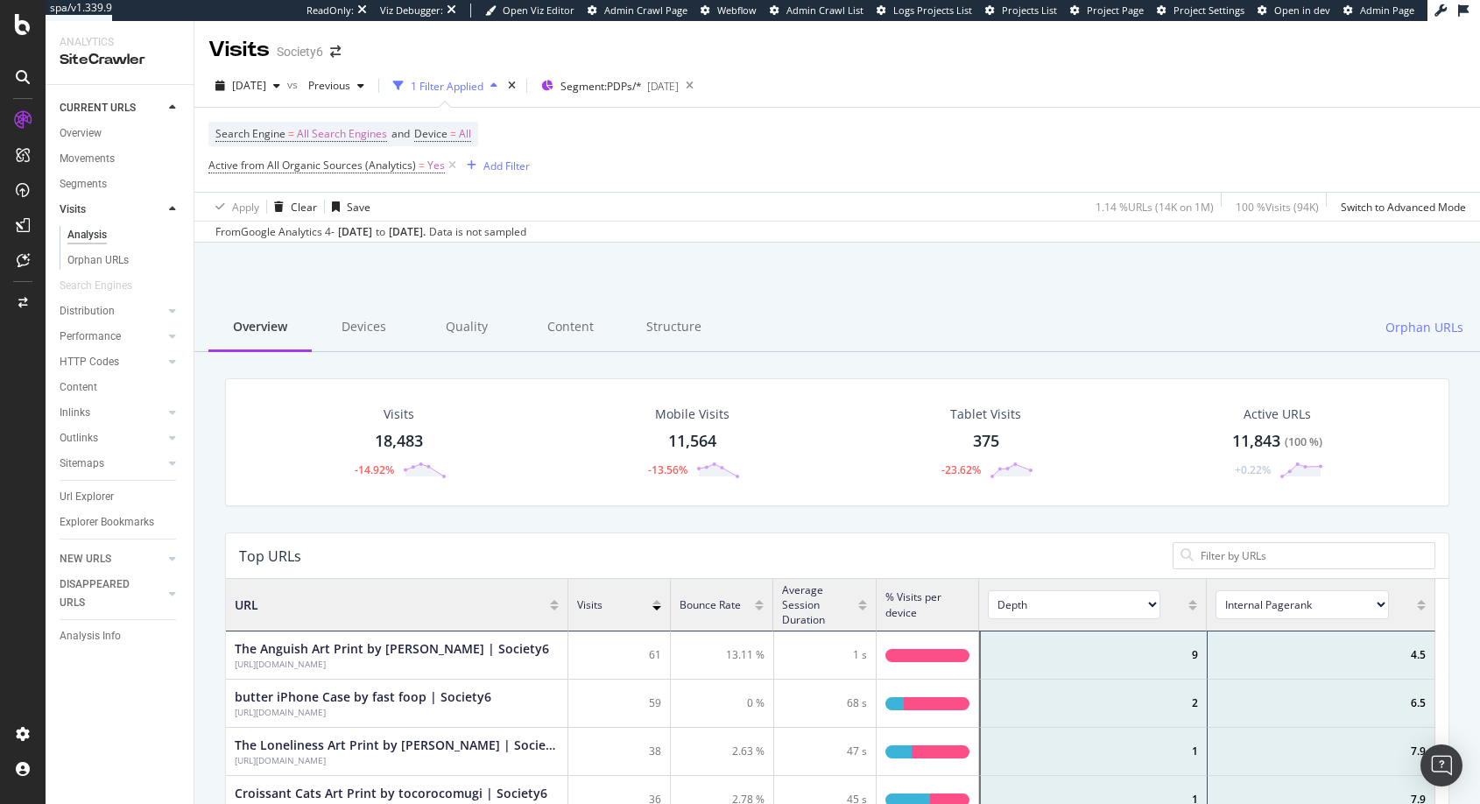
click at [349, 232] on div "Sep. 07, 2025" at bounding box center [355, 232] width 34 height 16
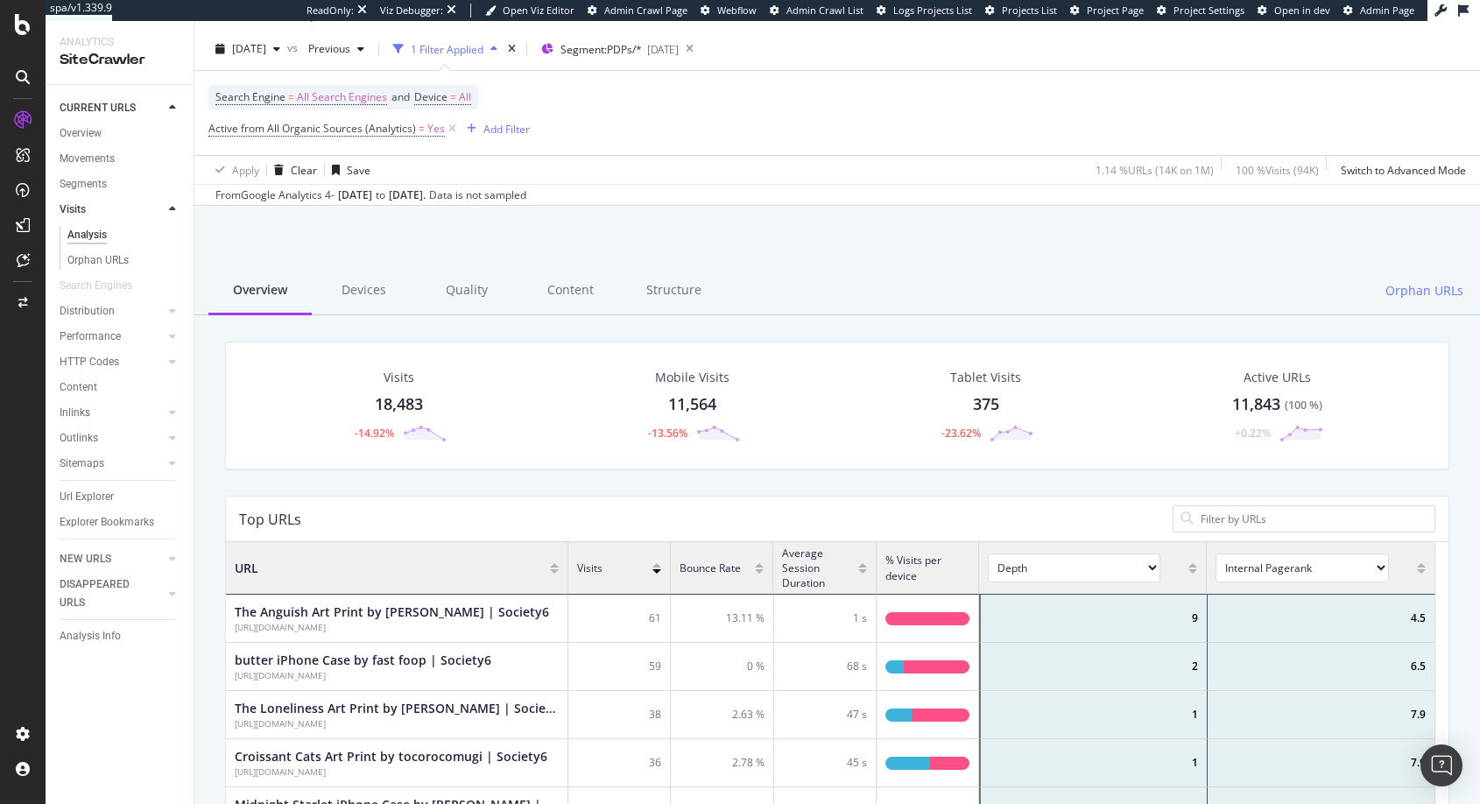
scroll to position [38, 0]
click at [287, 46] on div "button" at bounding box center [276, 48] width 21 height 11
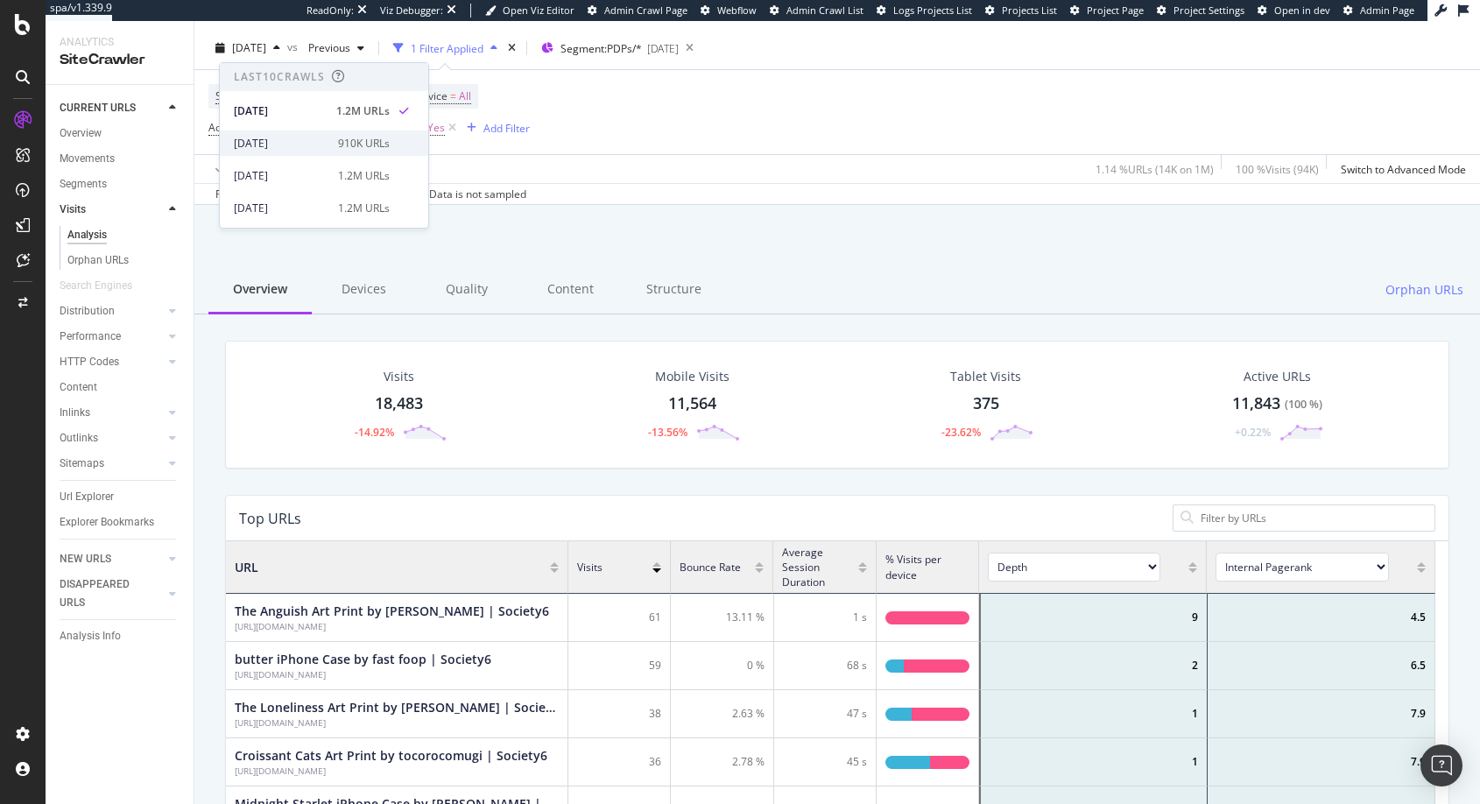
click at [272, 138] on div "[DATE]" at bounding box center [281, 144] width 94 height 16
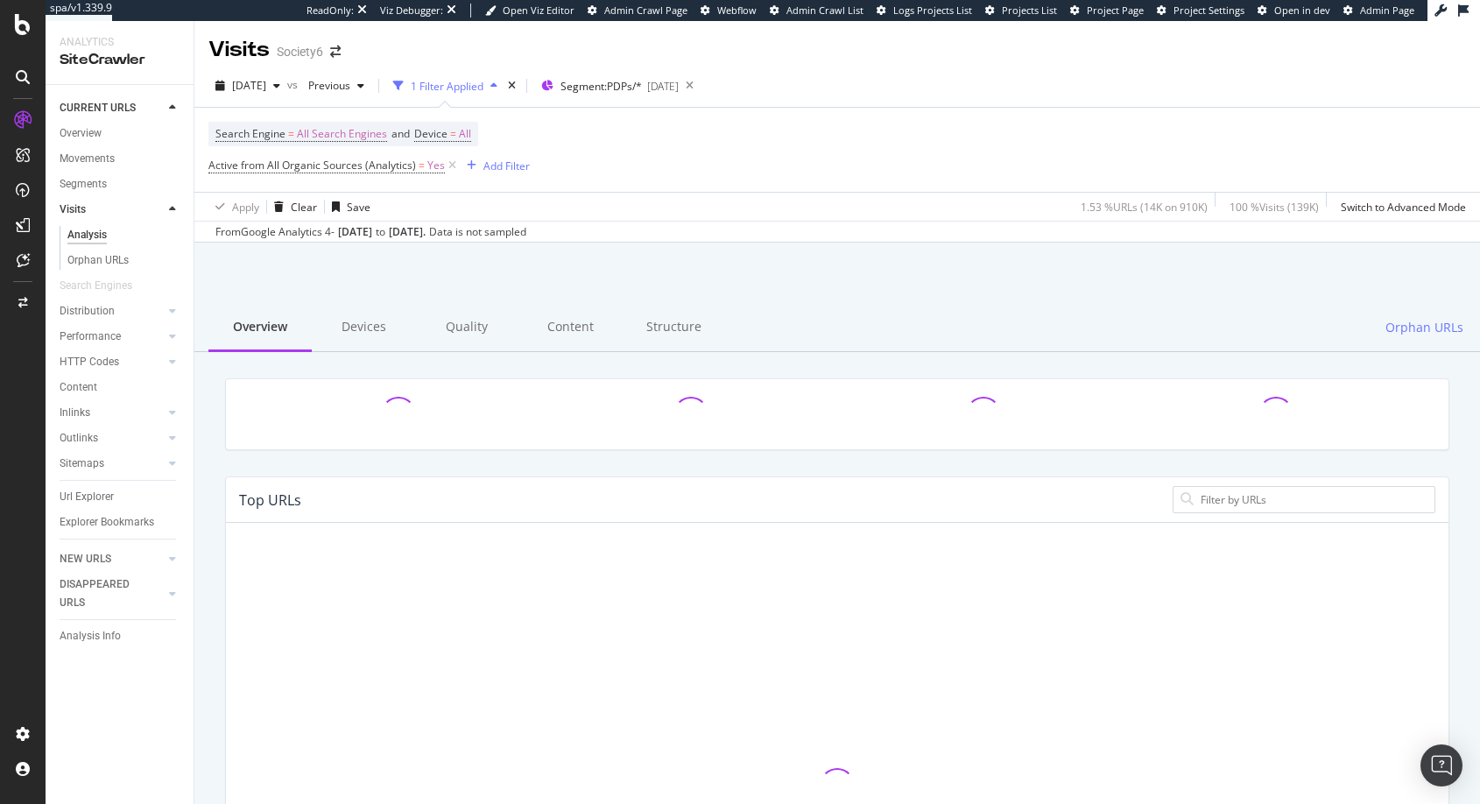
click at [329, 266] on div at bounding box center [837, 287] width 1244 height 74
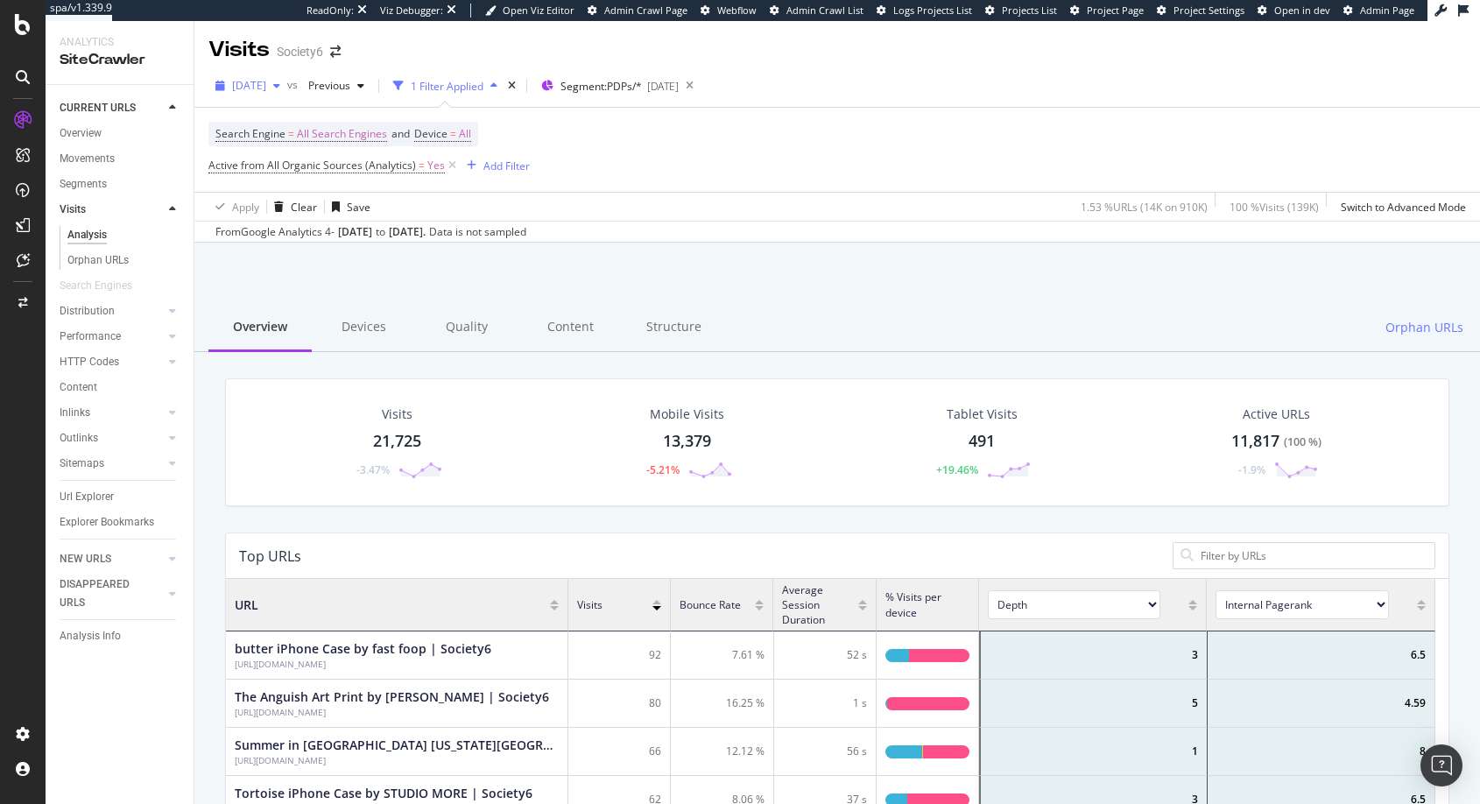
scroll to position [512, 1196]
click at [266, 85] on span "[DATE]" at bounding box center [249, 85] width 34 height 15
click at [20, 264] on icon at bounding box center [23, 260] width 13 height 14
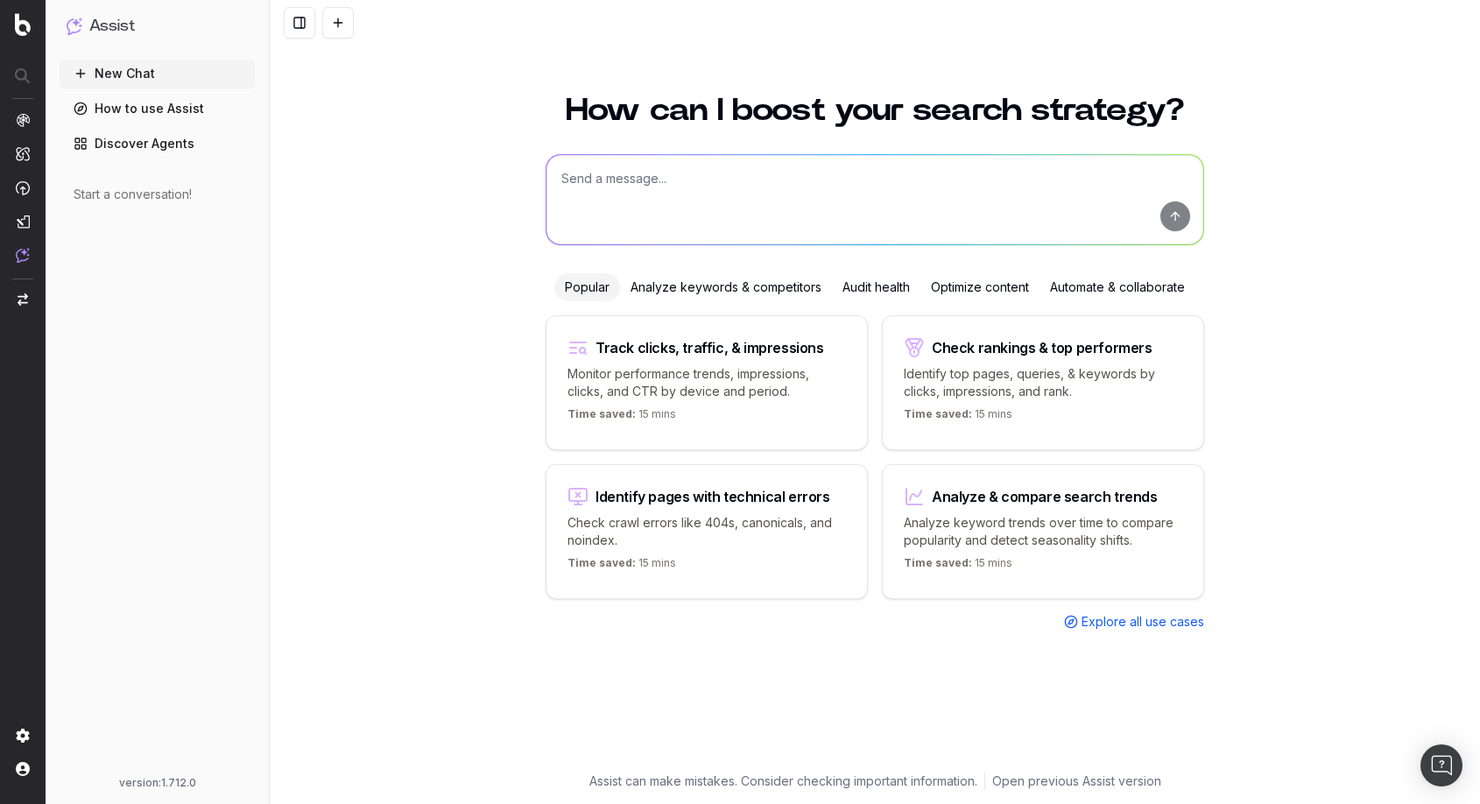
click at [585, 177] on textarea at bounding box center [875, 199] width 657 height 89
type textarea "All active PDPs past 12 months"
click at [1176, 221] on button "submit" at bounding box center [1175, 216] width 30 height 30
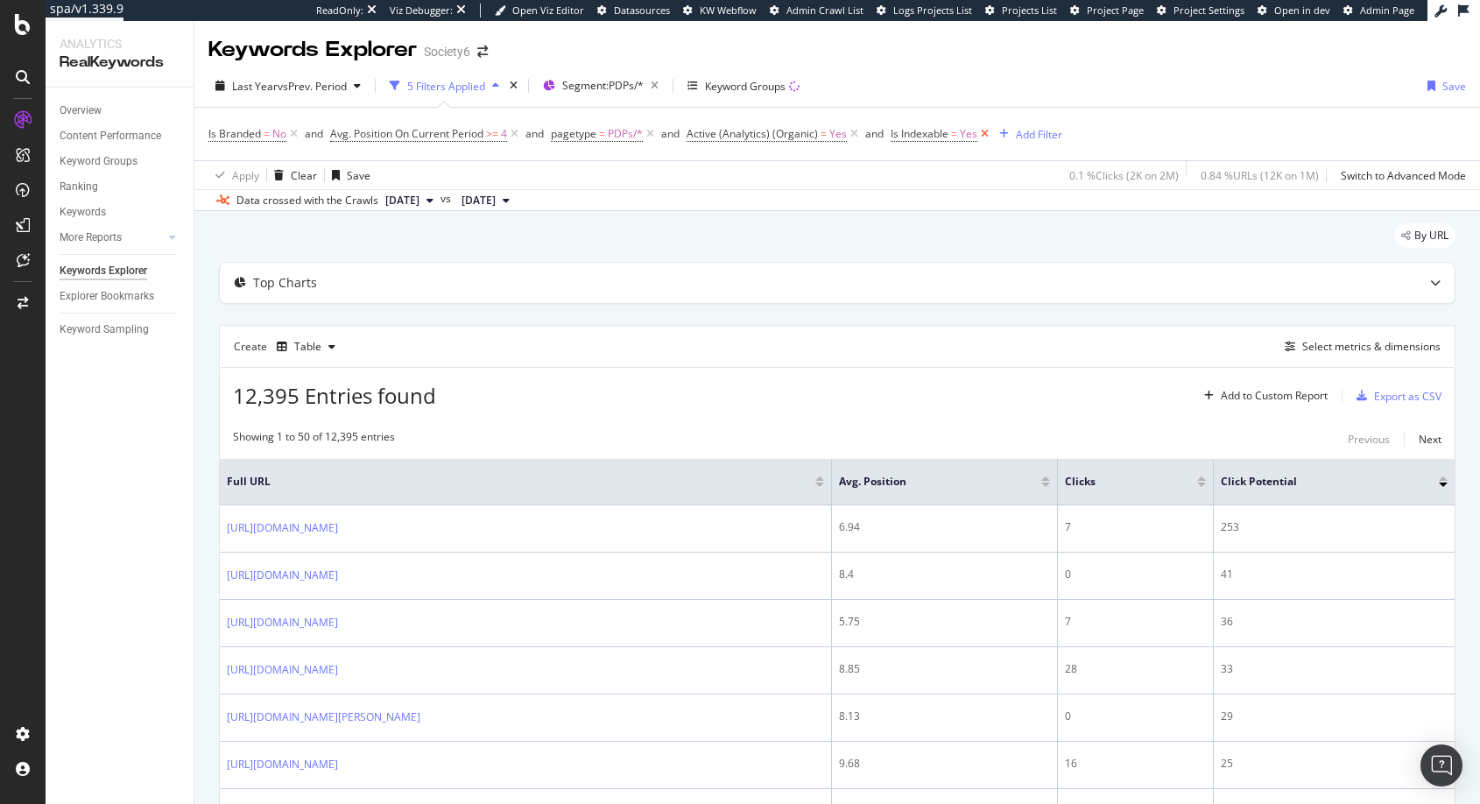
click at [985, 130] on icon at bounding box center [984, 134] width 15 height 18
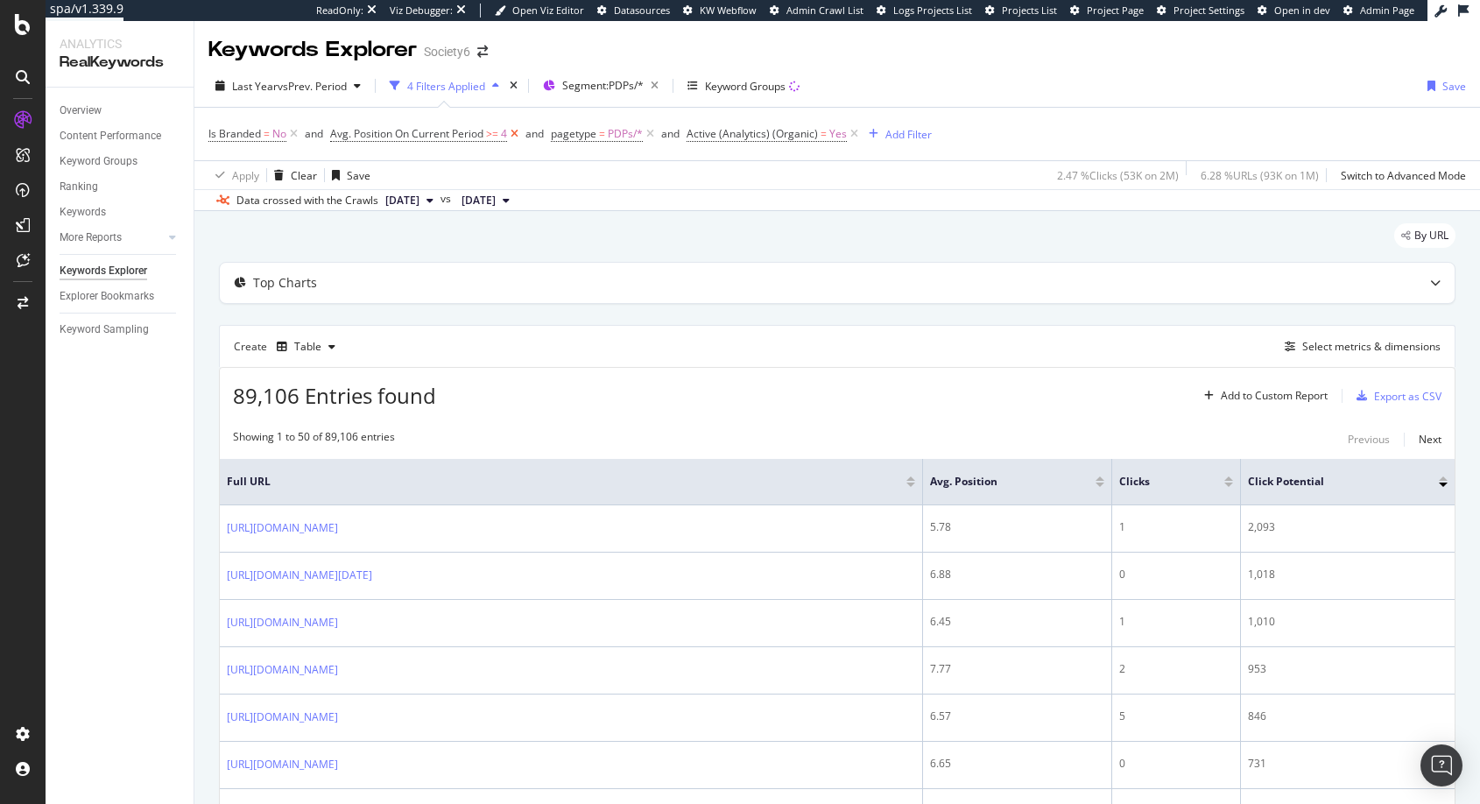
click at [517, 133] on icon at bounding box center [514, 134] width 15 height 18
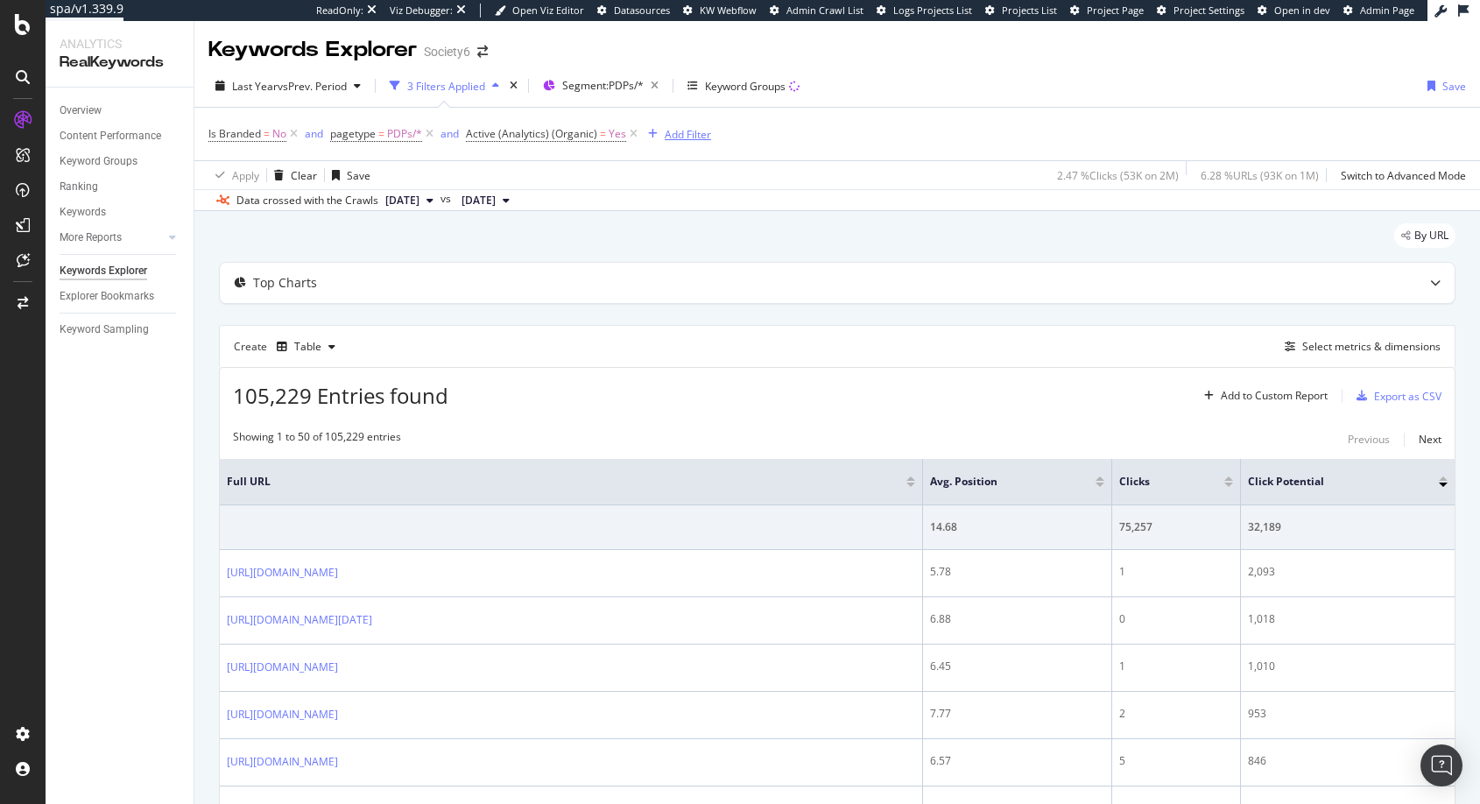
click at [673, 134] on div "Add Filter" at bounding box center [688, 134] width 46 height 15
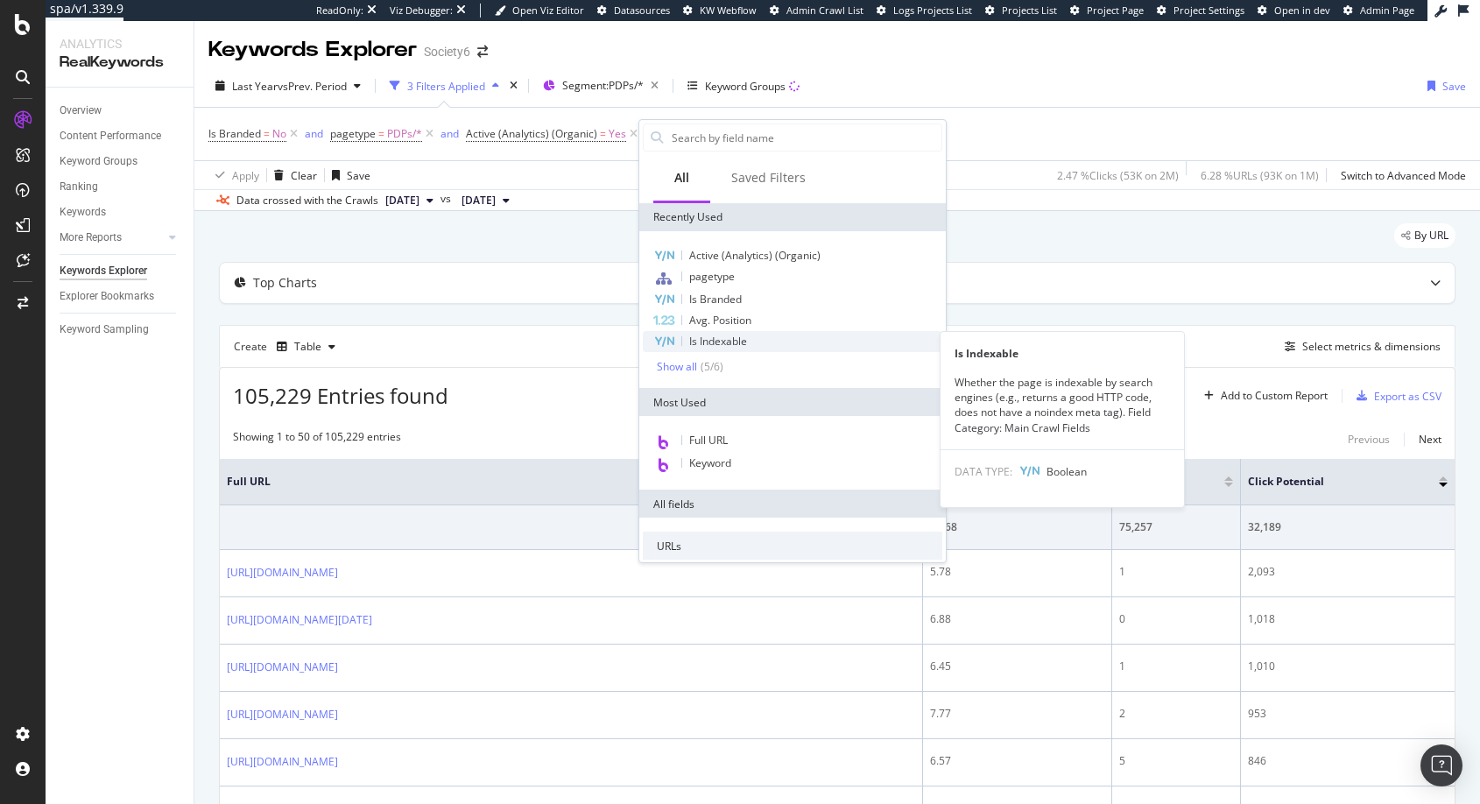
click at [716, 342] on span "Is Indexable" at bounding box center [718, 341] width 58 height 15
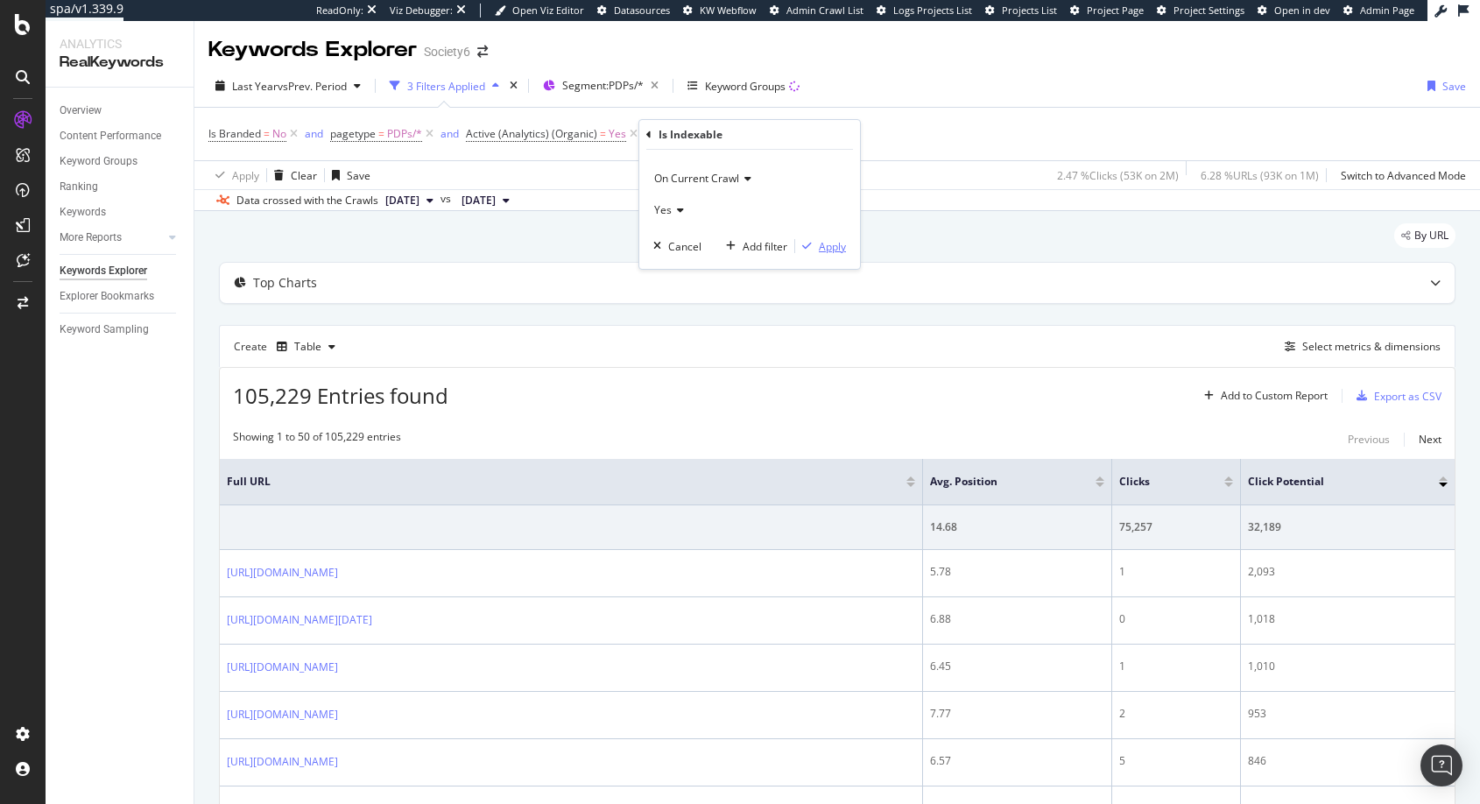
click at [835, 250] on div "Apply" at bounding box center [832, 246] width 27 height 15
click at [764, 134] on icon at bounding box center [764, 134] width 15 height 18
click at [631, 132] on icon at bounding box center [633, 134] width 15 height 18
click at [432, 132] on icon at bounding box center [429, 134] width 15 height 18
click at [295, 133] on icon at bounding box center [293, 134] width 15 height 18
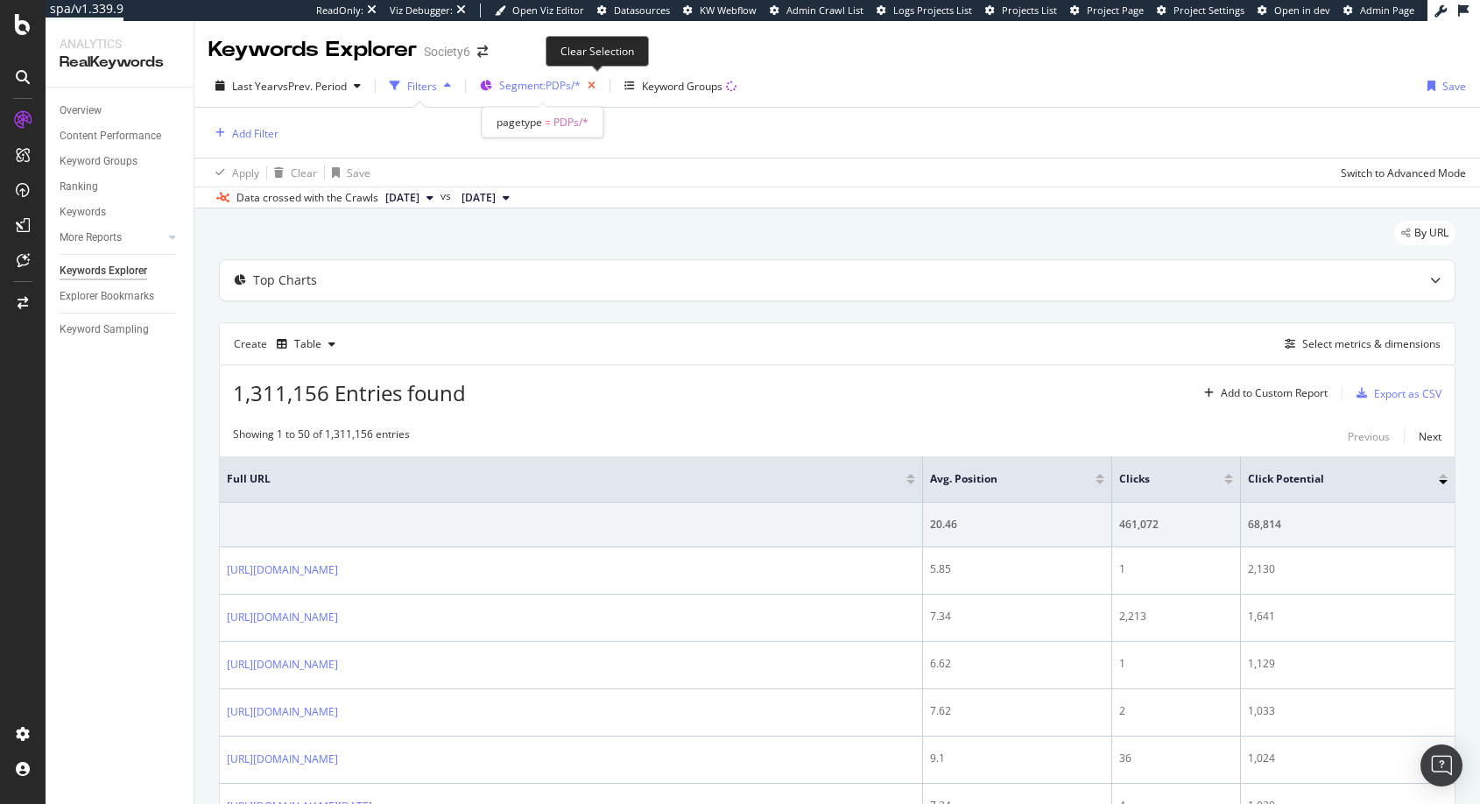
click at [596, 86] on icon "button" at bounding box center [592, 86] width 22 height 25
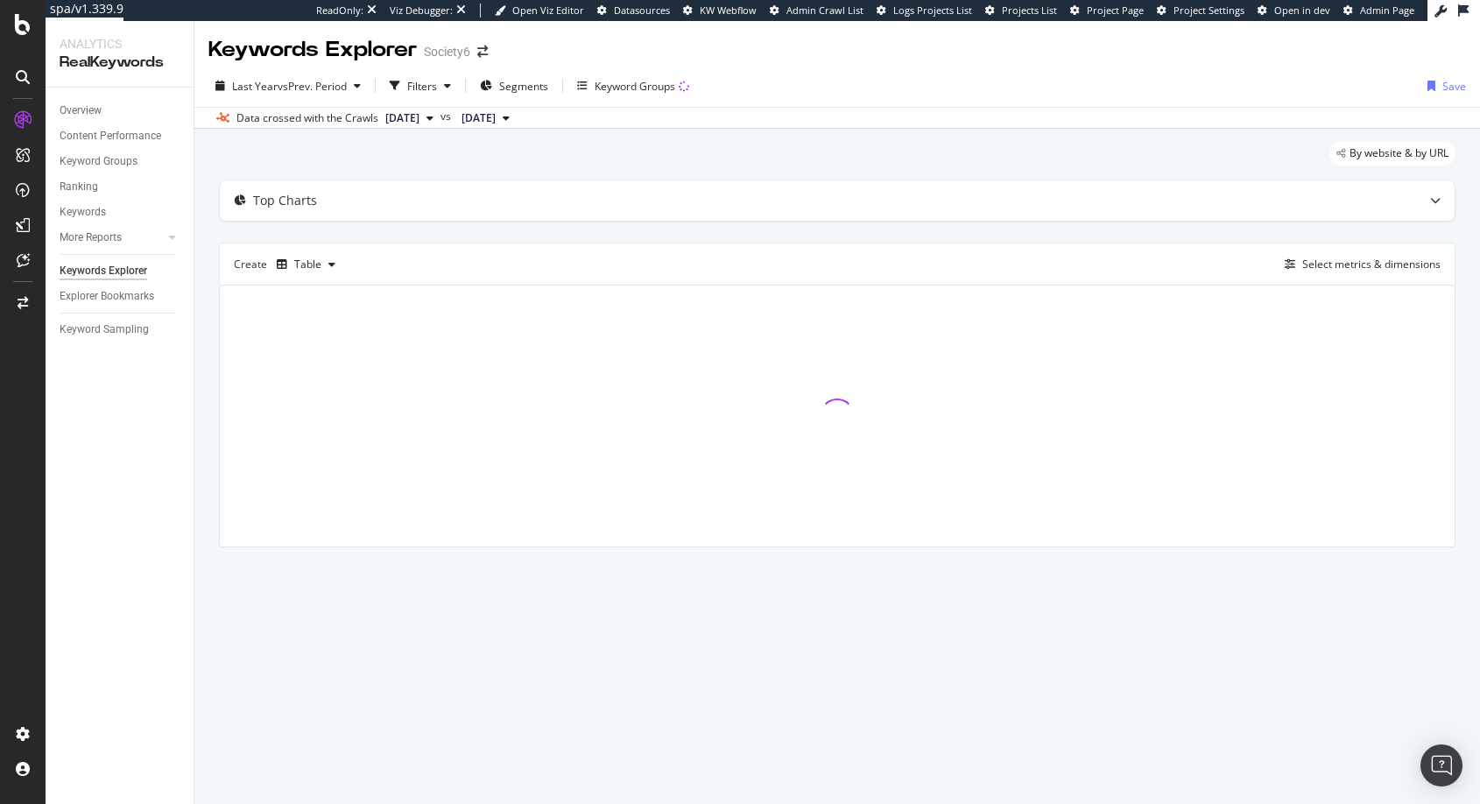
click at [209, 418] on div "By website & by URL Top Charts Create Table Select metrics & dimensions" at bounding box center [837, 369] width 1286 height 480
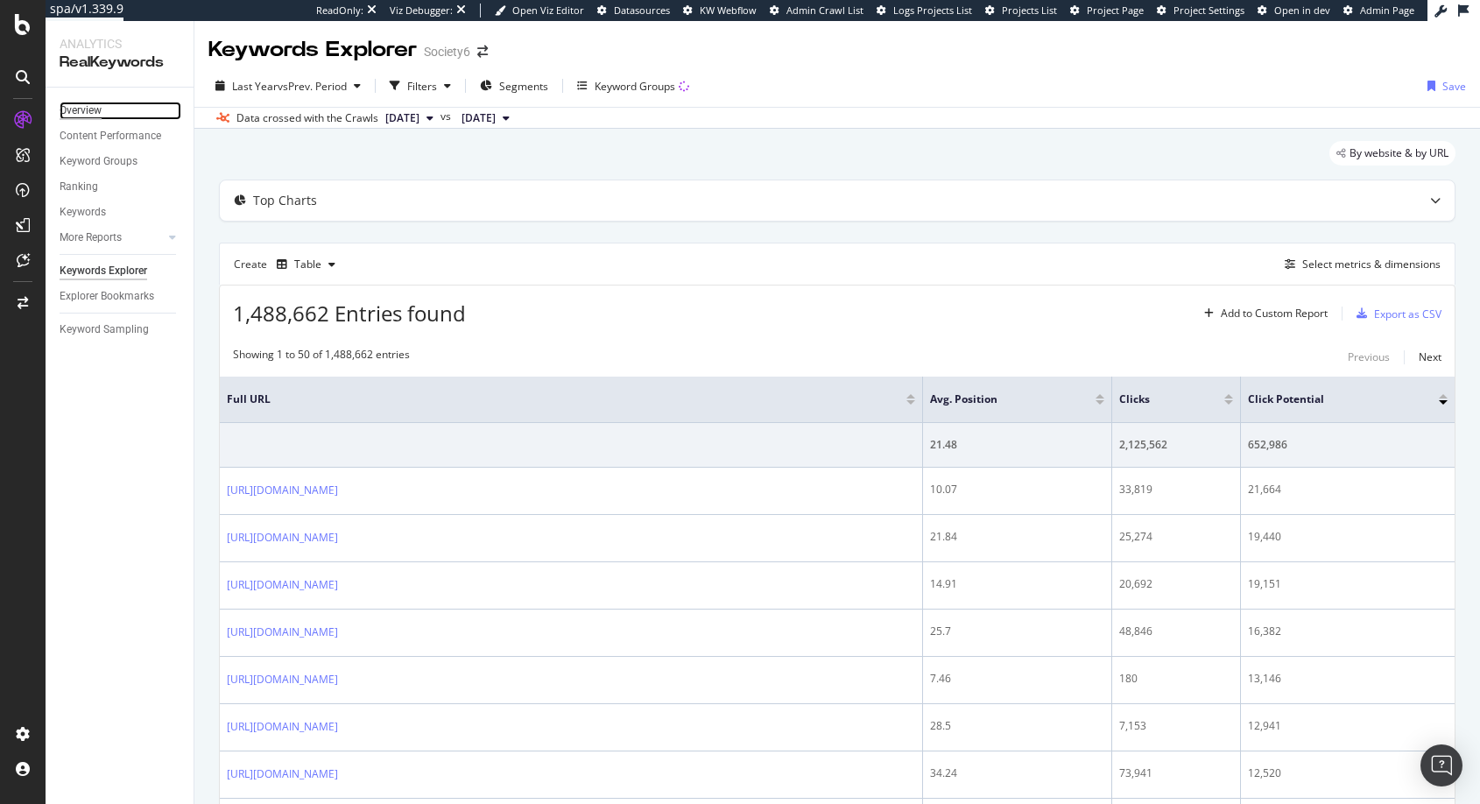
click at [80, 109] on div "Overview" at bounding box center [81, 111] width 42 height 18
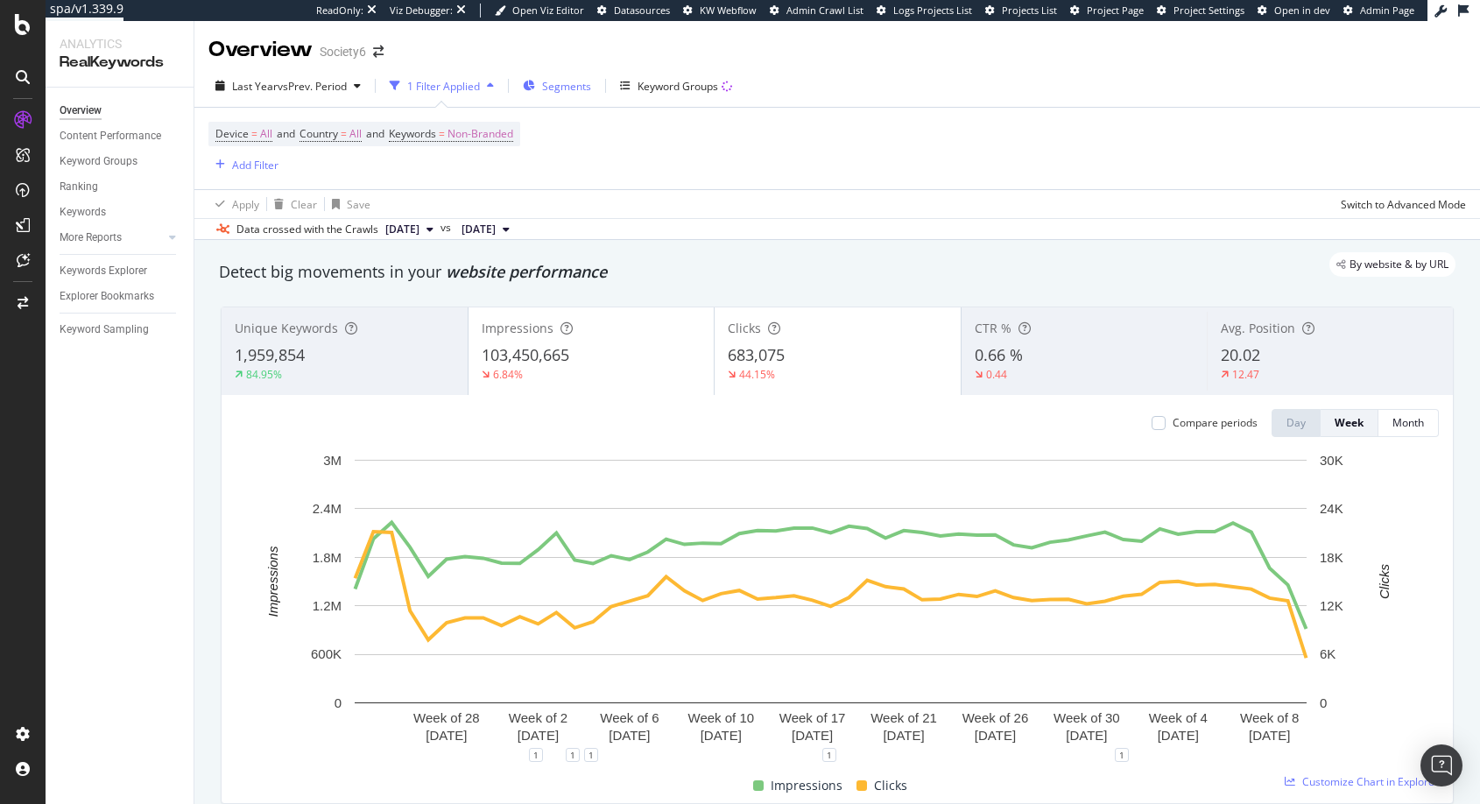
click at [557, 86] on span "Segments" at bounding box center [566, 86] width 49 height 15
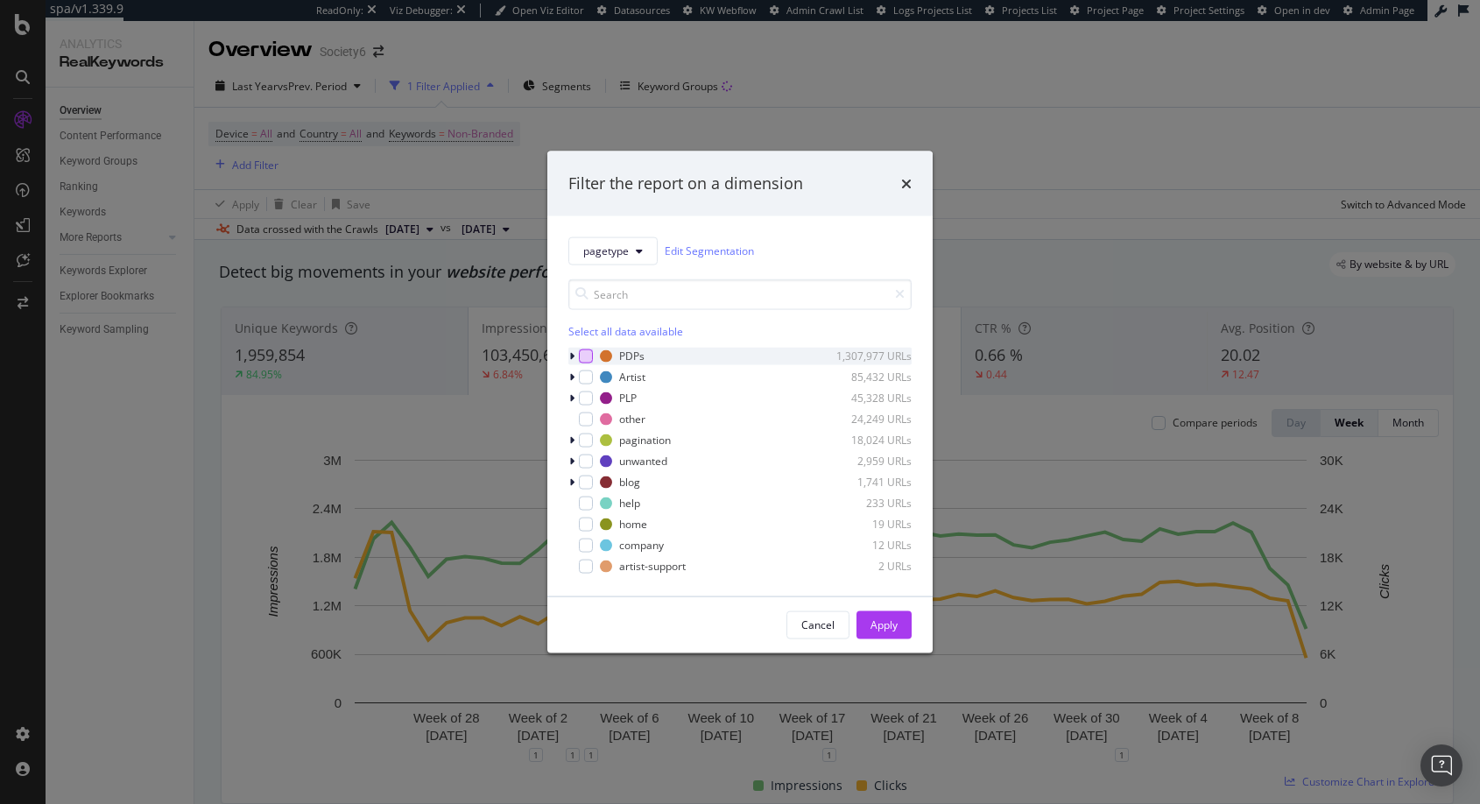
click at [588, 355] on div "modal" at bounding box center [586, 356] width 14 height 14
click at [885, 627] on div "Apply" at bounding box center [884, 624] width 27 height 15
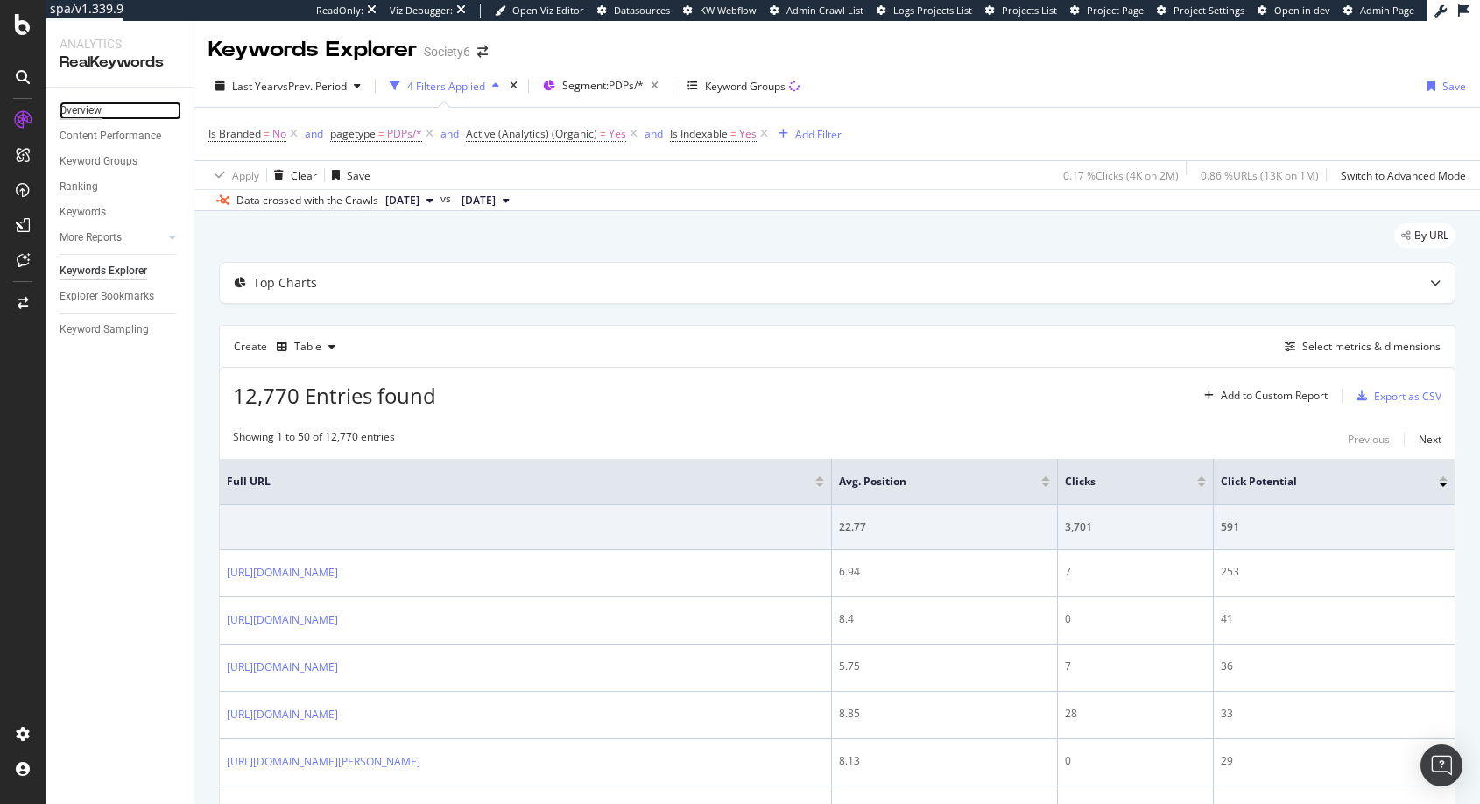
click at [75, 109] on div "Overview" at bounding box center [81, 111] width 42 height 18
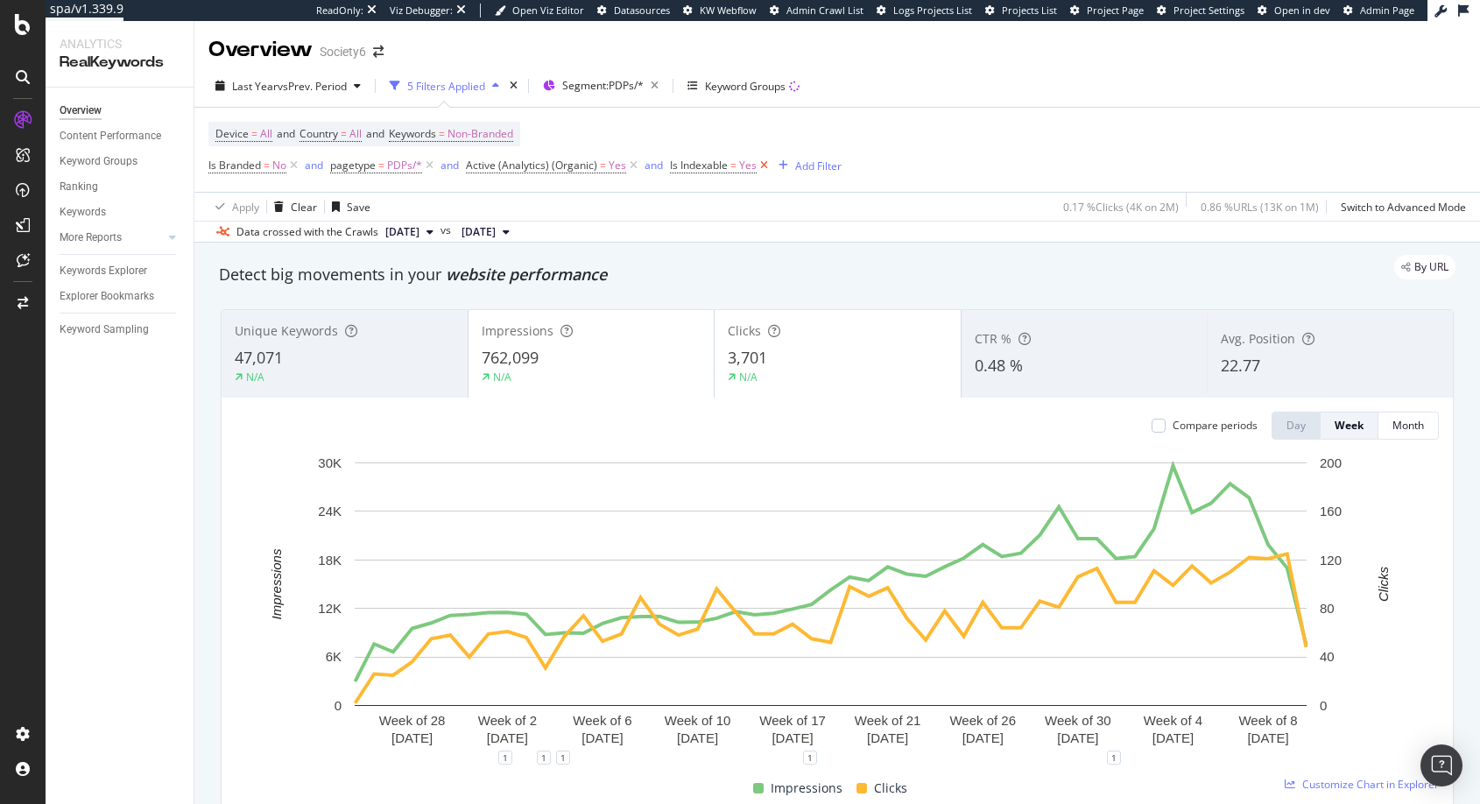
click at [761, 165] on icon at bounding box center [764, 166] width 15 height 18
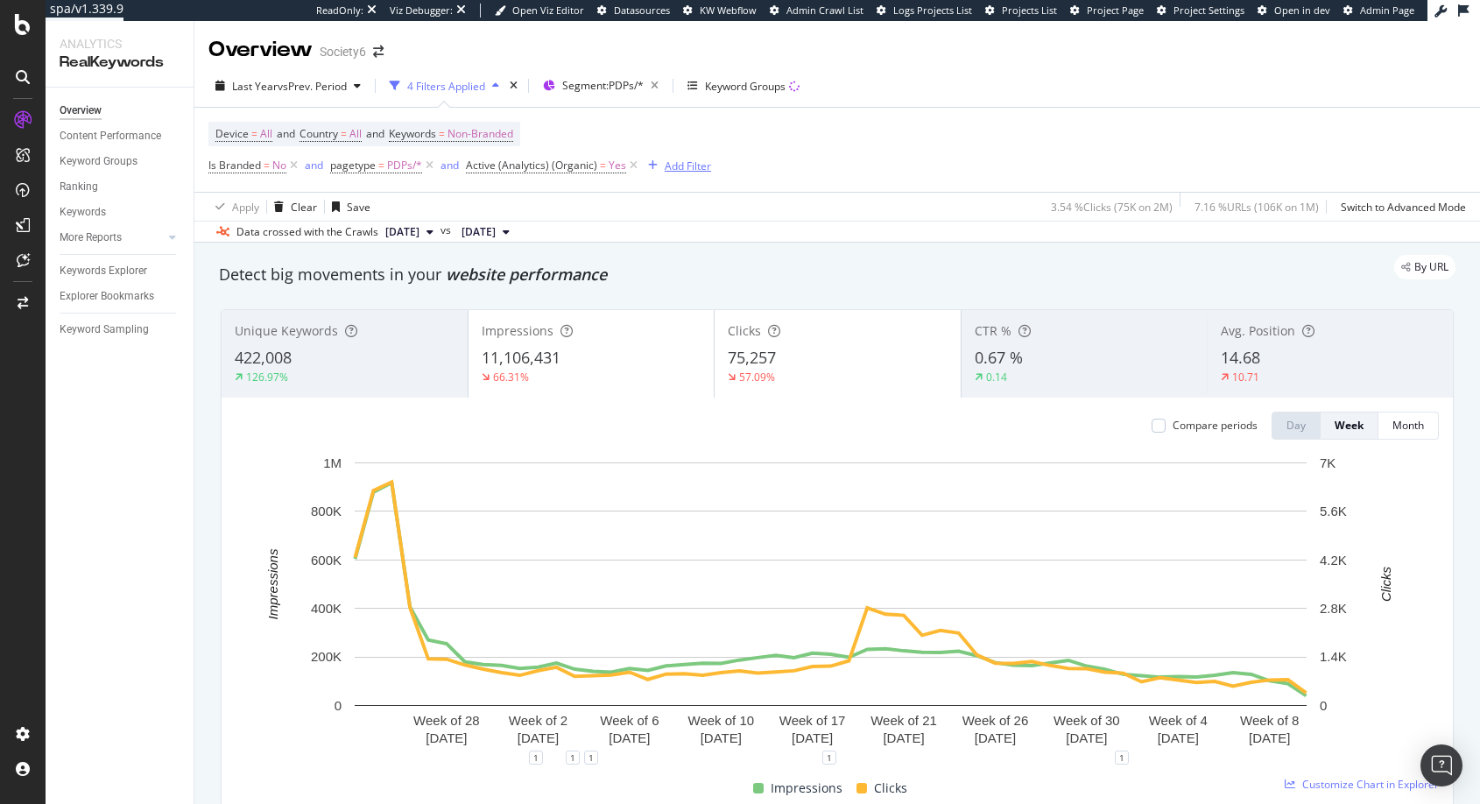
click at [673, 166] on div "Add Filter" at bounding box center [688, 166] width 46 height 15
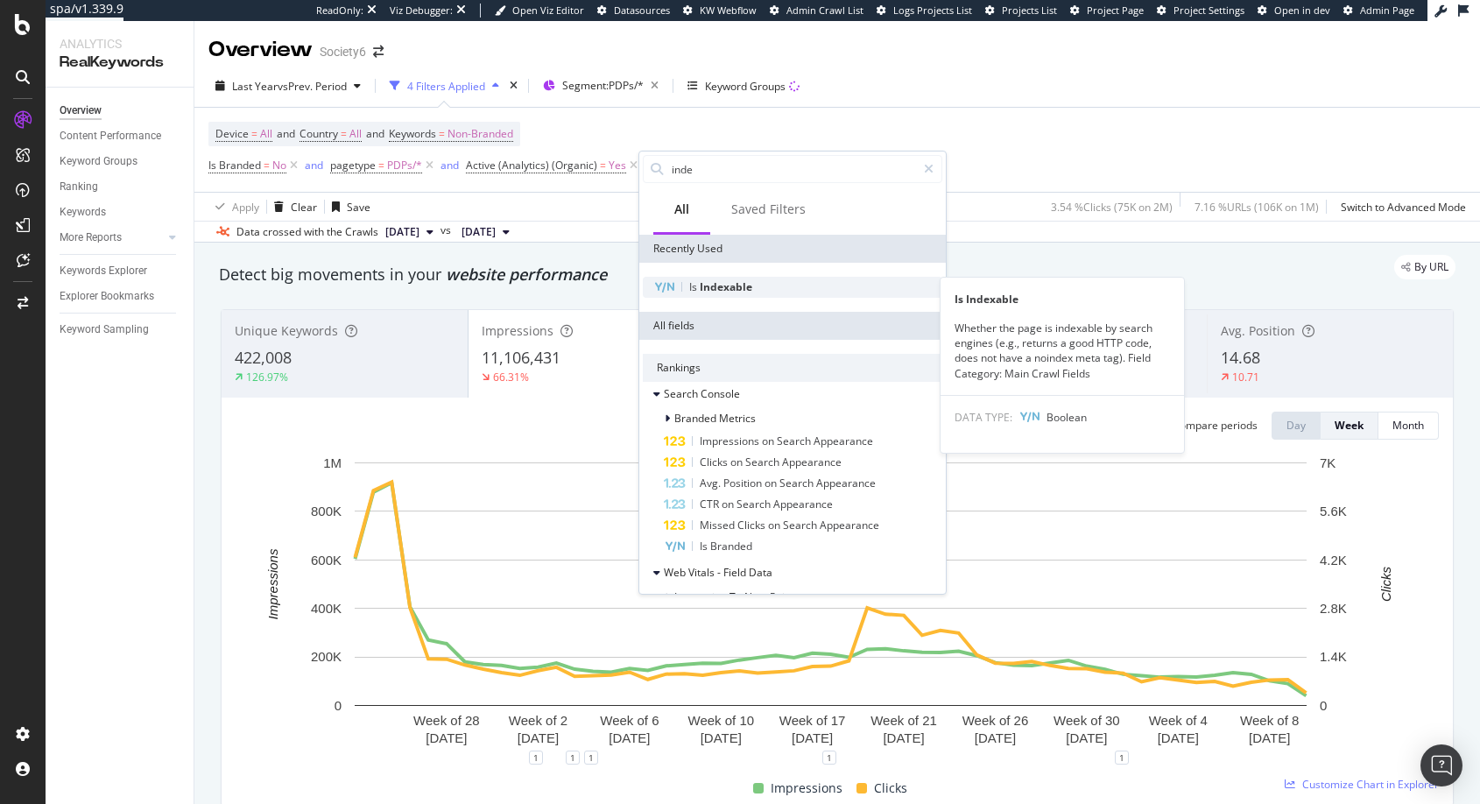
type input "inde"
click at [723, 284] on span "Indexable" at bounding box center [726, 286] width 53 height 15
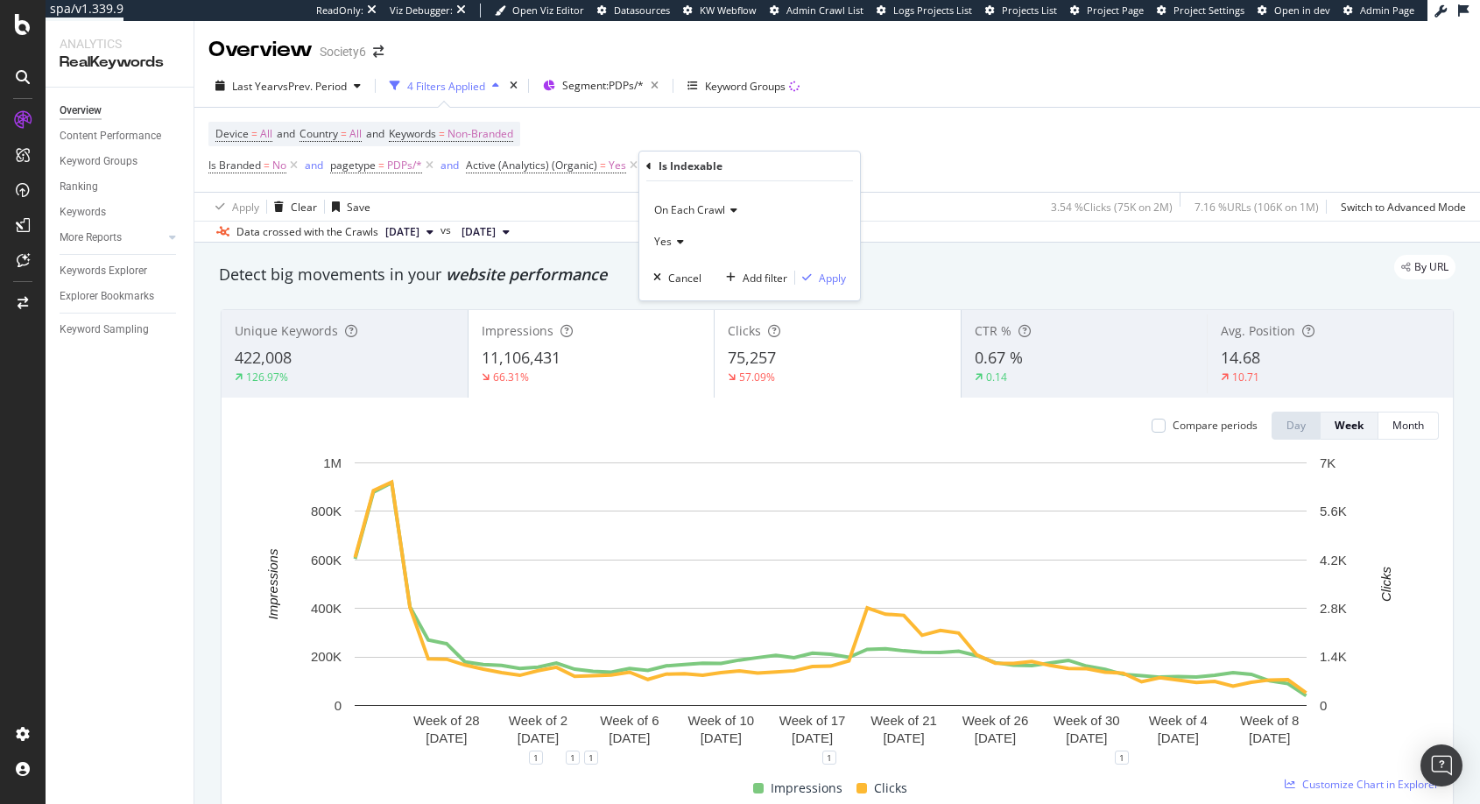
click at [733, 208] on icon at bounding box center [731, 210] width 12 height 11
click at [702, 270] on span "On Current Crawl" at bounding box center [704, 268] width 85 height 15
click at [829, 281] on div "Apply" at bounding box center [832, 278] width 27 height 15
